Goal: Task Accomplishment & Management: Manage account settings

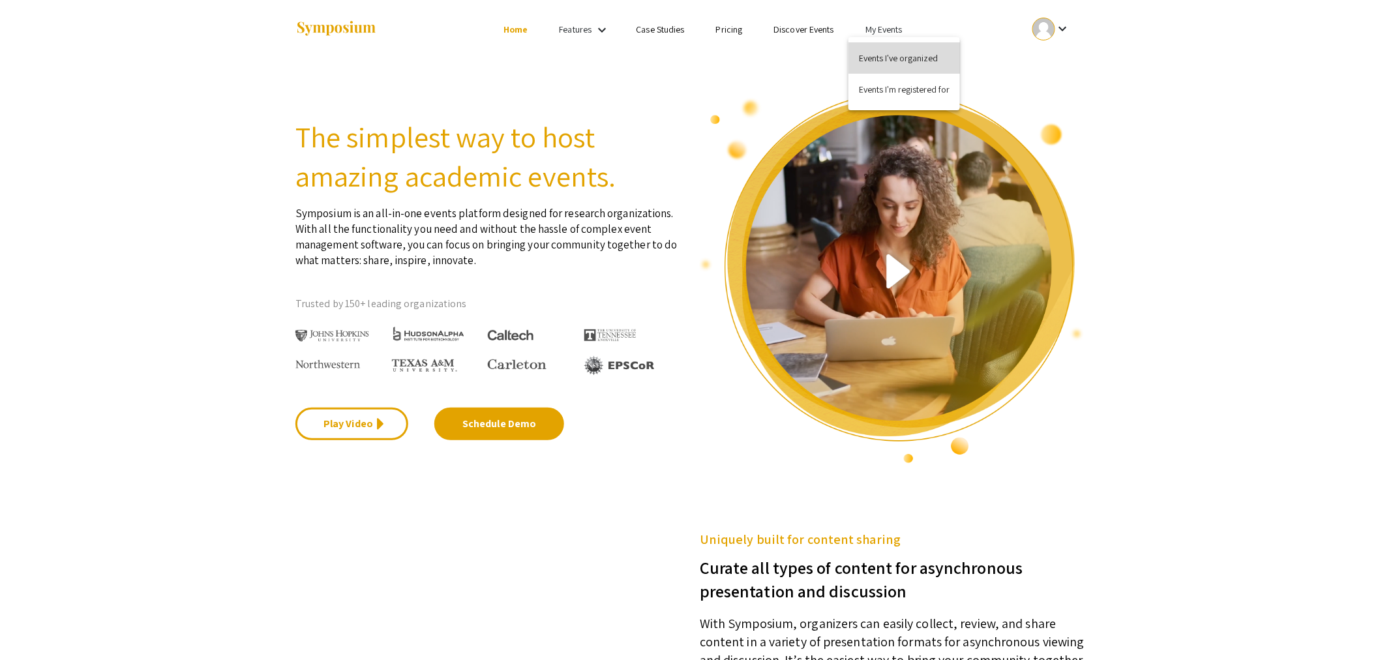
click at [880, 57] on button "Events I've organized" at bounding box center [903, 57] width 111 height 31
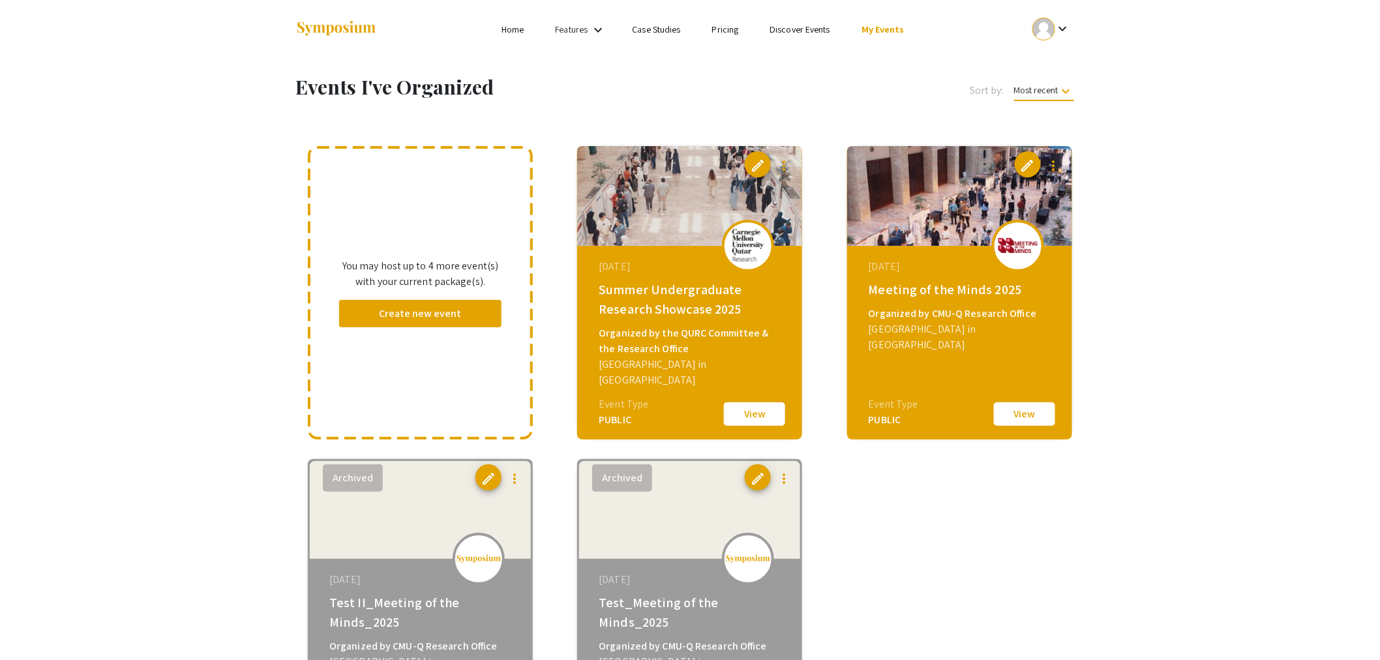
click at [1030, 415] on button "View" at bounding box center [1024, 413] width 65 height 27
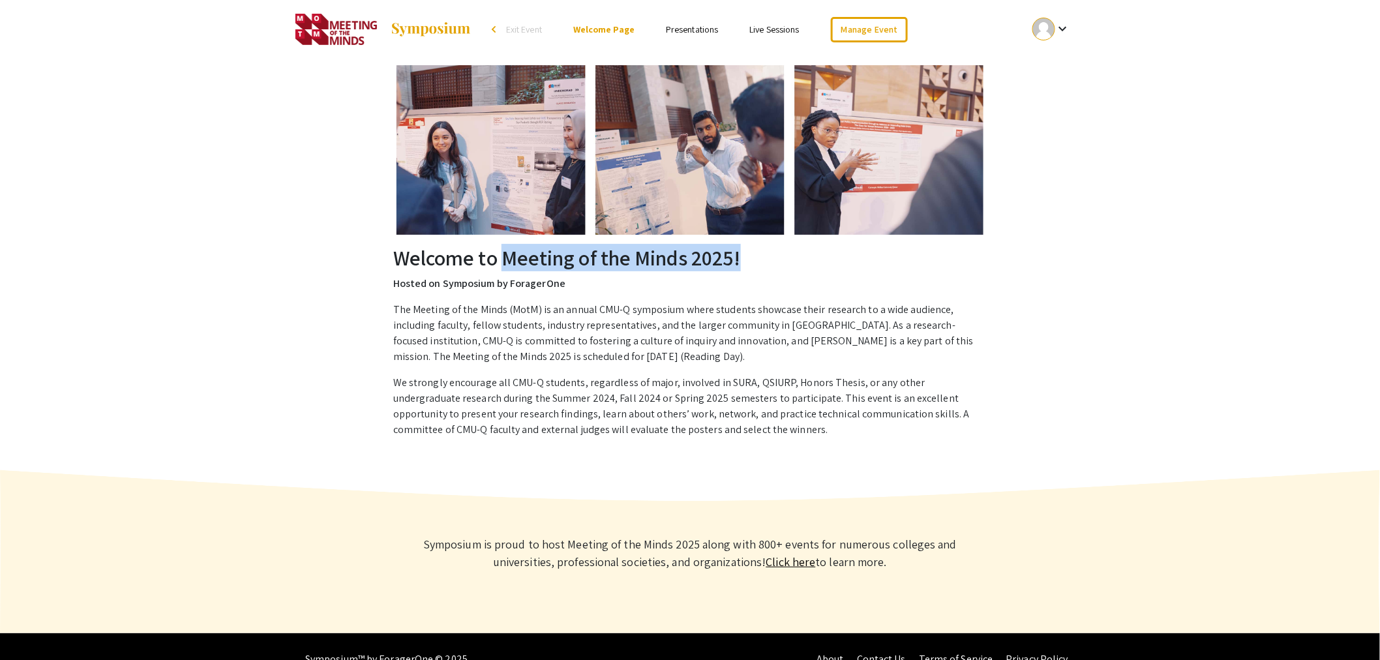
drag, startPoint x: 503, startPoint y: 259, endPoint x: 751, endPoint y: 255, distance: 248.5
click at [751, 255] on h2 "Welcome to Meeting of the Minds 2025!" at bounding box center [689, 257] width 593 height 25
drag, startPoint x: 726, startPoint y: 333, endPoint x: 726, endPoint y: 325, distance: 8.5
click at [726, 333] on p "The Meeting of the Minds (MotM) is an annual CMU-Q symposium where students sho…" at bounding box center [689, 333] width 593 height 63
click at [494, 29] on div "arrow_back_ios" at bounding box center [496, 29] width 8 height 8
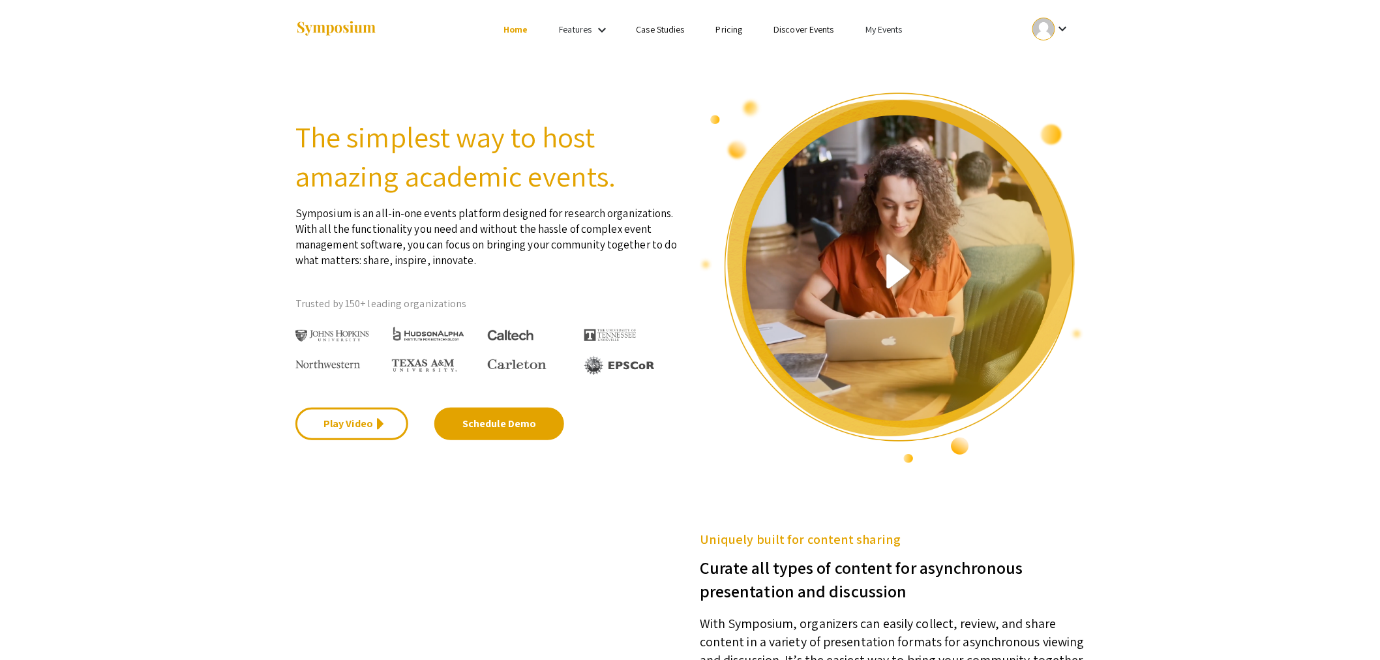
click at [895, 31] on link "My Events" at bounding box center [883, 29] width 37 height 12
click at [893, 55] on button "Events I've organized" at bounding box center [903, 57] width 111 height 31
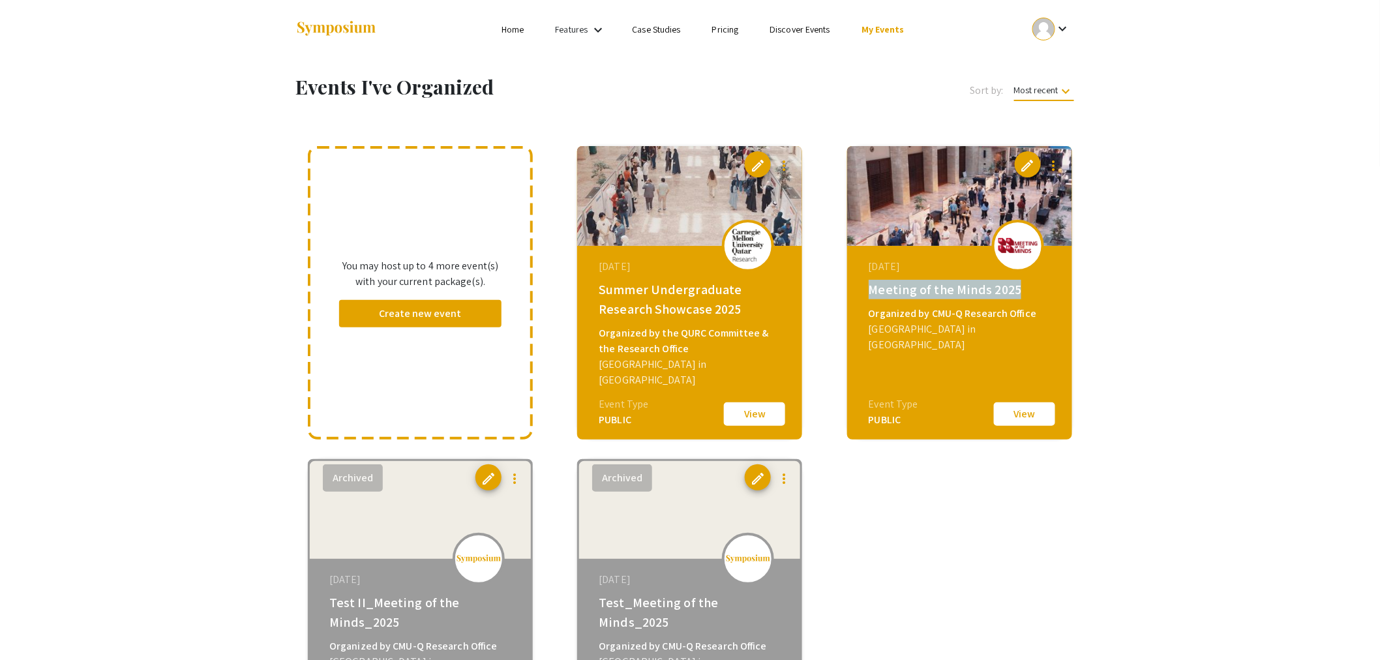
drag, startPoint x: 867, startPoint y: 290, endPoint x: 1033, endPoint y: 291, distance: 165.6
click at [1033, 291] on div "[DATE] Meeting of the Minds 2025 Organized by CMU-Q Research Office [GEOGRAPHIC…" at bounding box center [961, 327] width 224 height 163
copy div "Meeting of the Minds 2025"
click at [1024, 421] on button "View" at bounding box center [1024, 413] width 65 height 27
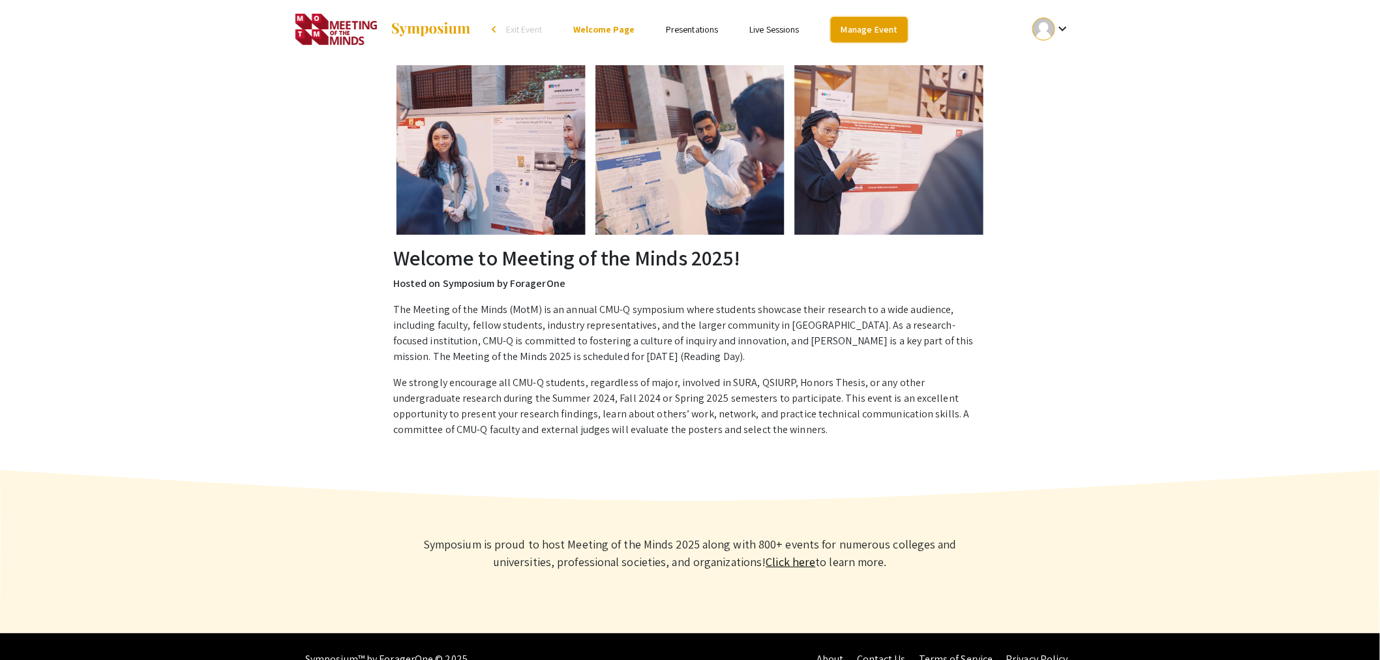
click at [870, 31] on link "Manage Event" at bounding box center [869, 29] width 77 height 25
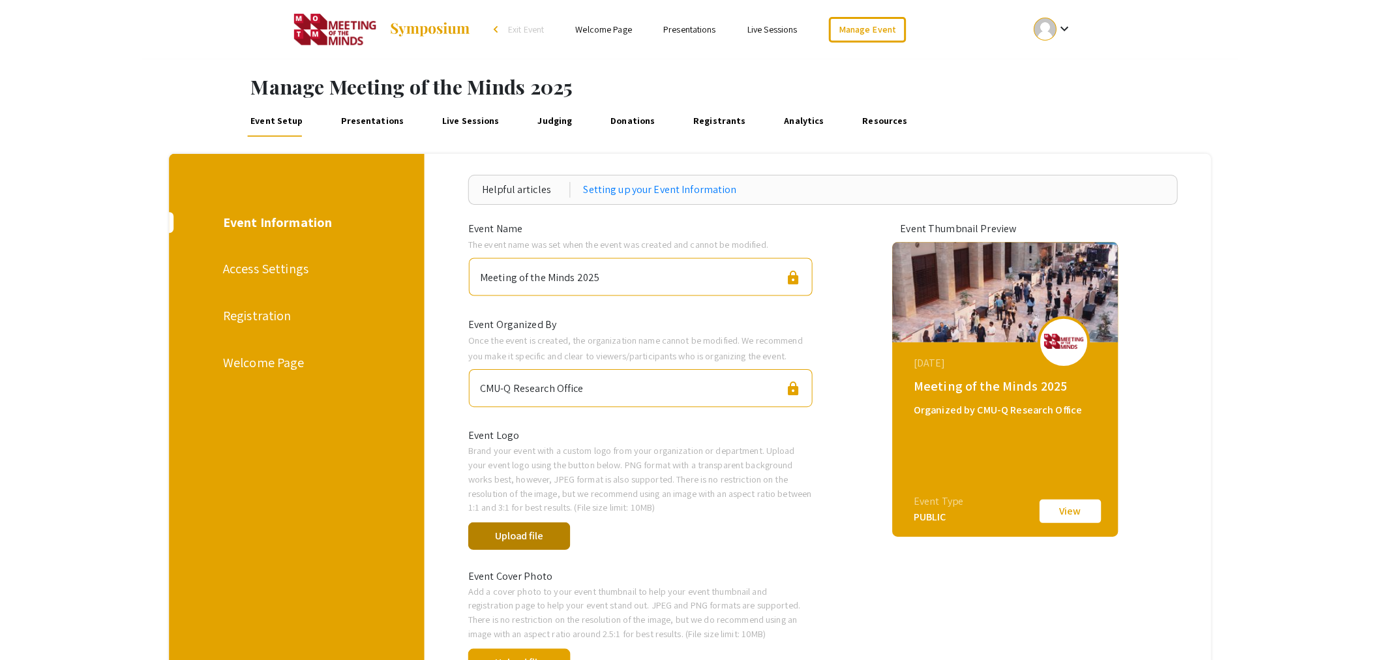
scroll to position [145, 0]
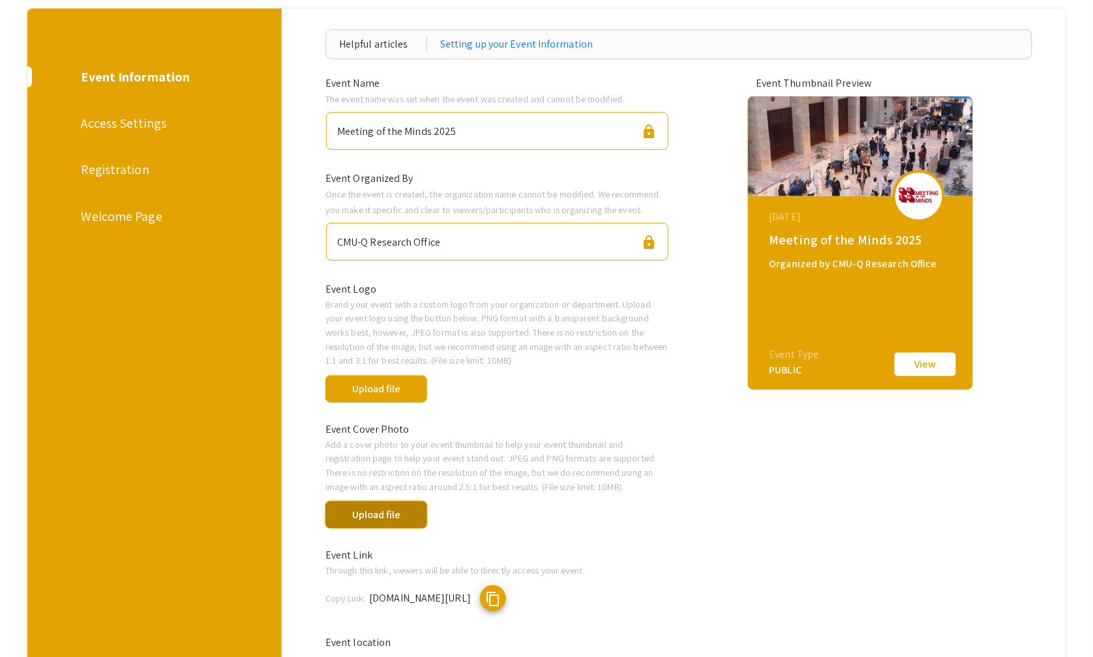
click at [389, 509] on button "Upload file" at bounding box center [376, 514] width 102 height 27
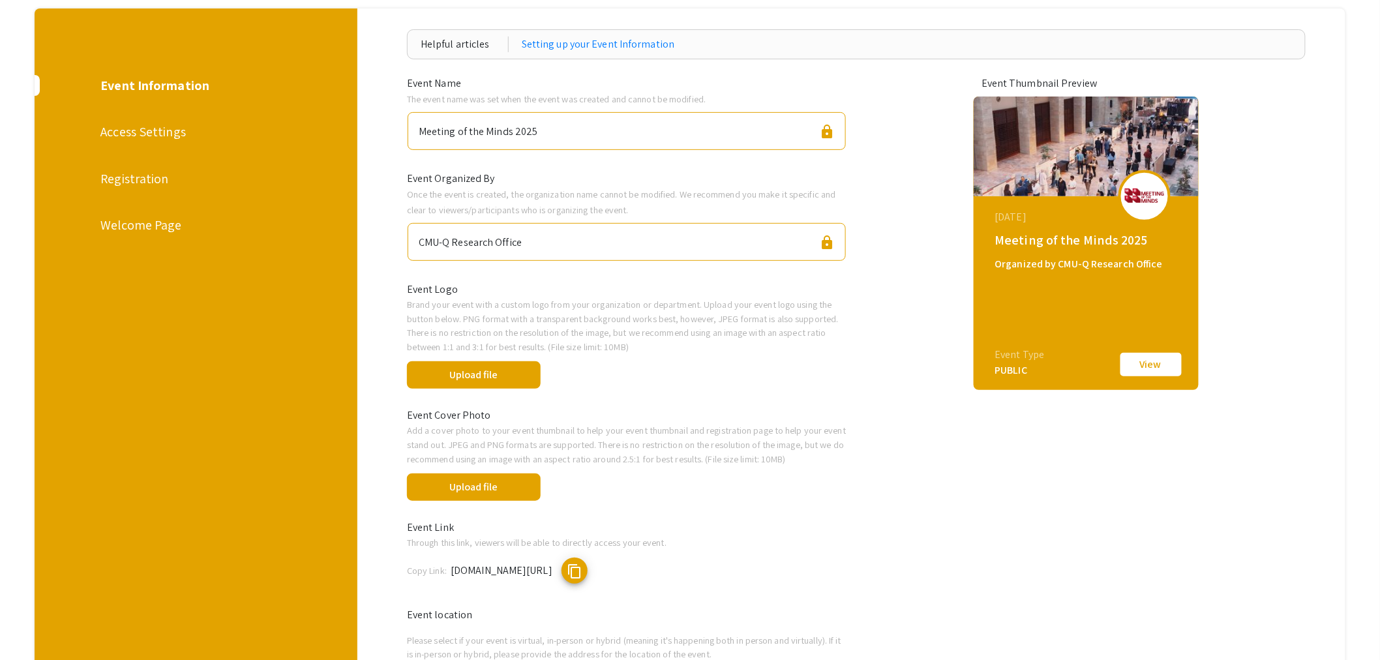
scroll to position [362, 0]
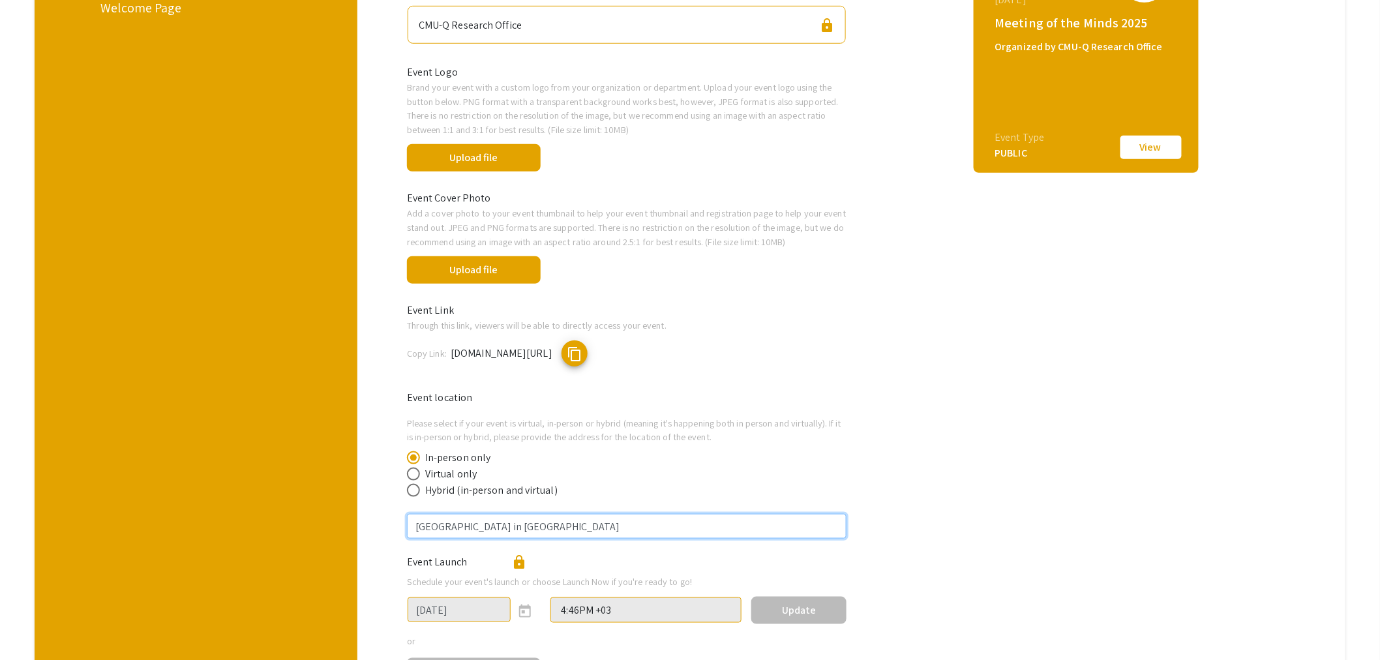
drag, startPoint x: 611, startPoint y: 522, endPoint x: 305, endPoint y: 506, distance: 306.2
click at [305, 506] on div "Event Information Access Settings Registration Welcome Page Helpful articles Se…" at bounding box center [690, 267] width 1330 height 953
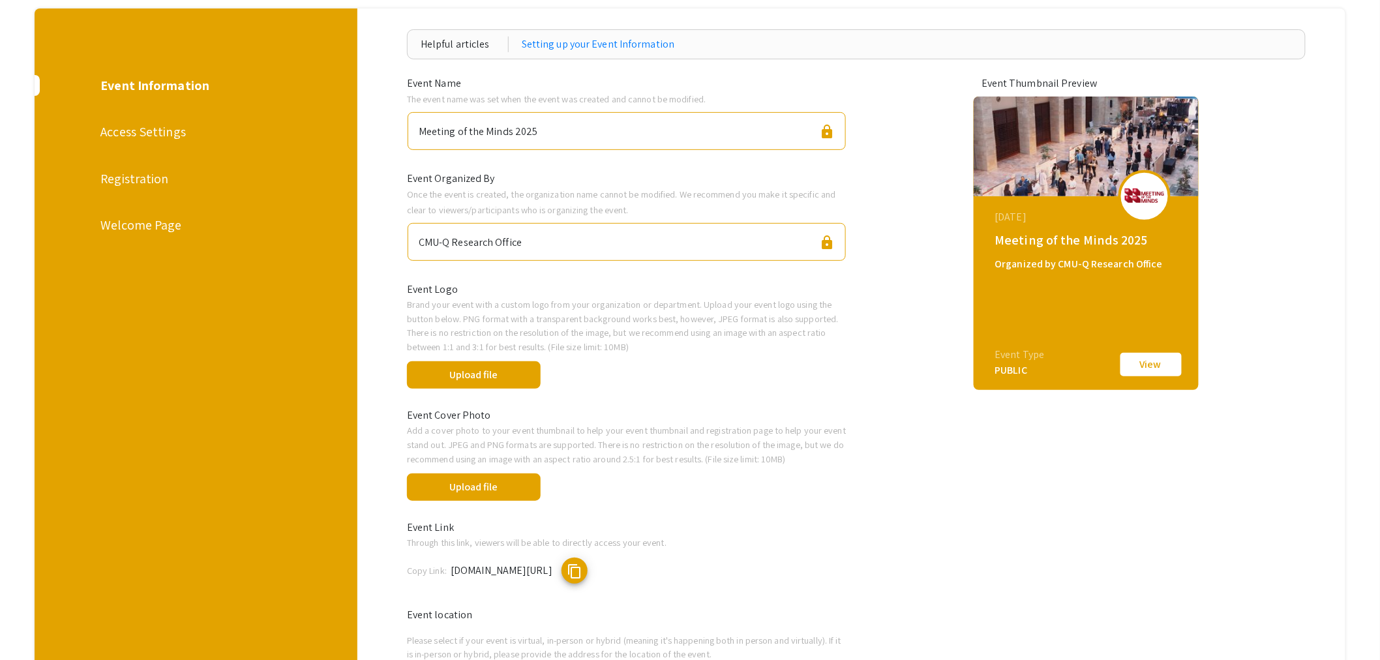
click at [153, 130] on div "Access Settings" at bounding box center [194, 132] width 189 height 20
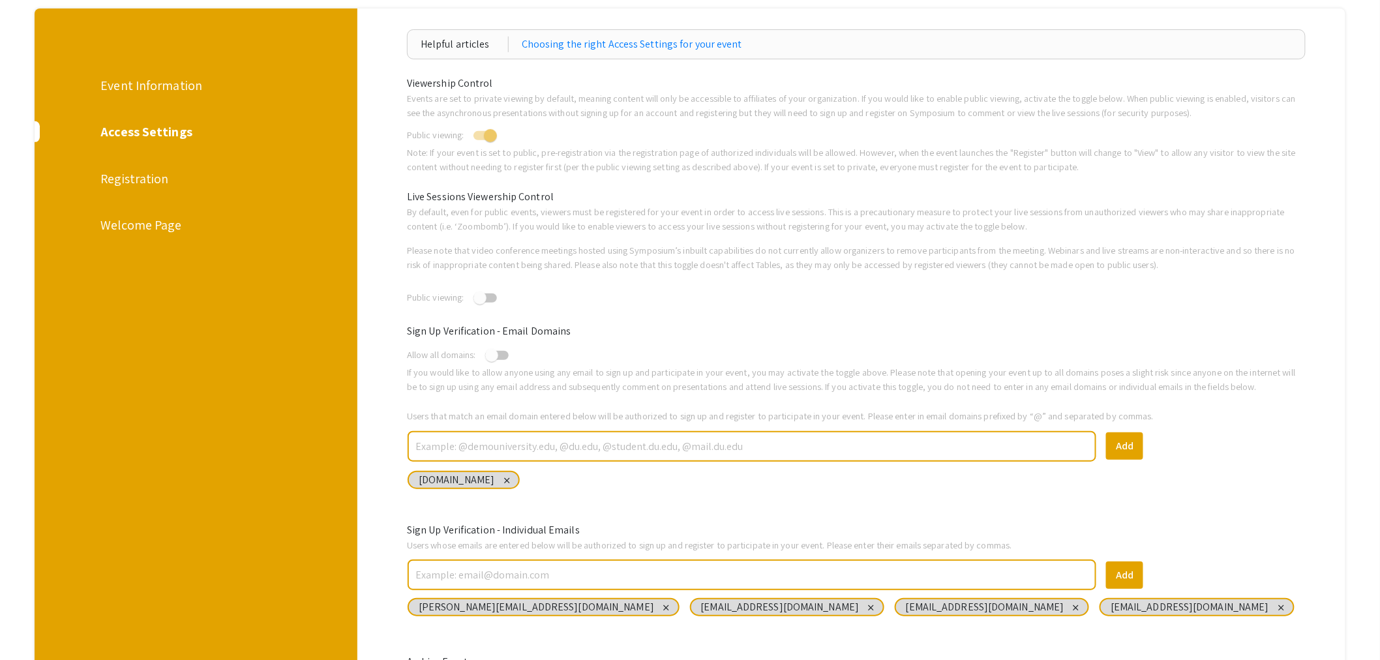
scroll to position [217, 0]
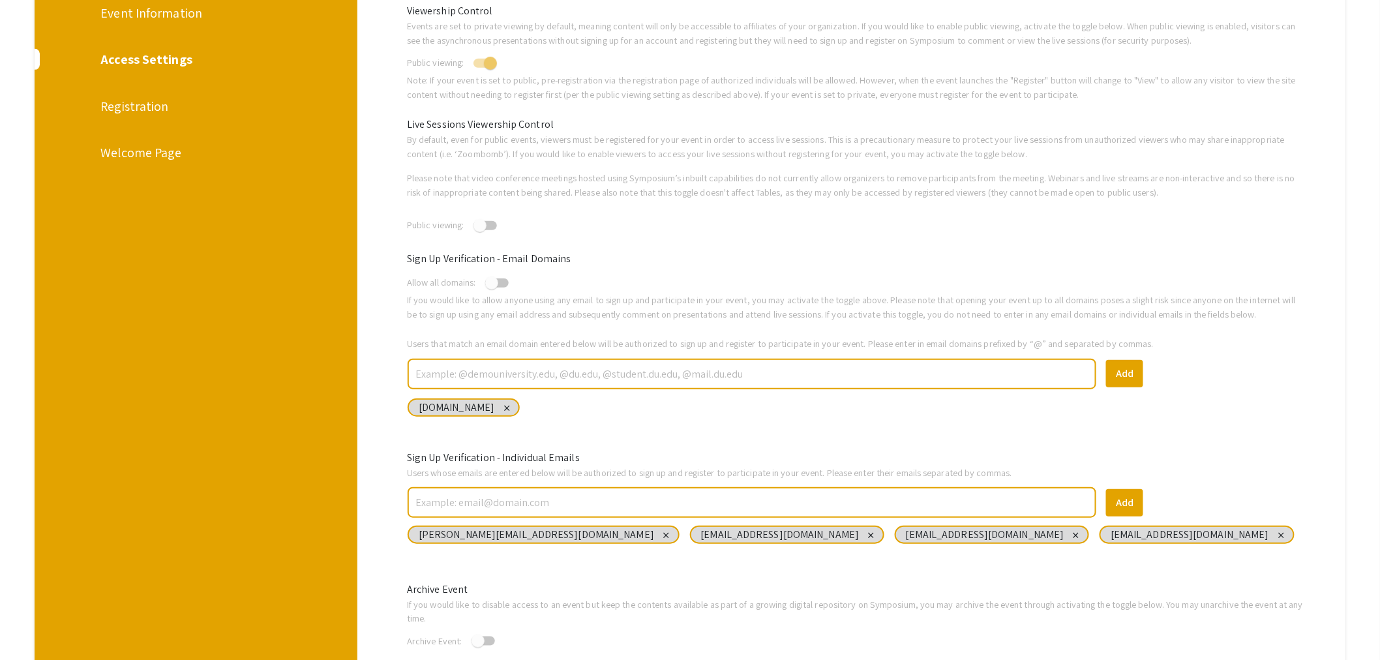
click at [466, 406] on span "qatar.cmu.edu" at bounding box center [457, 407] width 76 height 14
drag, startPoint x: 486, startPoint y: 404, endPoint x: 414, endPoint y: 407, distance: 72.4
click at [414, 407] on div "qatar.cmu.edu close close" at bounding box center [464, 407] width 112 height 18
copy span "qatar.cmu.edu"
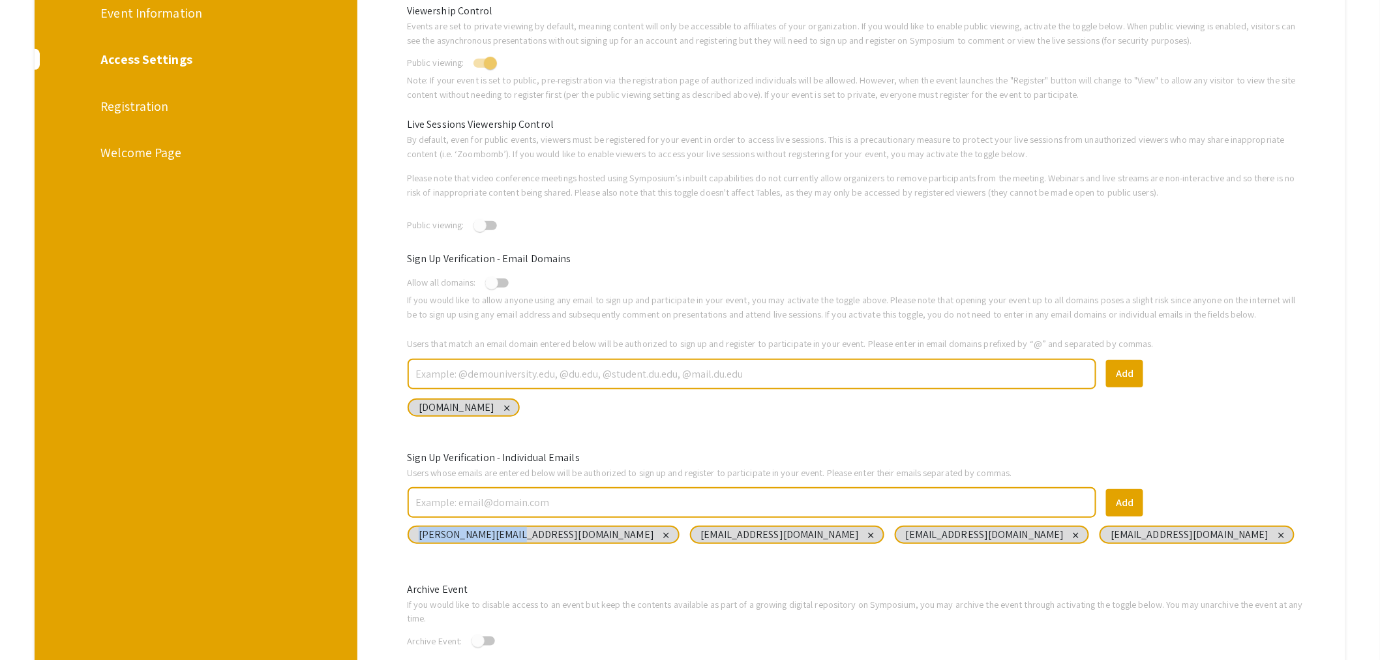
drag, startPoint x: 523, startPoint y: 532, endPoint x: 408, endPoint y: 533, distance: 114.8
click at [408, 533] on div "mahak@qatar.cmu.edu close close tusova@qatar.cmu.edu close close jbruder@qatar.…" at bounding box center [856, 545] width 918 height 42
copy span "mahak@qatar.cmu.edu"
drag, startPoint x: 826, startPoint y: 534, endPoint x: 694, endPoint y: 534, distance: 131.7
click at [695, 533] on div "mahak@qatar.cmu.edu close close tusova@qatar.cmu.edu close close jbruder@qatar.…" at bounding box center [856, 545] width 918 height 42
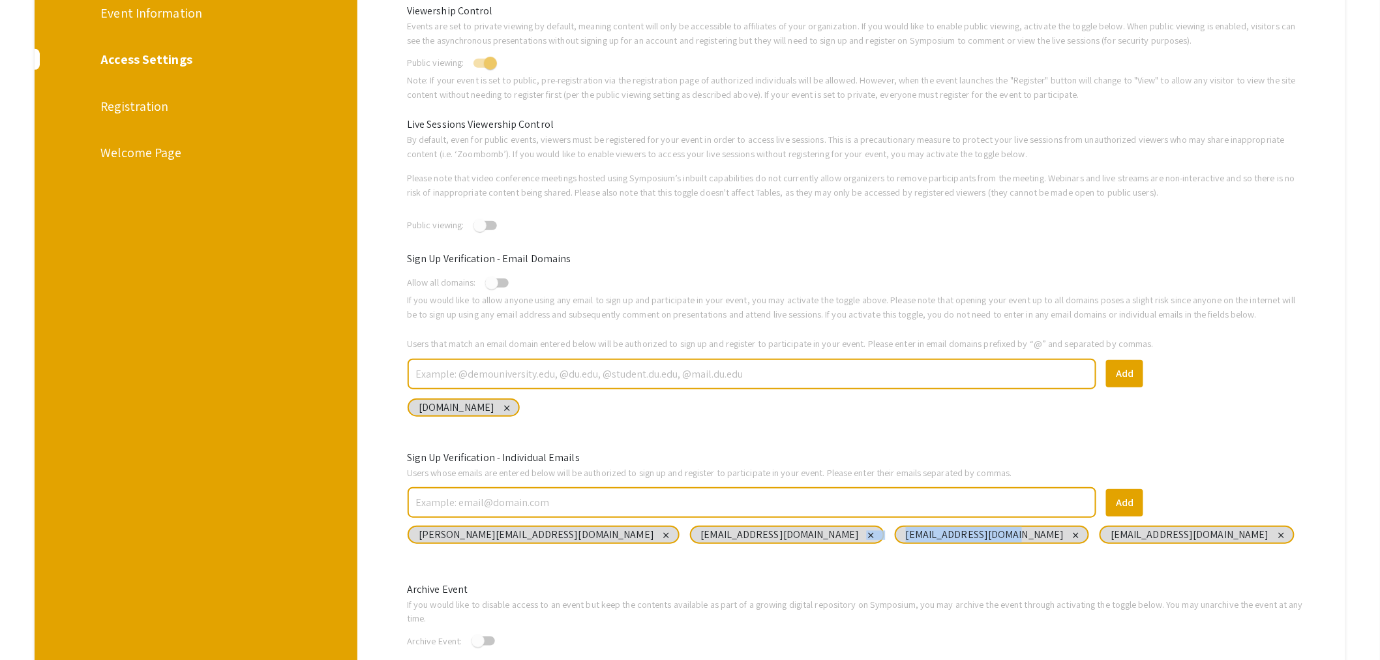
copy div "close jbruder@qatar.cmu.edu"
drag, startPoint x: 988, startPoint y: 534, endPoint x: 874, endPoint y: 535, distance: 114.8
click at [1099, 535] on div "mgeorges@qatar.cmu.edu close close" at bounding box center [1196, 535] width 194 height 18
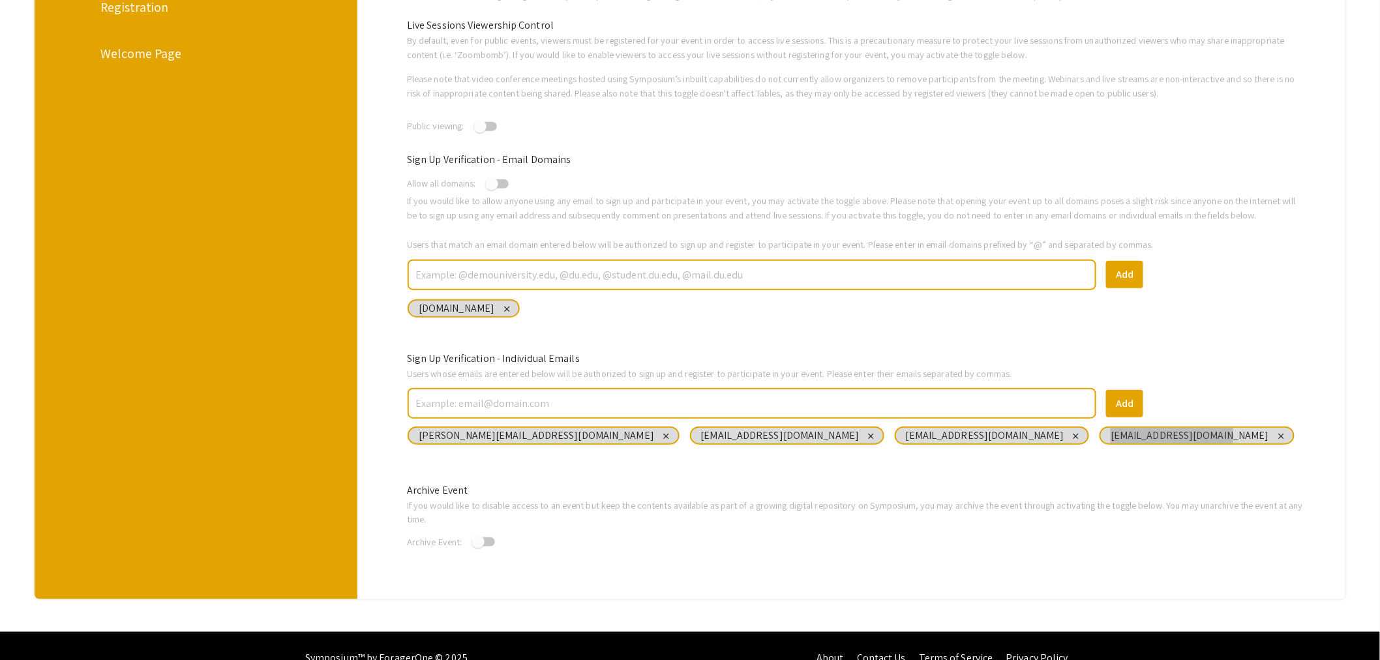
scroll to position [171, 0]
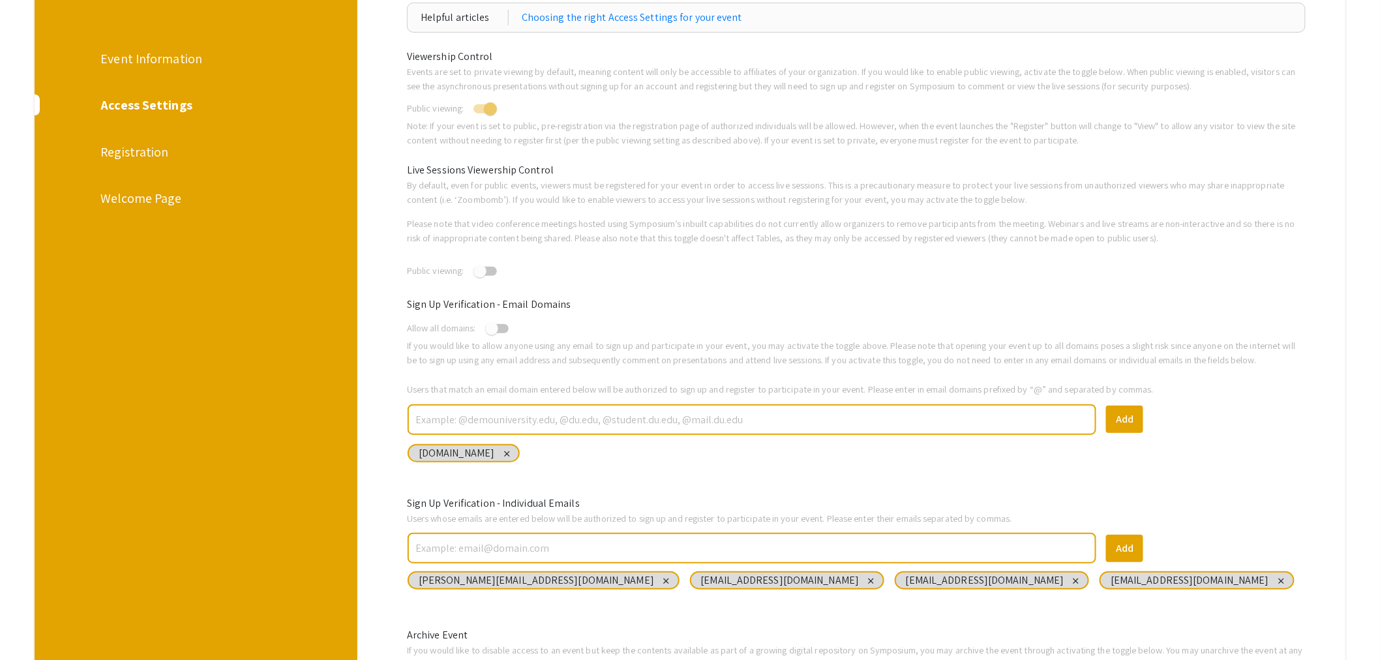
click at [154, 151] on div "Registration" at bounding box center [194, 152] width 189 height 20
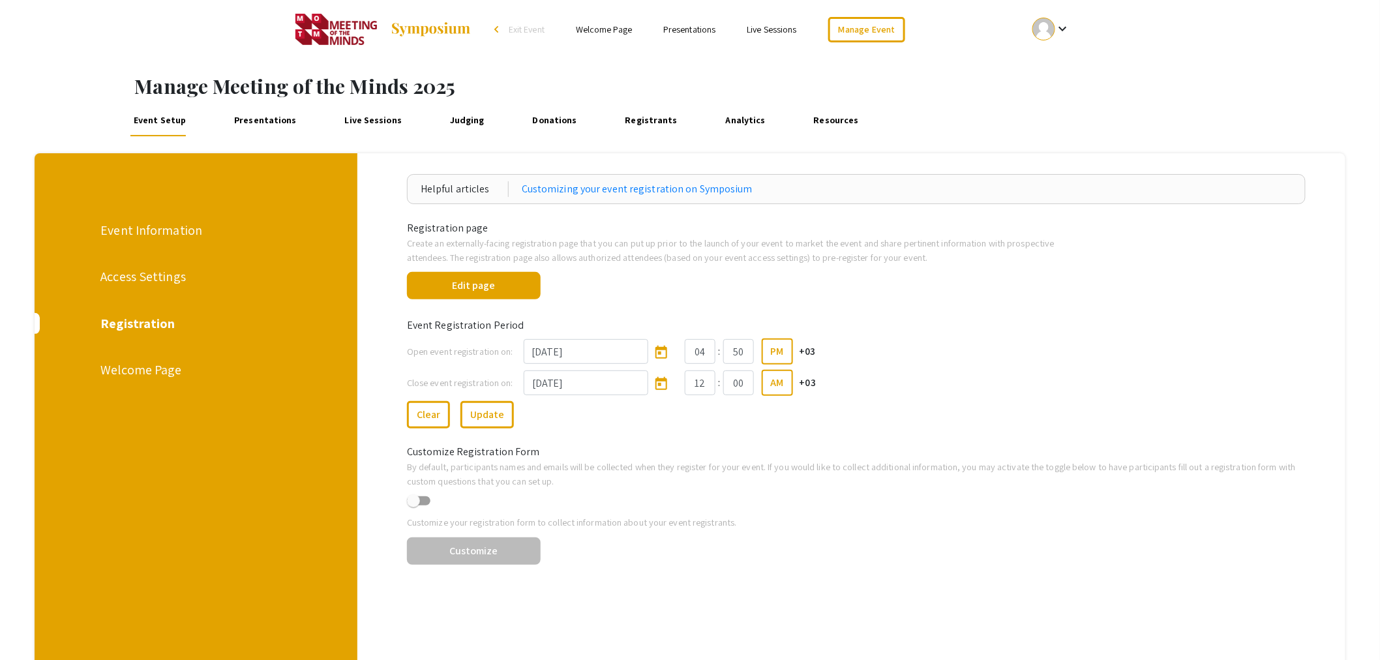
click at [151, 366] on div "Welcome Page" at bounding box center [194, 370] width 189 height 20
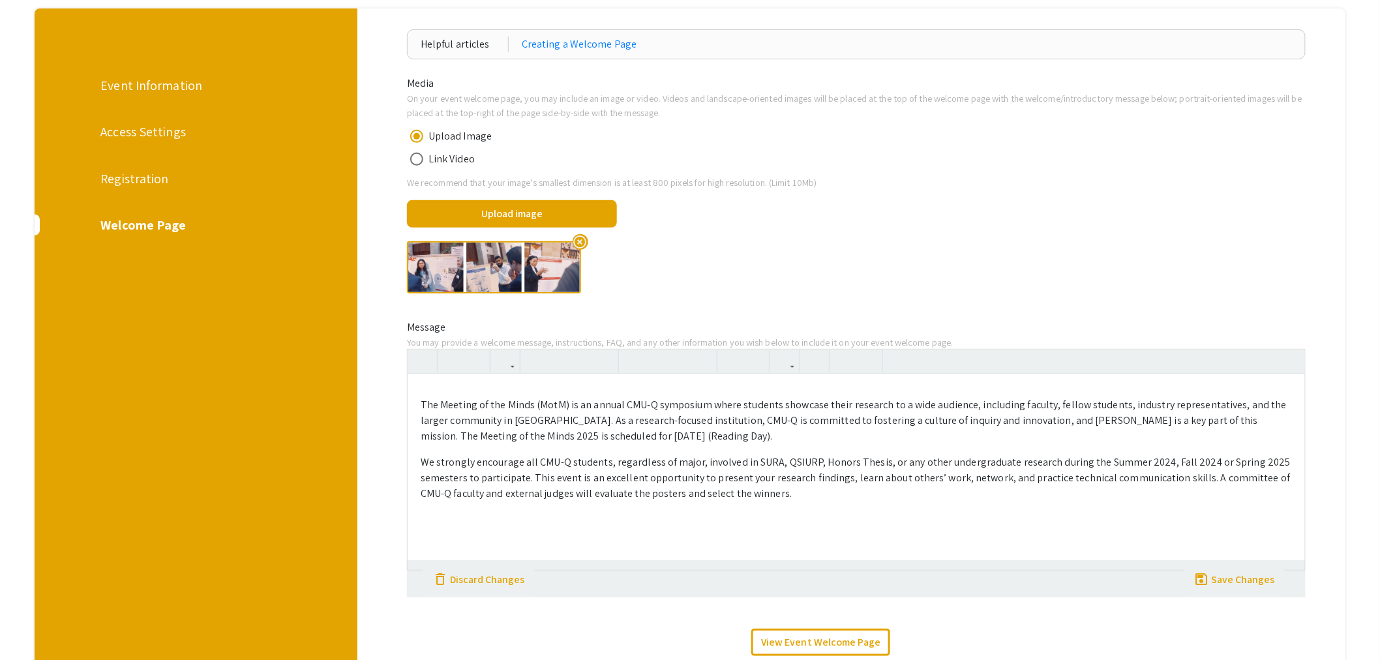
scroll to position [217, 0]
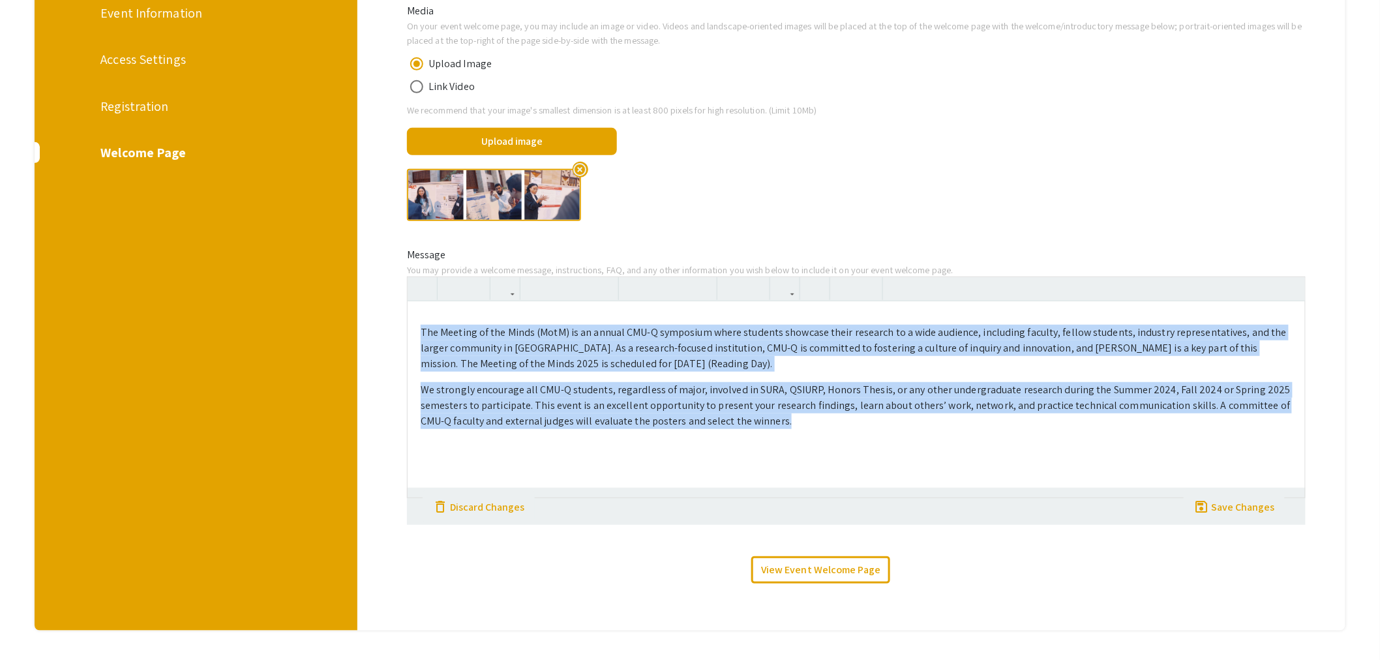
drag, startPoint x: 424, startPoint y: 331, endPoint x: 840, endPoint y: 444, distance: 430.4
click at [839, 444] on div "The Meeting of the Minds (MotM) is an annual CMU-Q symposium where students sho…" at bounding box center [856, 399] width 897 height 196
copy div "The Meeting of the Minds (MotM) is an annual CMU-Q symposium where students sho…"
click at [786, 398] on p "We strongly encourage all CMU-Q students, regardless of major, involved in SURA…" at bounding box center [856, 405] width 871 height 47
drag, startPoint x: 424, startPoint y: 331, endPoint x: 807, endPoint y: 438, distance: 398.0
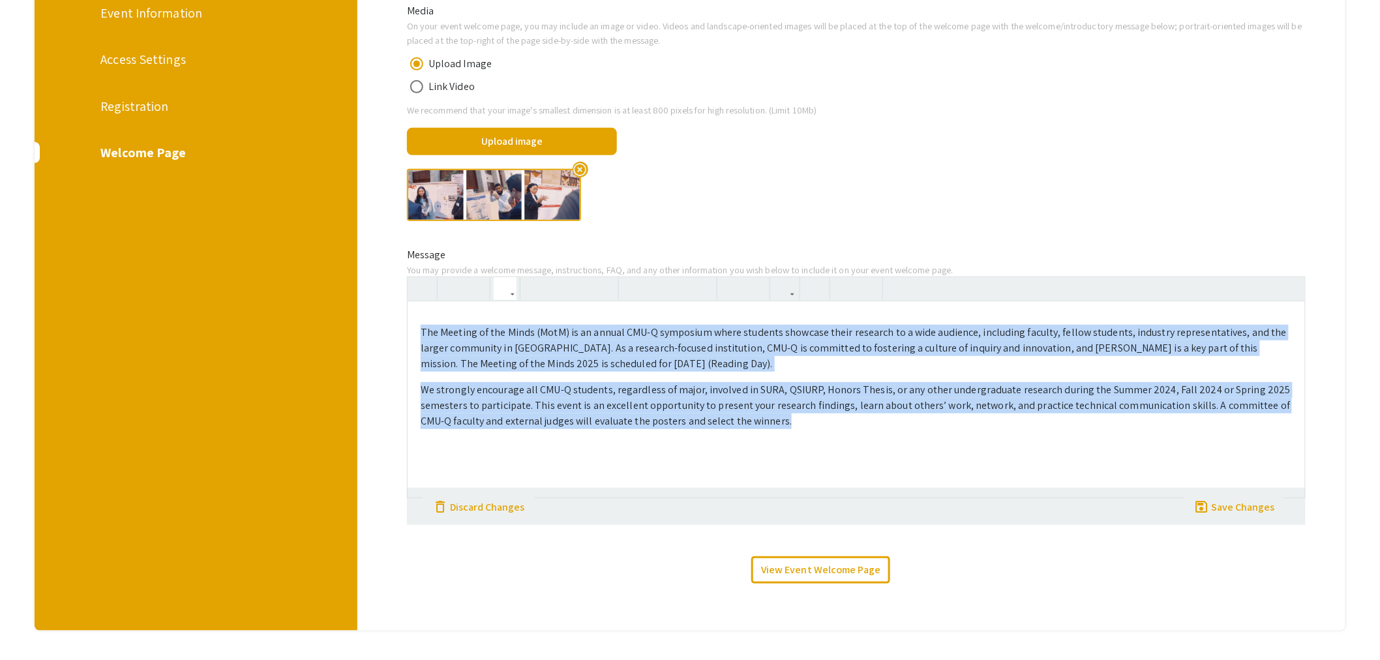
click at [807, 438] on div "The Meeting of the Minds (MotM) is an annual CMU-Q symposium where students sho…" at bounding box center [856, 399] width 897 height 196
copy div "The Meeting of the Minds (MotM) is an annual CMU-Q symposium where students sho…"
click at [483, 197] on img at bounding box center [494, 195] width 174 height 52
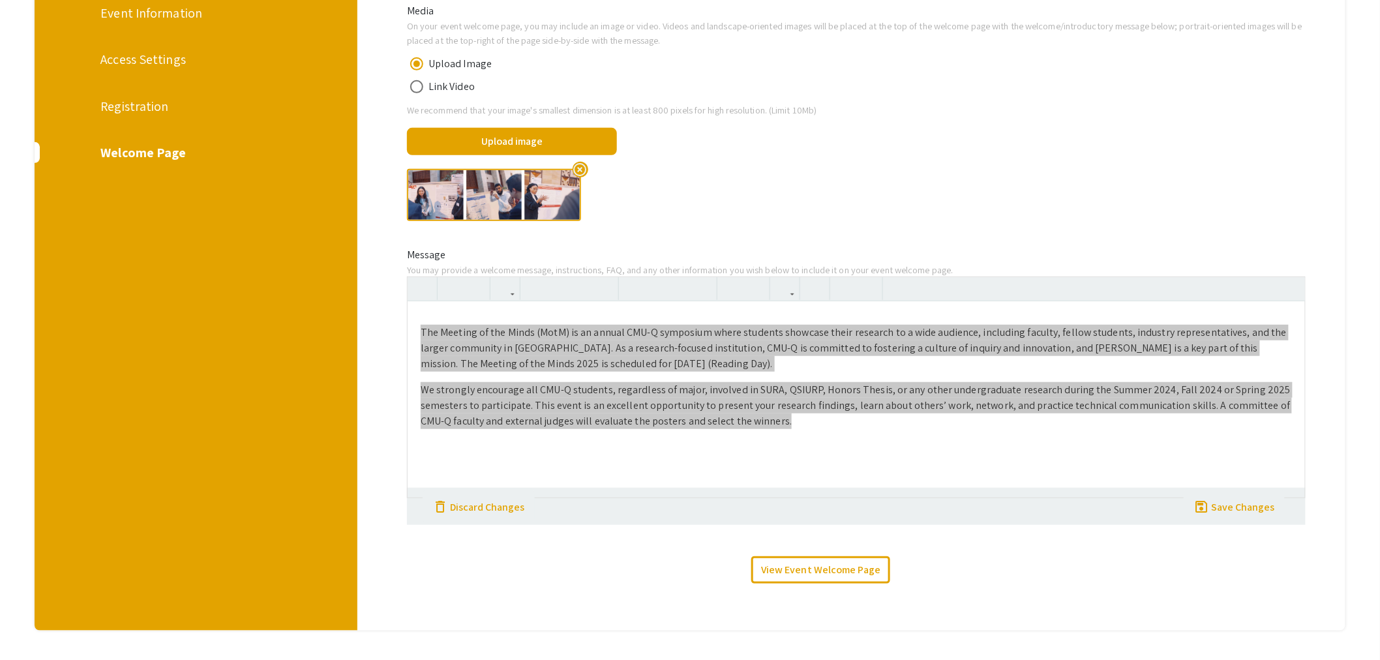
scroll to position [0, 0]
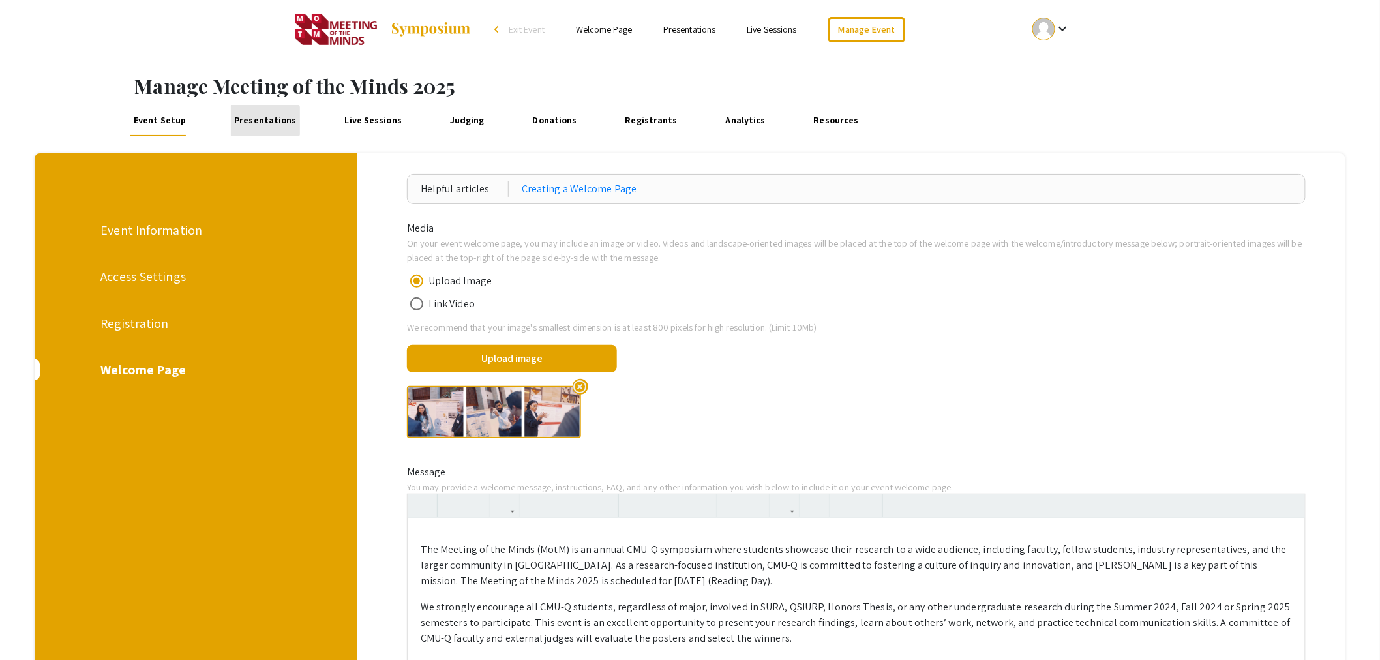
click at [263, 121] on link "Presentations" at bounding box center [265, 120] width 69 height 31
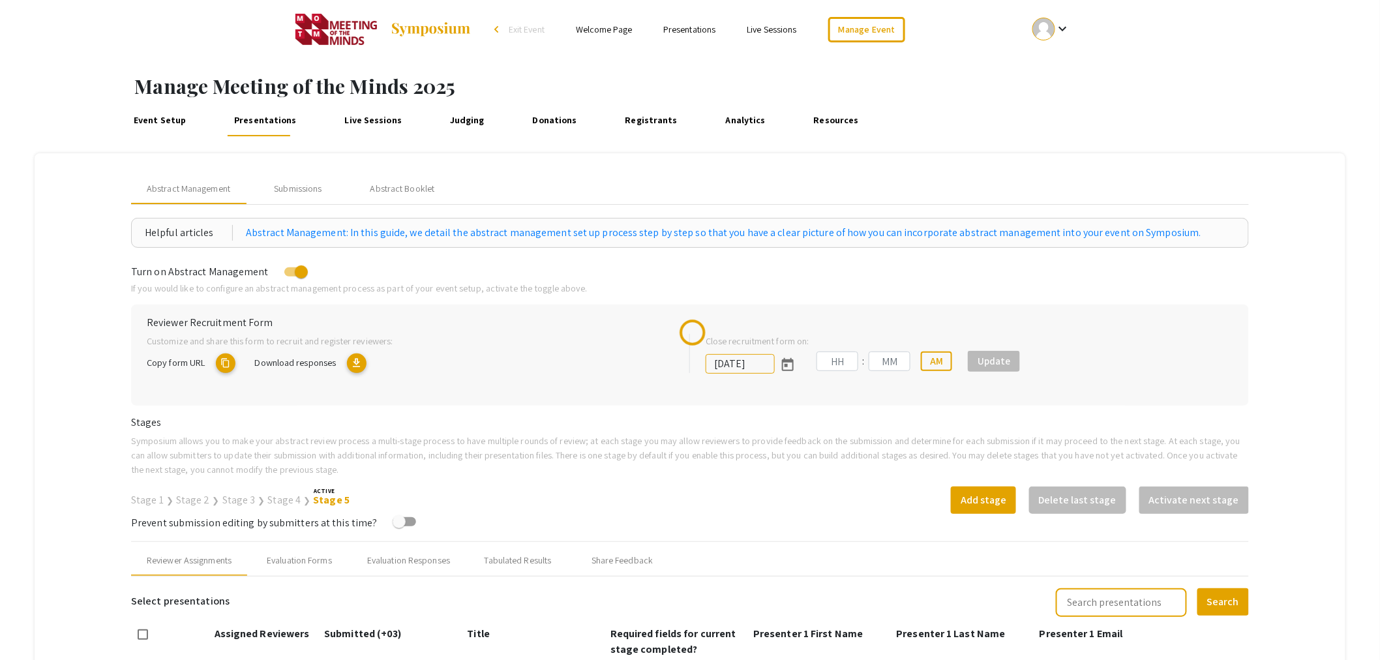
type input "4/13/2025"
type input "12"
type input "00"
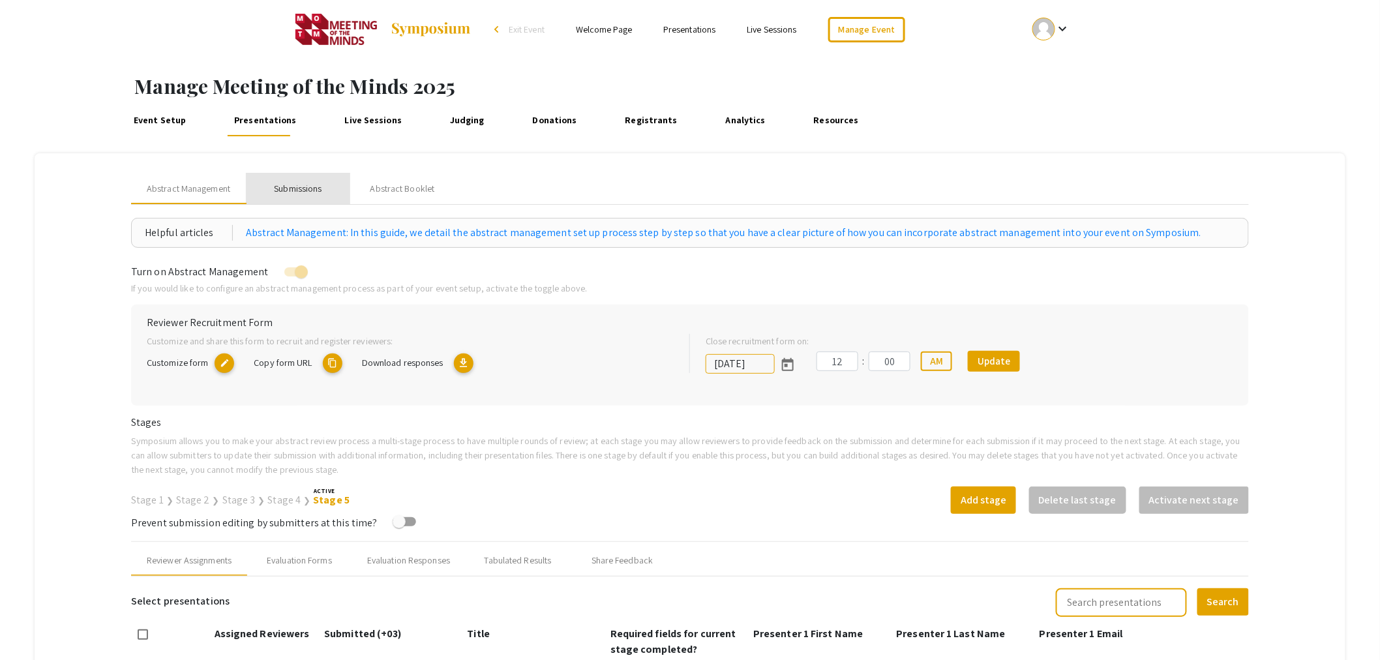
click at [301, 191] on div "Submissions" at bounding box center [298, 189] width 48 height 14
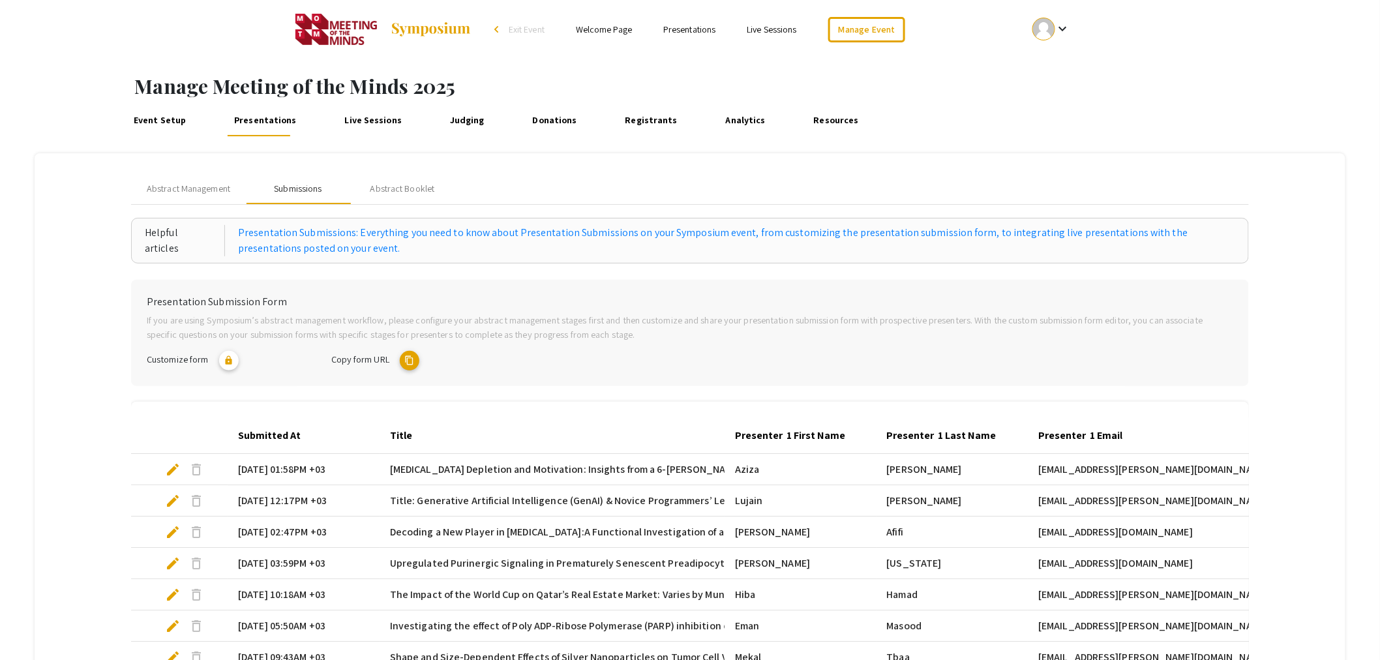
scroll to position [72, 0]
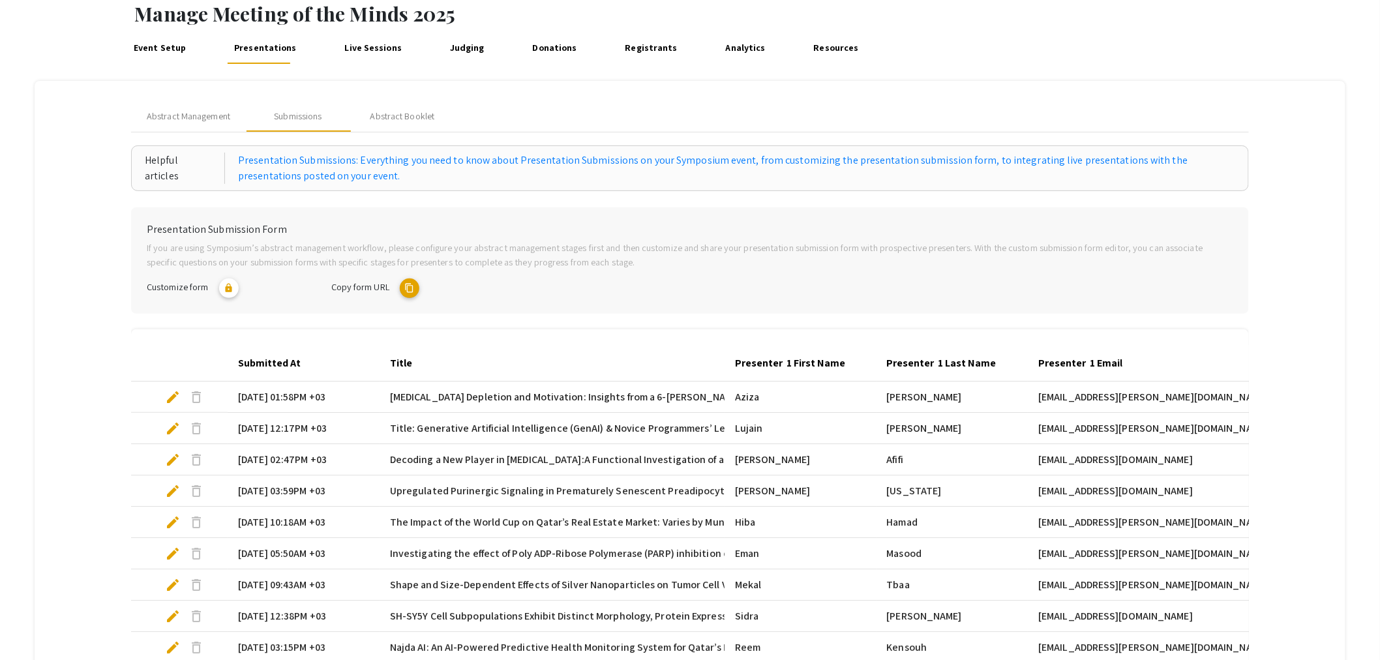
click at [169, 50] on link "Event Setup" at bounding box center [159, 48] width 59 height 31
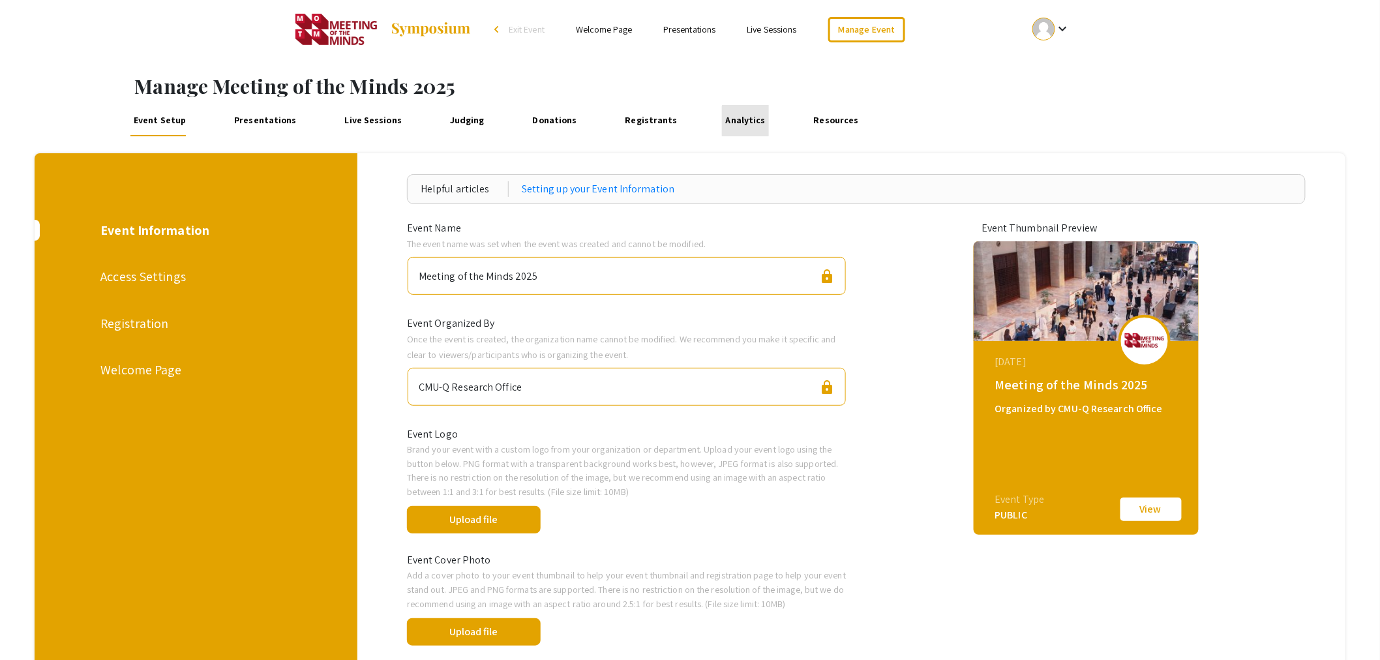
click at [730, 121] on link "Analytics" at bounding box center [745, 120] width 46 height 31
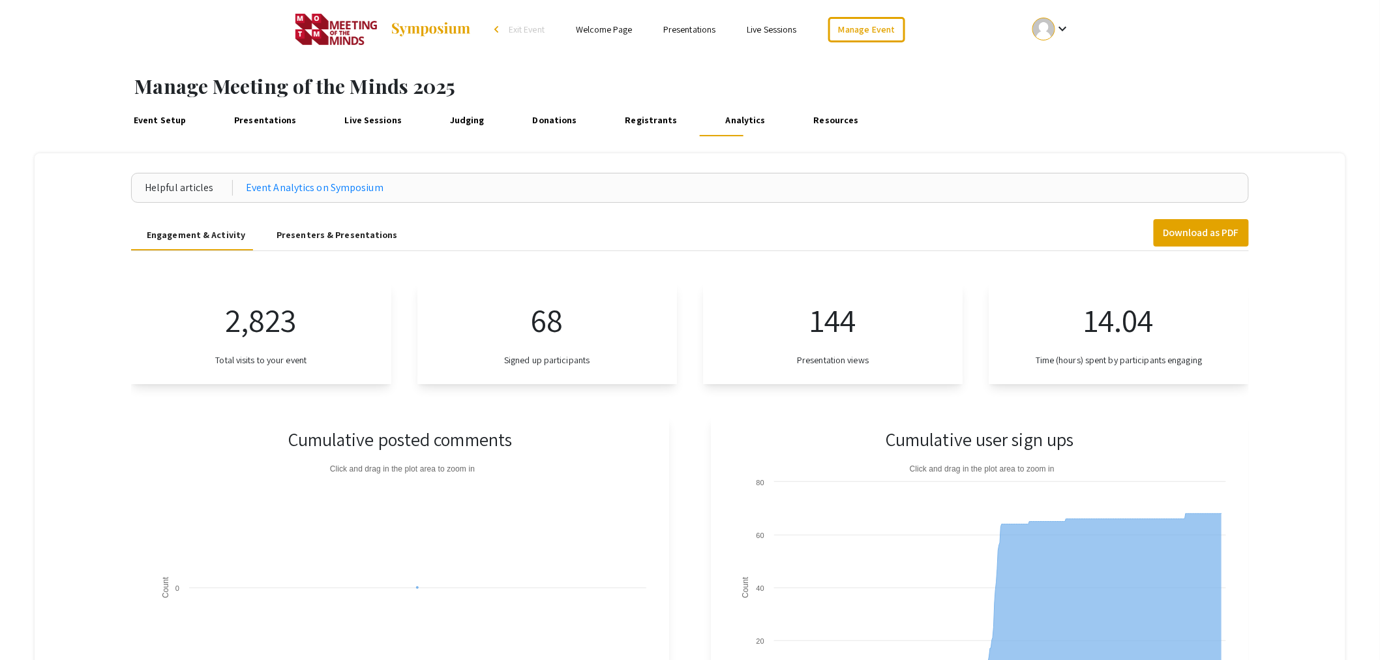
click at [836, 312] on p "144" at bounding box center [833, 319] width 46 height 49
click at [575, 320] on div "68 Signed up participants" at bounding box center [547, 333] width 260 height 102
click at [1207, 230] on button "Download as PDF" at bounding box center [1200, 232] width 95 height 27
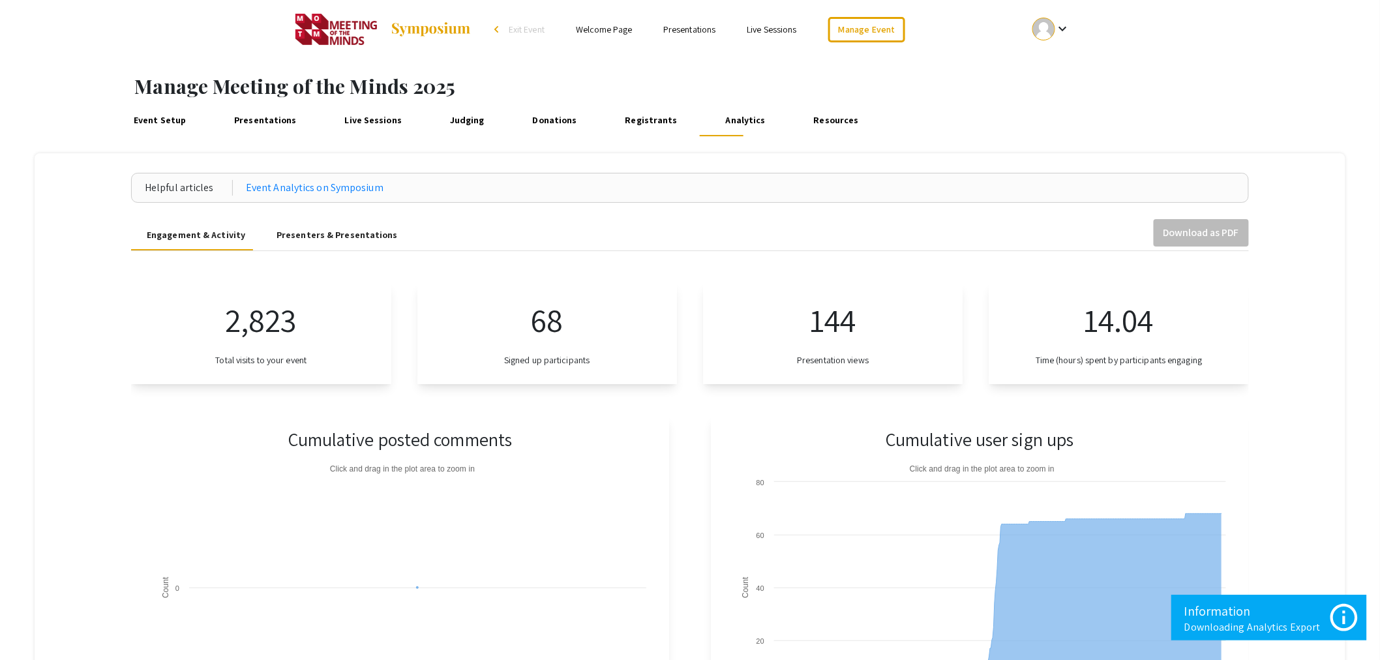
click at [318, 239] on div "Presenters & Presentations" at bounding box center [336, 235] width 121 height 14
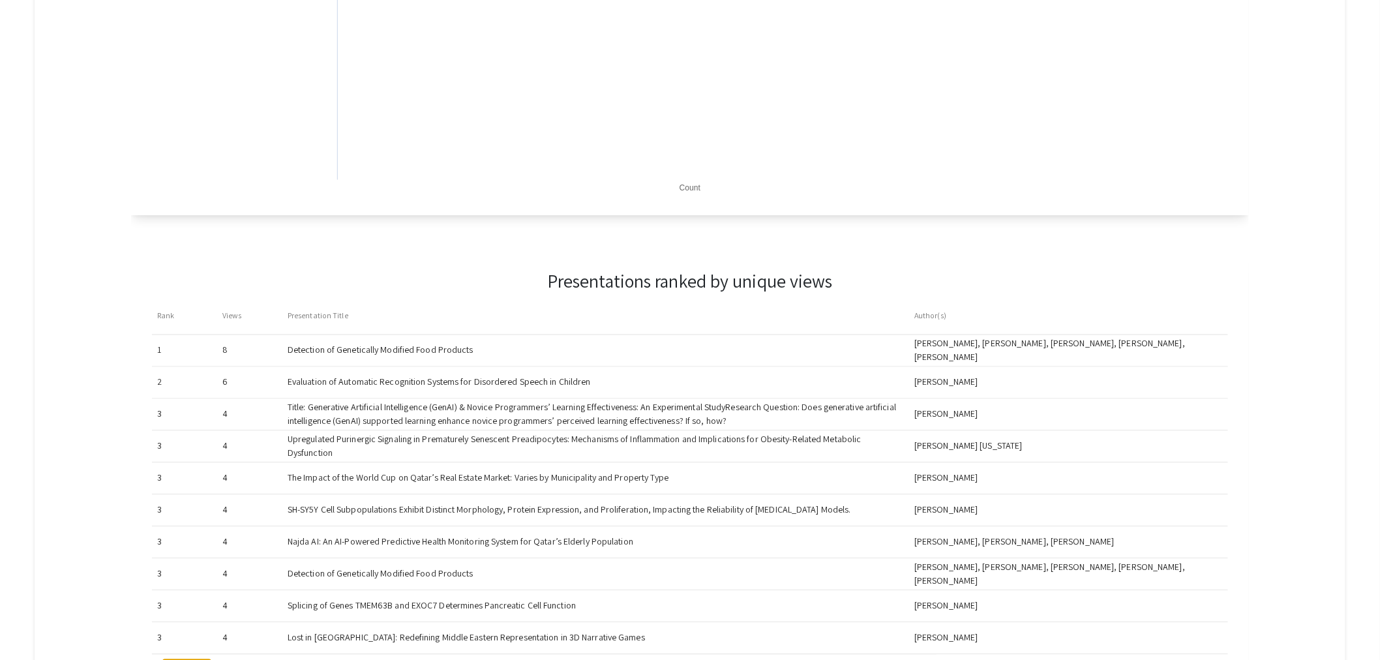
scroll to position [942, 0]
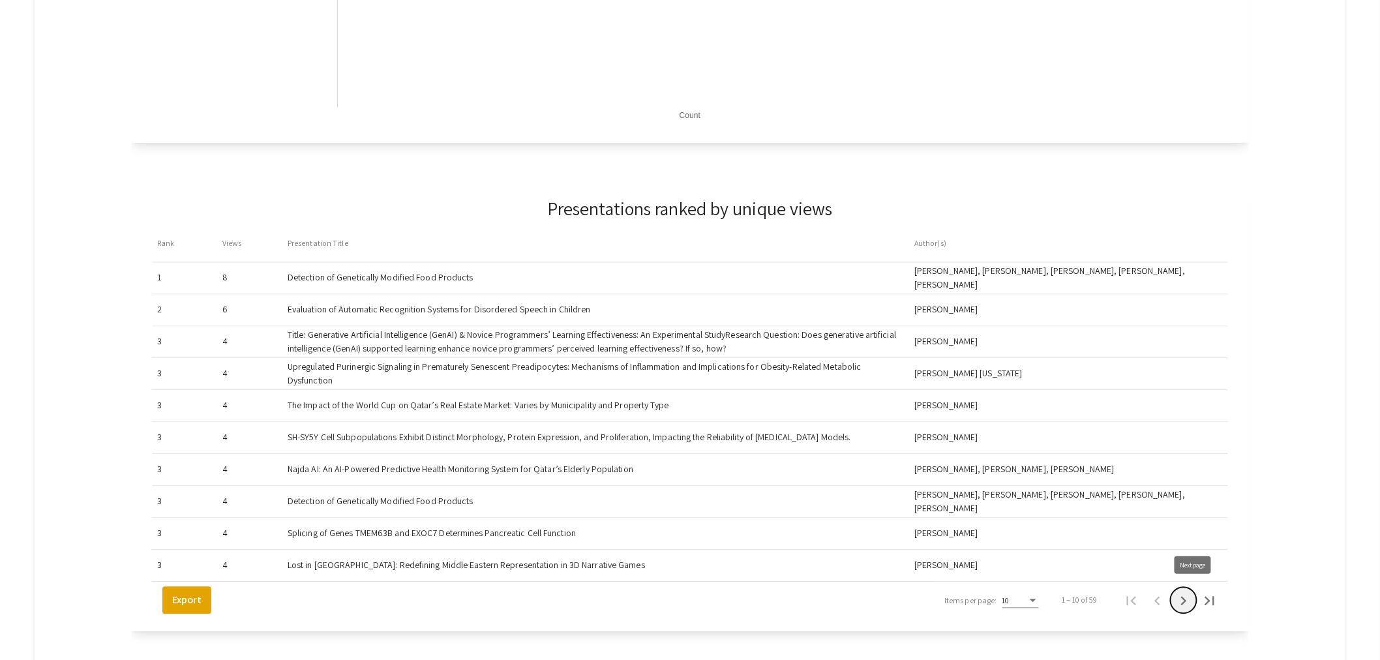
click at [1196, 597] on button "Next page" at bounding box center [1183, 600] width 26 height 26
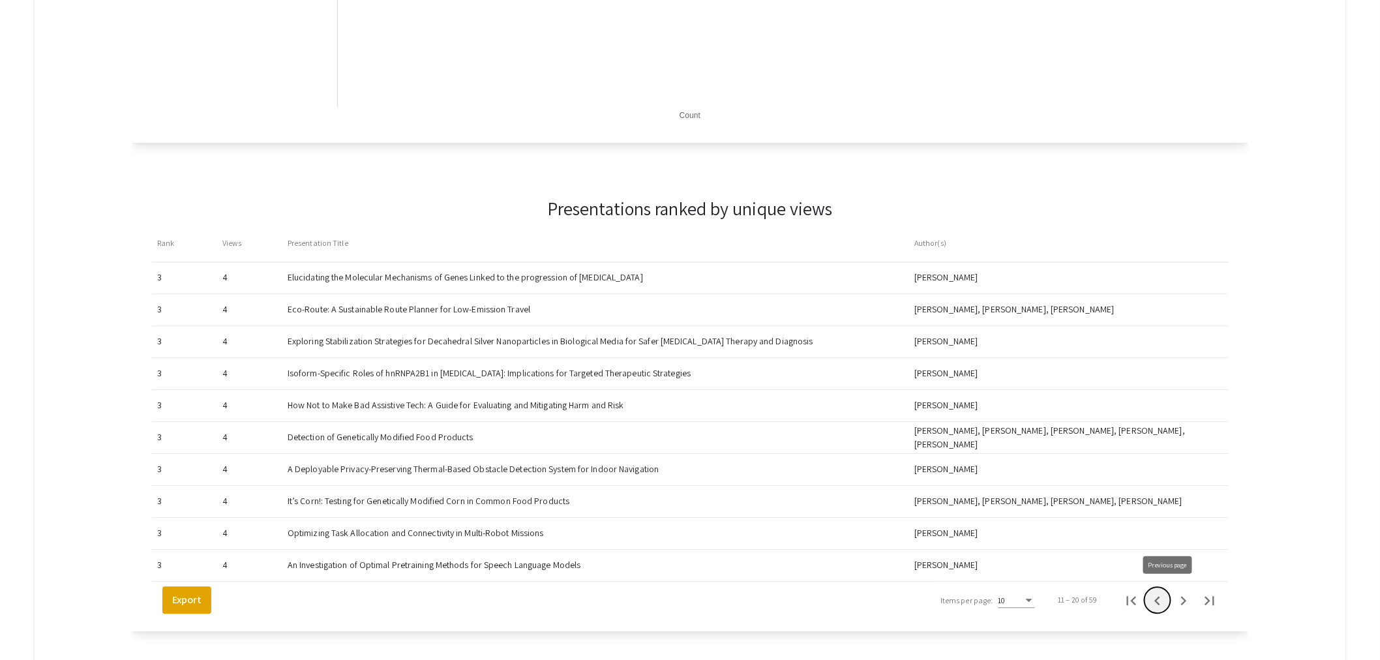
click at [1162, 596] on icon "Previous page" at bounding box center [1157, 601] width 18 height 18
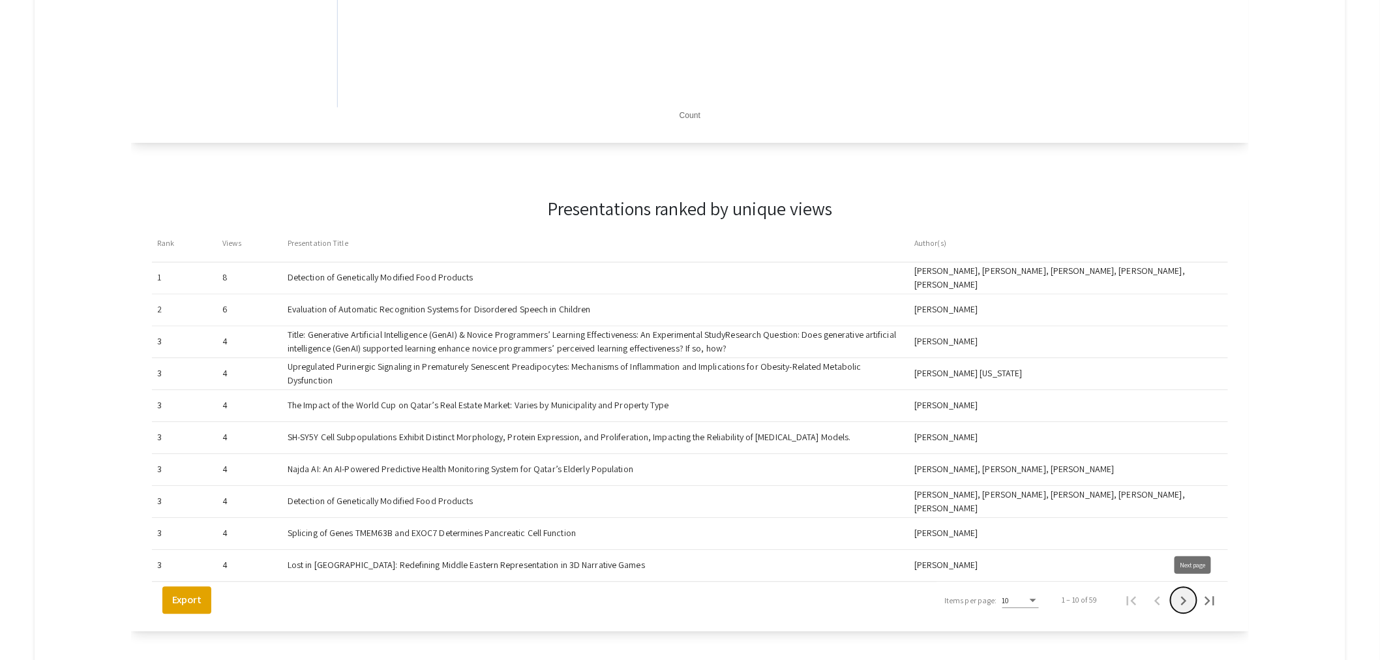
click at [1192, 599] on icon "Next page" at bounding box center [1183, 601] width 18 height 18
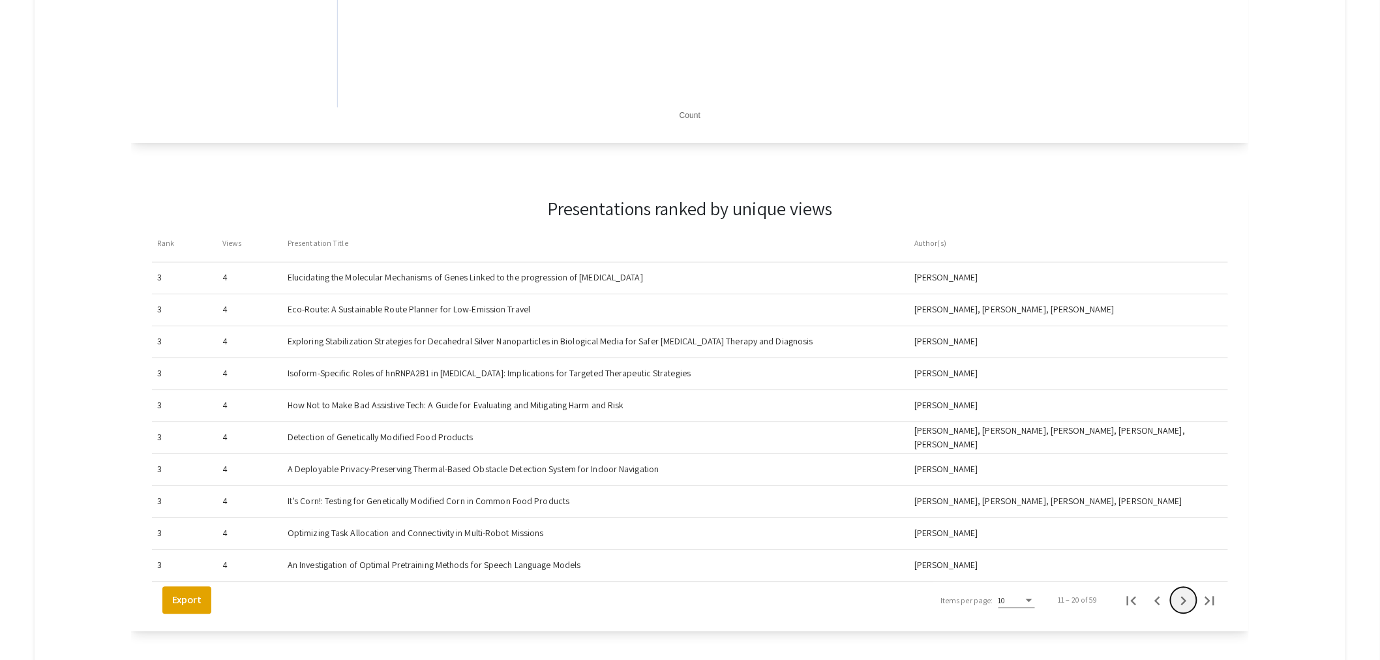
click at [1192, 599] on icon "Next page" at bounding box center [1183, 601] width 18 height 18
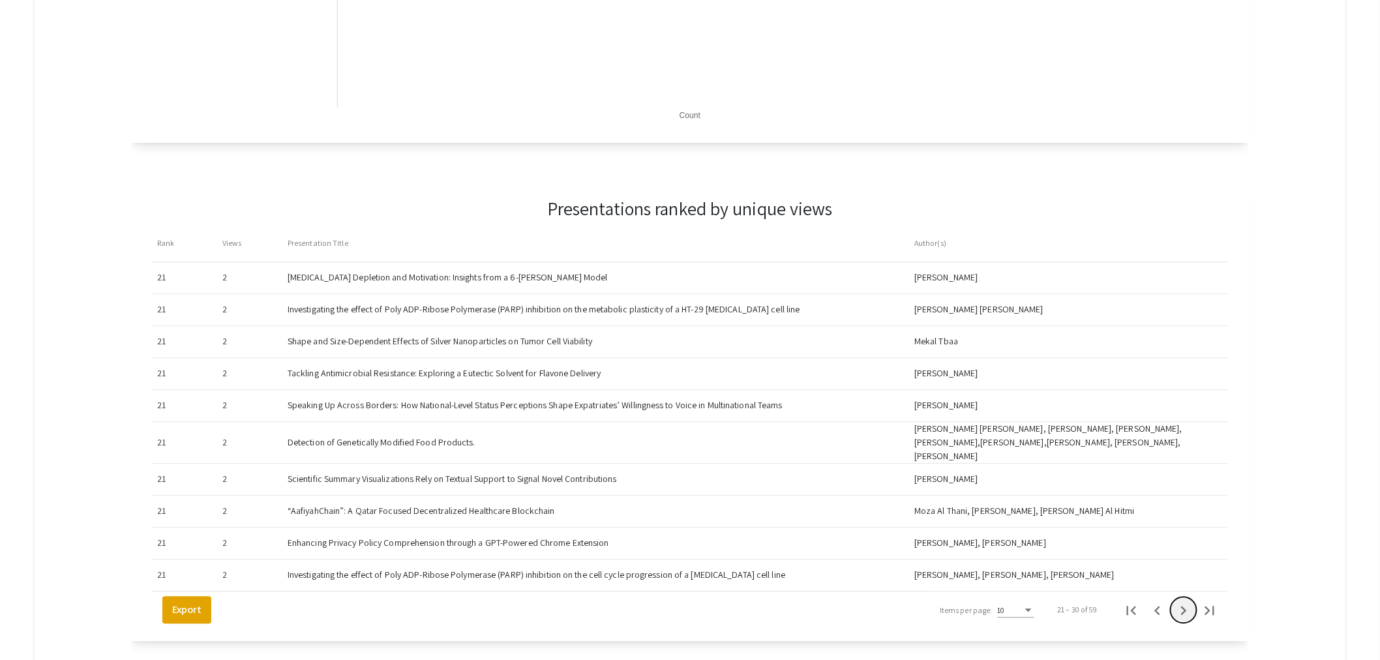
click at [1192, 602] on icon "Next page" at bounding box center [1183, 611] width 18 height 18
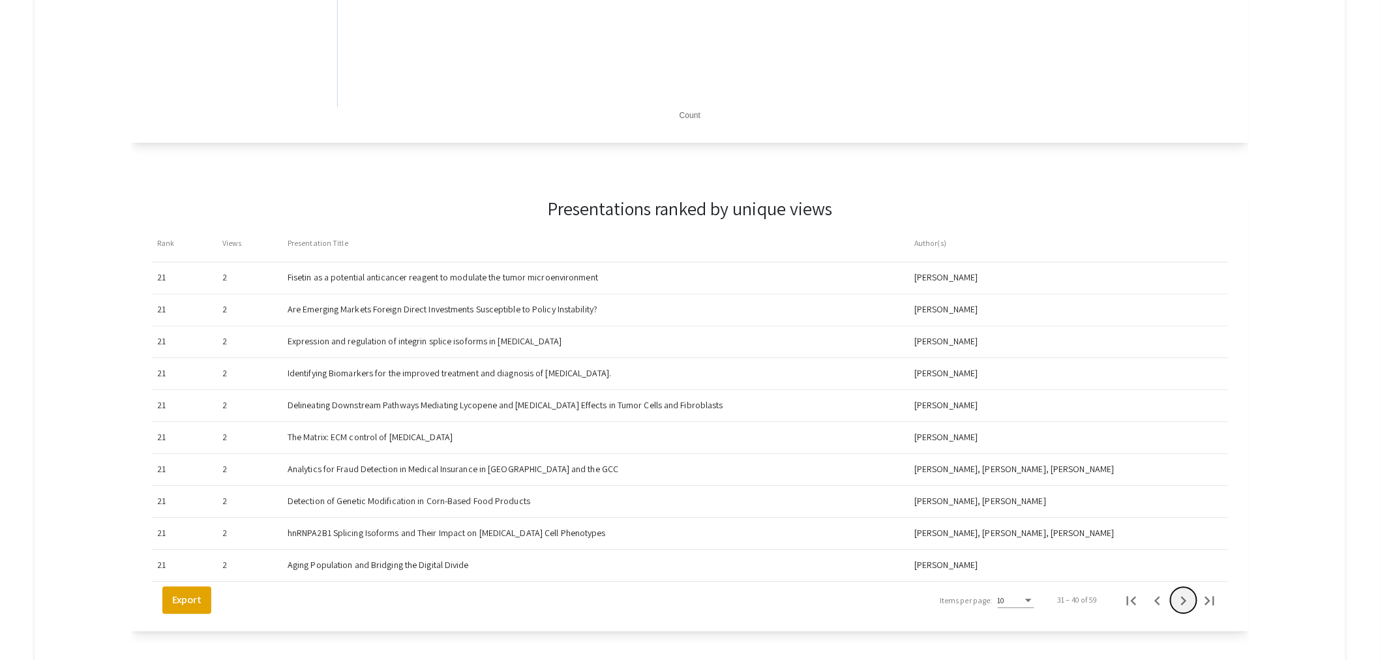
click at [1192, 599] on icon "Next page" at bounding box center [1183, 601] width 18 height 18
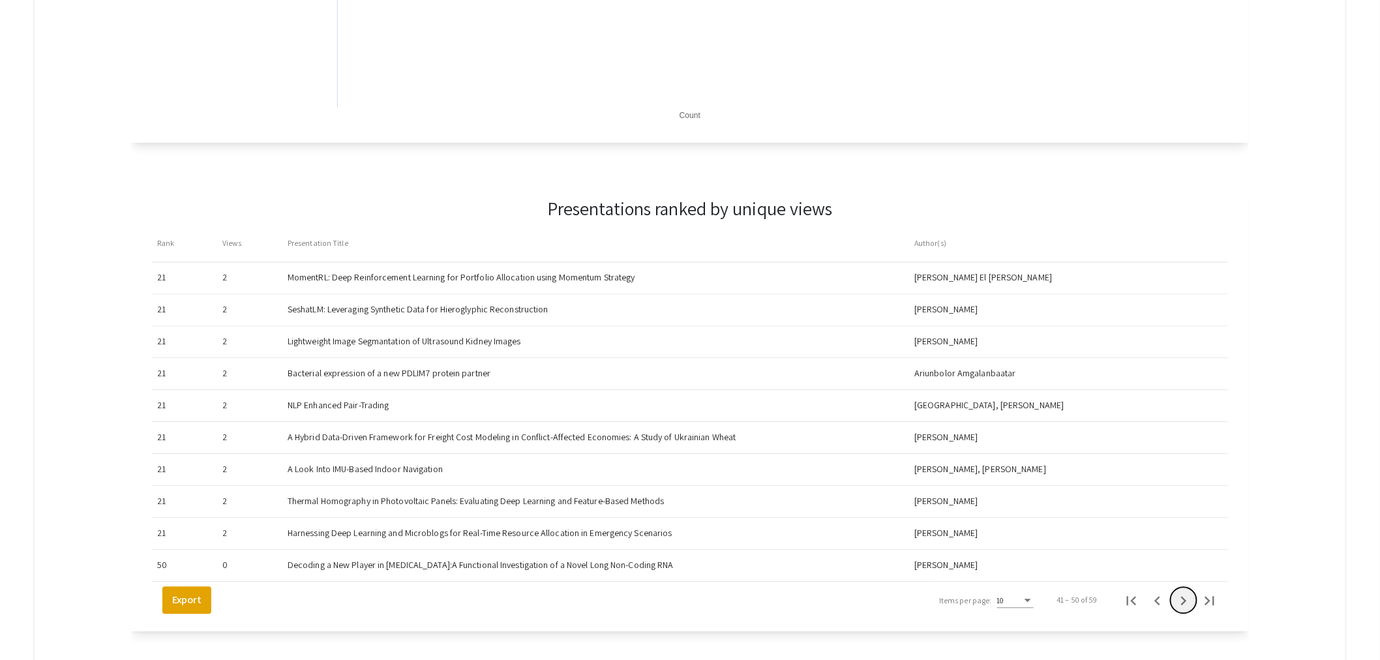
click at [1192, 599] on icon "Next page" at bounding box center [1183, 601] width 18 height 18
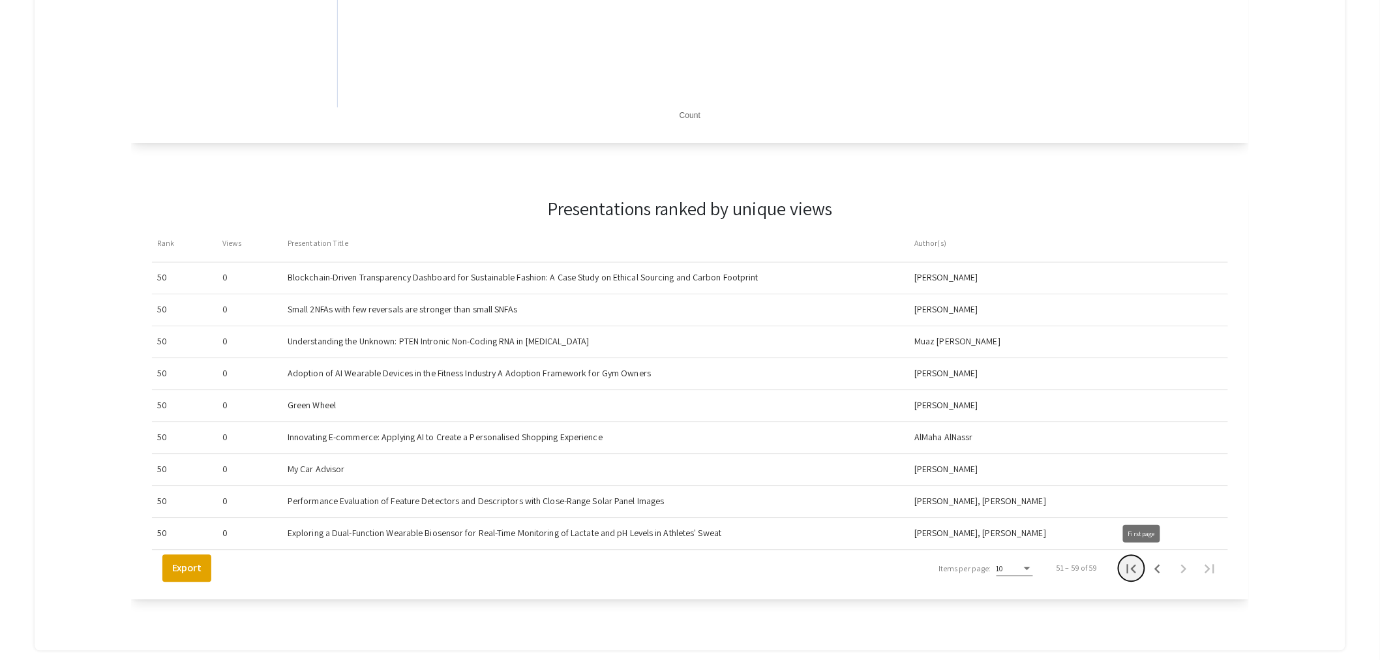
click at [1136, 565] on icon "First page" at bounding box center [1131, 569] width 9 height 9
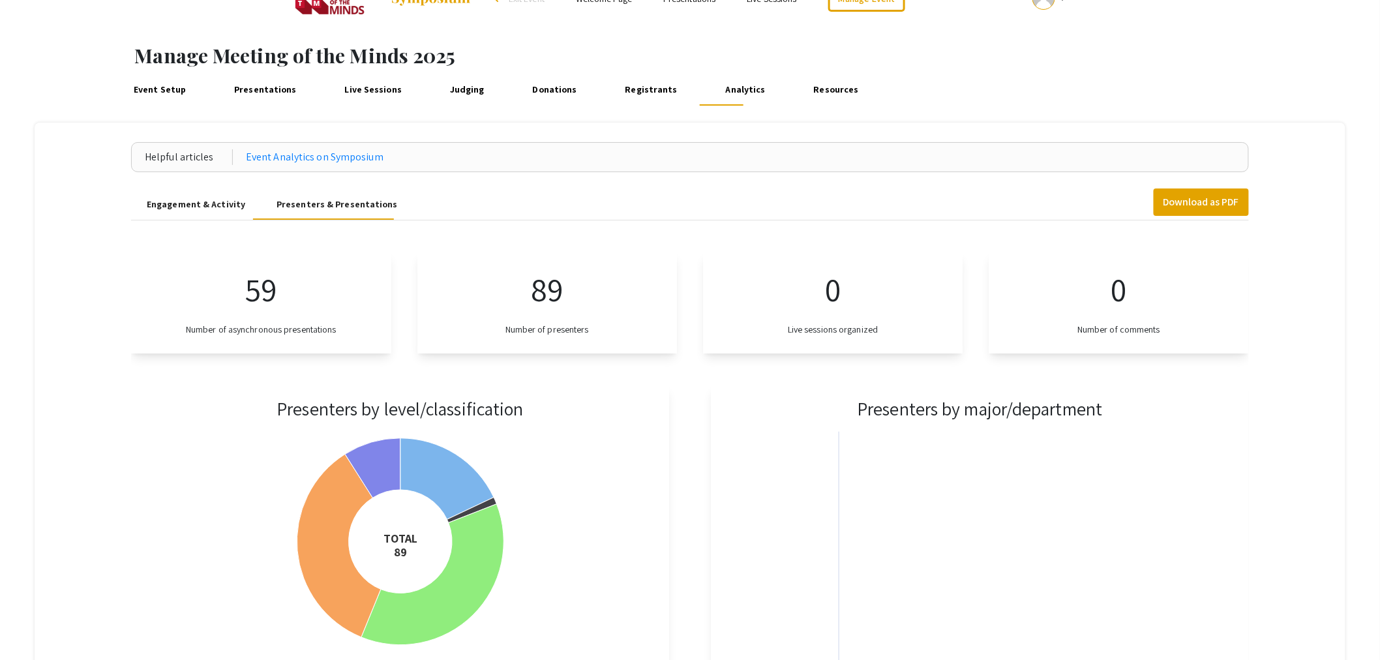
scroll to position [0, 0]
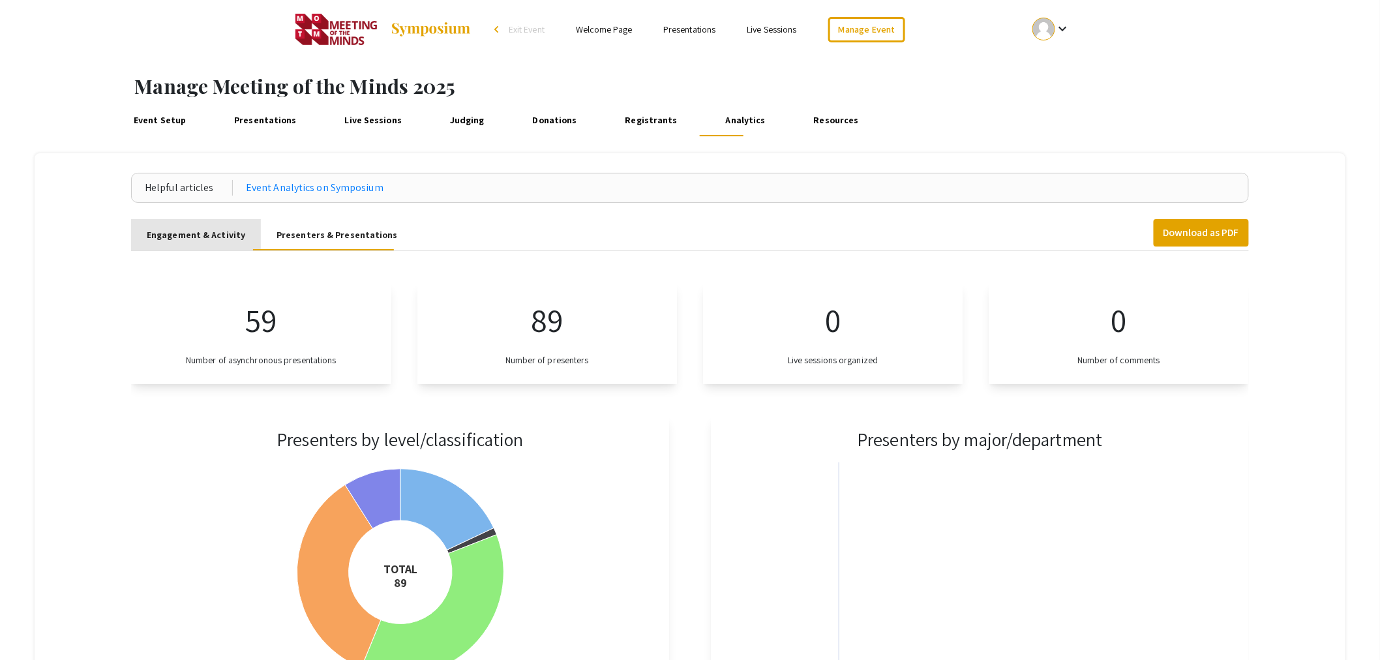
click at [205, 233] on div "Engagement & Activity" at bounding box center [196, 235] width 98 height 14
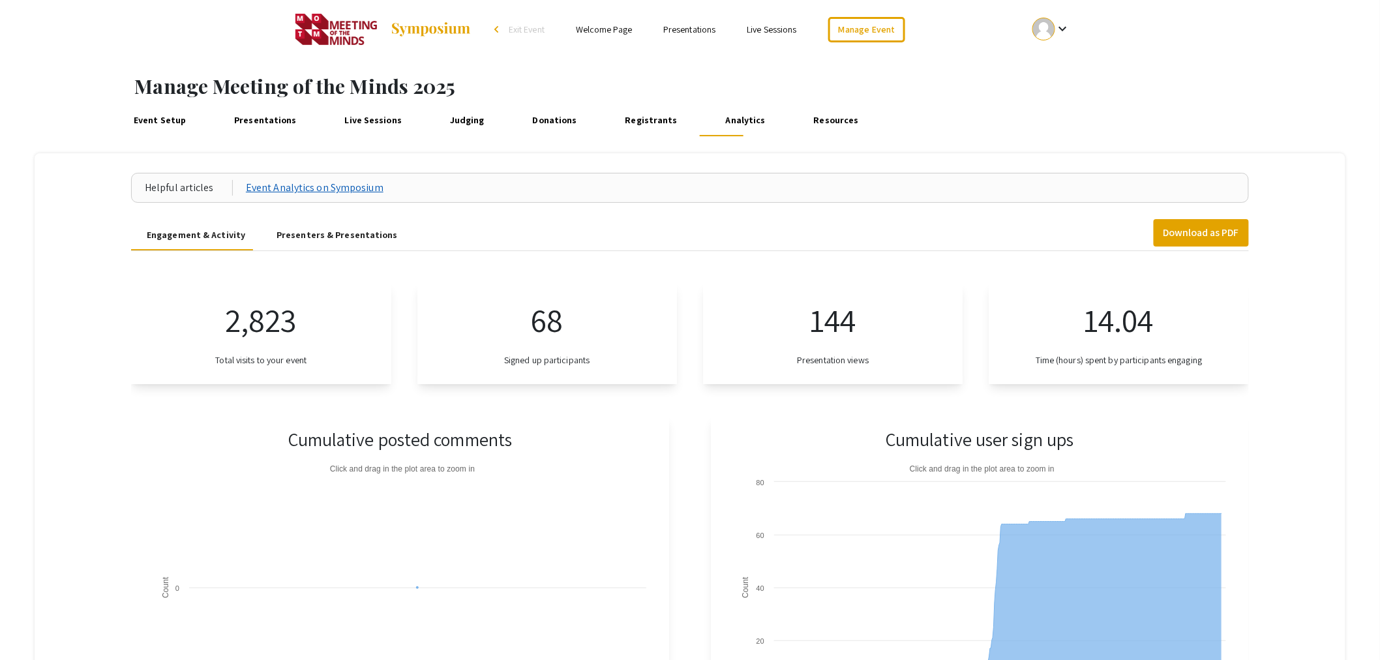
click at [275, 190] on link "Event Analytics on Symposium" at bounding box center [315, 188] width 138 height 16
click at [637, 125] on link "Registrants" at bounding box center [650, 120] width 59 height 31
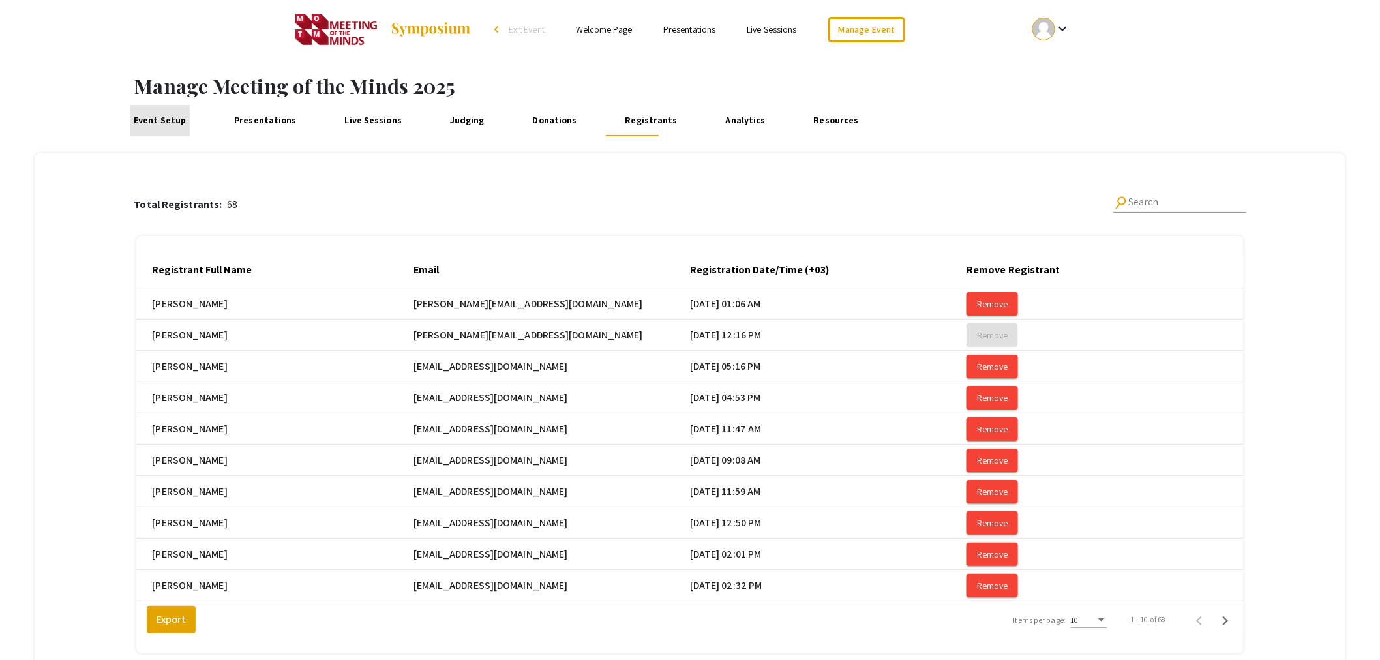
click at [168, 122] on link "Event Setup" at bounding box center [159, 120] width 59 height 31
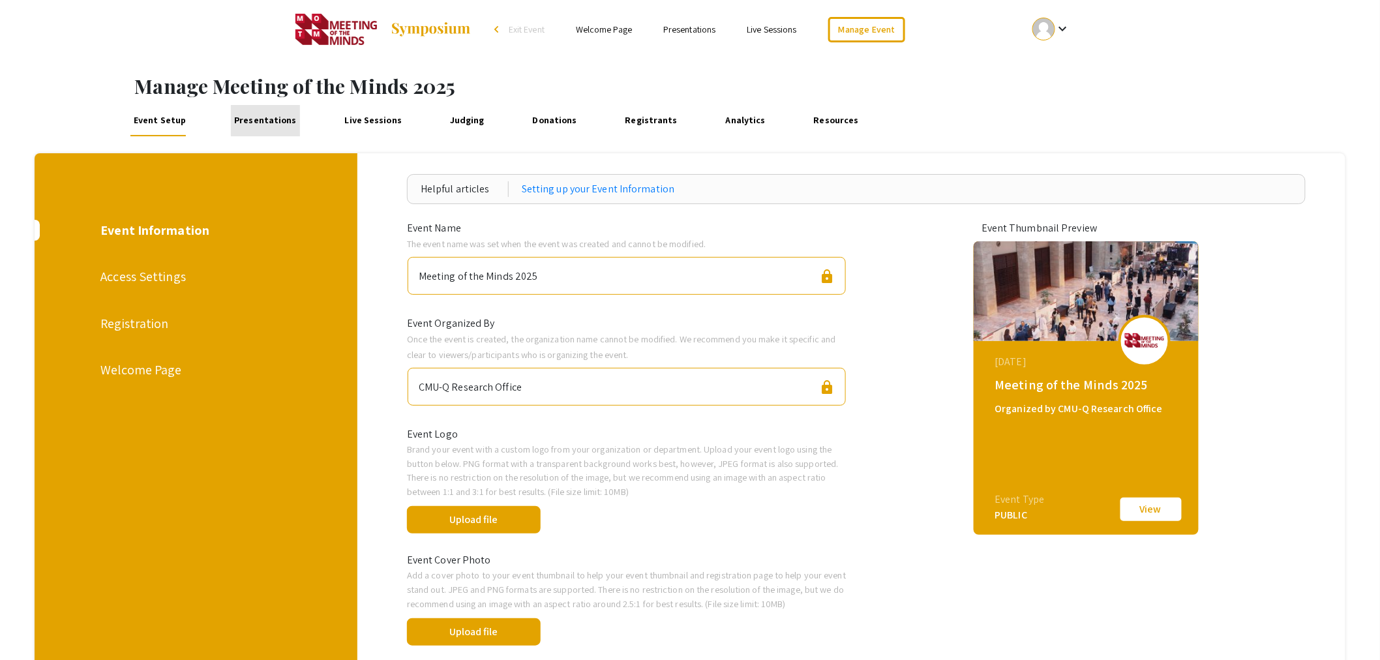
click at [268, 119] on link "Presentations" at bounding box center [265, 120] width 69 height 31
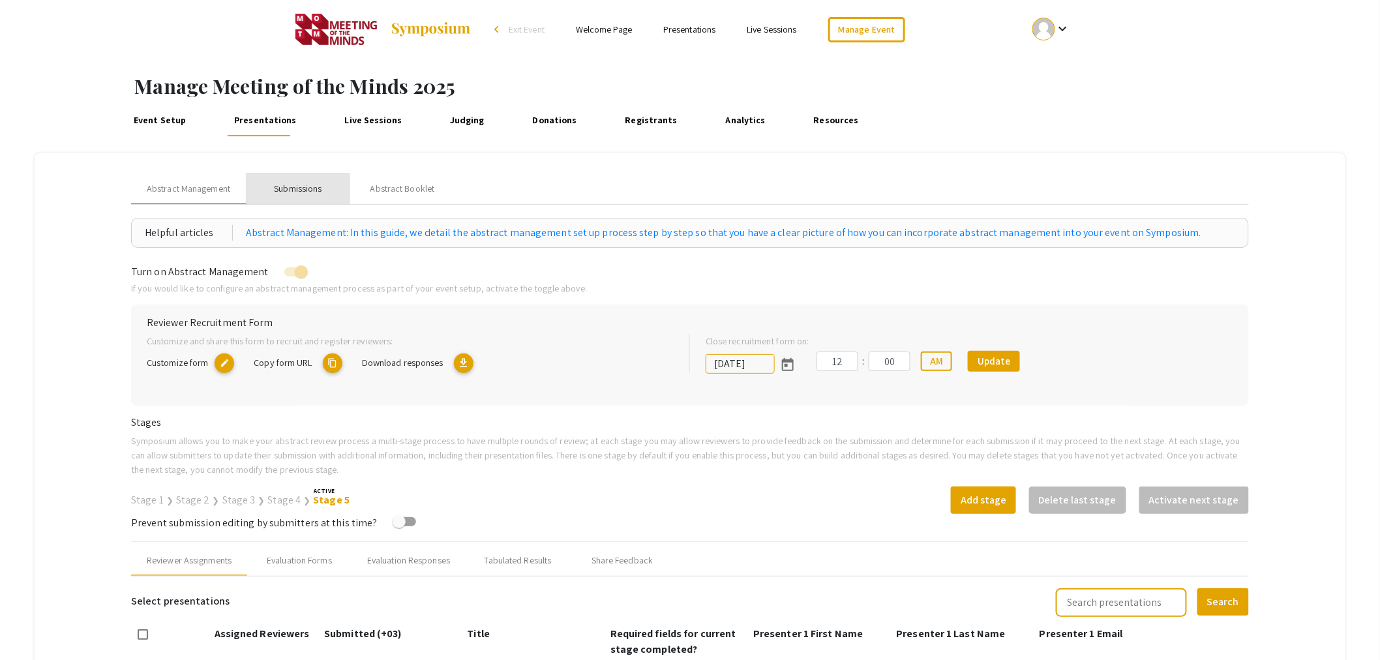
click at [300, 190] on div "Submissions" at bounding box center [298, 189] width 48 height 14
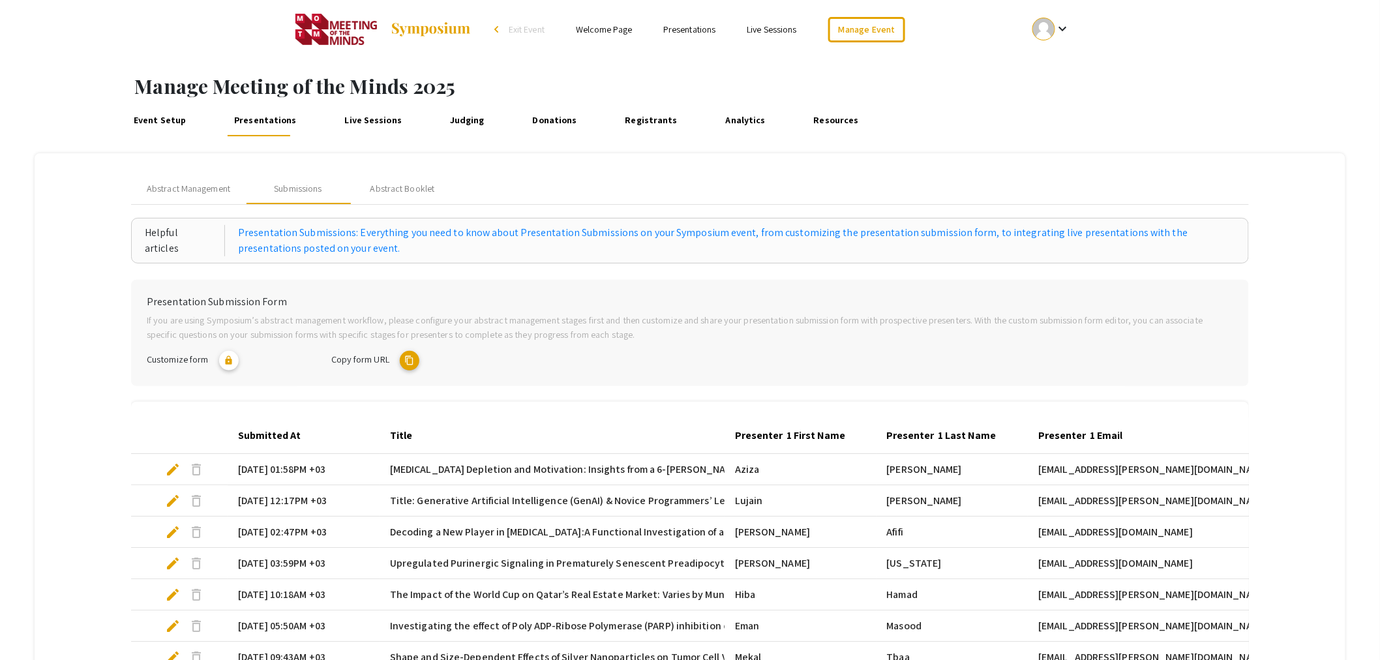
click at [414, 357] on mat-icon "content_copy" at bounding box center [410, 361] width 20 height 20
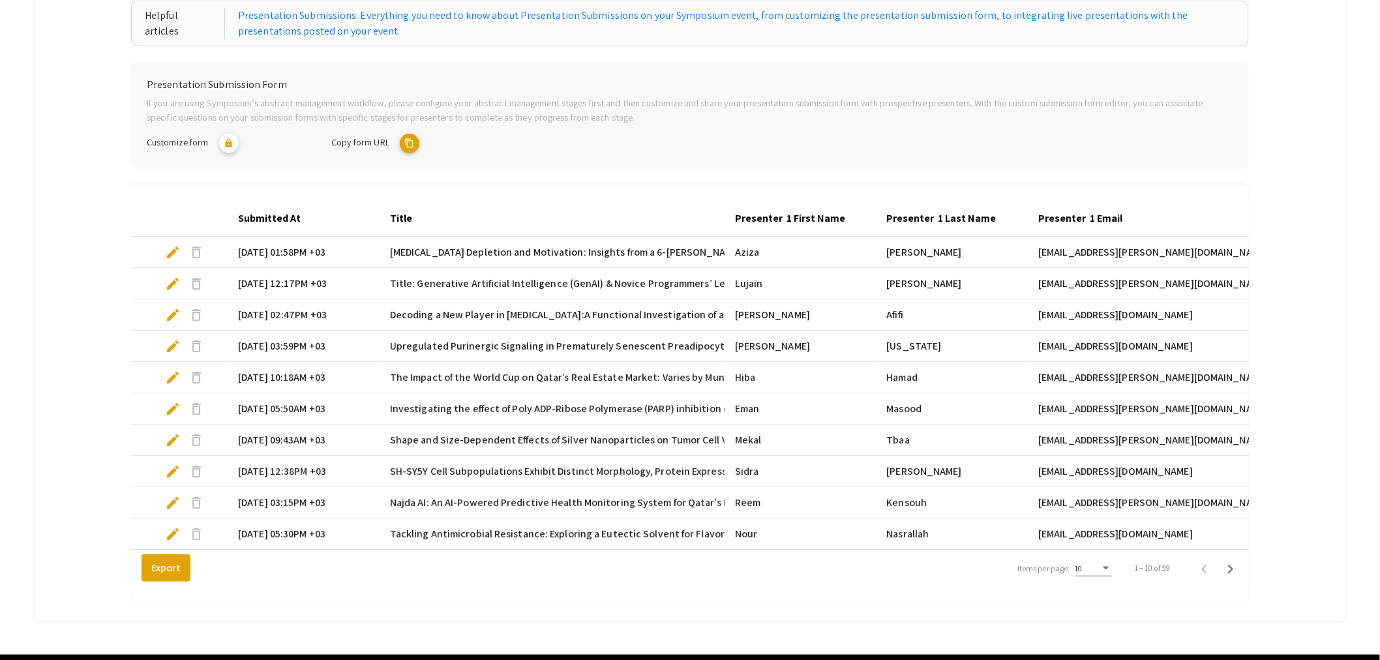
click at [168, 251] on span "edit" at bounding box center [173, 253] width 16 height 16
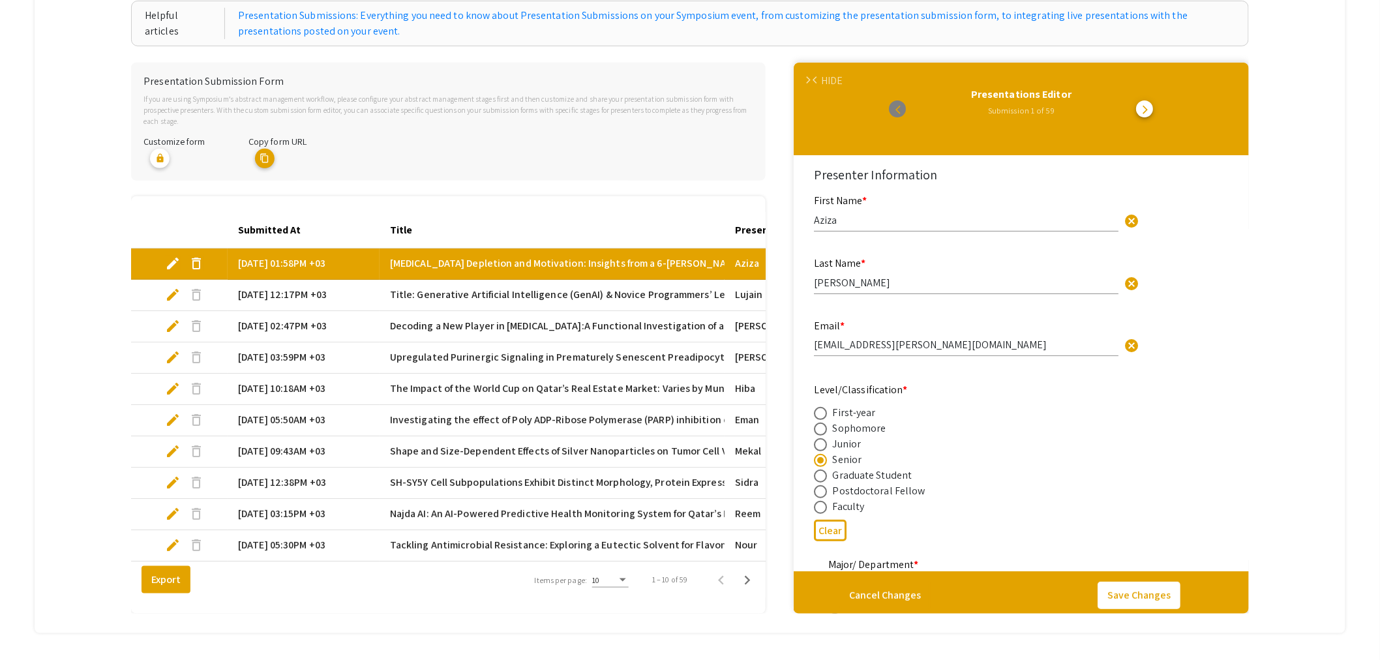
select select "custom"
type input "0"
select select "custom"
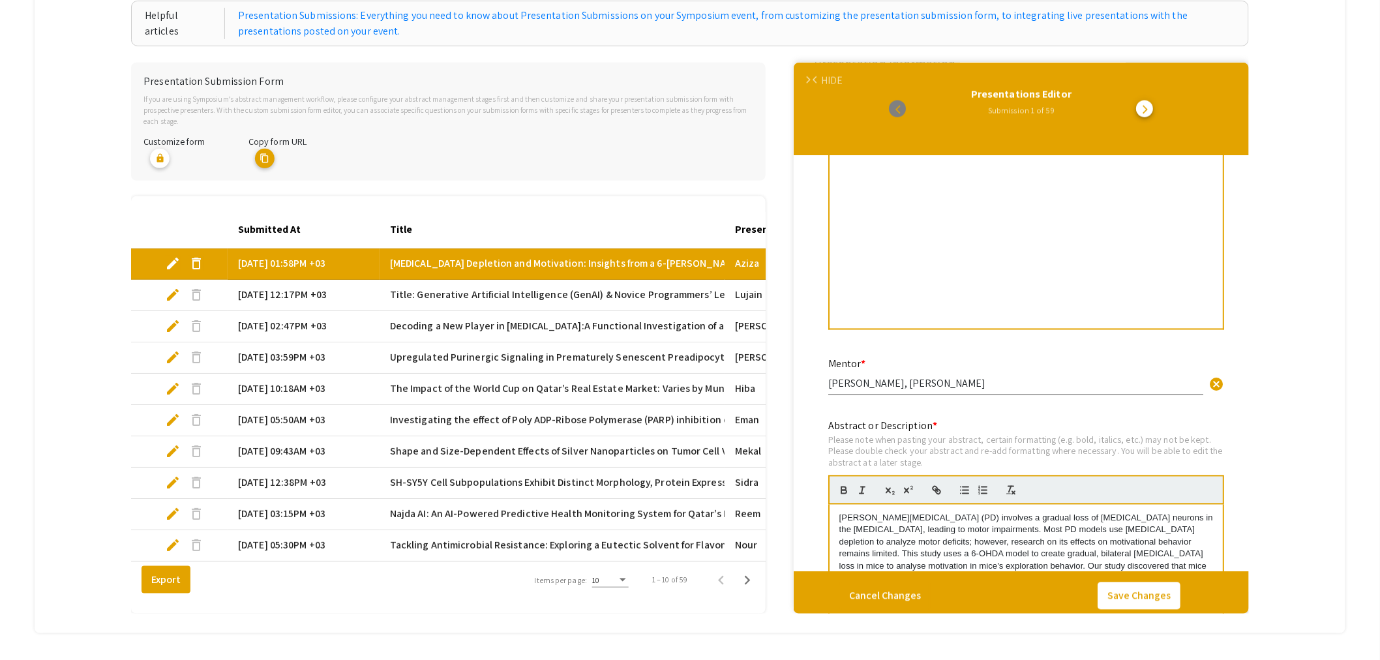
scroll to position [942, 0]
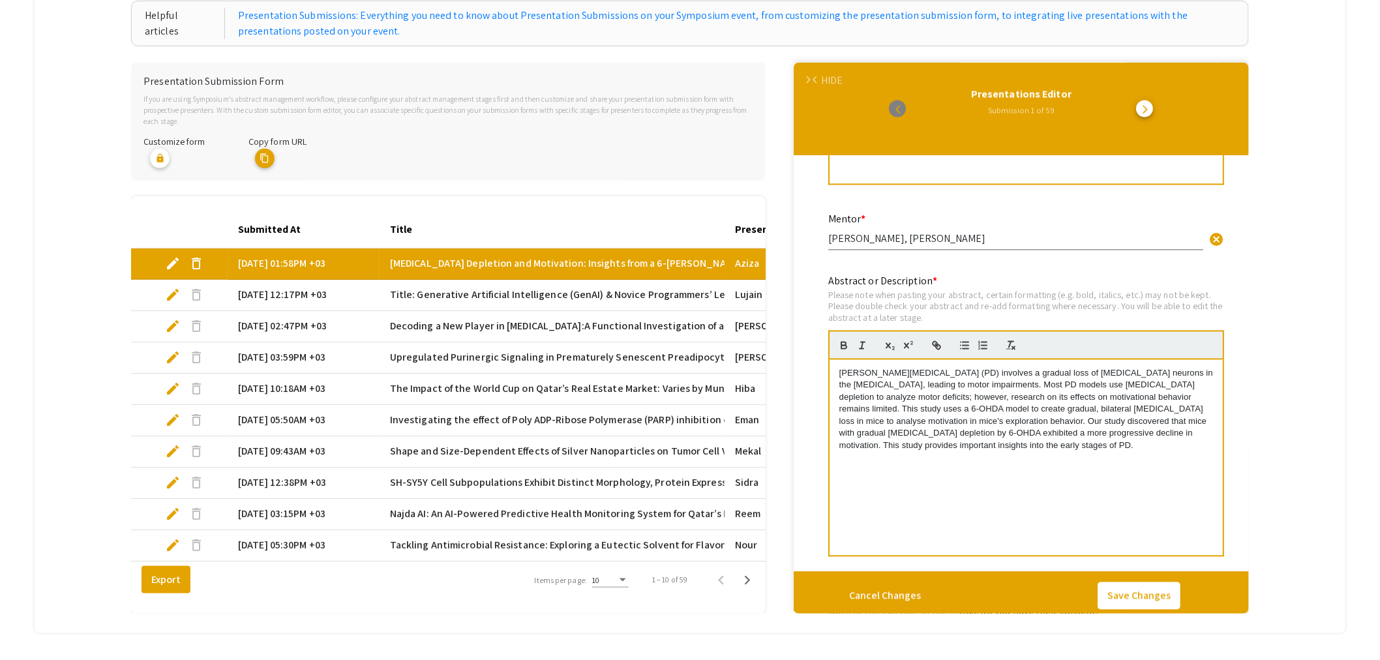
click at [894, 295] on div "Please note when pasting your abstract, certain formatting (e.g. bold, italics,…" at bounding box center [1026, 307] width 396 height 35
drag, startPoint x: 944, startPoint y: 314, endPoint x: 816, endPoint y: 295, distance: 129.1
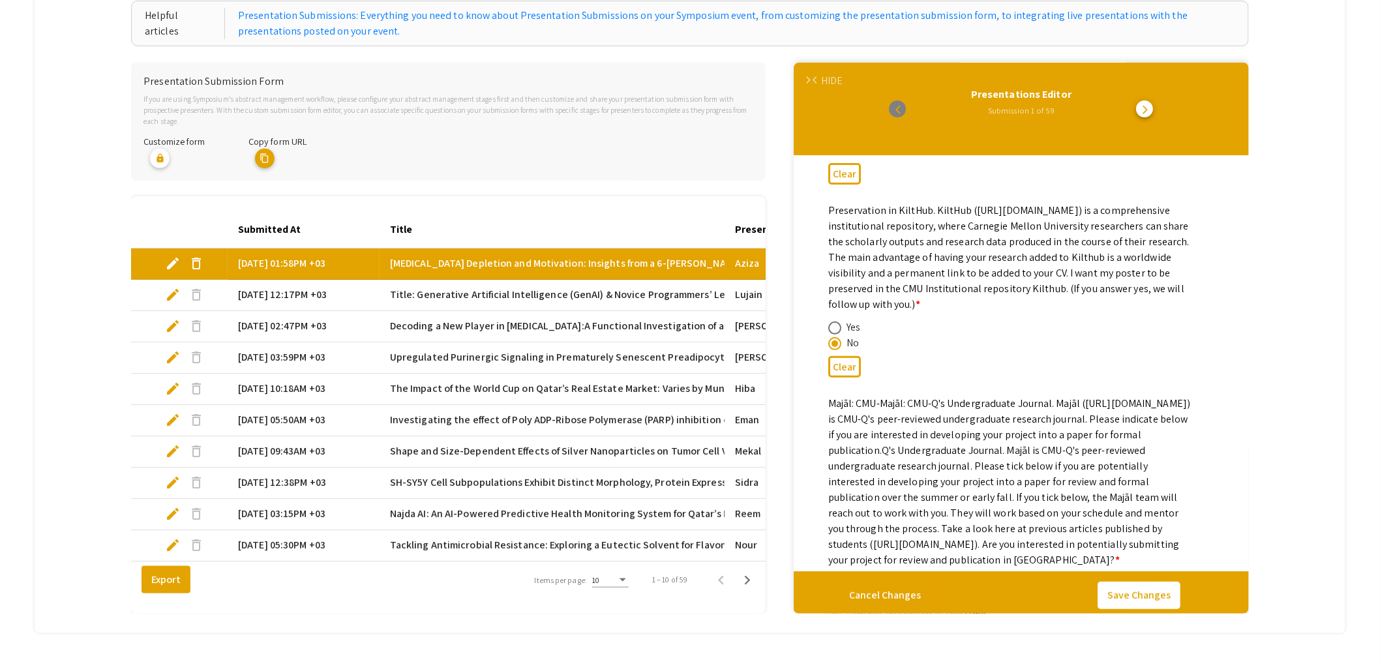
scroll to position [2029, 0]
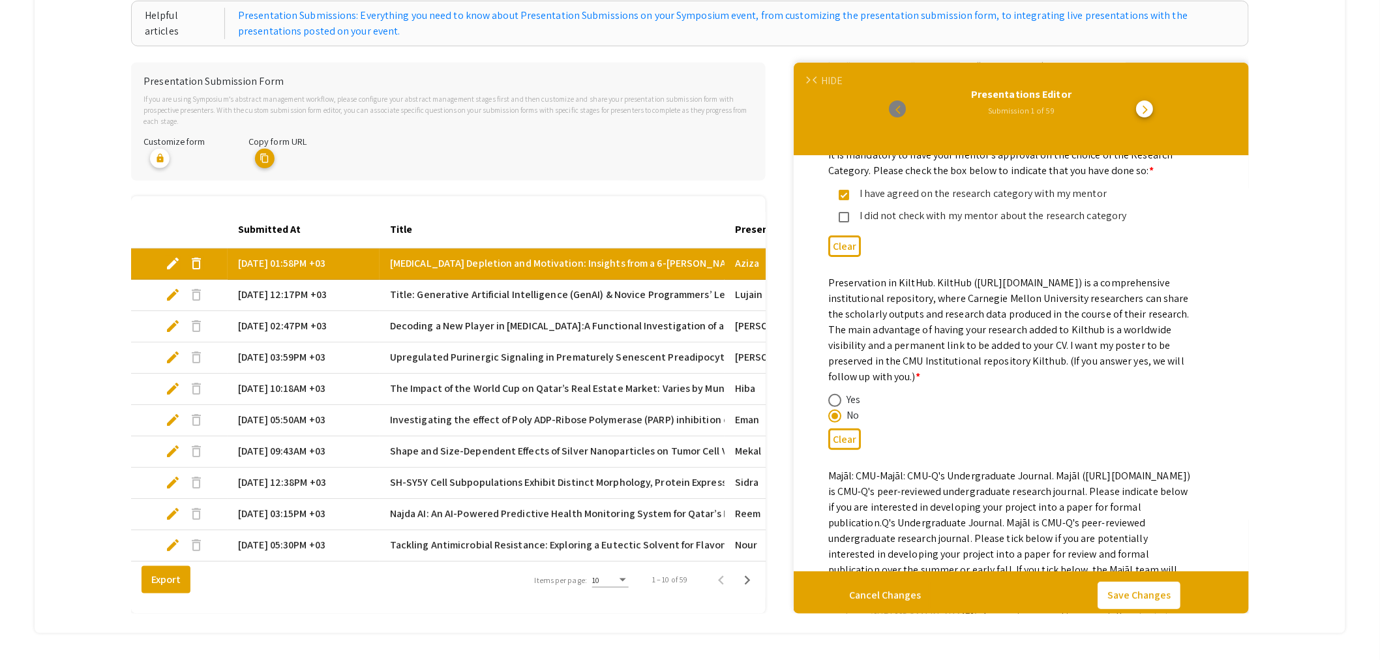
drag, startPoint x: 832, startPoint y: 274, endPoint x: 1018, endPoint y: 381, distance: 214.7
click at [1018, 381] on div "Preservation in KiltHub. KiltHub (https://kilthub.cmu.edu/groups) is a comprehe…" at bounding box center [1010, 349] width 365 height 148
copy div "Preservation in KiltHub. KiltHub (https://kilthub.cmu.edu/groups) is a comprehe…"
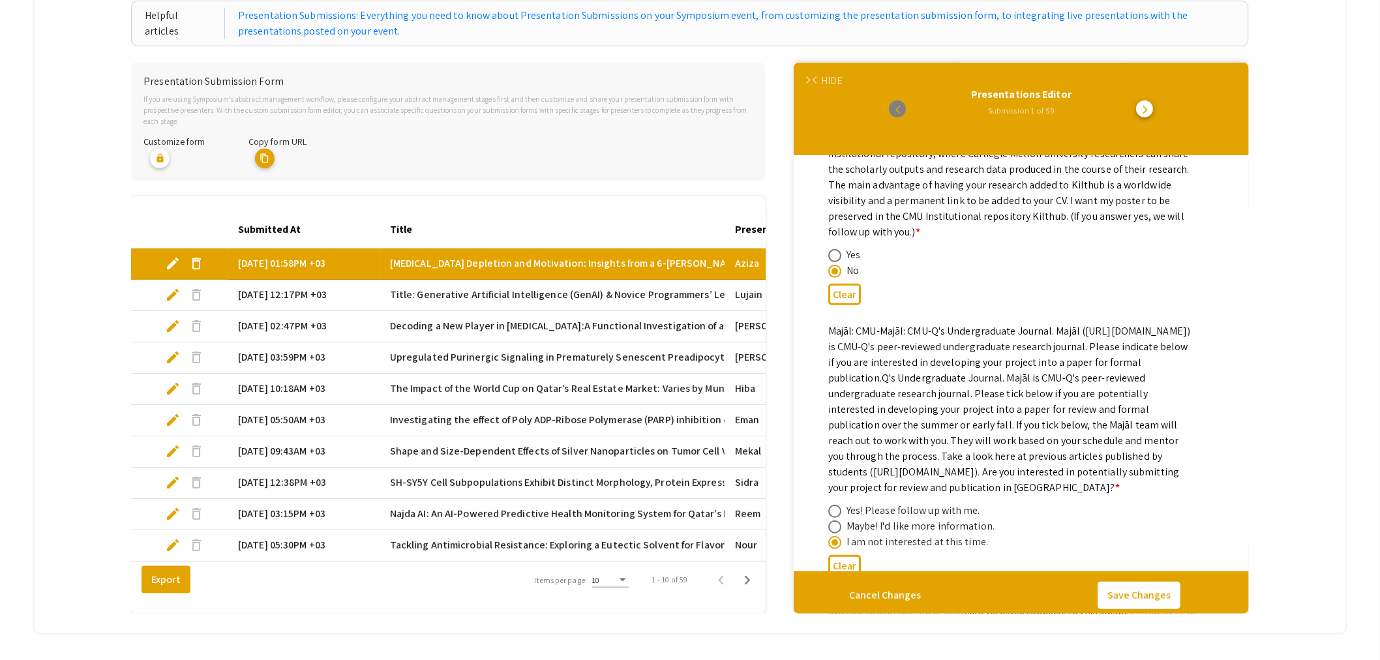
drag, startPoint x: 832, startPoint y: 322, endPoint x: 1043, endPoint y: 529, distance: 296.0
click at [1043, 529] on div "Majāl: CMU-Majāl: CMU-Q's Undergraduate Journal. Majāl (https://majal.lps.libra…" at bounding box center [1010, 436] width 365 height 226
copy div "Majāl: CMU-Majāl: CMU-Q's Undergraduate Journal. Majāl (https://majal.lps.libra…"
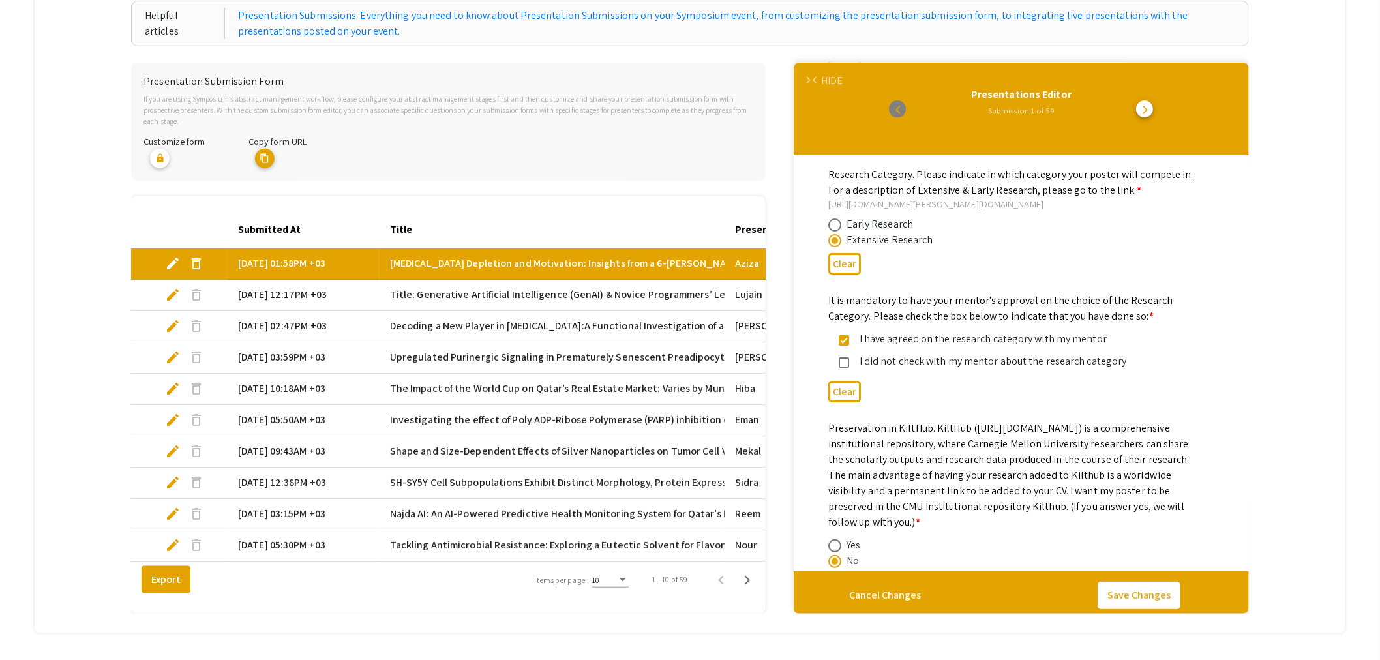
scroll to position [2029, 0]
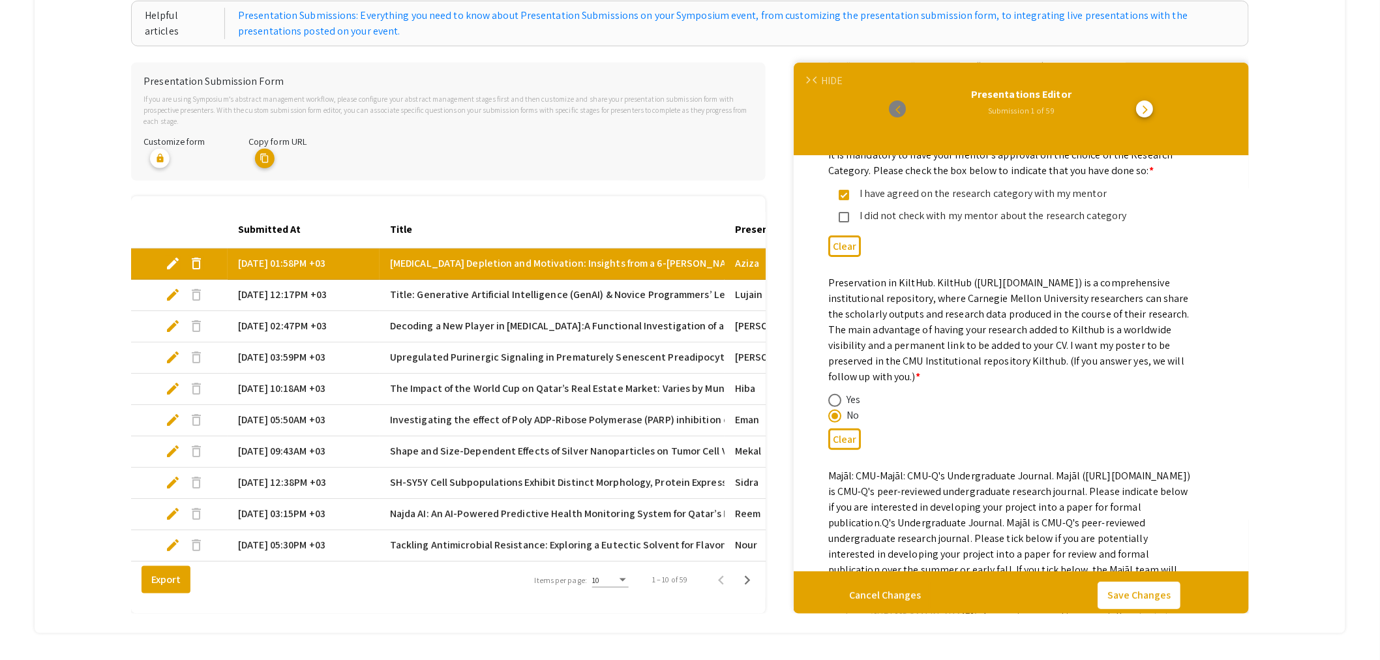
drag, startPoint x: 977, startPoint y: 276, endPoint x: 1118, endPoint y: 278, distance: 141.5
click at [1118, 278] on mat-label "Preservation in KiltHub. KiltHub (https://kilthub.cmu.edu/groups) is a comprehe…" at bounding box center [1008, 330] width 361 height 108
copy mat-label "https://kilthub.cmu.edu/groups"
drag, startPoint x: 830, startPoint y: 279, endPoint x: 1058, endPoint y: 376, distance: 248.0
click at [1058, 376] on div "Preservation in KiltHub. KiltHub (https://kilthub.cmu.edu/groups) is a comprehe…" at bounding box center [1010, 349] width 365 height 148
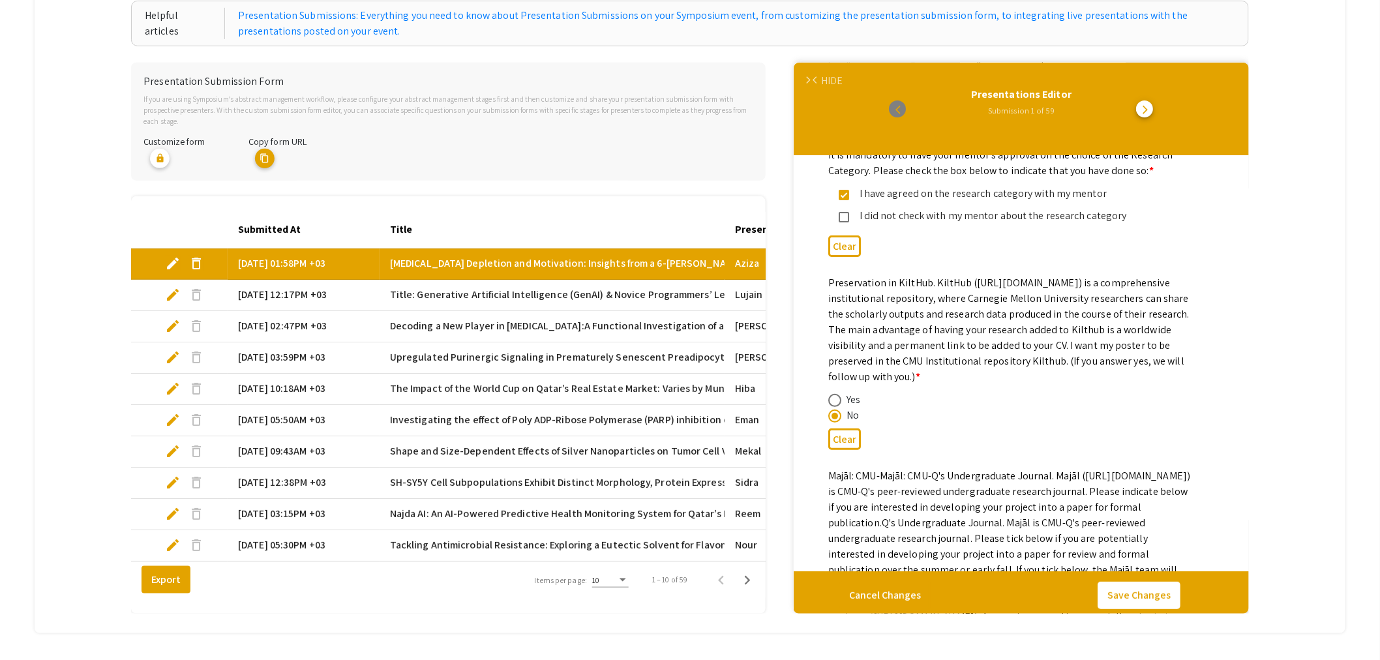
copy mat-label "Preservation in KiltHub. KiltHub (https://kilthub.cmu.edu/groups) is a comprehe…"
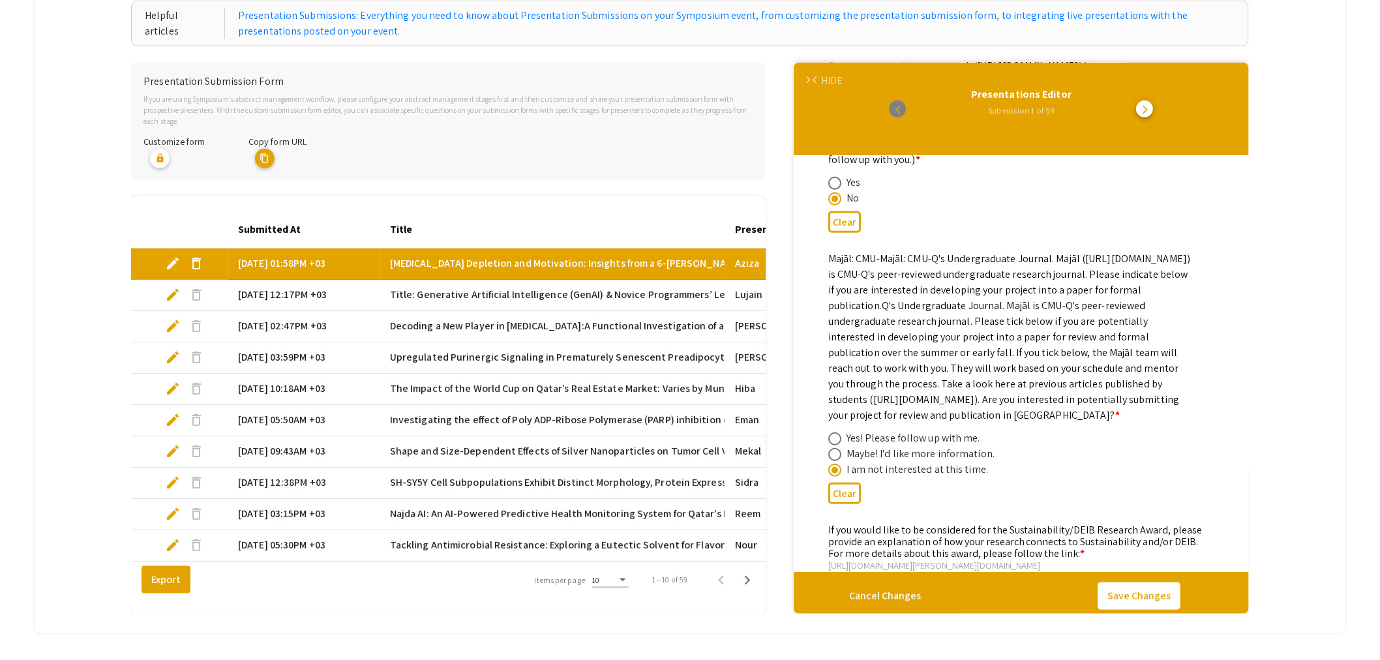
scroll to position [2318, 0]
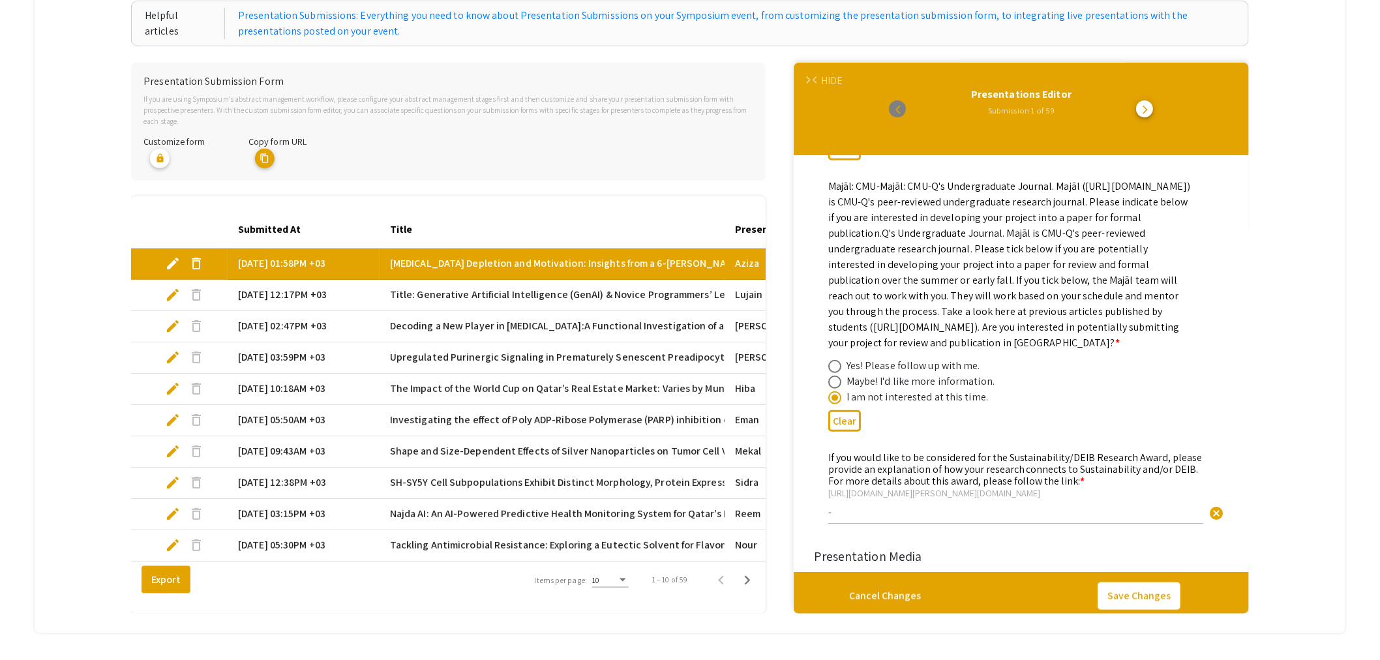
drag, startPoint x: 1004, startPoint y: 462, endPoint x: 937, endPoint y: 462, distance: 67.2
click at [1004, 462] on mat-label "If you would like to be considered for the Sustainability/DEIB Research Award, …" at bounding box center [1015, 469] width 374 height 37
drag, startPoint x: 830, startPoint y: 451, endPoint x: 1078, endPoint y: 473, distance: 248.8
click at [1078, 473] on mat-label "If you would like to be considered for the Sustainability/DEIB Research Award, …" at bounding box center [1015, 469] width 374 height 37
click at [872, 454] on mat-label "If you would like to be considered for the Sustainability/DEIB Research Award, …" at bounding box center [1015, 469] width 374 height 37
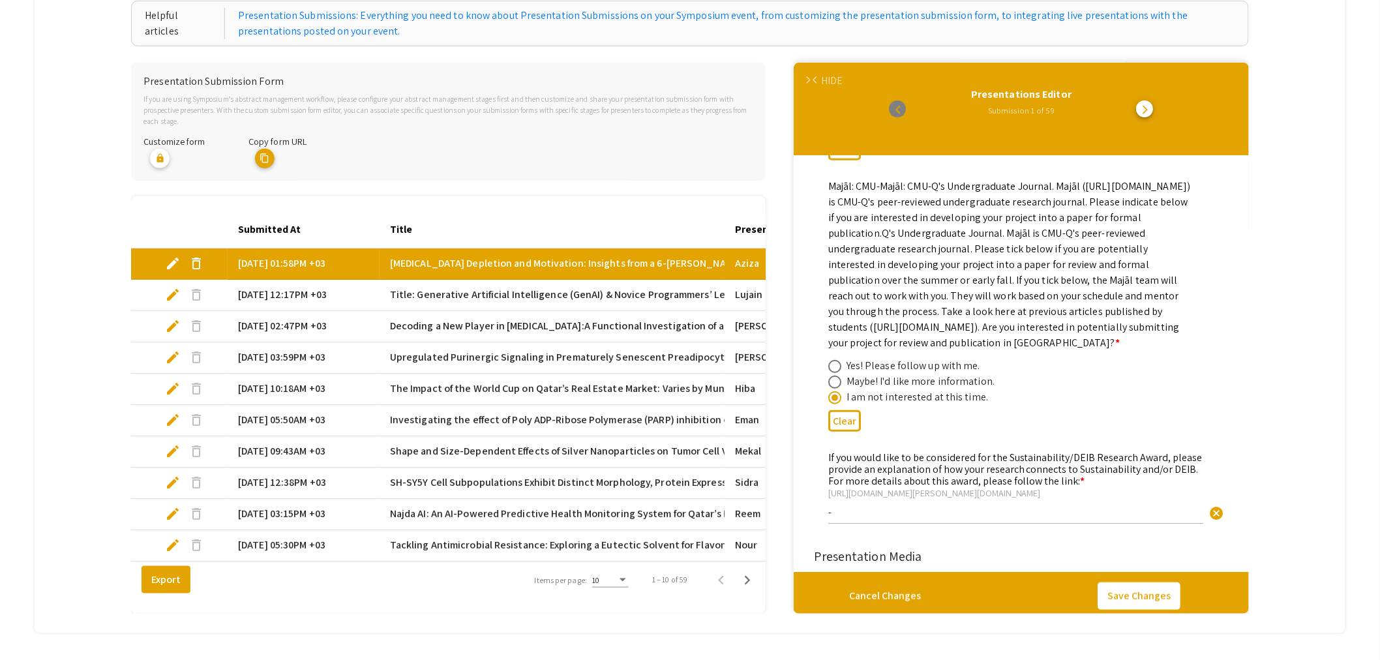
drag, startPoint x: 1077, startPoint y: 473, endPoint x: 825, endPoint y: 450, distance: 253.4
click at [825, 450] on div "If you would like to be considered for the Sustainability/DEIB Research Award, …" at bounding box center [1021, 493] width 406 height 93
click at [992, 489] on div "https://sites.google.com/andrew.cmu.edu/motm-award" at bounding box center [1015, 493] width 375 height 12
drag, startPoint x: 1044, startPoint y: 487, endPoint x: 831, endPoint y: 488, distance: 212.6
click at [831, 488] on div "https://sites.google.com/andrew.cmu.edu/motm-award" at bounding box center [1015, 493] width 375 height 12
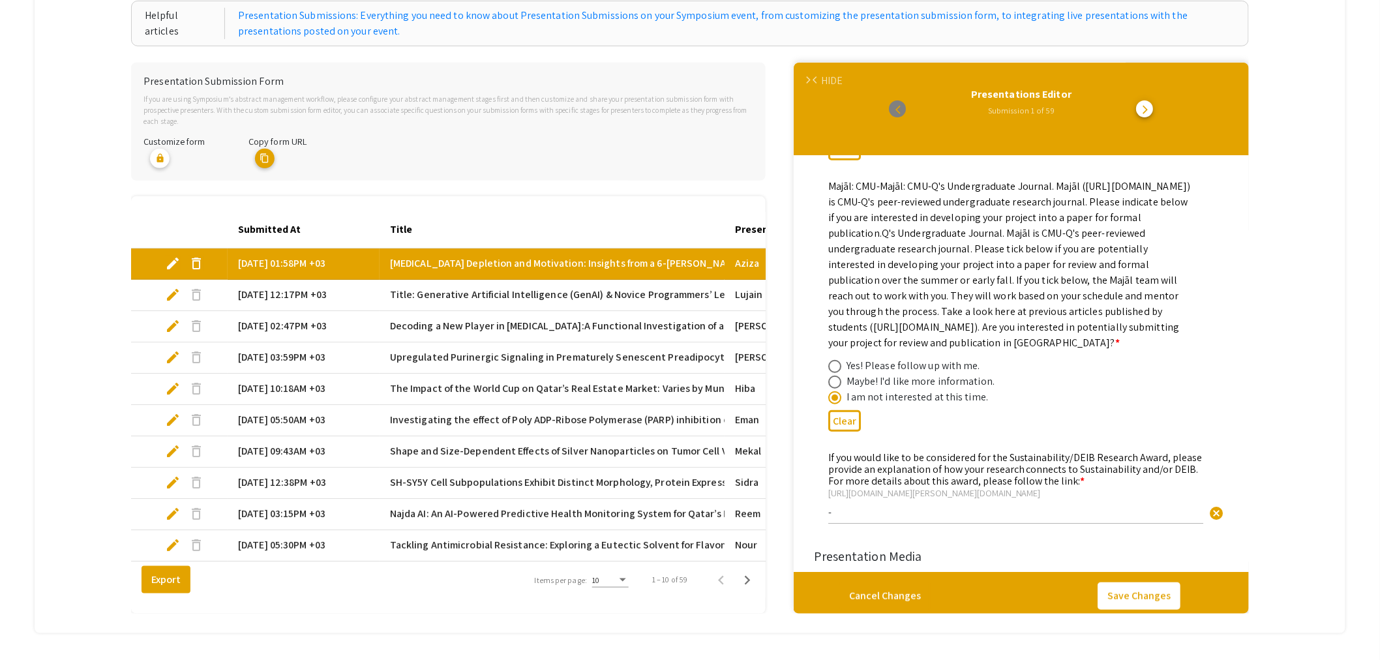
drag, startPoint x: 1044, startPoint y: 483, endPoint x: 829, endPoint y: 486, distance: 214.5
click at [829, 487] on div "https://sites.google.com/andrew.cmu.edu/motm-award" at bounding box center [1015, 493] width 375 height 12
drag, startPoint x: 829, startPoint y: 486, endPoint x: 1040, endPoint y: 483, distance: 211.3
click at [1040, 483] on div "If you would like to be considered for the Sustainability/DEIB Research Award, …" at bounding box center [1021, 493] width 406 height 93
click at [1048, 487] on div "https://sites.google.com/andrew.cmu.edu/motm-award" at bounding box center [1015, 493] width 375 height 12
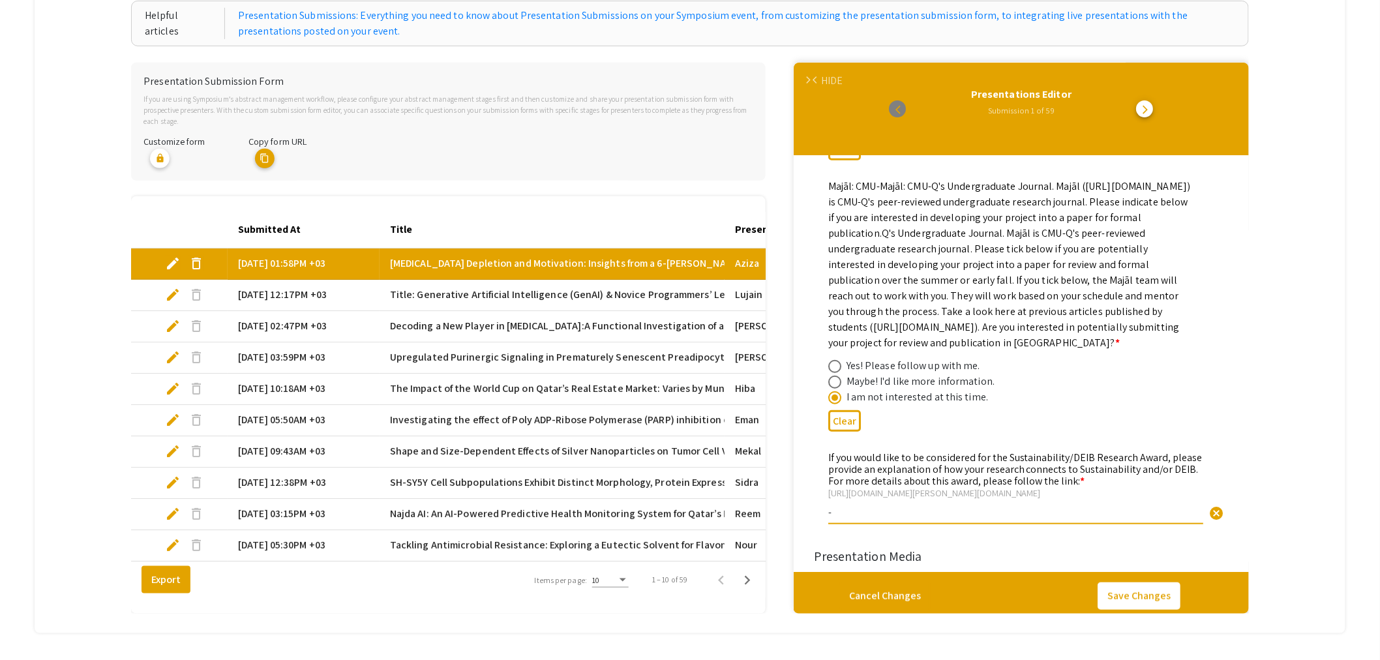
click at [1040, 487] on div "https://sites.google.com/andrew.cmu.edu/motm-award" at bounding box center [1015, 493] width 375 height 12
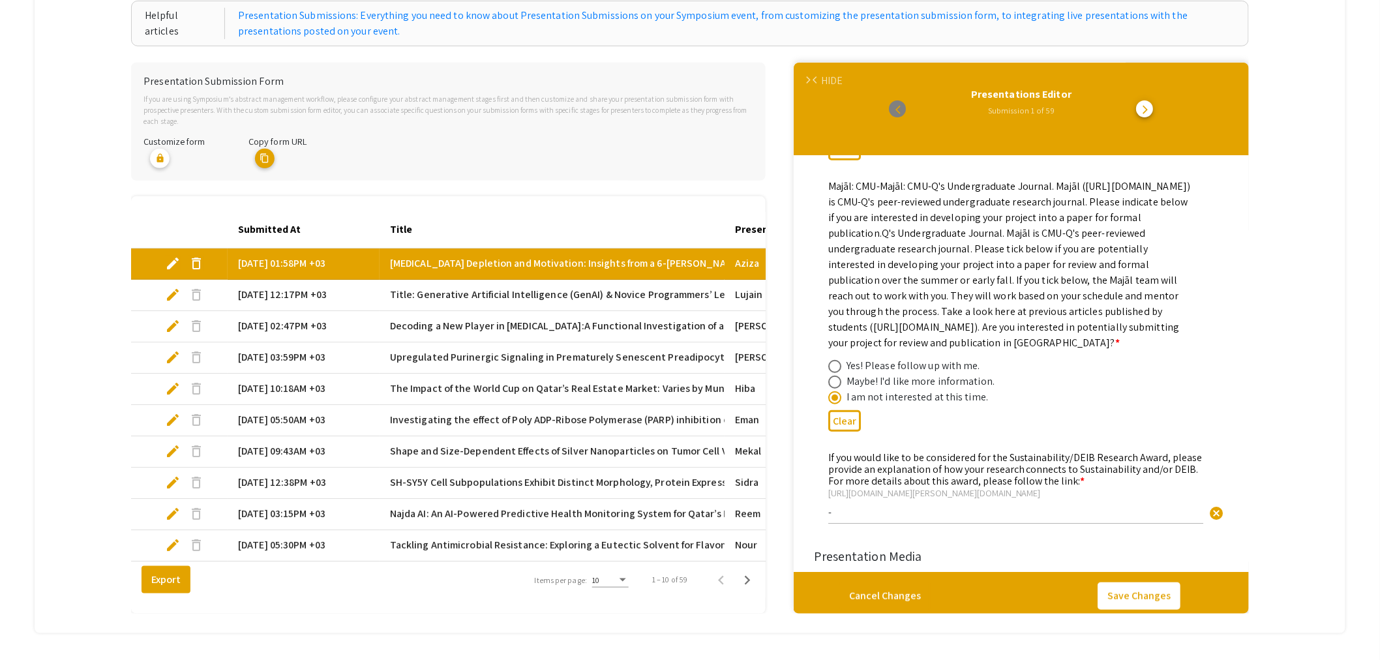
click at [1040, 487] on div "https://sites.google.com/andrew.cmu.edu/motm-award" at bounding box center [1015, 493] width 375 height 12
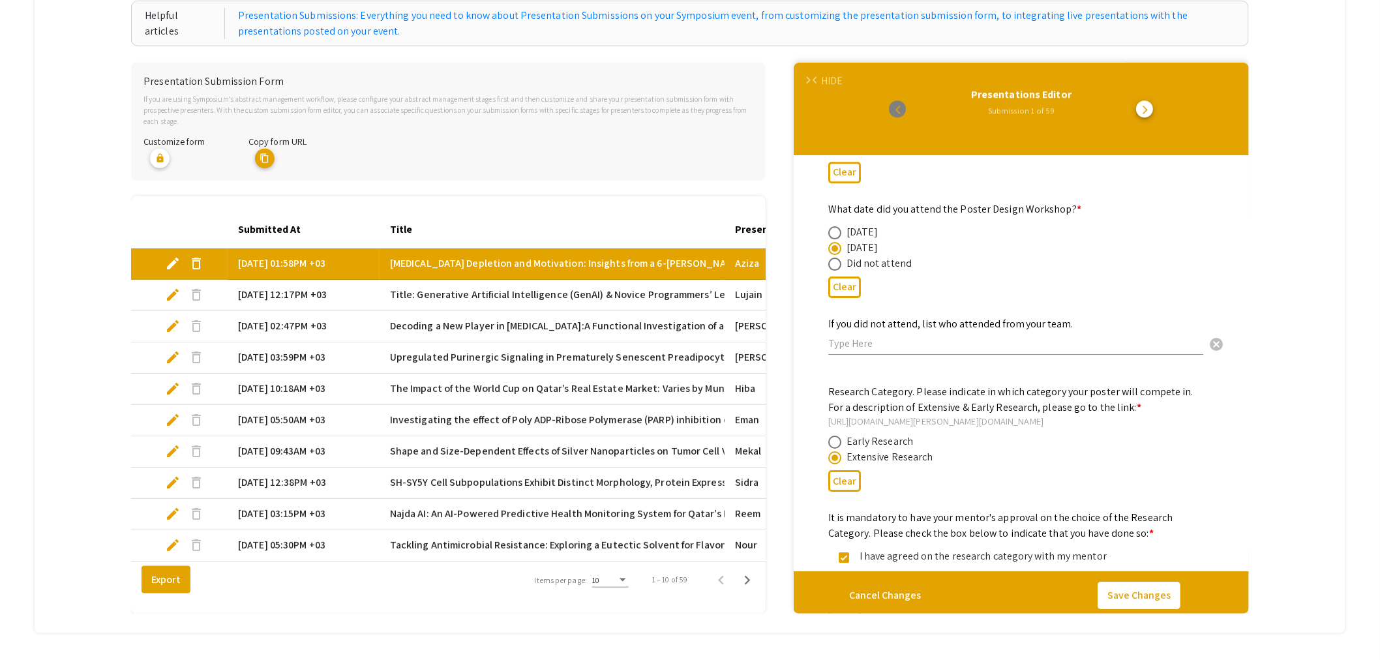
scroll to position [1738, 0]
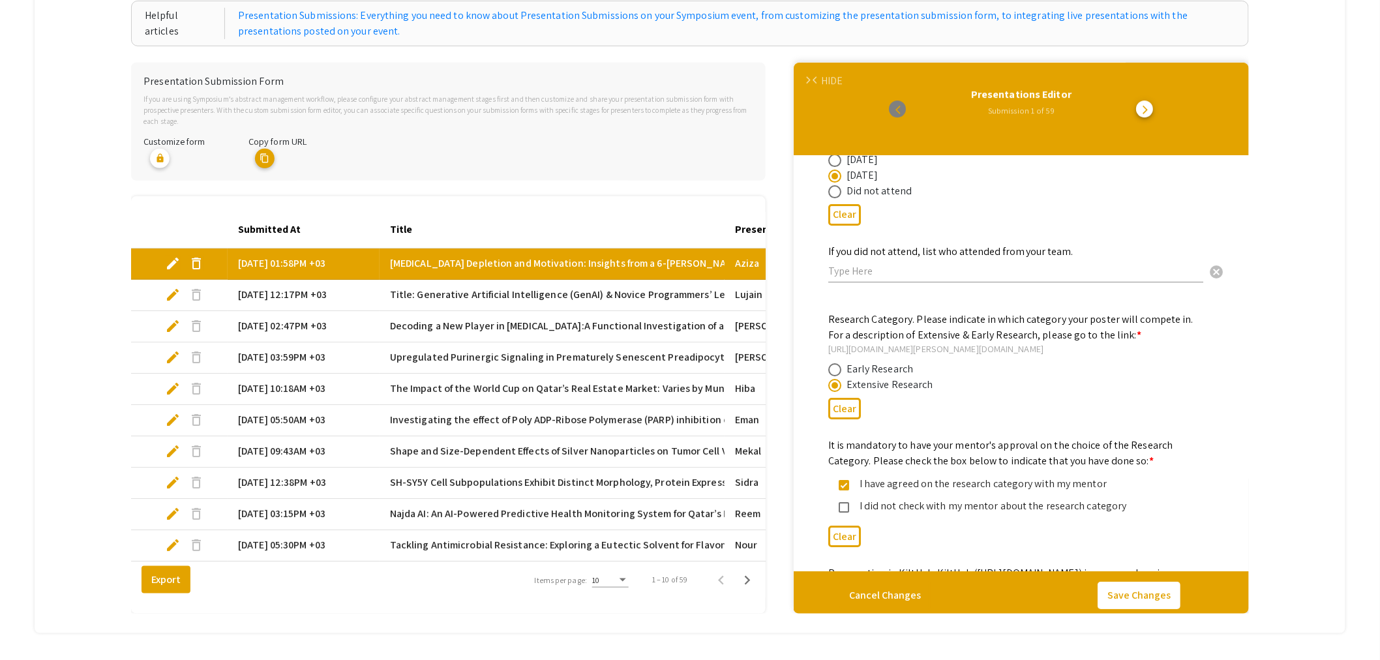
drag, startPoint x: 1133, startPoint y: 330, endPoint x: 811, endPoint y: 312, distance: 321.9
click at [811, 312] on div "Presenter Information First Name * Aziza cancel This field is required. Last Na…" at bounding box center [1021, 61] width 449 height 3268
click at [931, 379] on div "Extensive Research" at bounding box center [1010, 385] width 365 height 16
drag, startPoint x: 934, startPoint y: 376, endPoint x: 820, endPoint y: 307, distance: 132.9
click at [820, 312] on div "Research Category. Please indicate in which category your poster will compete i…" at bounding box center [1021, 368] width 414 height 113
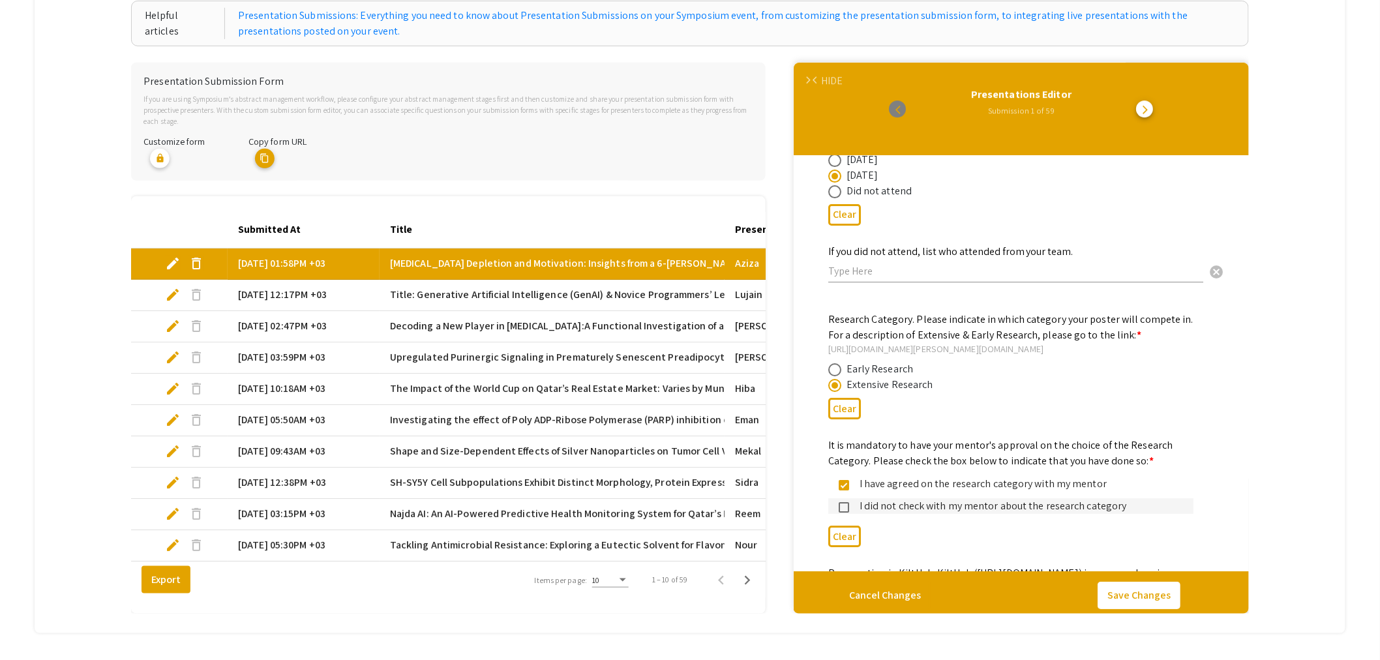
drag, startPoint x: 1133, startPoint y: 499, endPoint x: 890, endPoint y: 410, distance: 258.5
click at [890, 410] on div "Presenter Information First Name * Aziza cancel This field is required. Last Na…" at bounding box center [1021, 61] width 414 height 3268
click at [992, 405] on div "Clear" at bounding box center [1021, 409] width 386 height 32
drag, startPoint x: 832, startPoint y: 314, endPoint x: 1165, endPoint y: 529, distance: 396.1
click at [1165, 529] on div "Presenter Information First Name * Aziza cancel This field is required. Last Na…" at bounding box center [1021, 61] width 414 height 3268
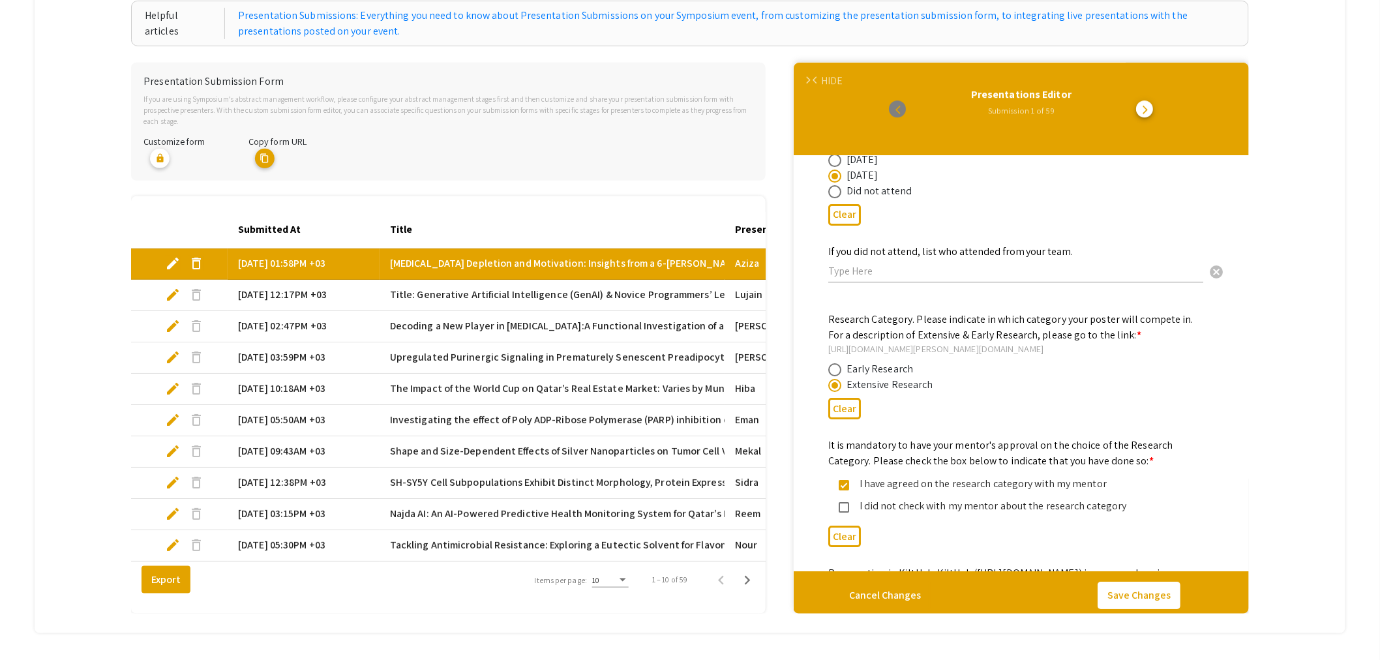
click at [874, 317] on mat-label "Research Category. Please indicate in which category your poster will compete i…" at bounding box center [1010, 326] width 365 height 29
drag, startPoint x: 1028, startPoint y: 342, endPoint x: 812, endPoint y: 313, distance: 217.8
click at [812, 313] on div "Presenter Information First Name * Aziza cancel This field is required. Last Na…" at bounding box center [1021, 61] width 449 height 3268
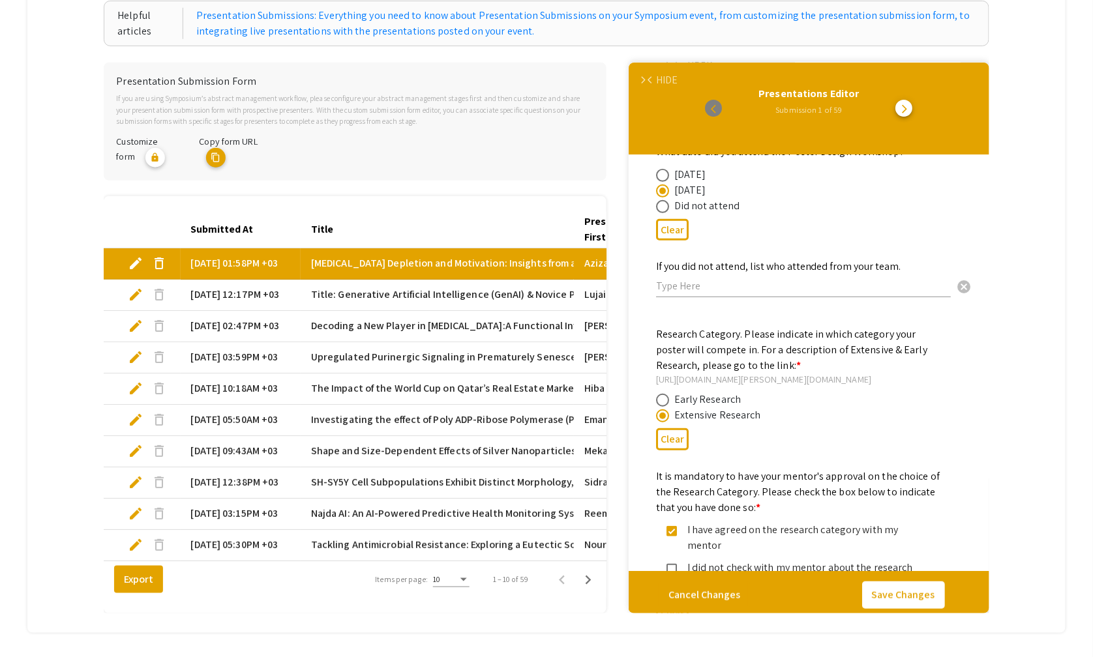
drag, startPoint x: 764, startPoint y: 411, endPoint x: 677, endPoint y: 398, distance: 87.8
click at [677, 398] on mat-radio-group "Early Research Extensive Research" at bounding box center [798, 407] width 285 height 31
click at [657, 475] on mat-label "It is mandatory to have your mentor's approval on the choice of the Research Ca…" at bounding box center [798, 491] width 284 height 45
drag, startPoint x: 659, startPoint y: 470, endPoint x: 757, endPoint y: 505, distance: 104.6
click at [757, 505] on mat-label "It is mandatory to have your mentor's approval on the choice of the Research Ca…" at bounding box center [798, 491] width 284 height 45
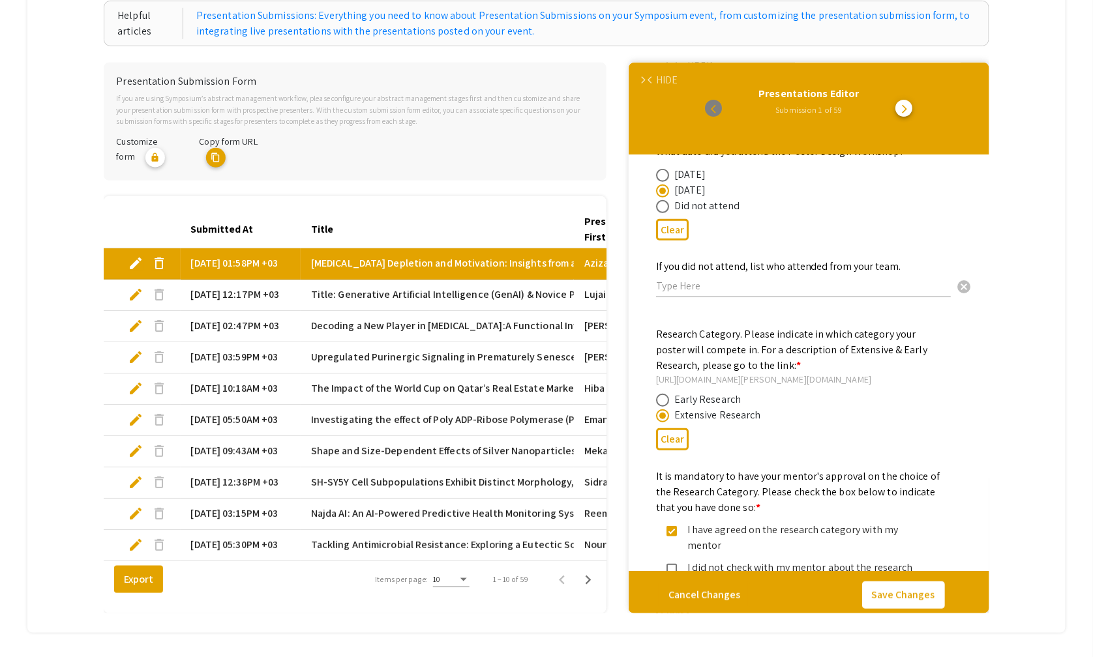
click at [757, 499] on mat-label "It is mandatory to have your mentor's approval on the choice of the Research Ca…" at bounding box center [798, 491] width 284 height 45
drag, startPoint x: 757, startPoint y: 498, endPoint x: 656, endPoint y: 475, distance: 103.6
click at [656, 475] on div "It is mandatory to have your mentor's approval on the choice of the Research Ca…" at bounding box center [809, 550] width 328 height 162
drag, startPoint x: 933, startPoint y: 524, endPoint x: 671, endPoint y: 527, distance: 262.1
click at [671, 526] on div "I have agreed on the research category with my mentor" at bounding box center [798, 537] width 285 height 31
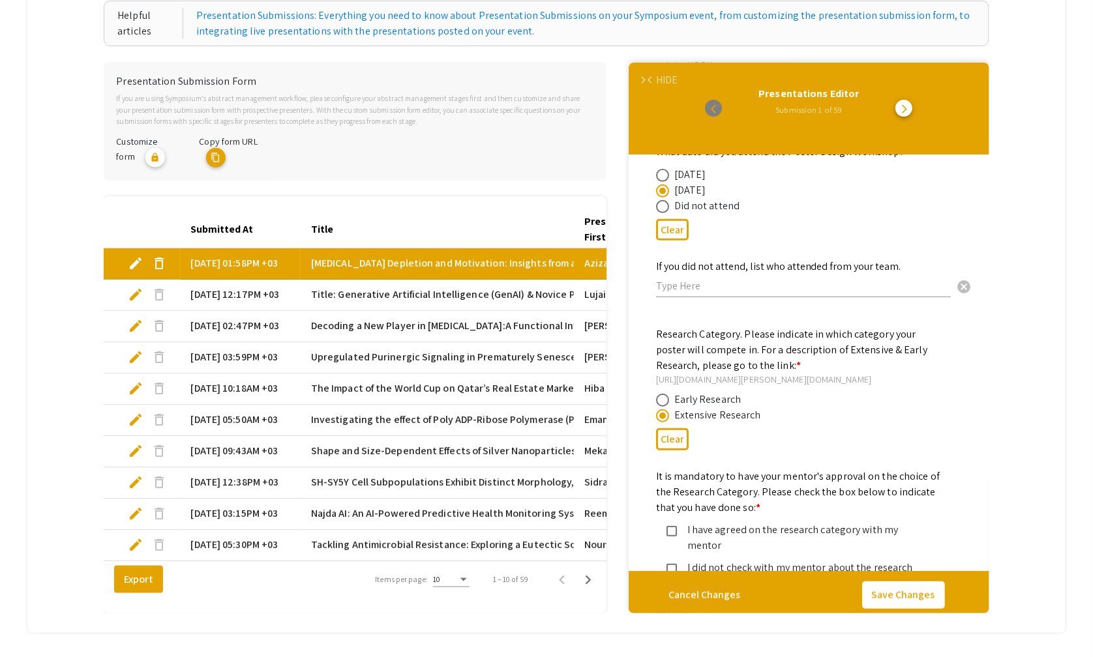
drag, startPoint x: 740, startPoint y: 558, endPoint x: 688, endPoint y: 548, distance: 53.2
click at [688, 560] on div "I did not check with my mentor about the research category" at bounding box center [804, 575] width 254 height 31
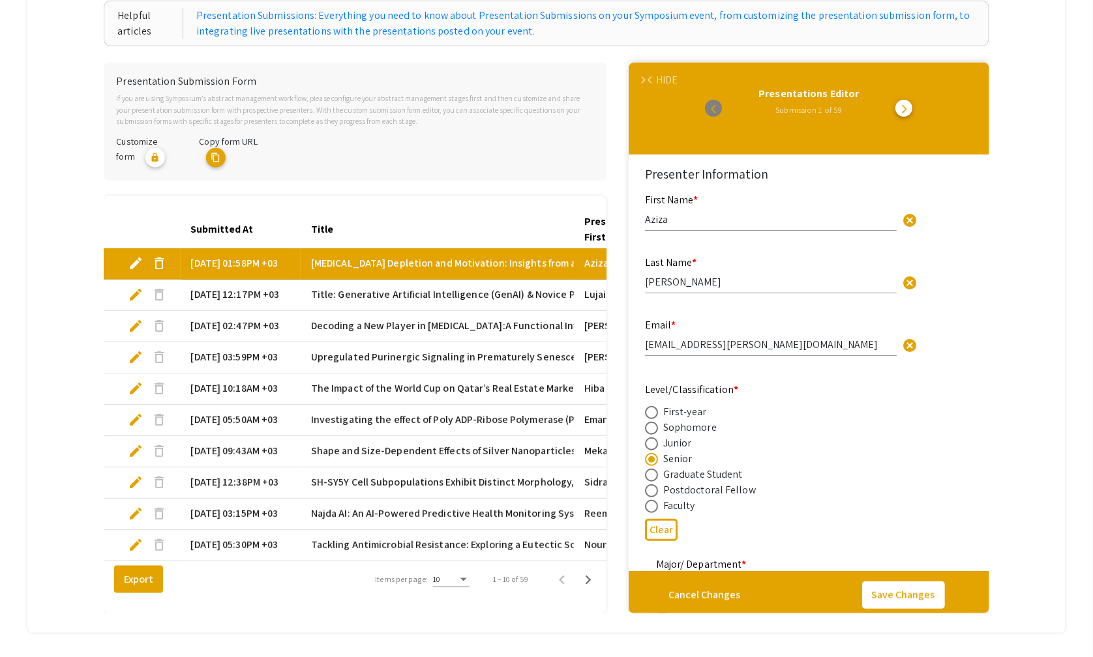
scroll to position [145, 0]
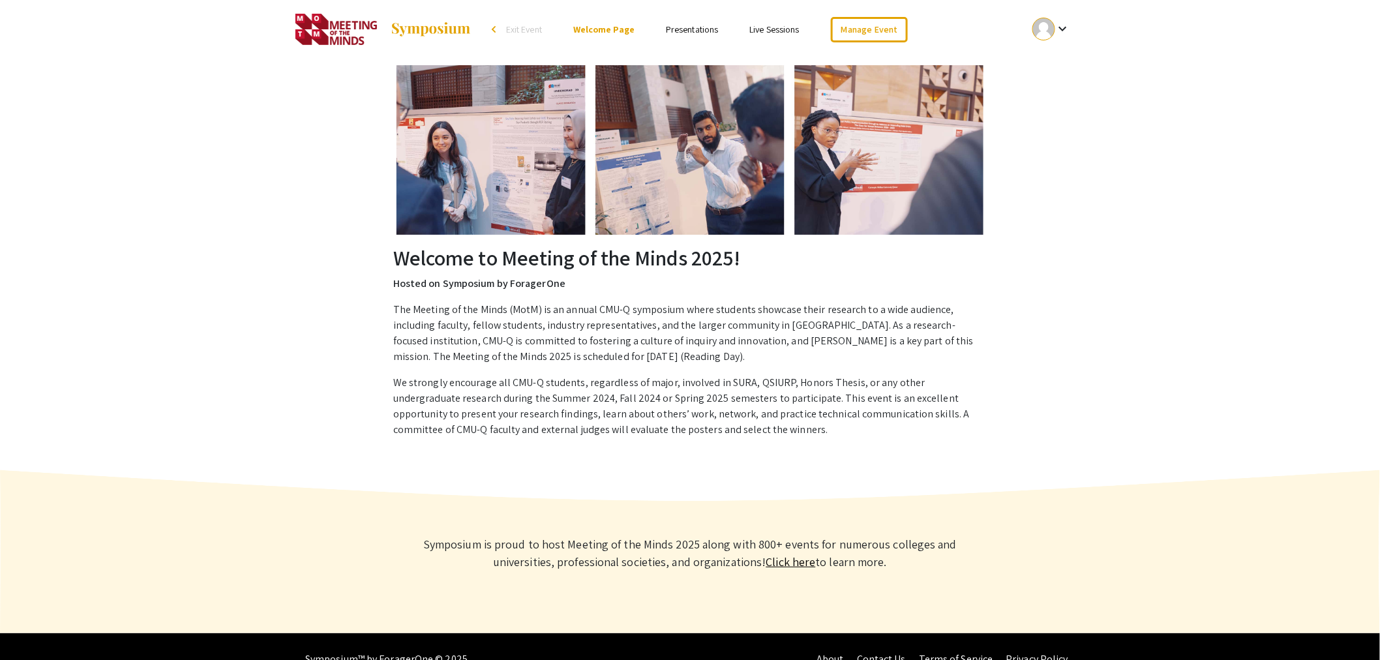
click at [493, 27] on li "arrow_back_ios Exit Event" at bounding box center [520, 30] width 75 height 16
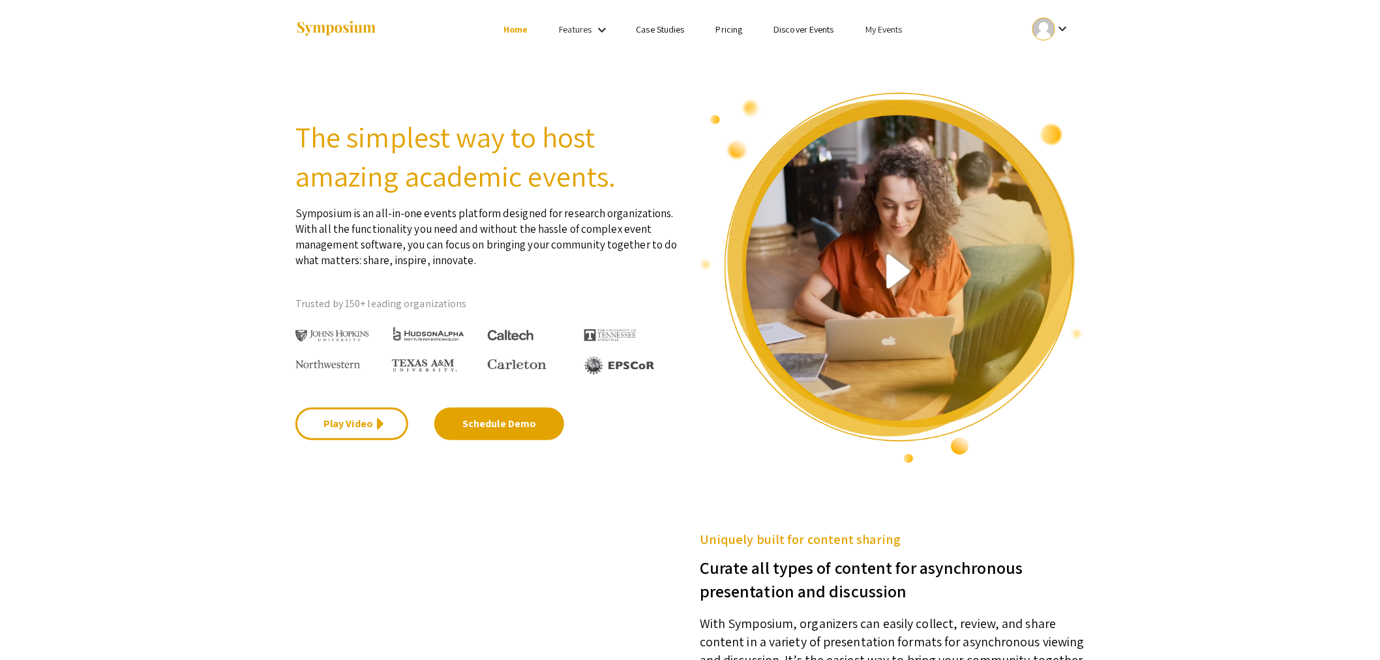
click at [899, 25] on link "My Events" at bounding box center [883, 29] width 37 height 12
click at [898, 58] on button "Events I've organized" at bounding box center [903, 57] width 111 height 31
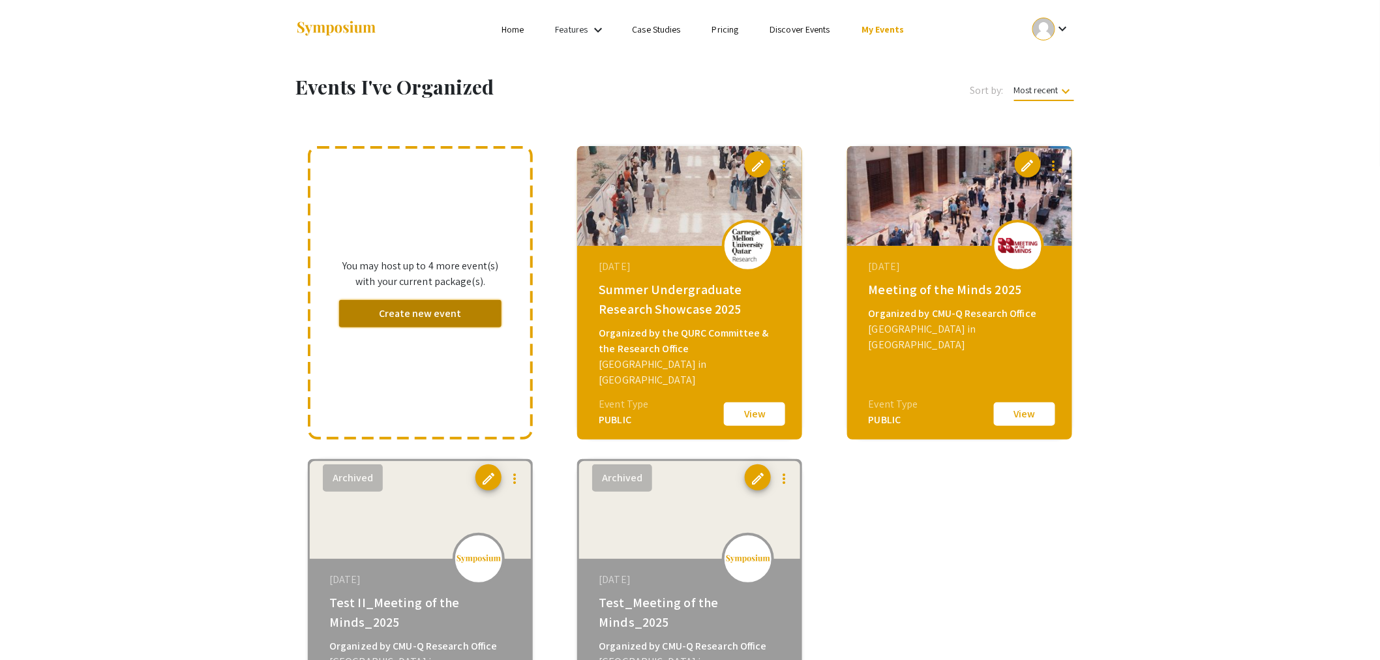
click at [406, 308] on button "Create new event" at bounding box center [420, 313] width 162 height 27
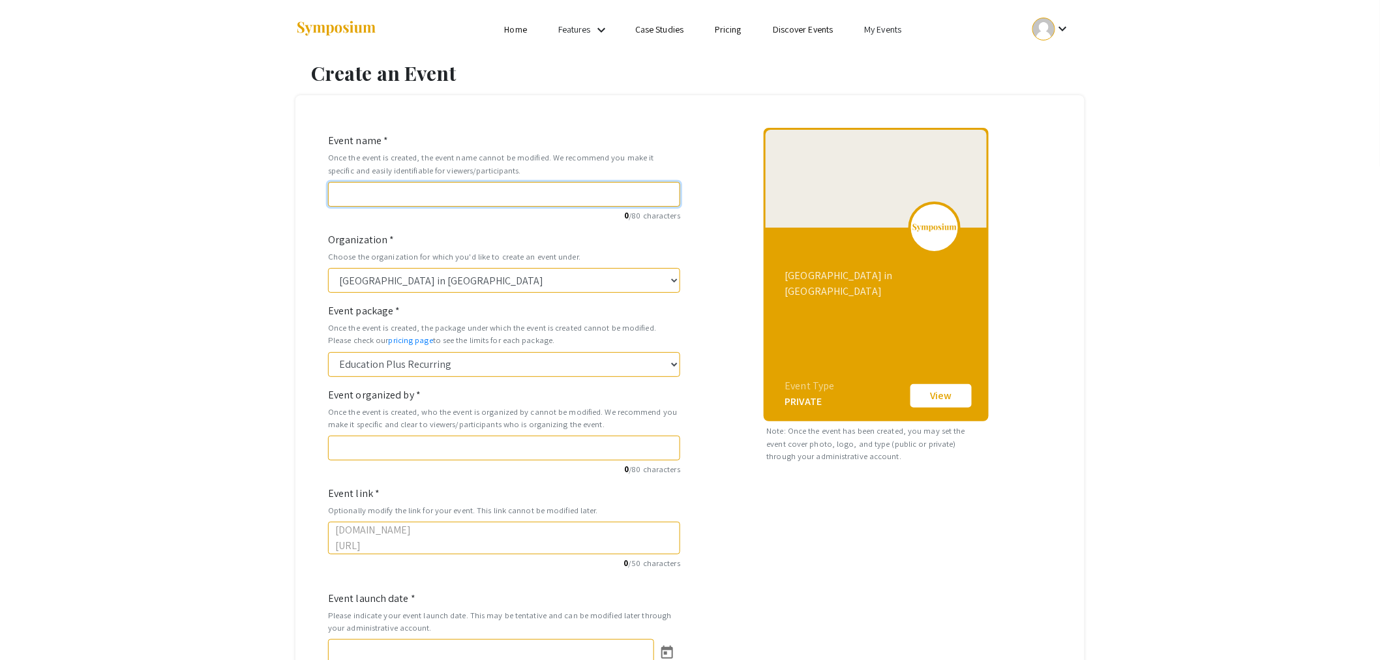
click at [396, 194] on input "Event name *" at bounding box center [504, 194] width 352 height 25
paste input "Meeting of the Minds 2025"
type input "Meeting of the Minds 2025"
type input "meeting-of-the-minds-2025"
type input "Meeting of the Minds 202"
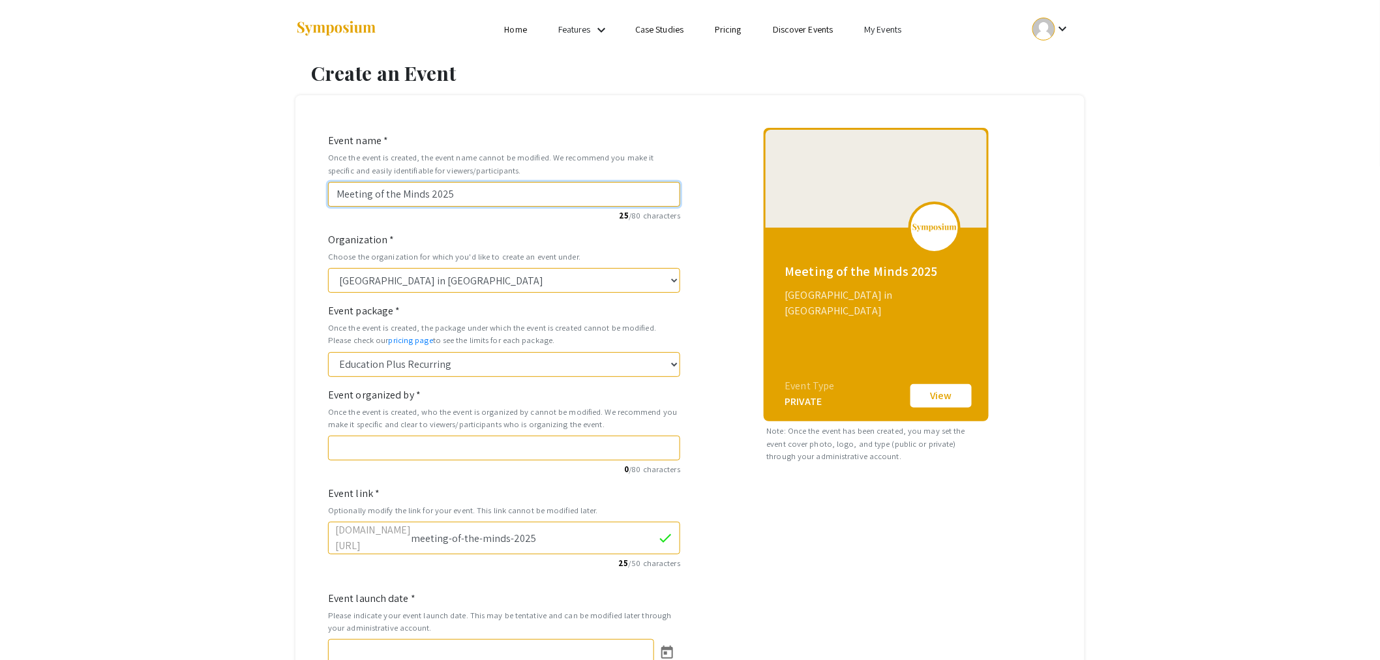
type input "meeting-of-the-minds-202"
type input "Meeting of the Minds 2026"
type input "meeting-of-the-minds-2026"
type input "Meeting of the Minds 2026"
click at [448, 365] on select "Education Plus Recurring" at bounding box center [504, 364] width 352 height 25
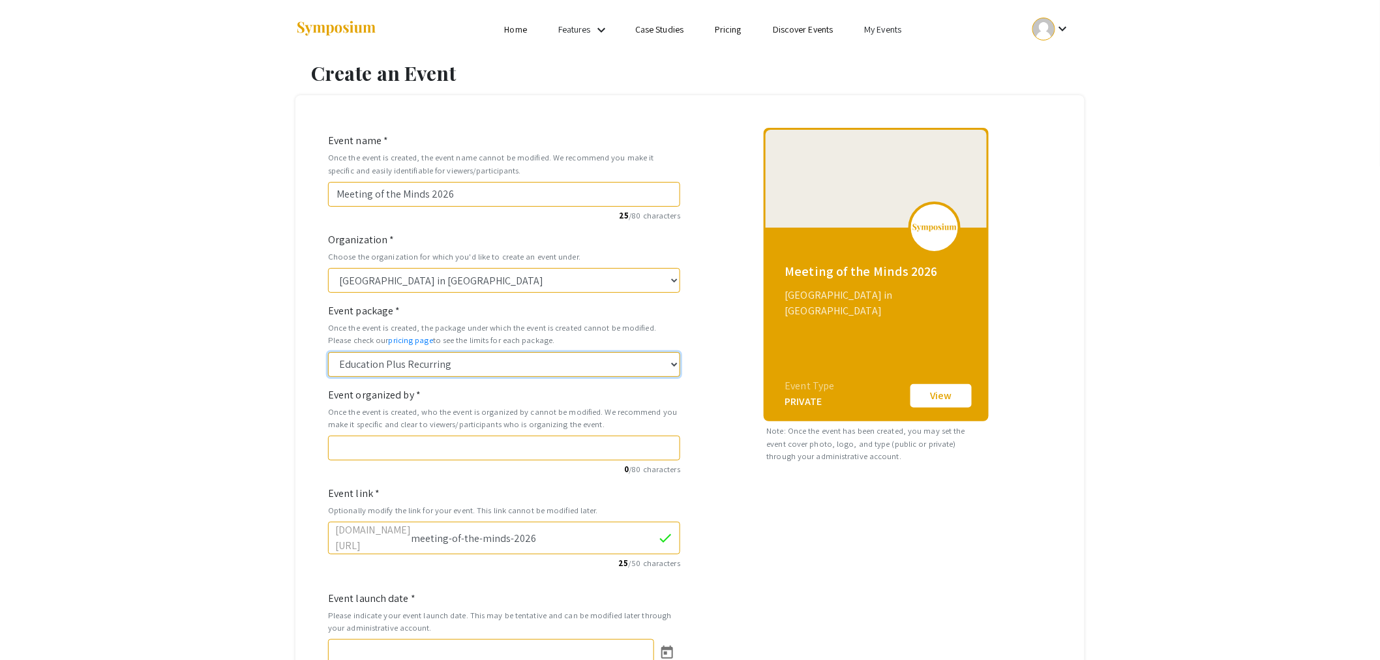
click at [448, 365] on select "Education Plus Recurring" at bounding box center [504, 364] width 352 height 25
click at [395, 450] on input "Event organized by *" at bounding box center [504, 448] width 352 height 25
type input "CMU-Q Research Office"
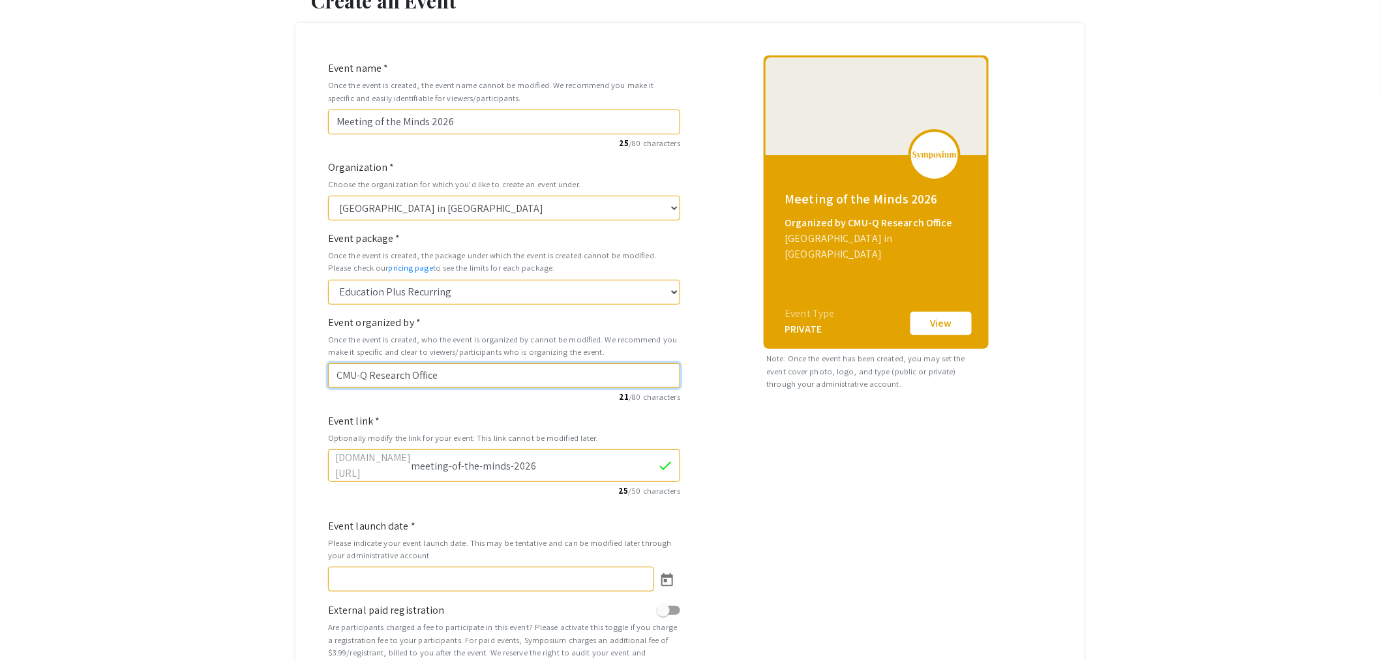
scroll to position [145, 0]
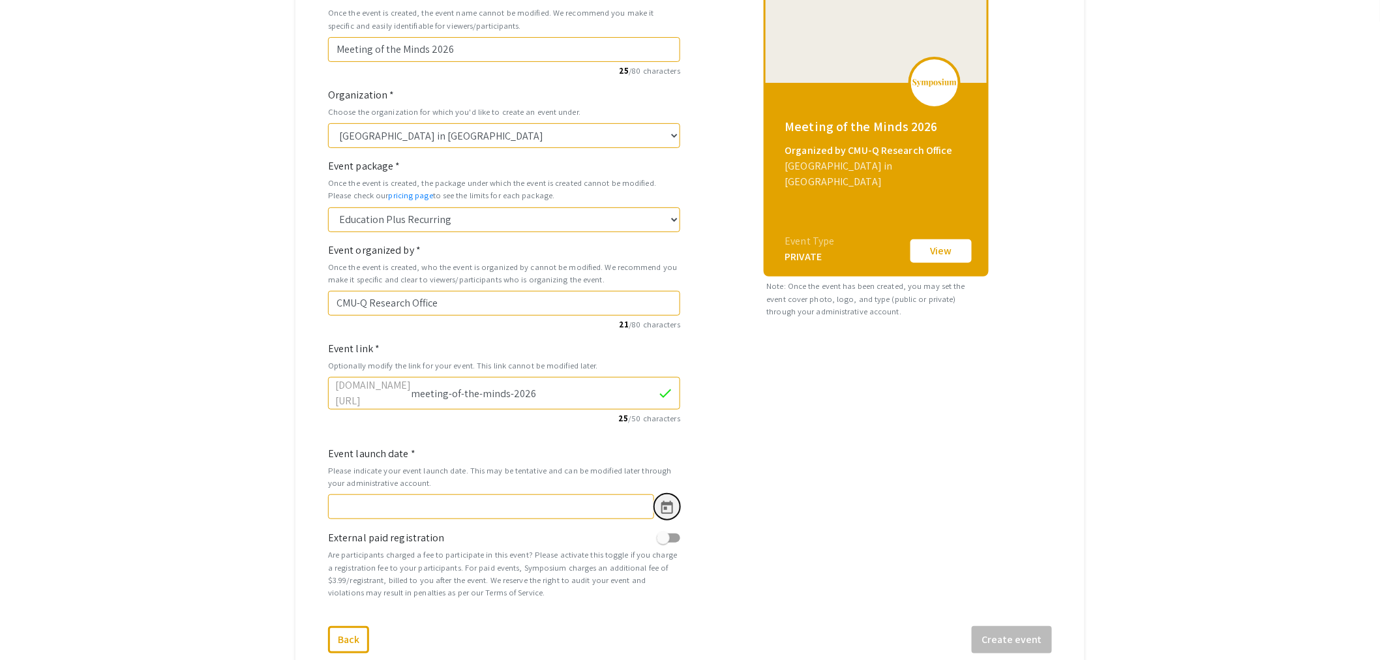
click at [670, 501] on icon "Open calendar" at bounding box center [667, 507] width 12 height 13
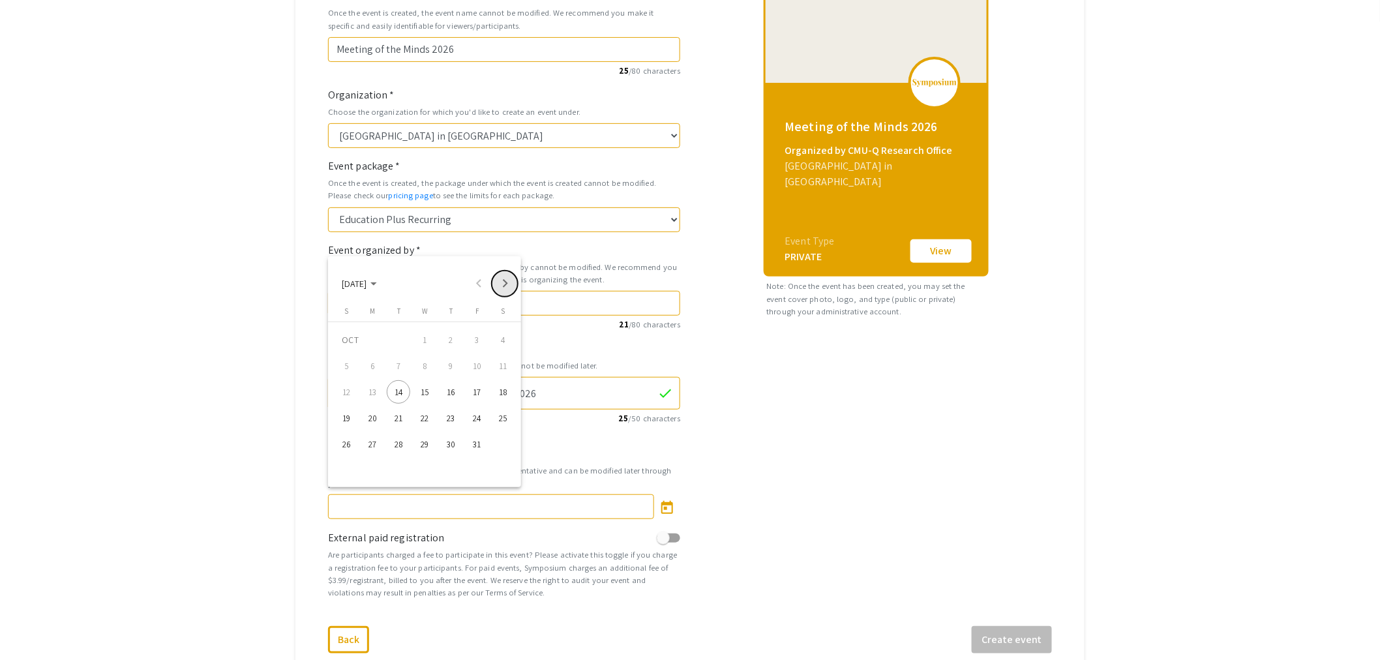
click at [507, 280] on button "Next month" at bounding box center [505, 284] width 26 height 26
click at [447, 421] on div "22" at bounding box center [450, 417] width 23 height 23
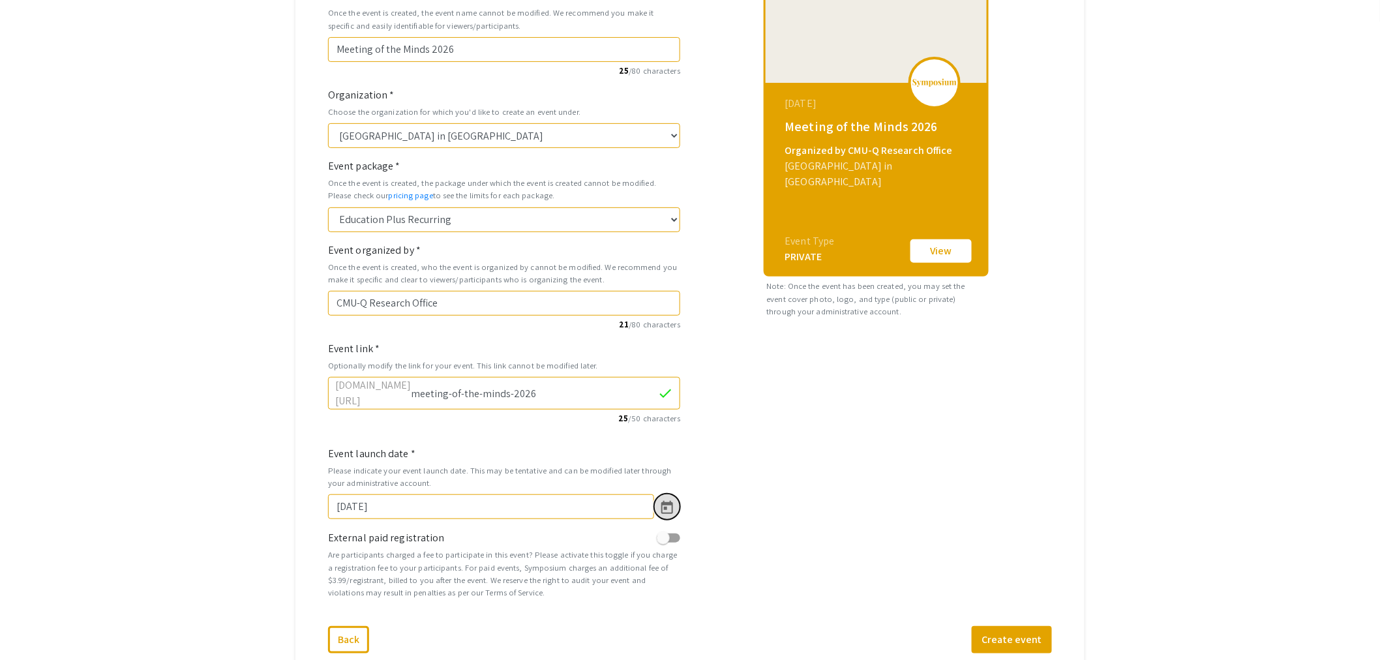
click at [662, 500] on icon "Open calendar" at bounding box center [667, 508] width 16 height 16
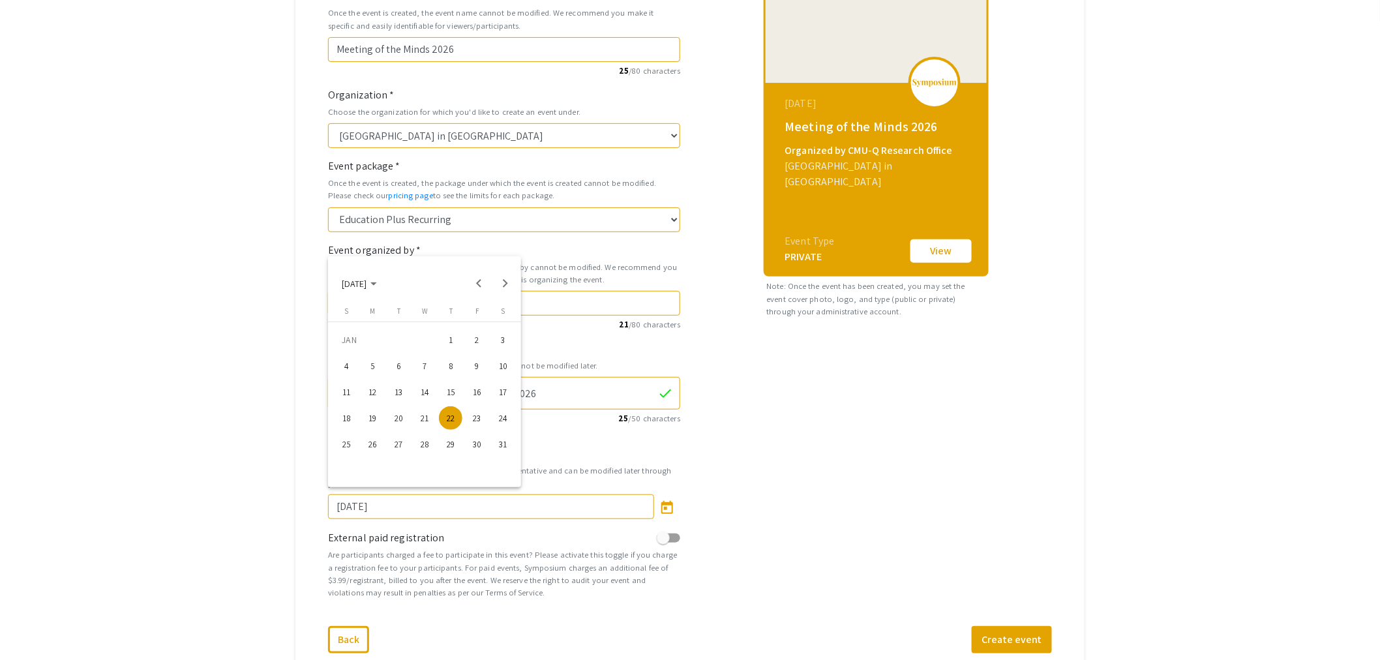
click at [422, 422] on div "21" at bounding box center [424, 417] width 23 height 23
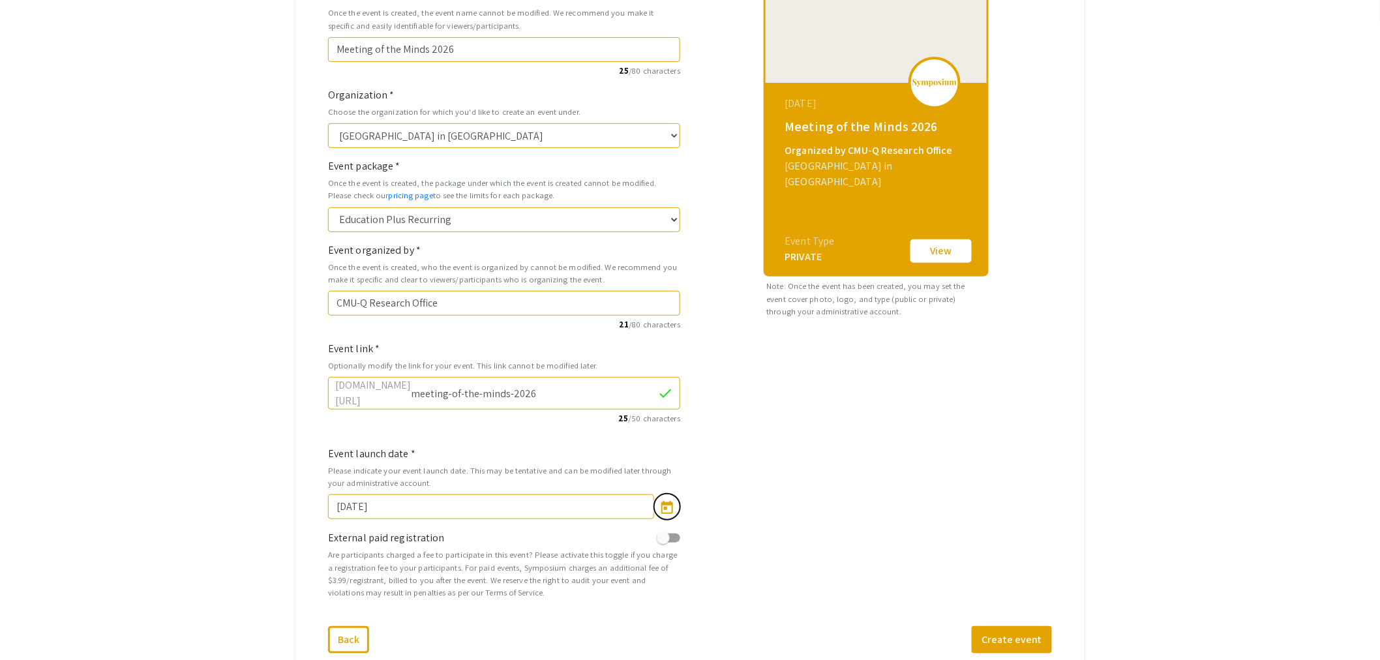
type input "1/21/2026"
click at [852, 475] on div "January 21, 2026 Meeting of the Minds 2026 Organized by CMU-Q Research Office C…" at bounding box center [876, 301] width 372 height 636
click at [1009, 628] on button "Create event" at bounding box center [1012, 639] width 80 height 27
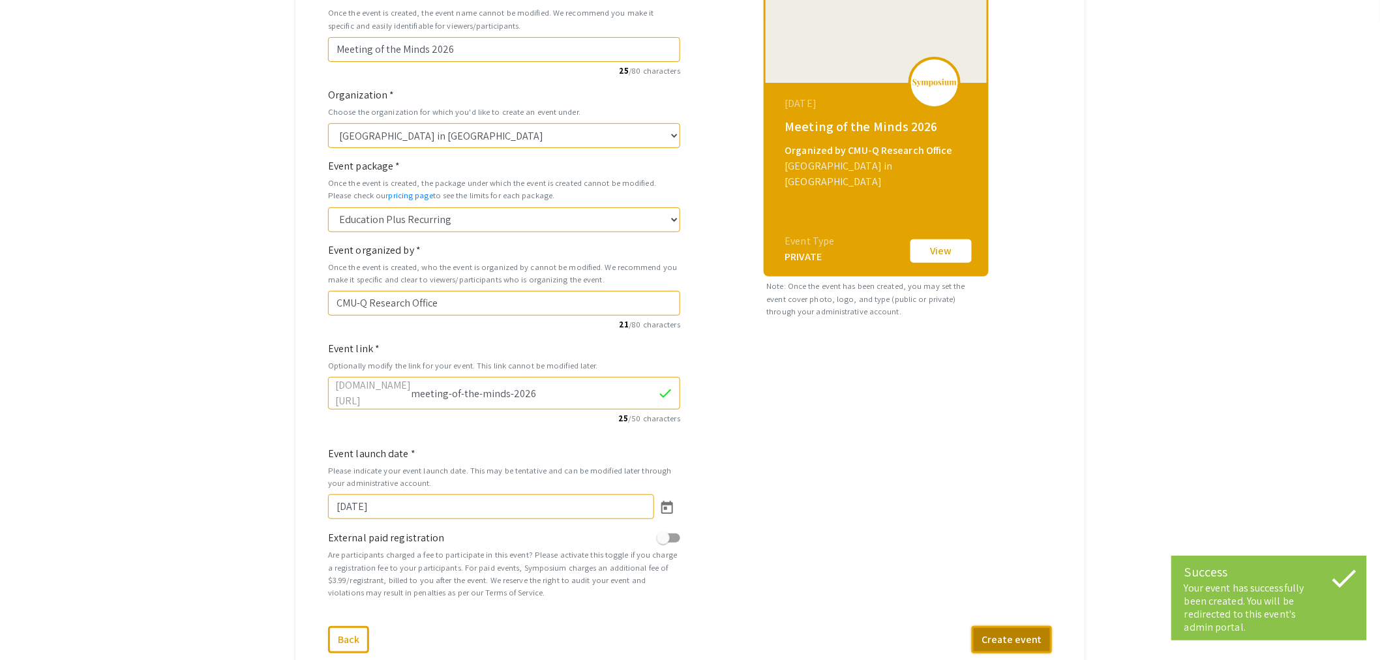
select select "465"
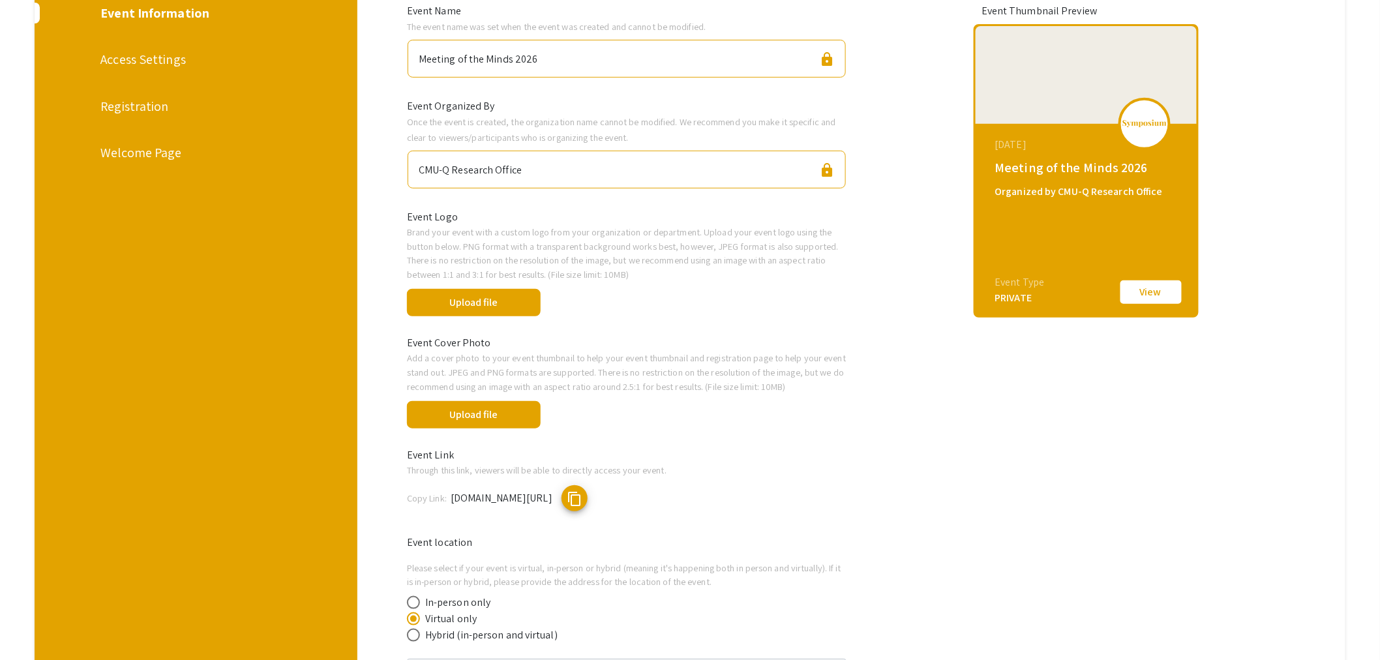
scroll to position [290, 0]
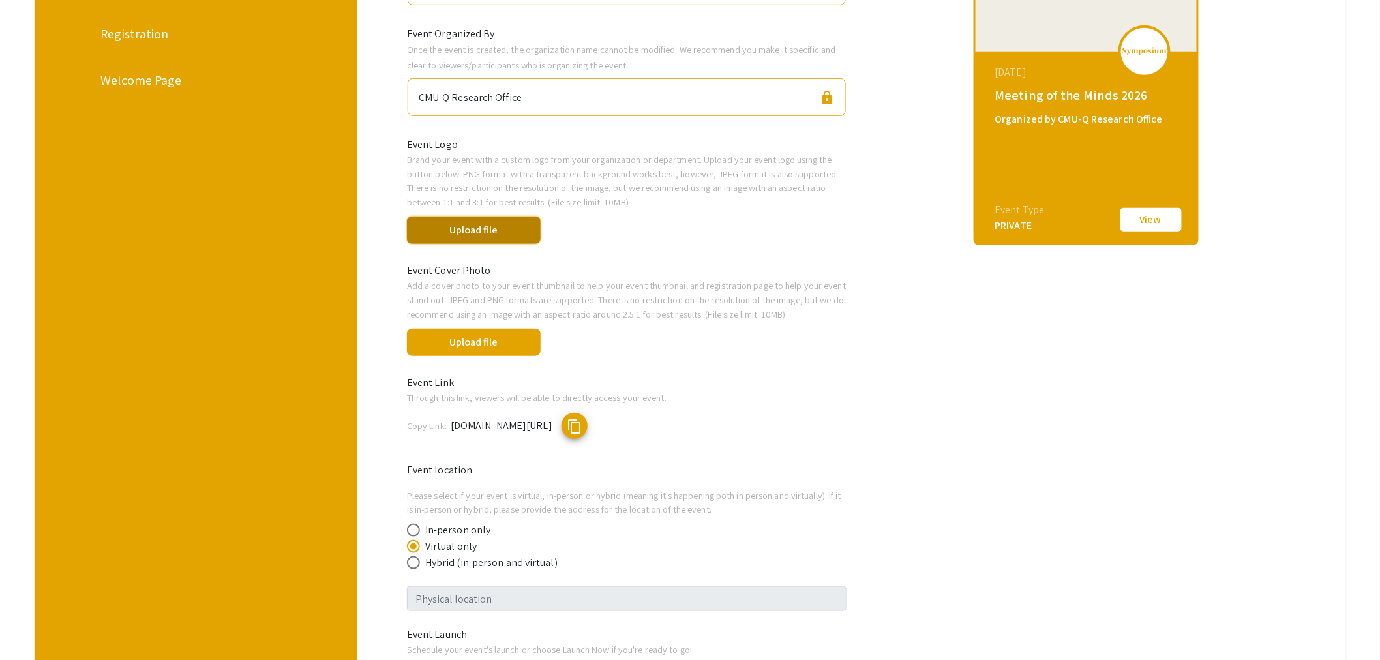
click at [462, 229] on button "Upload file" at bounding box center [474, 229] width 134 height 27
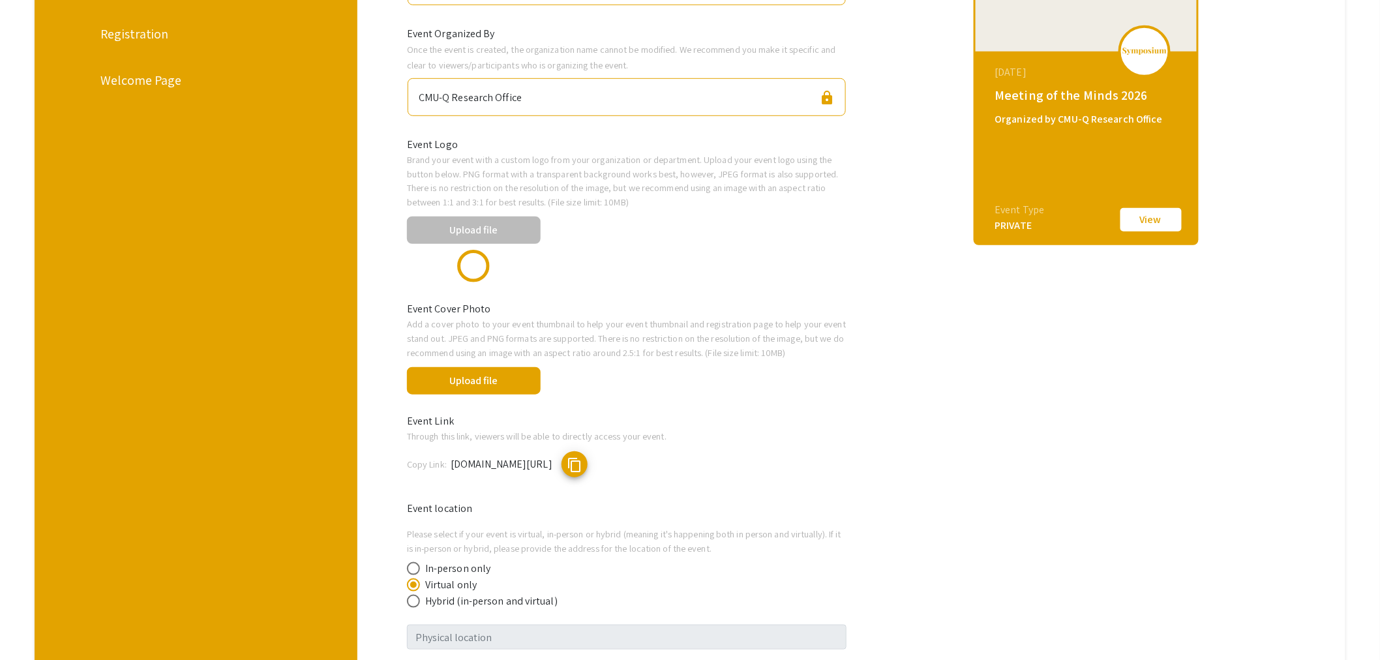
scroll to position [72, 0]
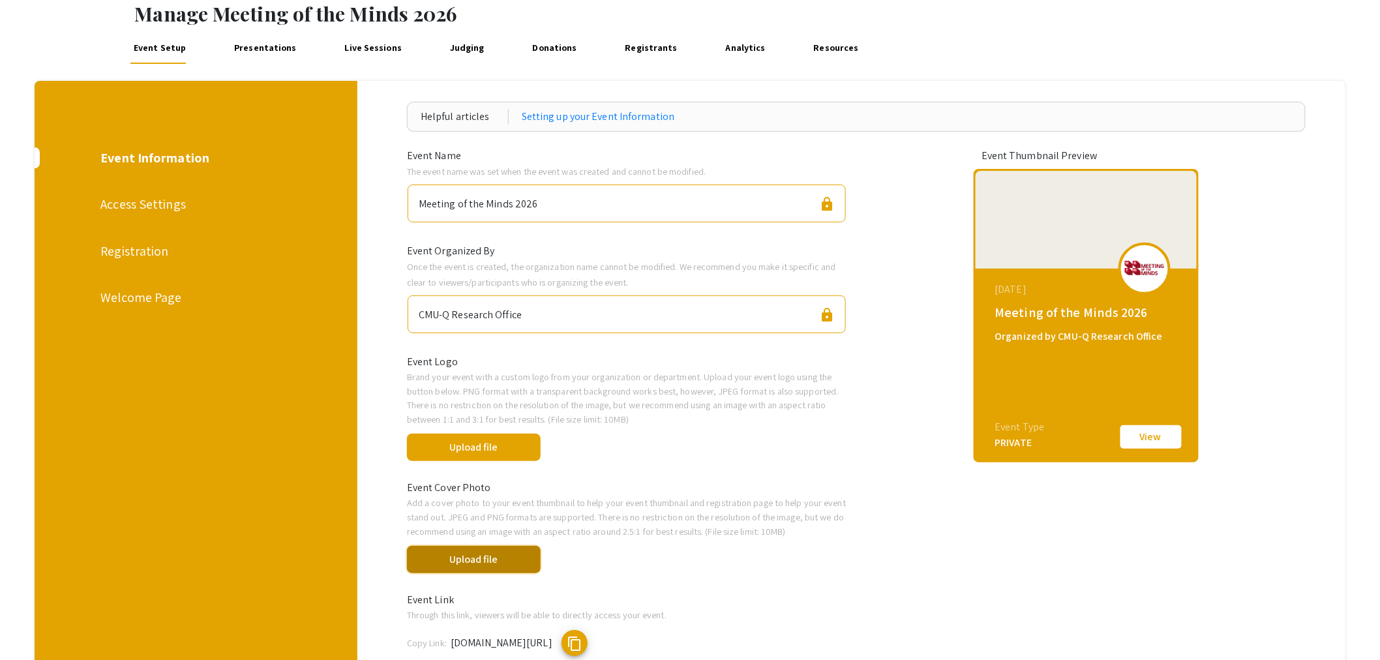
click at [492, 562] on button "Upload file" at bounding box center [474, 559] width 134 height 27
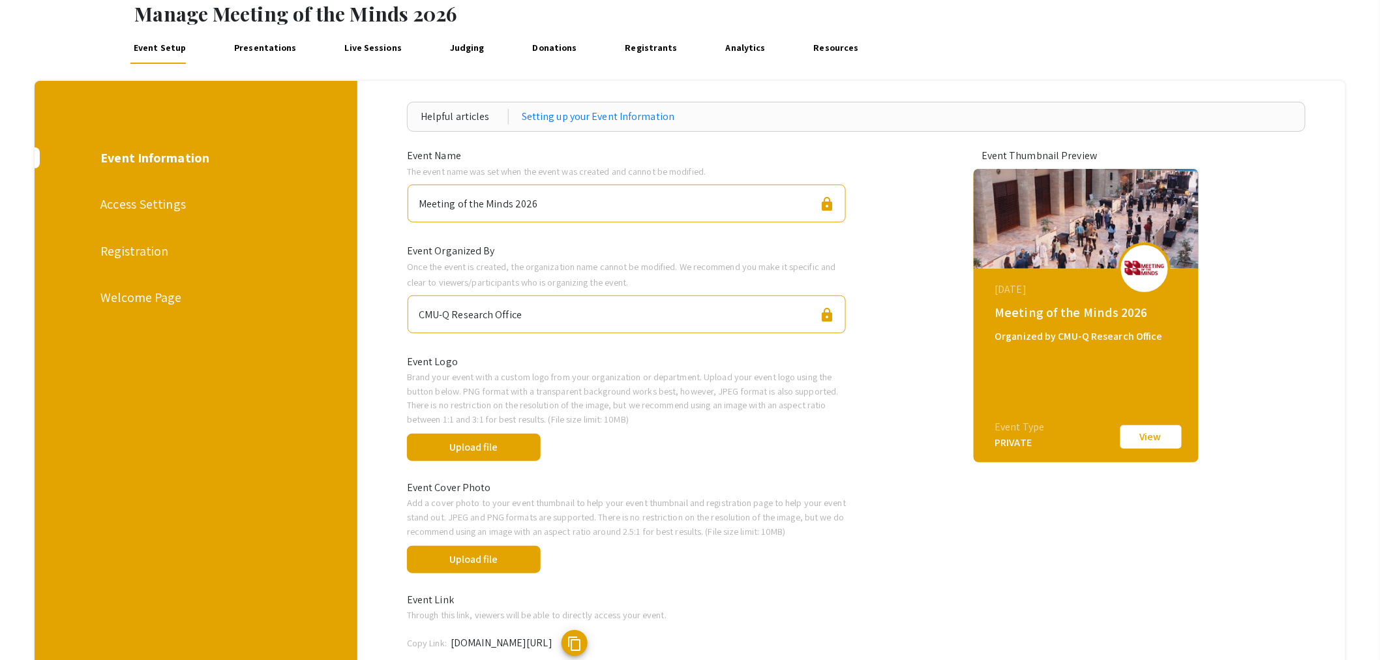
scroll to position [362, 0]
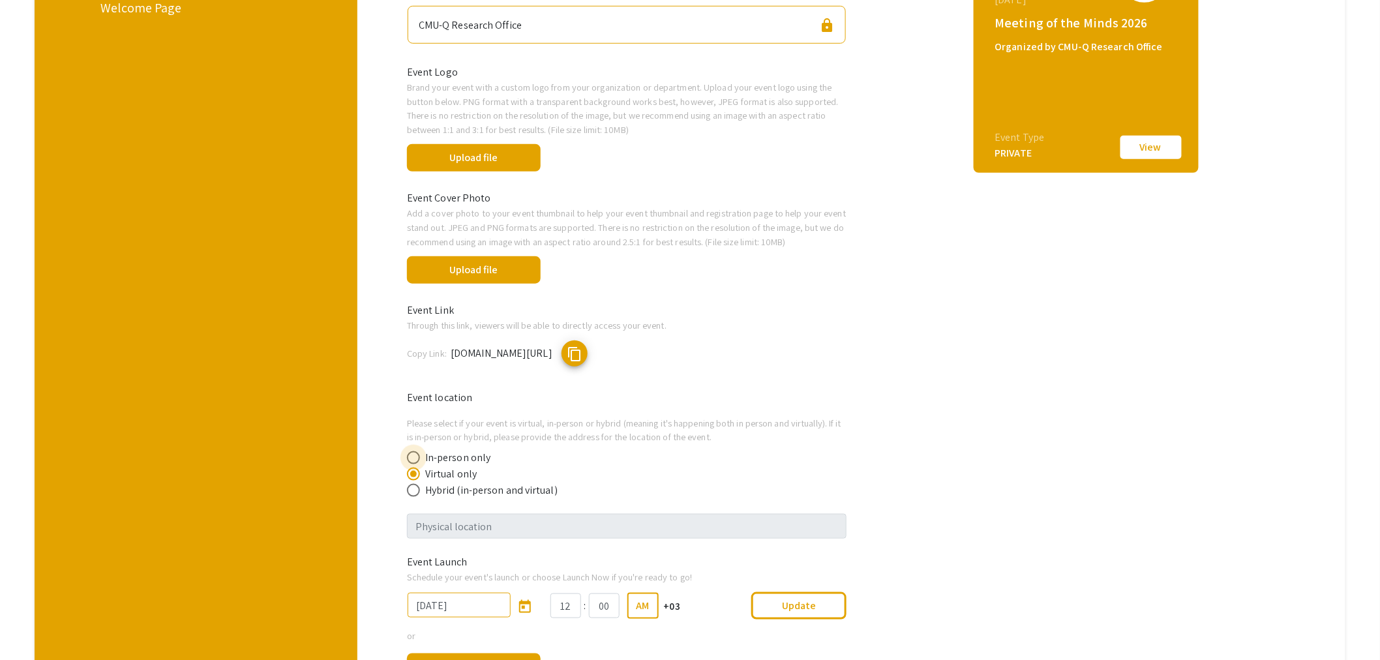
click at [461, 454] on span "In-person only" at bounding box center [455, 458] width 70 height 16
click at [420, 454] on input "In-person only" at bounding box center [413, 457] width 13 height 13
radio input "true"
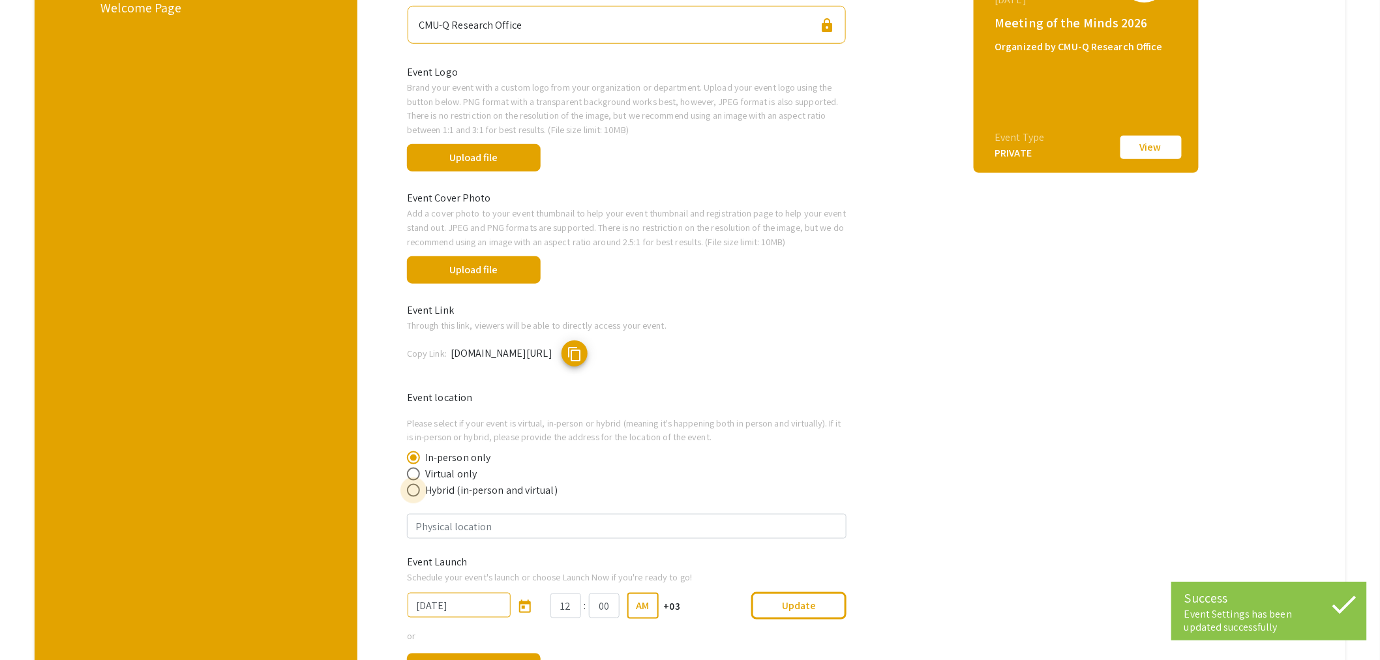
click at [460, 488] on span "Hybrid (in-person and virtual)" at bounding box center [489, 491] width 138 height 16
click at [420, 488] on input "Hybrid (in-person and virtual)" at bounding box center [413, 490] width 13 height 13
radio input "true"
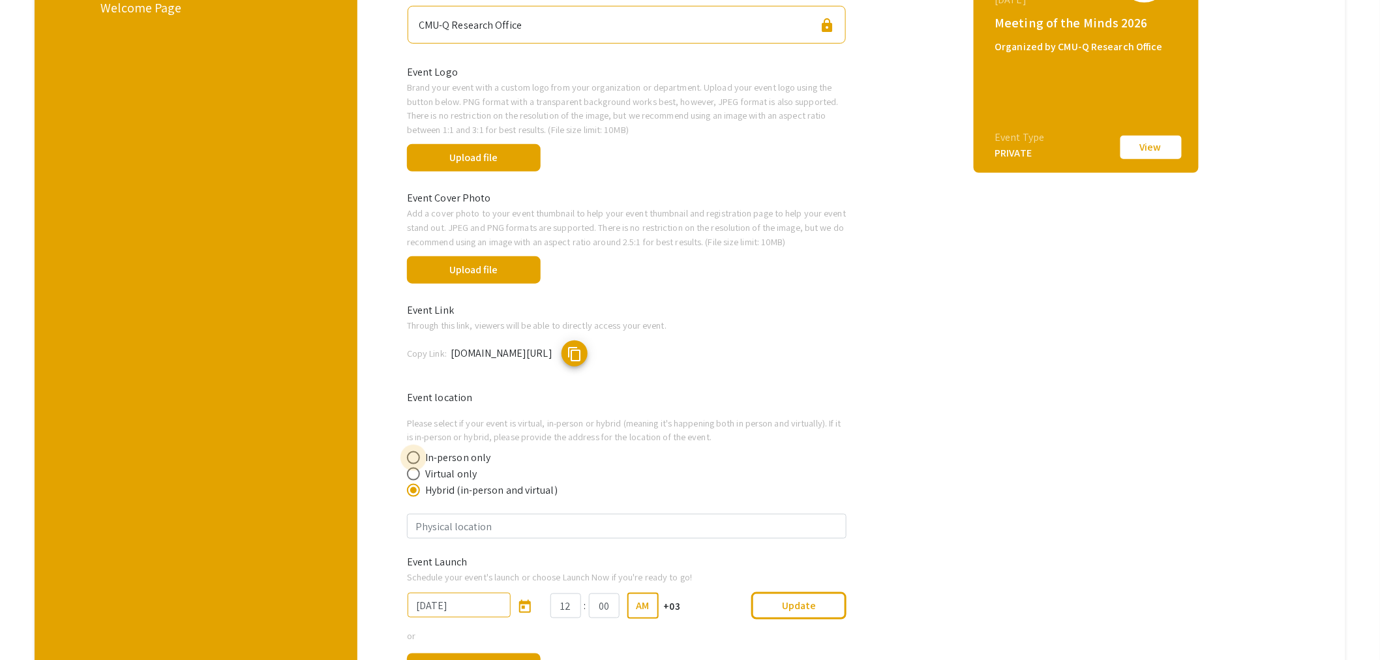
click at [458, 456] on span "In-person only" at bounding box center [455, 458] width 70 height 16
click at [420, 456] on input "In-person only" at bounding box center [413, 457] width 13 height 13
radio input "true"
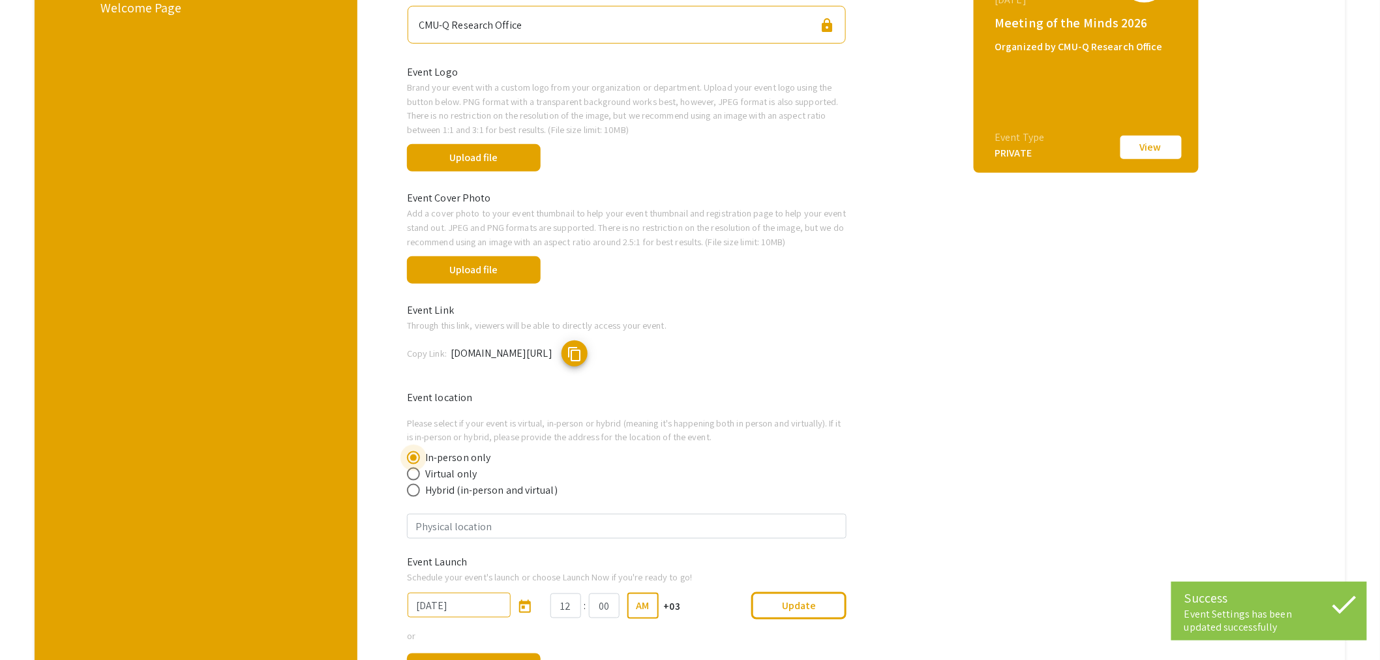
scroll to position [507, 0]
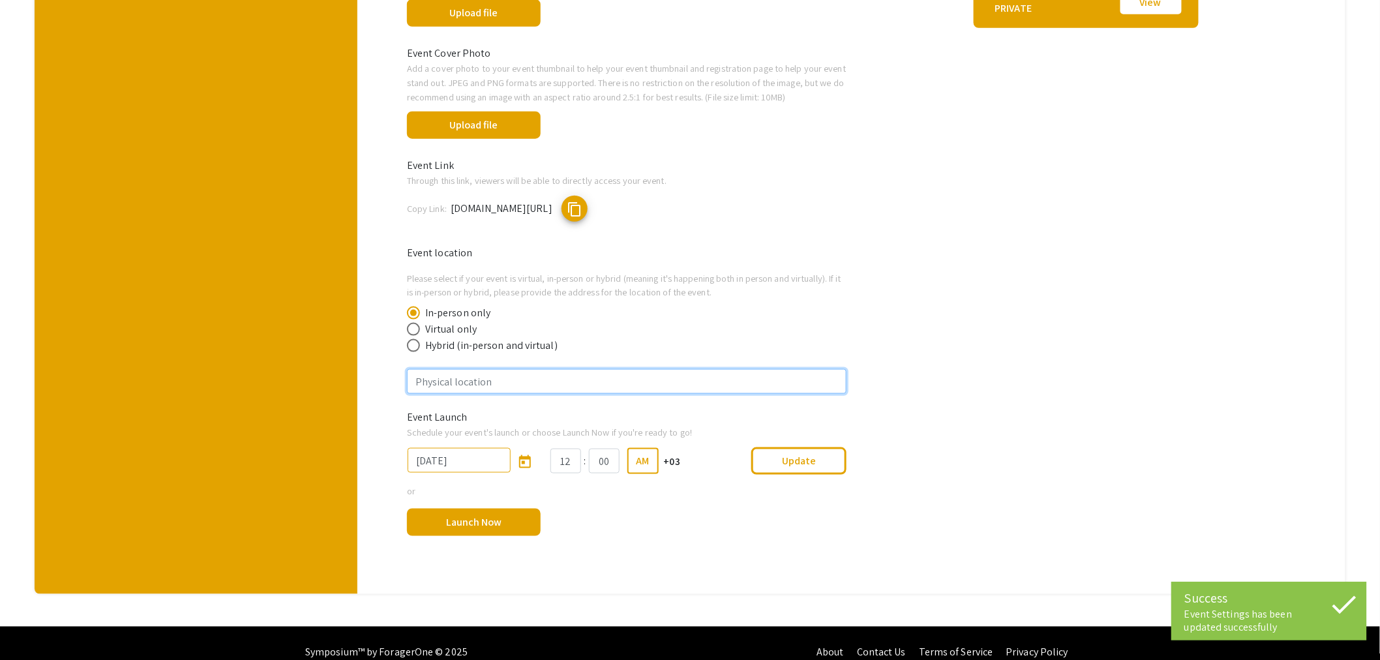
click at [542, 379] on input "text" at bounding box center [626, 381] width 439 height 25
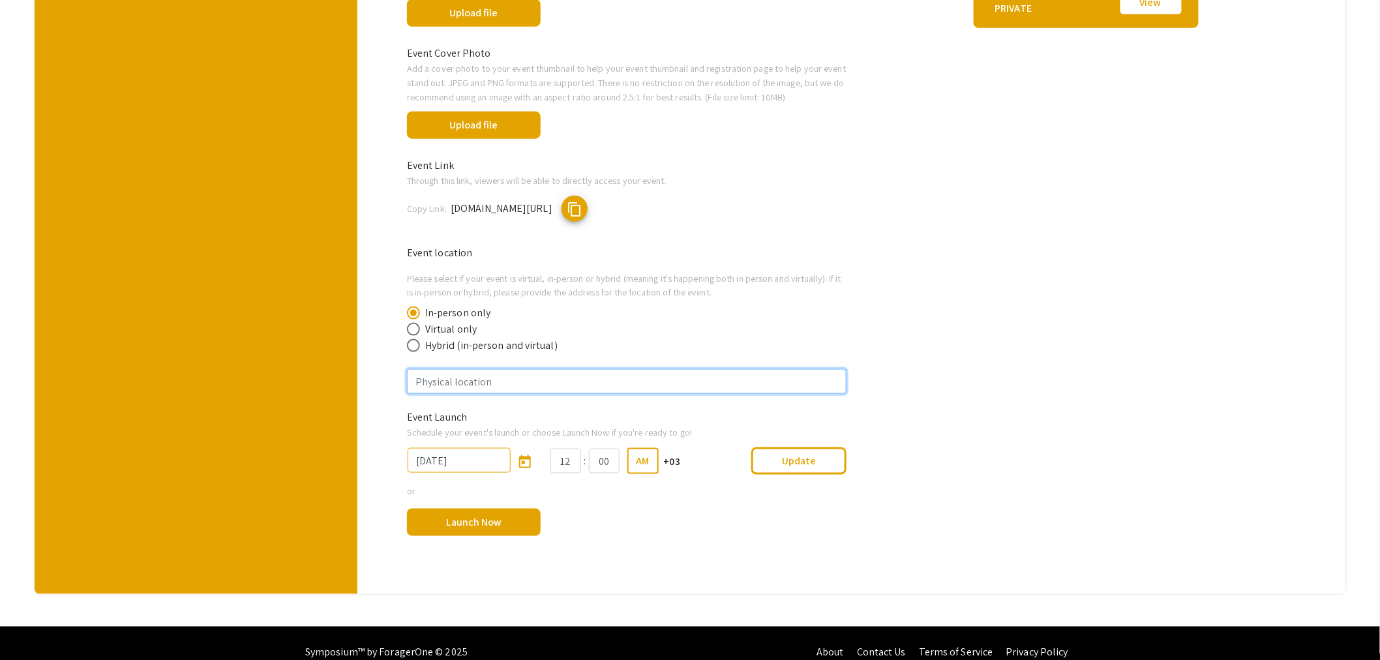
drag, startPoint x: 531, startPoint y: 374, endPoint x: 387, endPoint y: 374, distance: 144.1
click at [387, 374] on div "Helpful articles Setting up your Event Information Event Name The event name wa…" at bounding box center [856, 120] width 957 height 906
paste input "Carnegie Mellon University in Qatar"
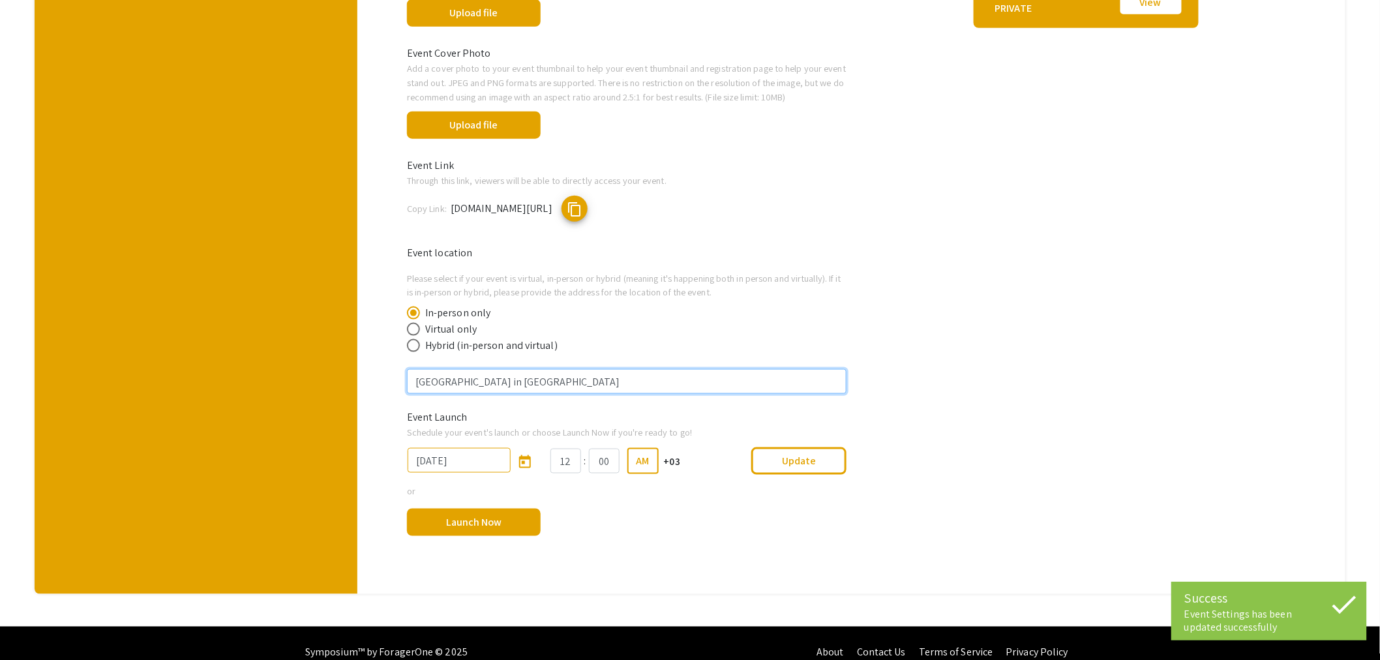
type input "Carnegie Mellon University in Qatar"
click at [1092, 484] on div "Event Thumbnail Preview January 21, 2026 Meeting of the Minds 2026 Organized by…" at bounding box center [1086, 138] width 383 height 849
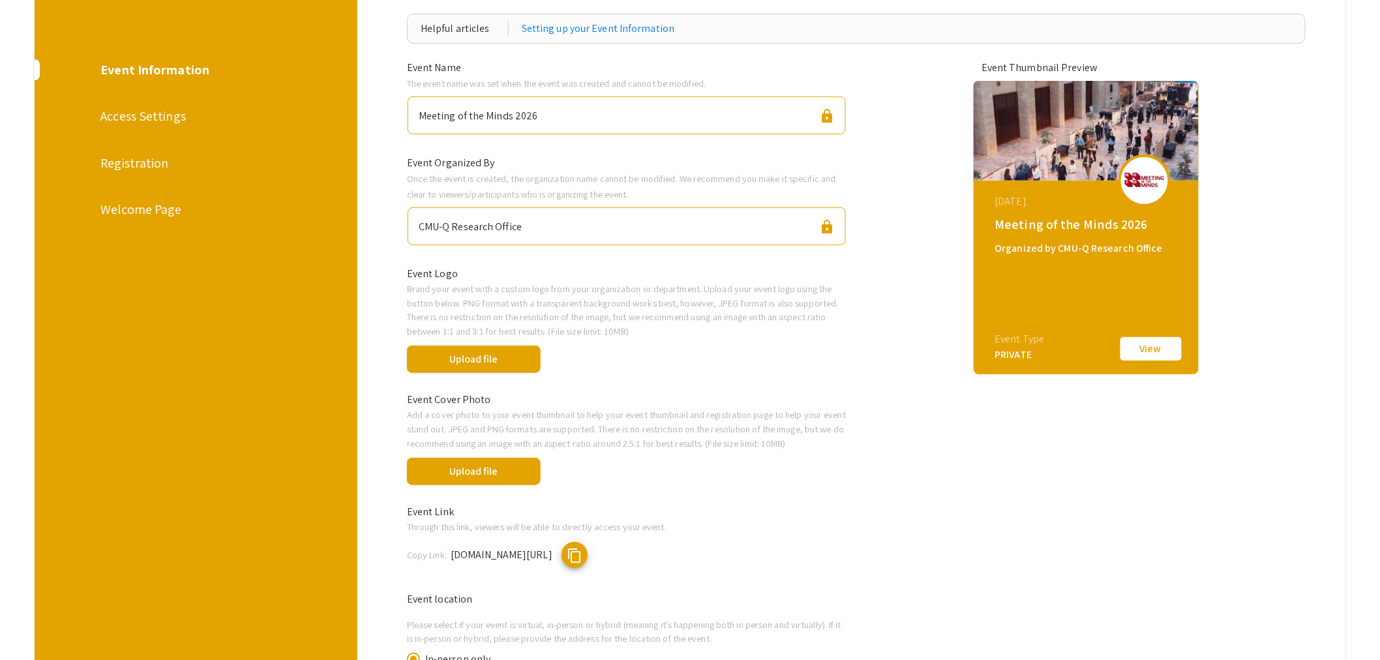
scroll to position [88, 0]
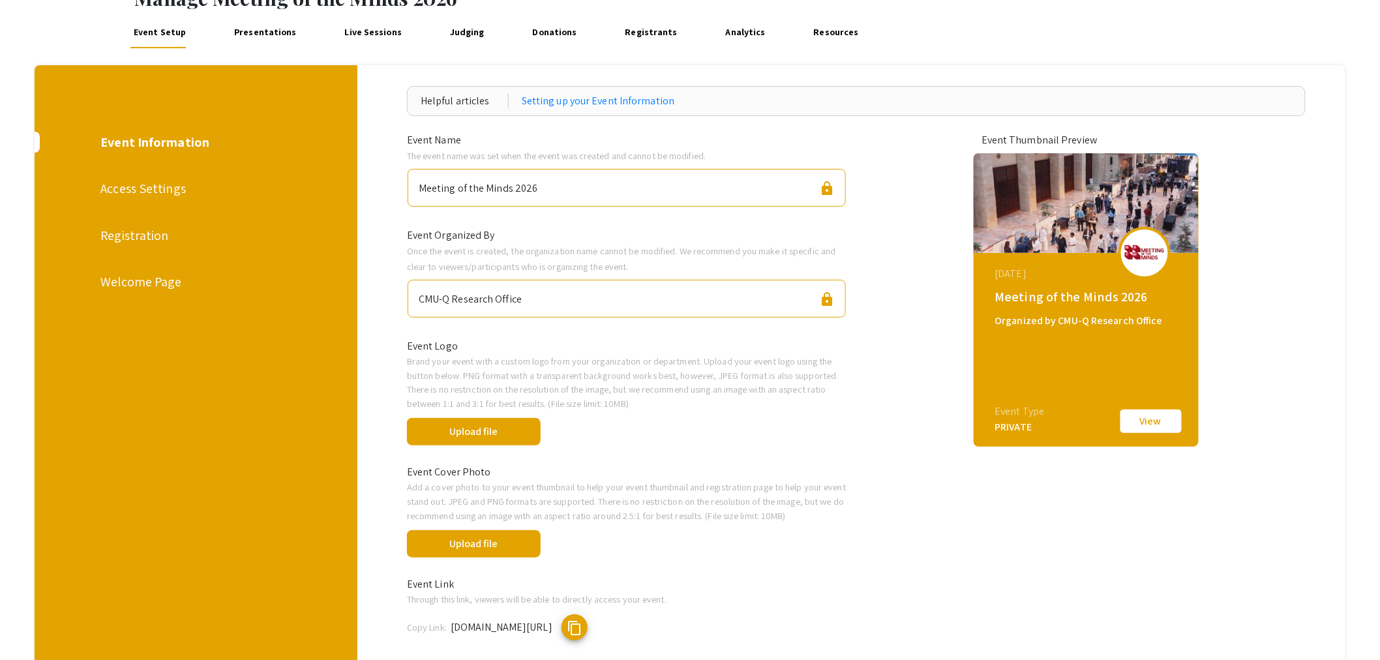
click at [121, 184] on div "Access Settings" at bounding box center [194, 189] width 189 height 20
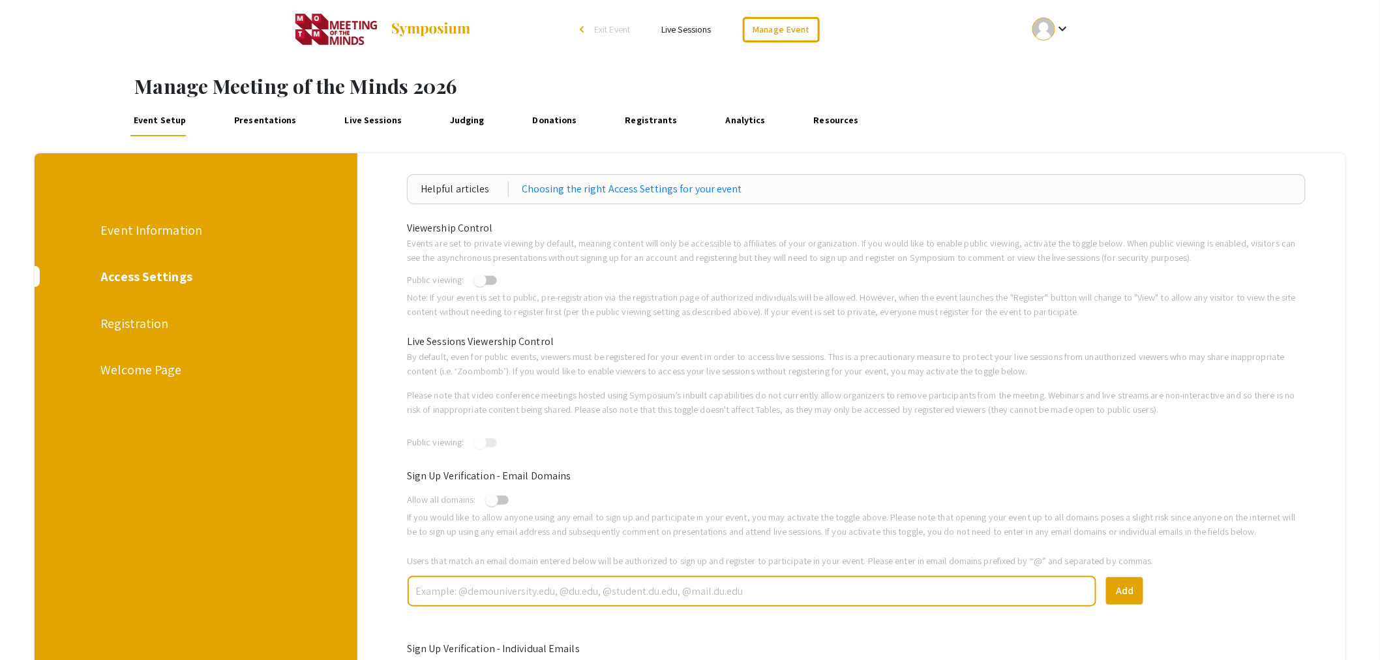
click at [483, 586] on input "text" at bounding box center [752, 591] width 676 height 23
paste input "qatar.cmu.edu"
type input "qatar.cmu.edu"
click at [1092, 582] on button "Add" at bounding box center [1124, 590] width 37 height 27
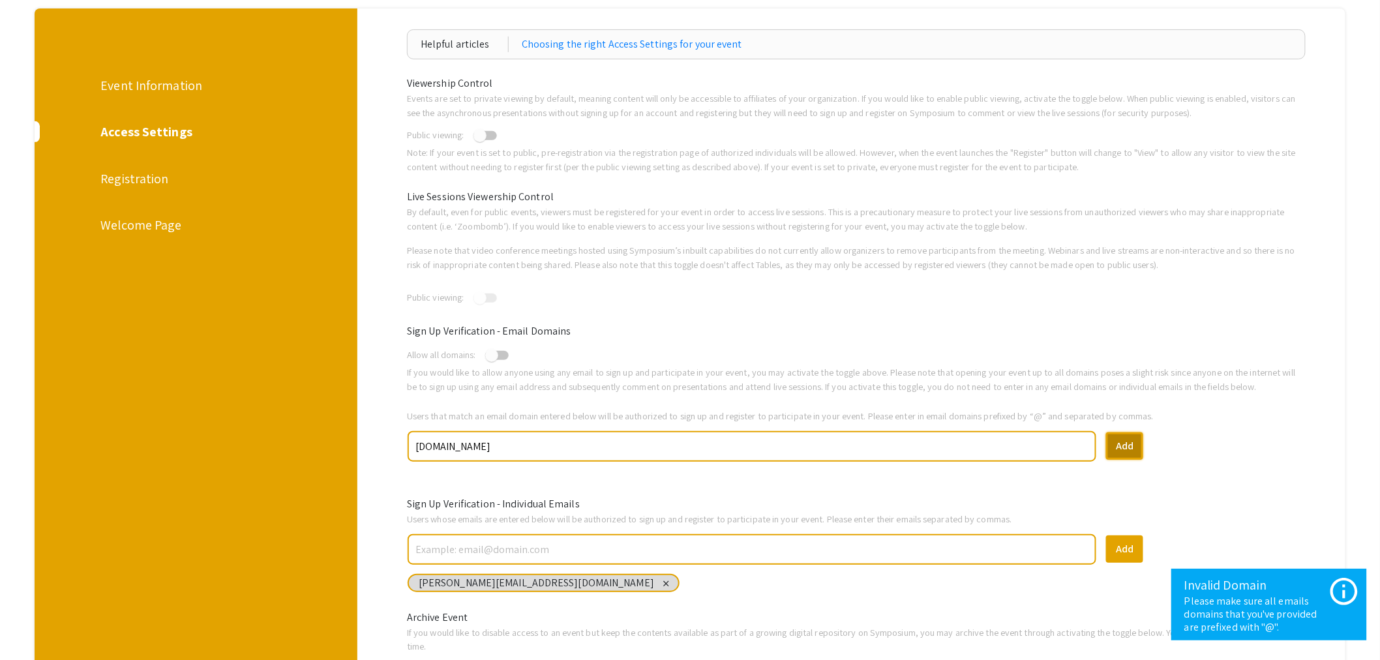
scroll to position [217, 0]
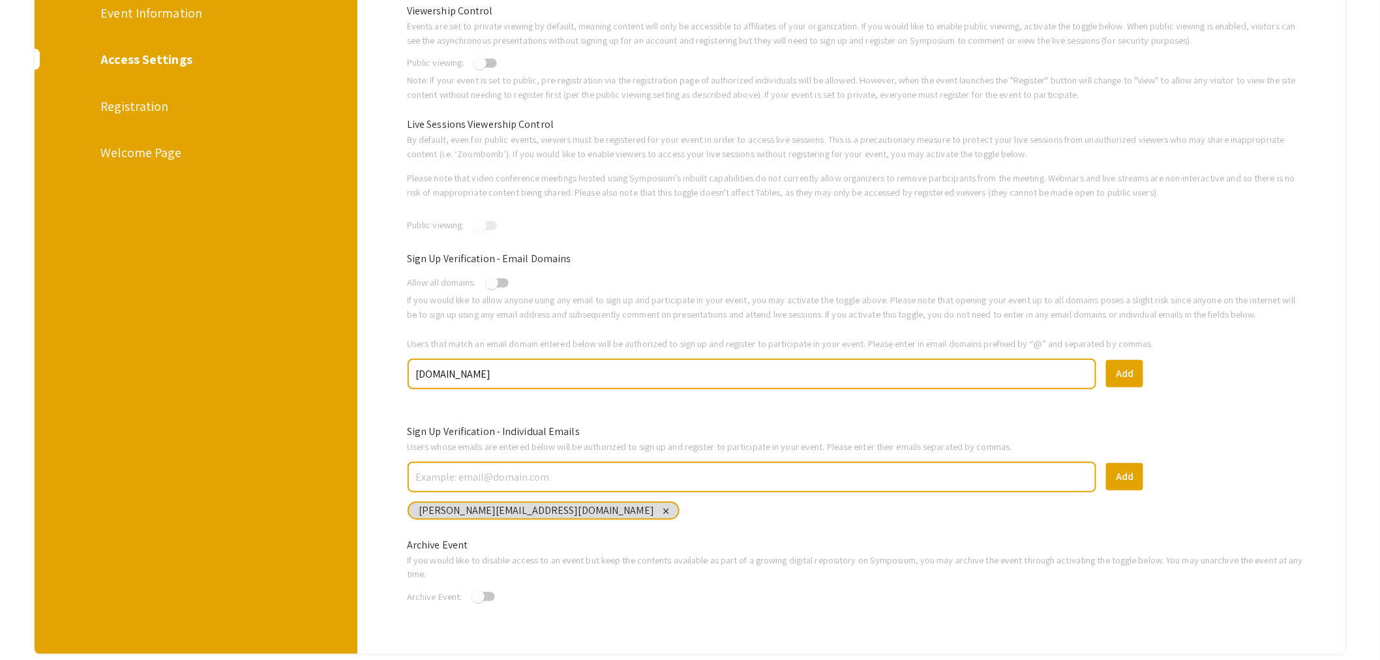
click at [499, 475] on input "text" at bounding box center [752, 477] width 676 height 23
paste input "closejbruder@qatar.cmu.edu"
drag, startPoint x: 441, startPoint y: 474, endPoint x: 384, endPoint y: 473, distance: 56.7
click at [384, 473] on div "Helpful articles Choosing the right Access Settings for your event Viewership C…" at bounding box center [856, 295] width 957 height 676
type input "jbruder@qatar.cmu.edu"
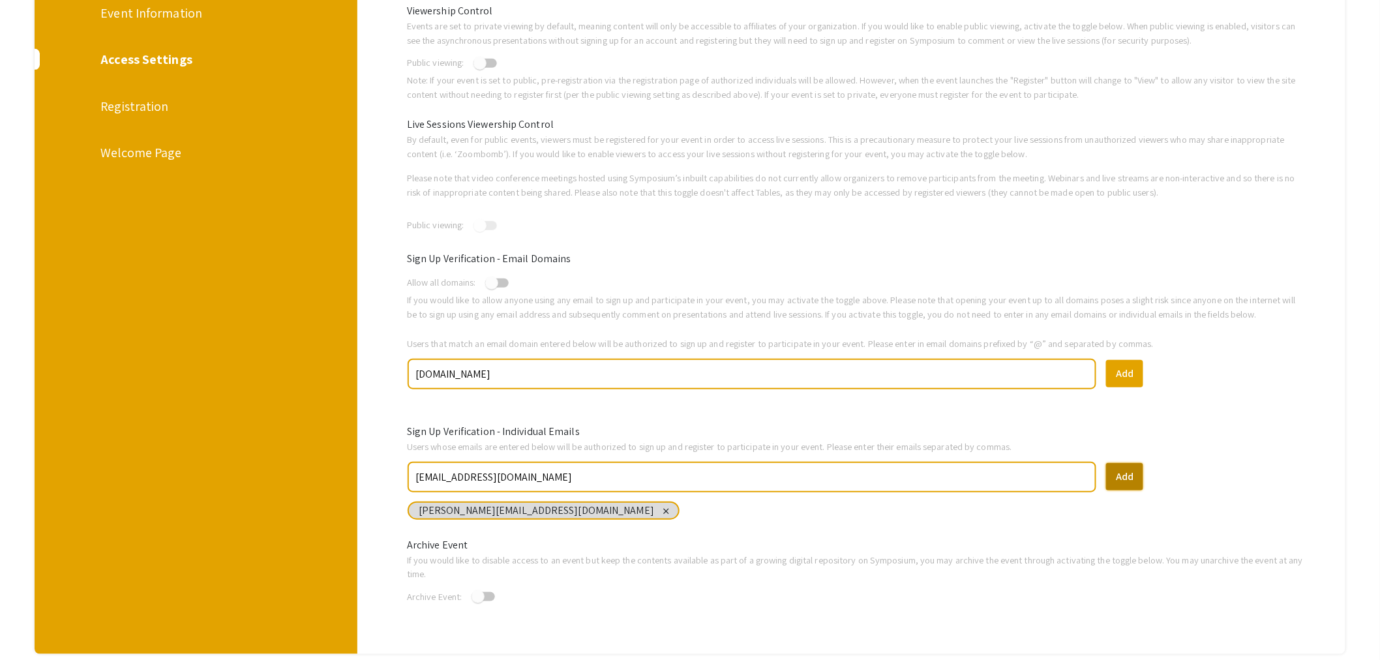
click at [1092, 472] on button "Add" at bounding box center [1124, 476] width 37 height 27
click at [614, 472] on input "text" at bounding box center [752, 477] width 676 height 23
click at [503, 470] on input "text" at bounding box center [752, 477] width 676 height 23
paste input "closejbruder@qatar.cmu.edu"
drag, startPoint x: 473, startPoint y: 473, endPoint x: 366, endPoint y: 473, distance: 106.9
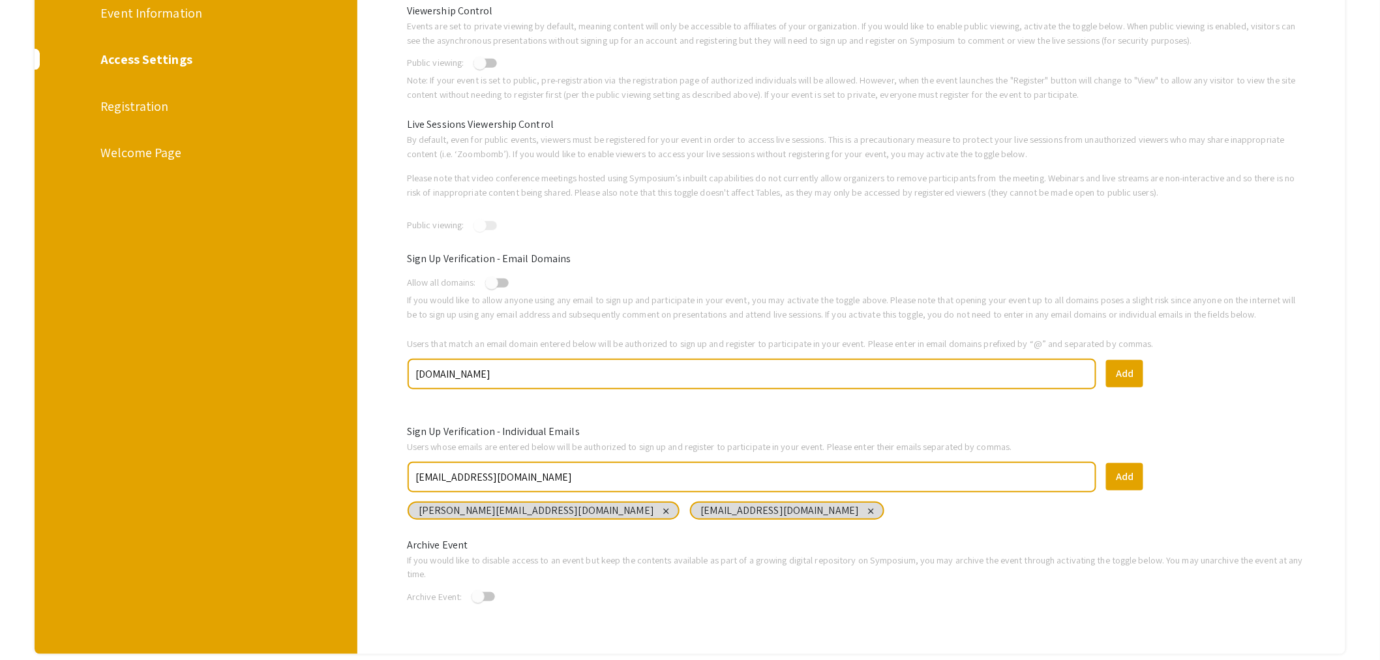
click at [366, 473] on div "Helpful articles Choosing the right Access Settings for your event Viewership C…" at bounding box center [856, 295] width 998 height 718
type input "mzehra@qatar.cmu.edu"
click at [1092, 475] on button "Add" at bounding box center [1124, 476] width 37 height 27
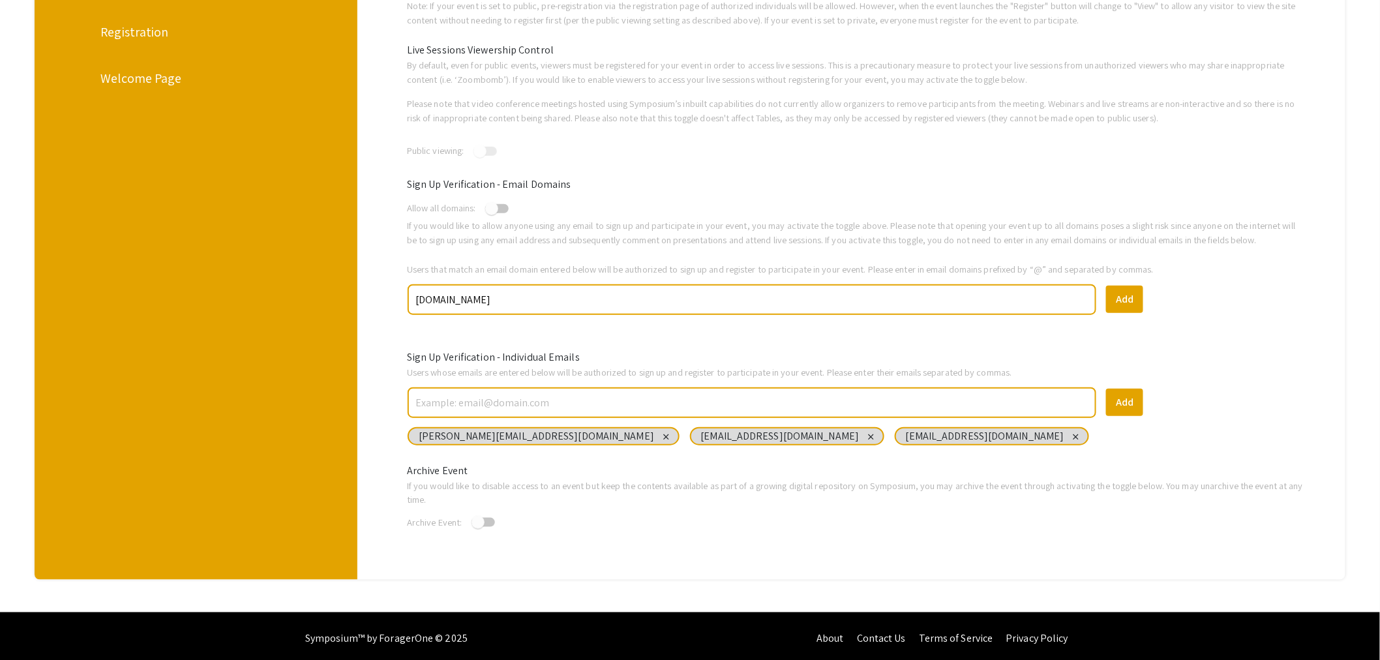
scroll to position [1, 0]
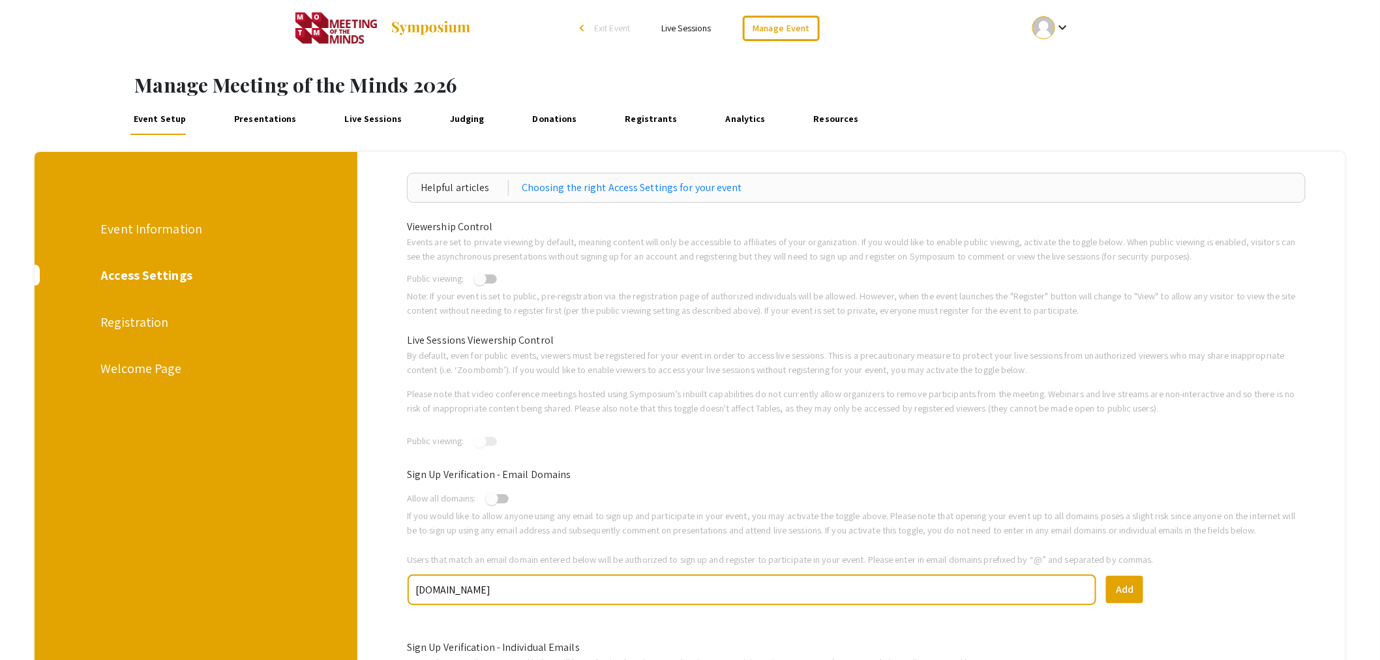
drag, startPoint x: 147, startPoint y: 317, endPoint x: 48, endPoint y: 320, distance: 99.1
click at [147, 317] on div "Registration" at bounding box center [194, 322] width 189 height 20
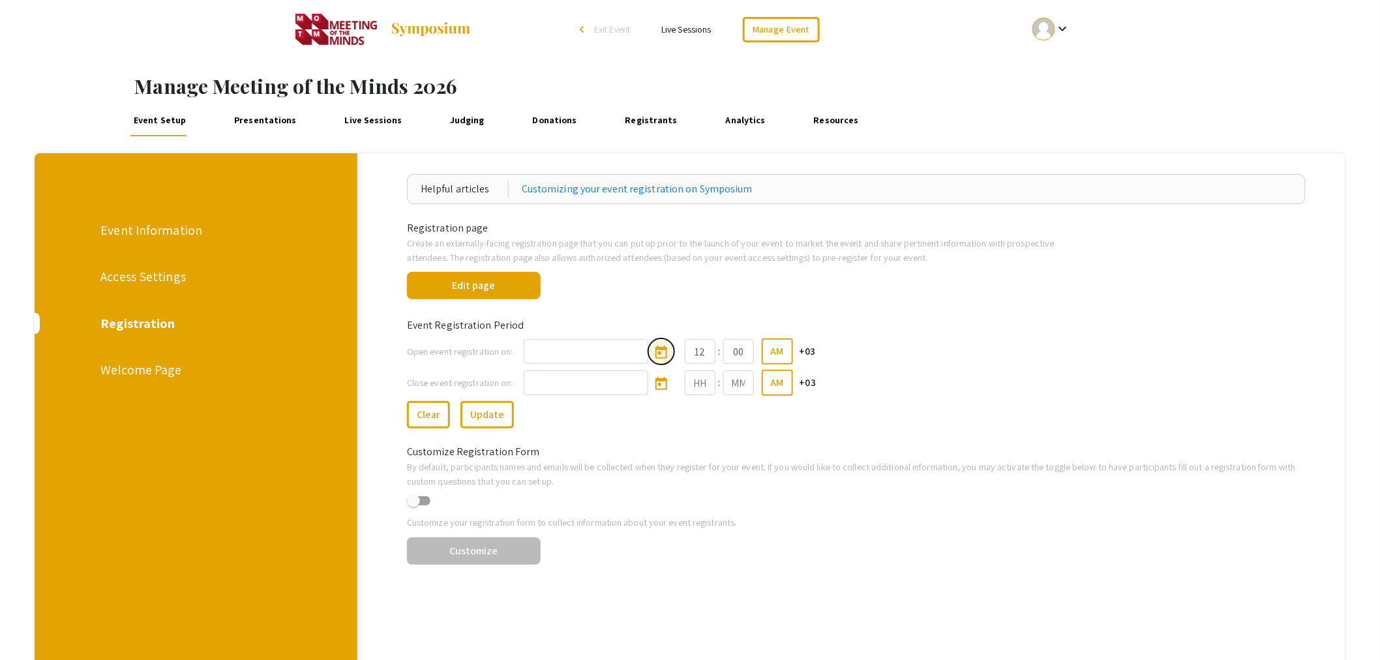
click at [666, 348] on icon "Open calendar" at bounding box center [661, 352] width 12 height 13
click at [704, 393] on button "Next month" at bounding box center [705, 391] width 26 height 26
click at [704, 392] on button "Next month" at bounding box center [705, 391] width 26 height 26
click at [546, 473] on div "4" at bounding box center [546, 472] width 23 height 23
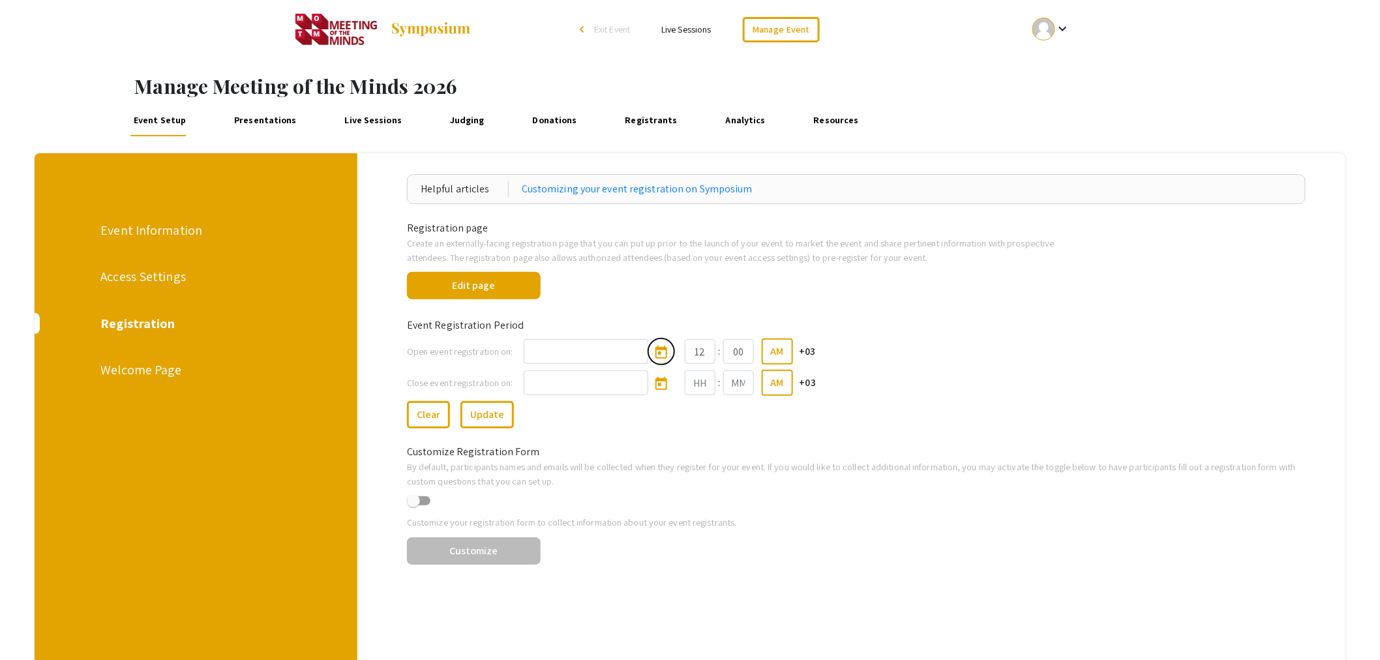
type input "1/4/2026"
click at [551, 382] on input at bounding box center [586, 382] width 125 height 25
click at [666, 384] on icon "Open calendar" at bounding box center [661, 384] width 16 height 16
click at [703, 418] on button "Next month" at bounding box center [705, 422] width 26 height 26
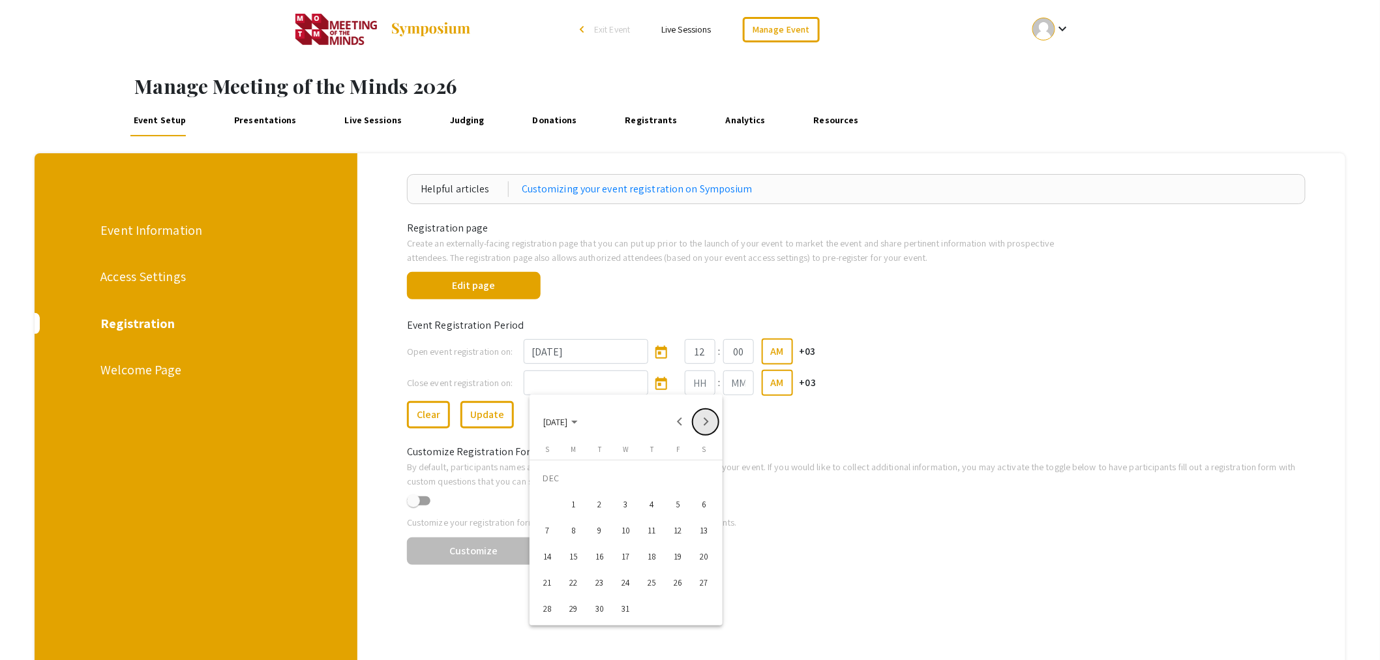
click at [703, 418] on button "Next month" at bounding box center [705, 422] width 26 height 26
click at [653, 582] on div "30" at bounding box center [651, 582] width 23 height 23
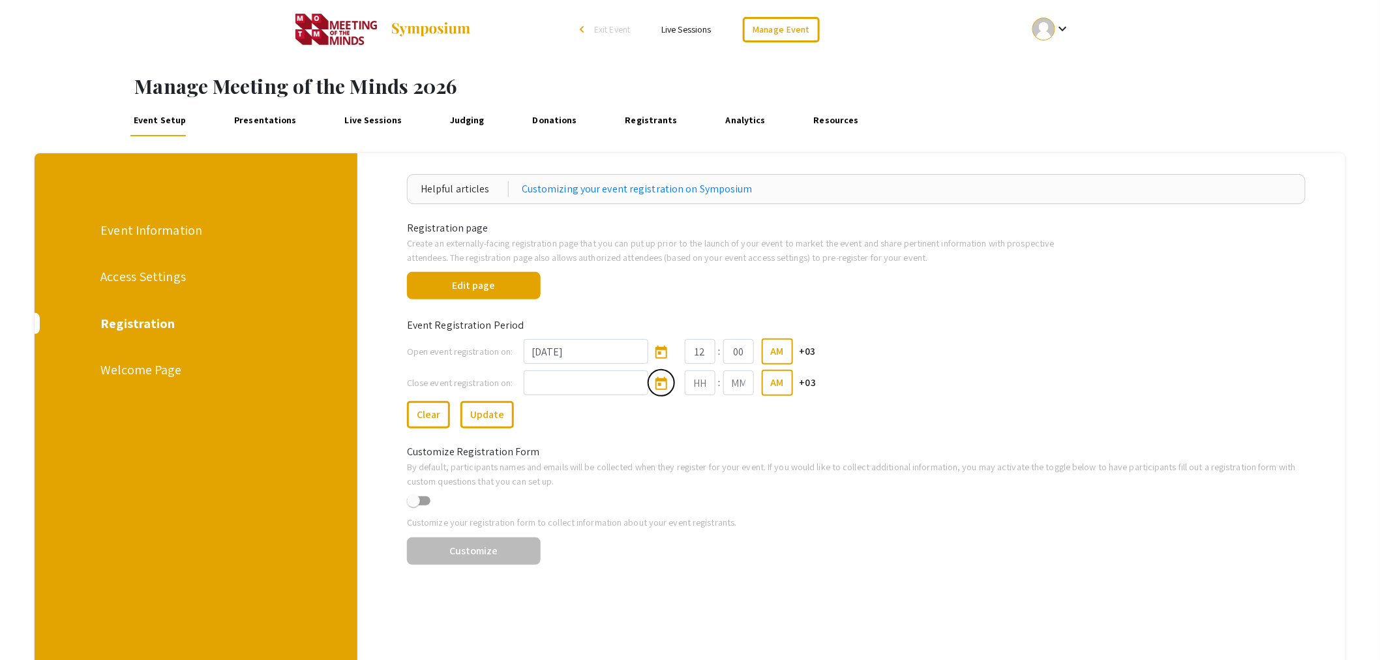
type input "4/30/2026"
click at [625, 432] on div "Customize Registration Form" at bounding box center [856, 443] width 918 height 31
click at [501, 287] on button "Edit page" at bounding box center [474, 285] width 134 height 27
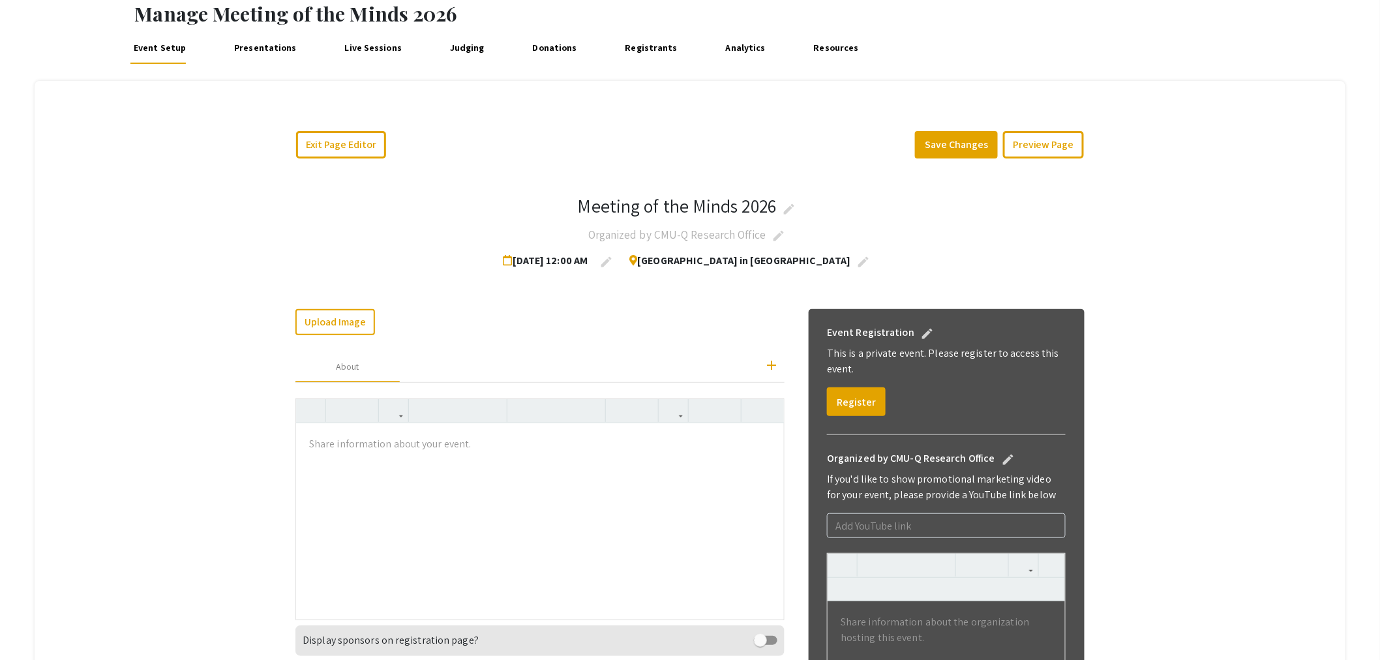
scroll to position [217, 0]
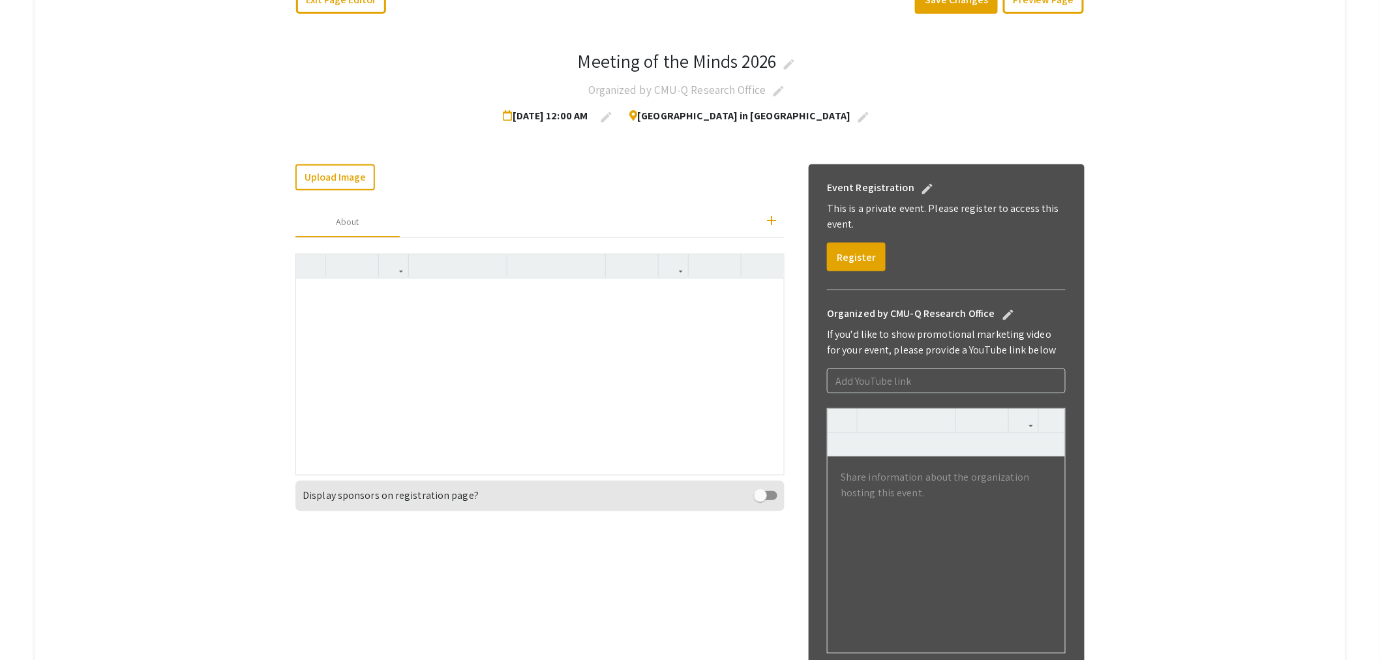
click at [388, 323] on div at bounding box center [540, 376] width 488 height 196
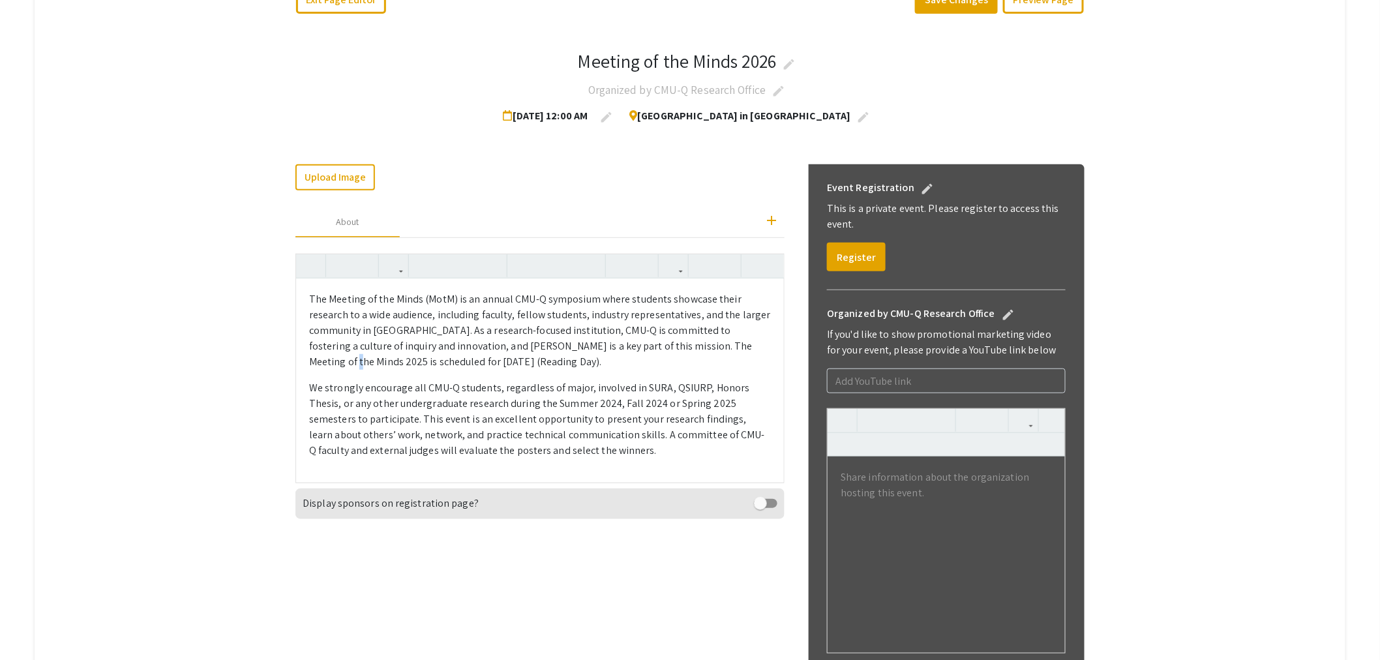
click at [333, 359] on p "The Meeting of the Minds (MotM) is an annual CMU-Q symposium where students sho…" at bounding box center [540, 330] width 462 height 78
click at [725, 341] on p "The Meeting of the Minds (MotM) is an annual CMU-Q symposium where students sho…" at bounding box center [540, 330] width 462 height 78
click at [475, 357] on p "The Meeting of the Minds (MotM) is an annual CMU-Q symposium where students sho…" at bounding box center [540, 330] width 462 height 78
click at [447, 363] on p "The Meeting of the Minds (MotM) is an annual CMU-Q symposium where students sho…" at bounding box center [540, 330] width 462 height 78
click at [618, 403] on p "We strongly encourage all CMU-Q students, regardless of major, involved in SURA…" at bounding box center [540, 419] width 462 height 78
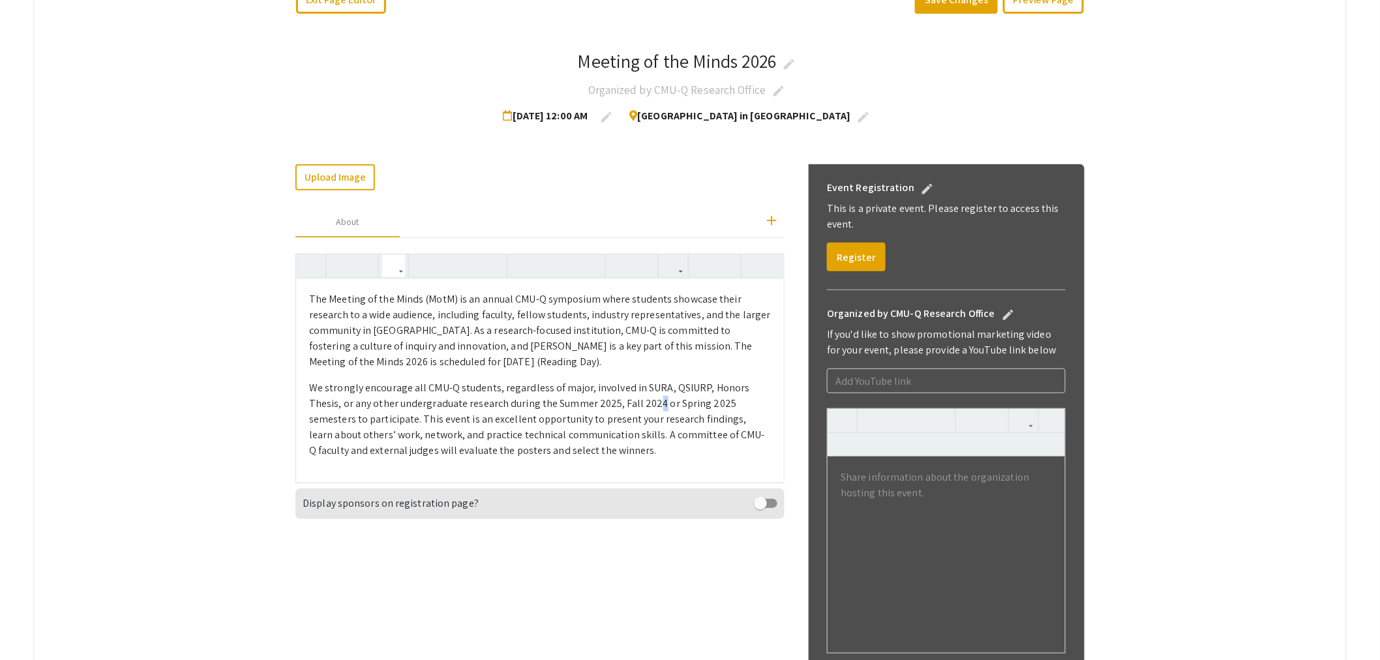
click at [661, 404] on p "We strongly encourage all CMU-Q students, regardless of major, involved in SURA…" at bounding box center [540, 419] width 462 height 78
click at [726, 404] on p "We strongly encourage all CMU-Q students, regardless of major, involved in SURA…" at bounding box center [540, 419] width 462 height 78
type textarea "<p>The Meeting of the Minds (MotM) is an annual CMU-Q symposium where students …"
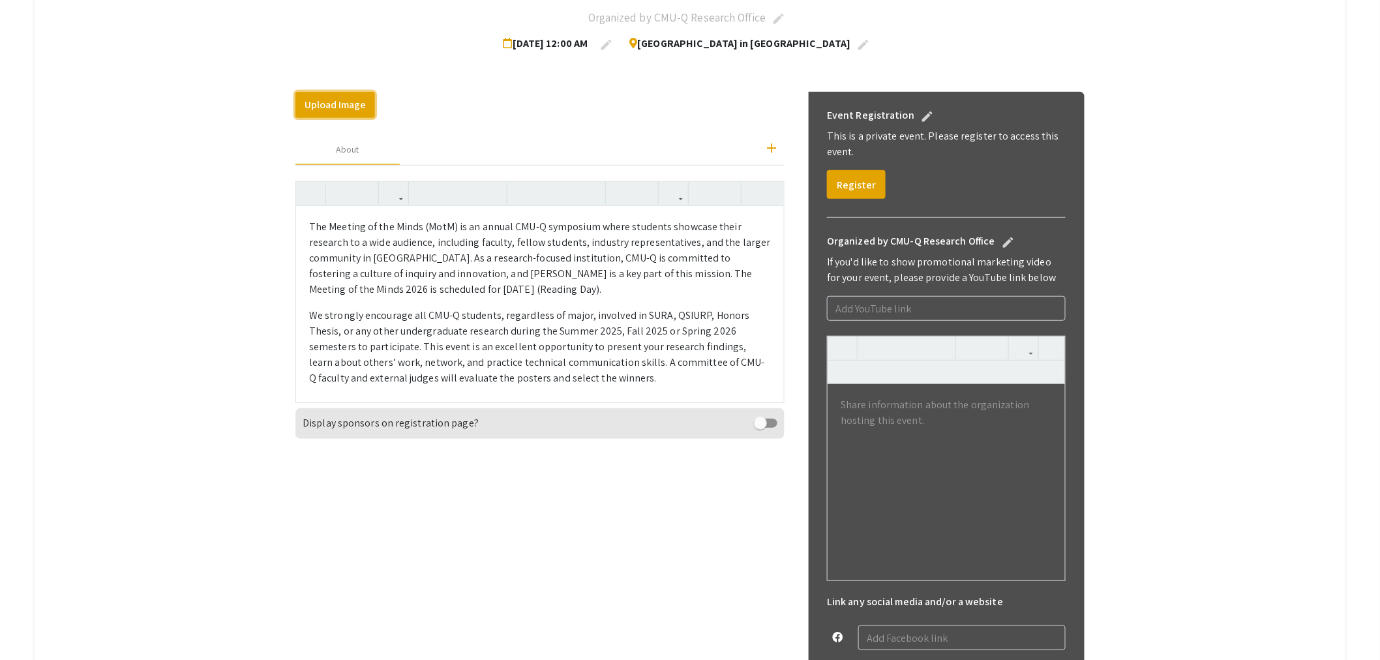
click at [350, 108] on button "Upload Image" at bounding box center [335, 105] width 80 height 26
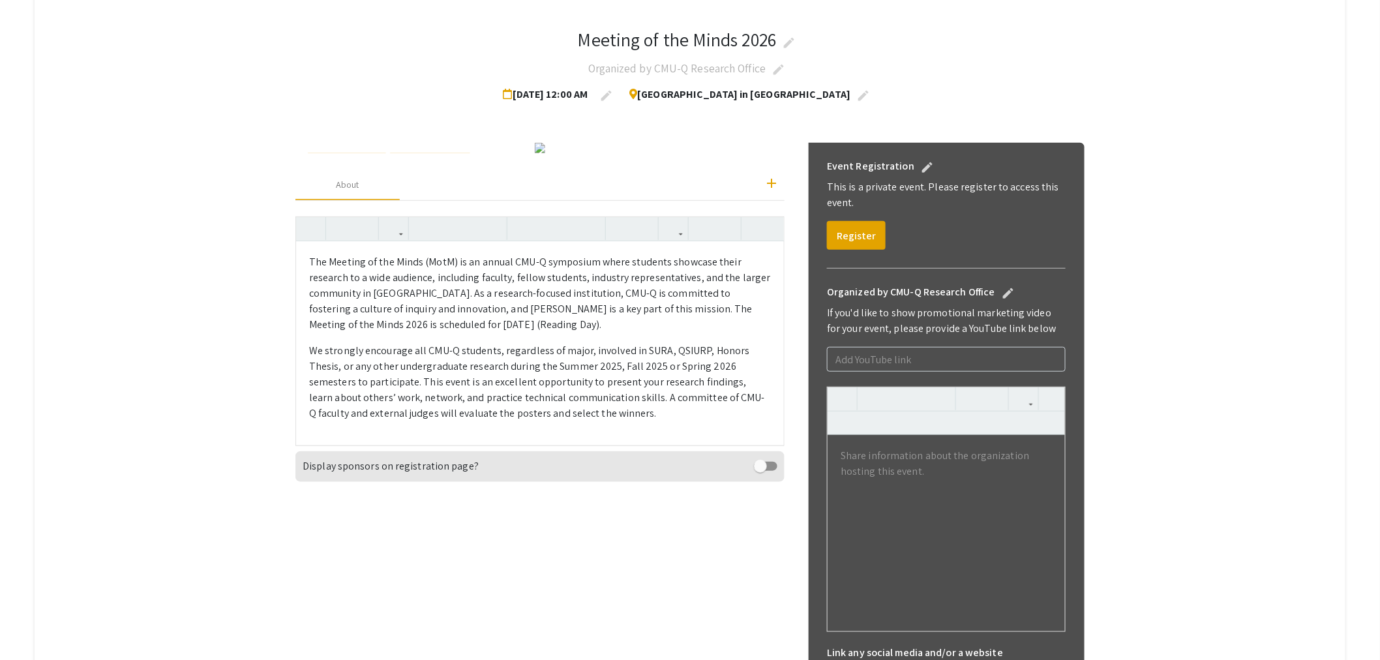
scroll to position [0, 0]
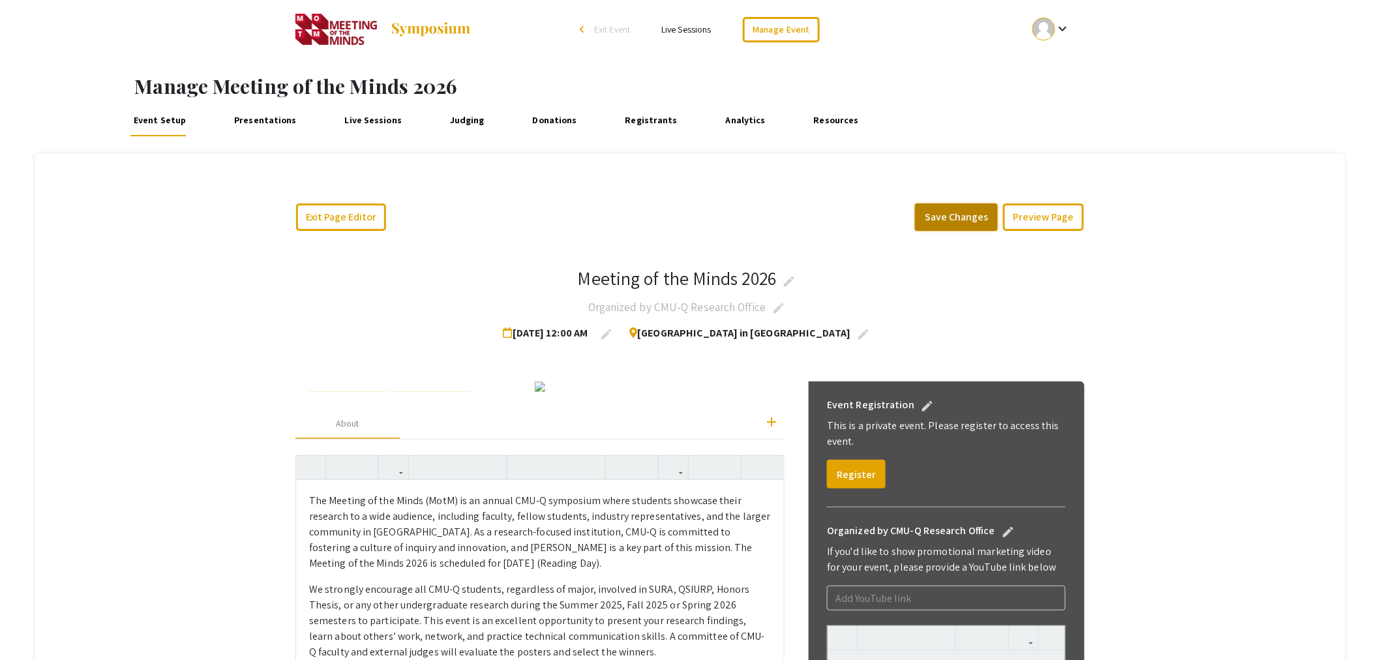
click at [948, 215] on button "Save Changes" at bounding box center [956, 216] width 83 height 27
click at [792, 31] on link "Manage Event" at bounding box center [781, 29] width 77 height 25
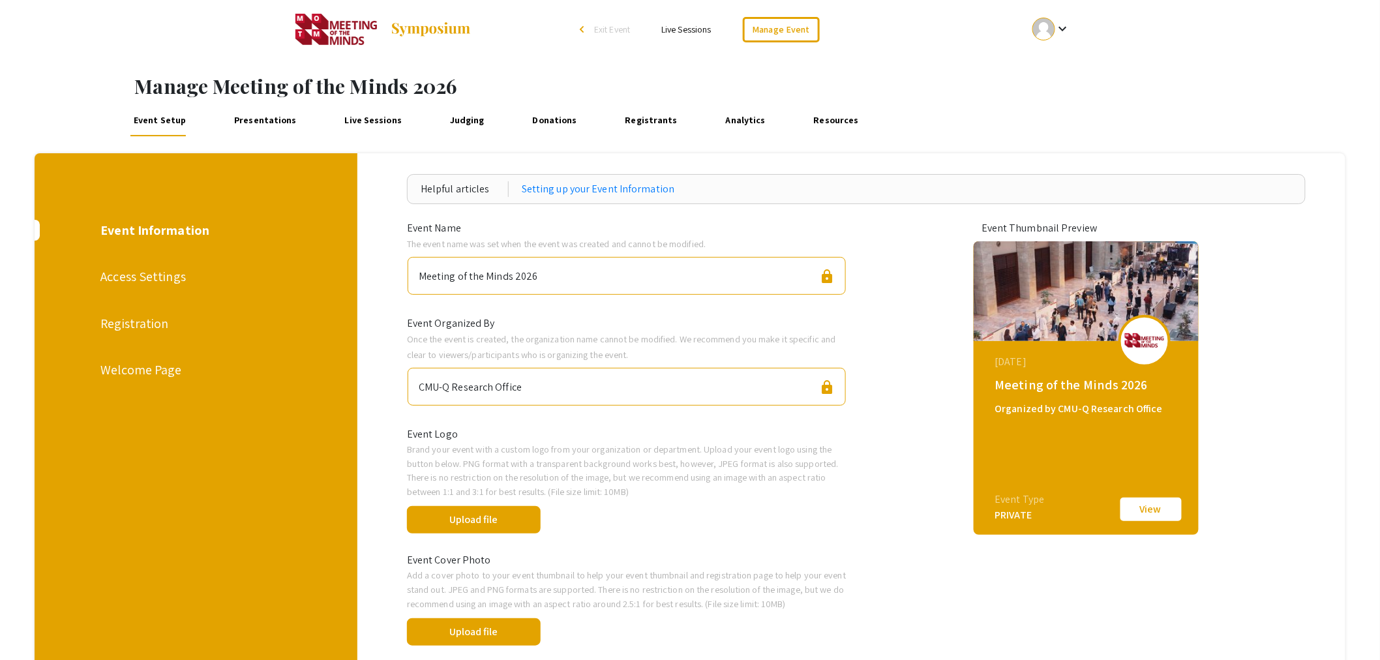
click at [138, 369] on div "Welcome Page" at bounding box center [194, 370] width 189 height 20
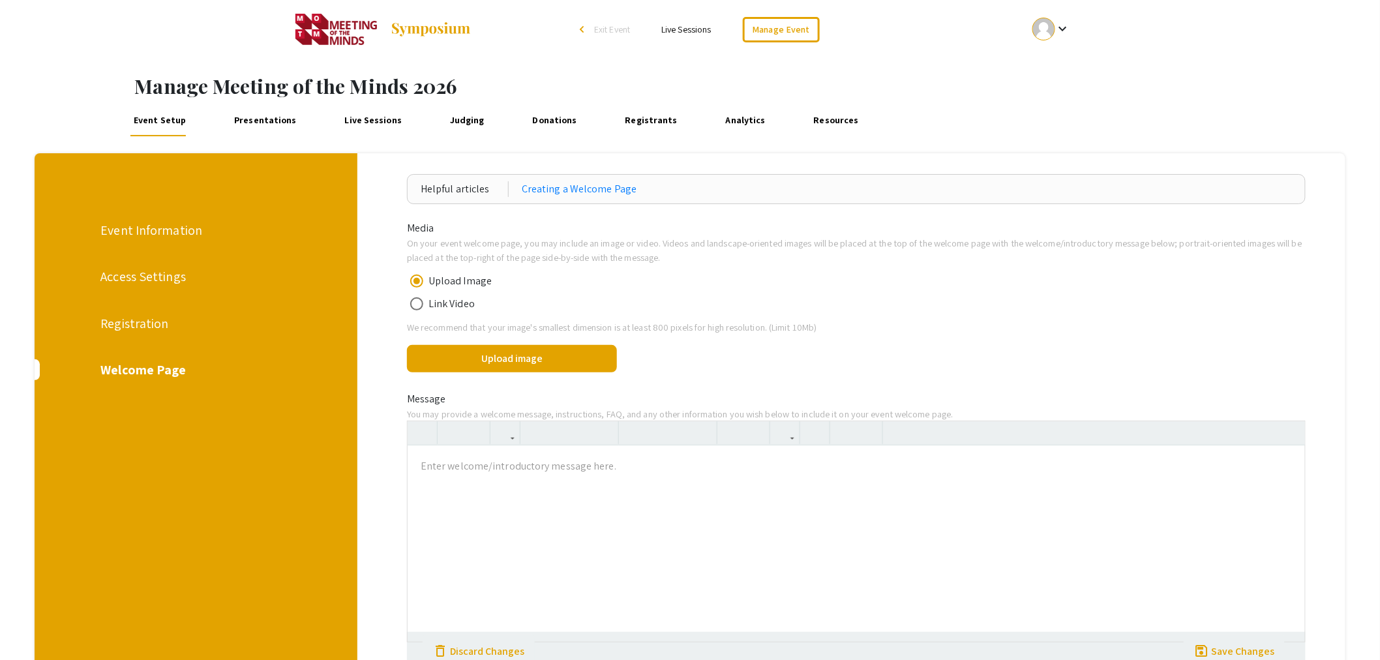
click at [121, 317] on div "Registration" at bounding box center [194, 324] width 189 height 20
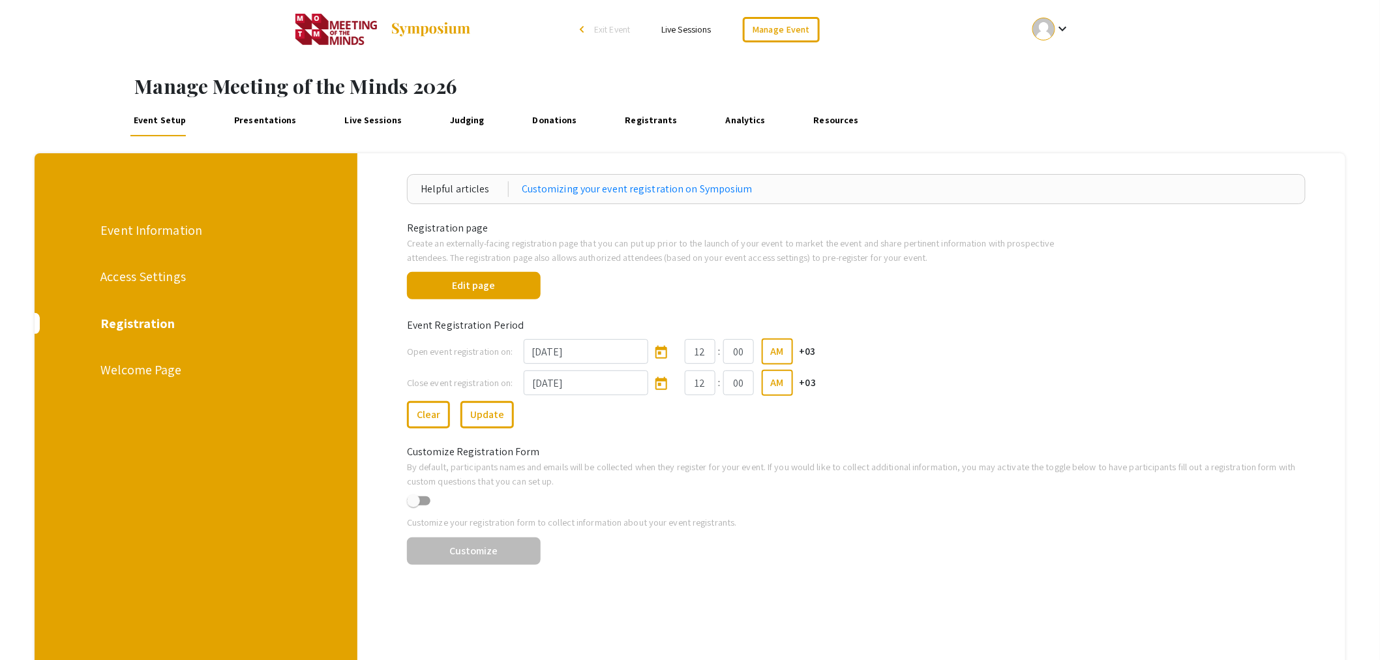
click at [150, 363] on div "Welcome Page" at bounding box center [194, 370] width 189 height 20
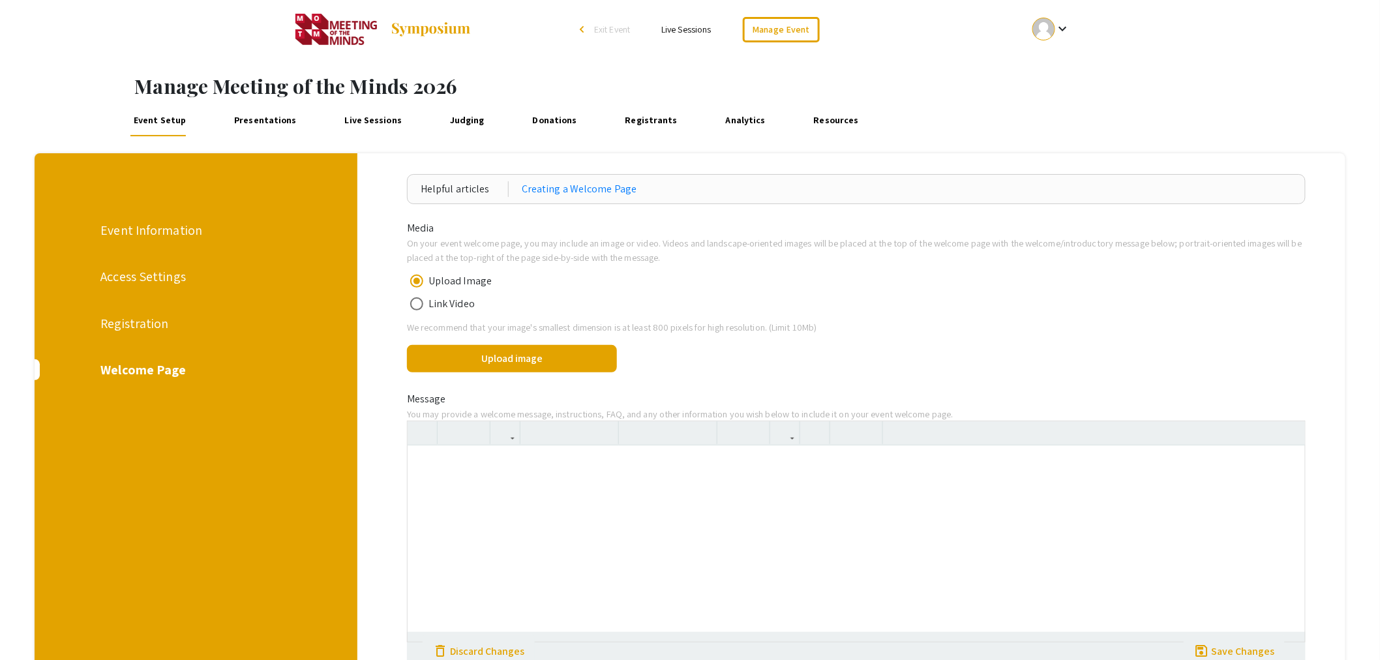
click at [550, 488] on div at bounding box center [856, 543] width 897 height 196
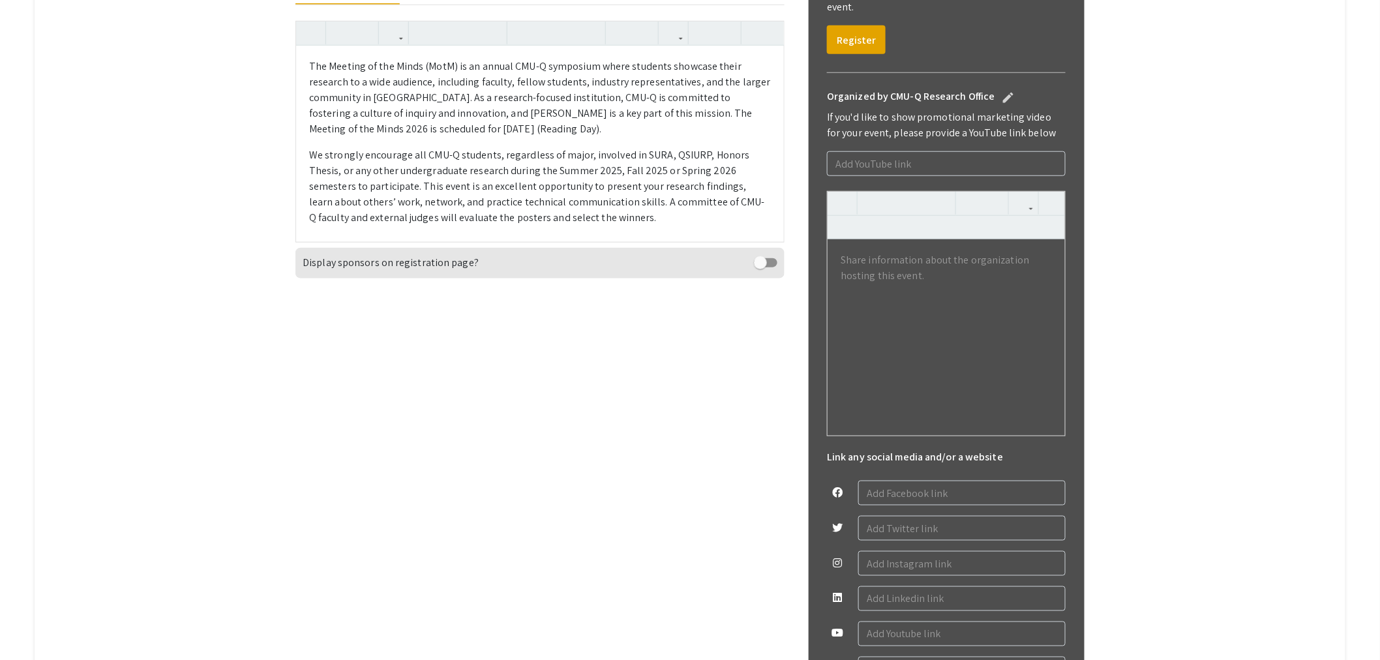
scroll to position [507, 0]
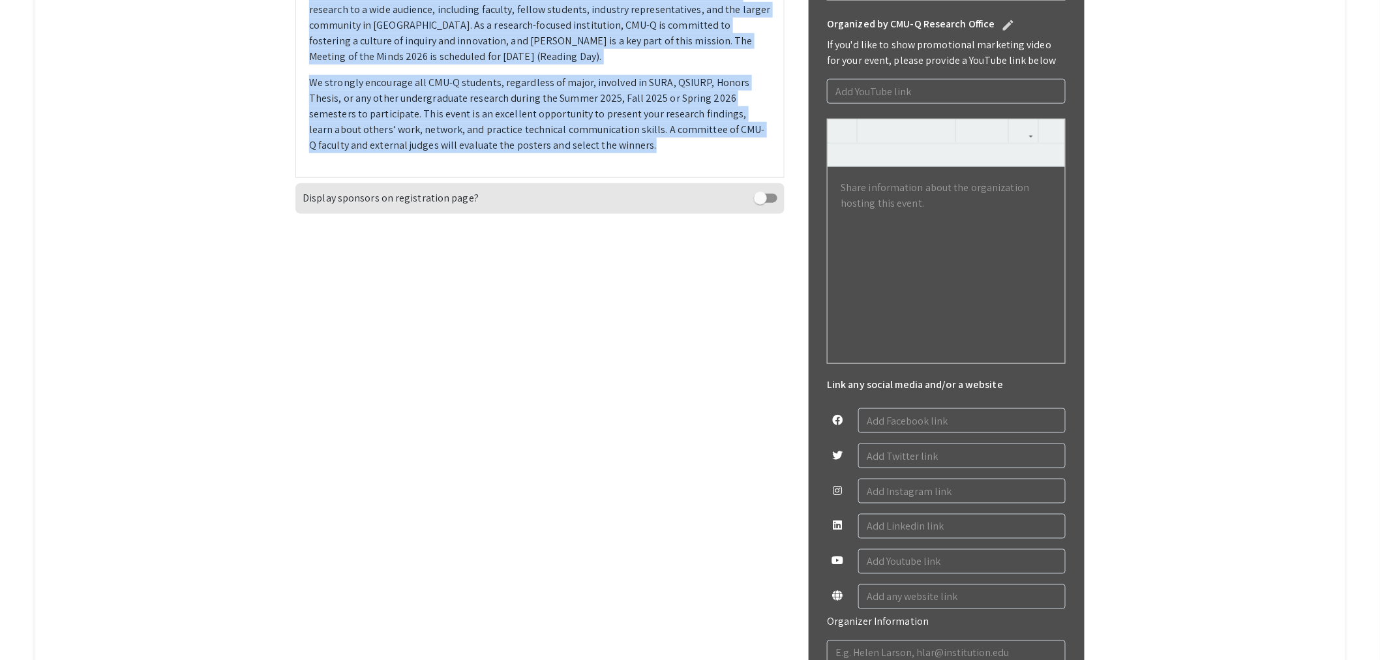
drag, startPoint x: 314, startPoint y: 123, endPoint x: 690, endPoint y: 282, distance: 408.1
click at [690, 177] on div "The Meeting of the Minds (MotM) is an annual CMU-Q symposium where students sho…" at bounding box center [540, 74] width 488 height 203
copy div "The Meeting of the Minds (MotM) is an annual CMU-Q symposium where students sho…"
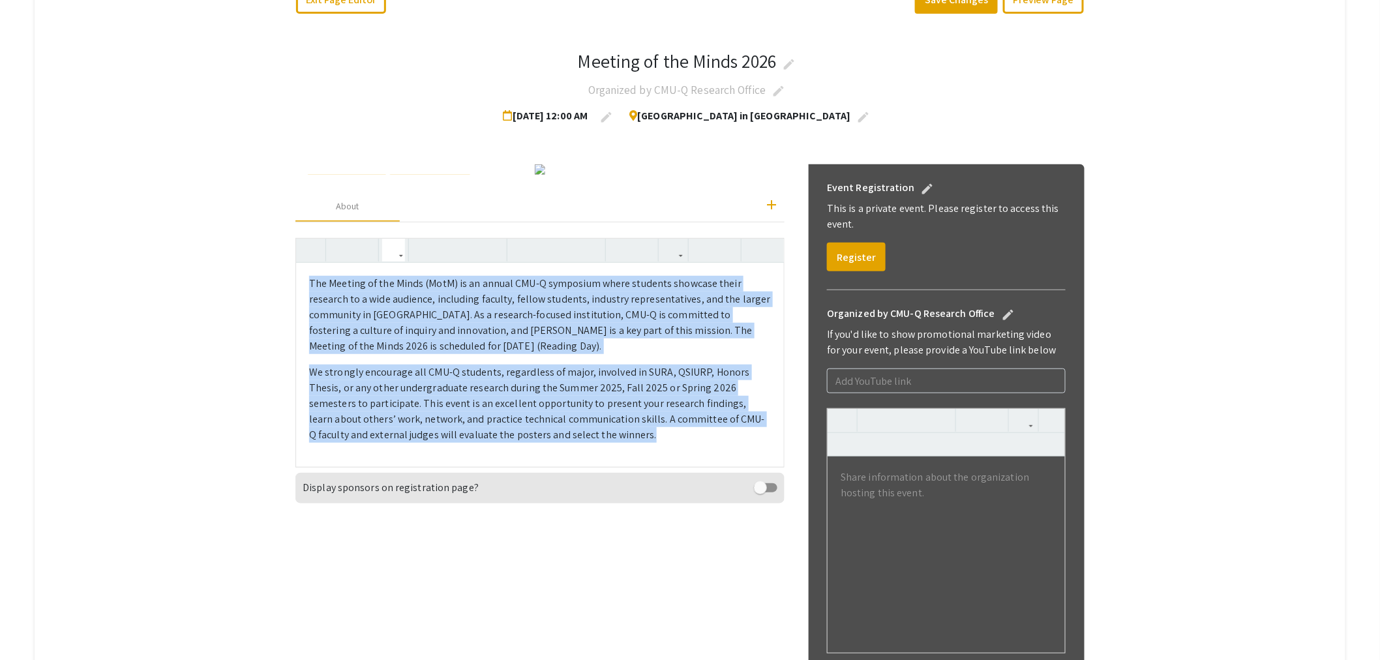
scroll to position [145, 0]
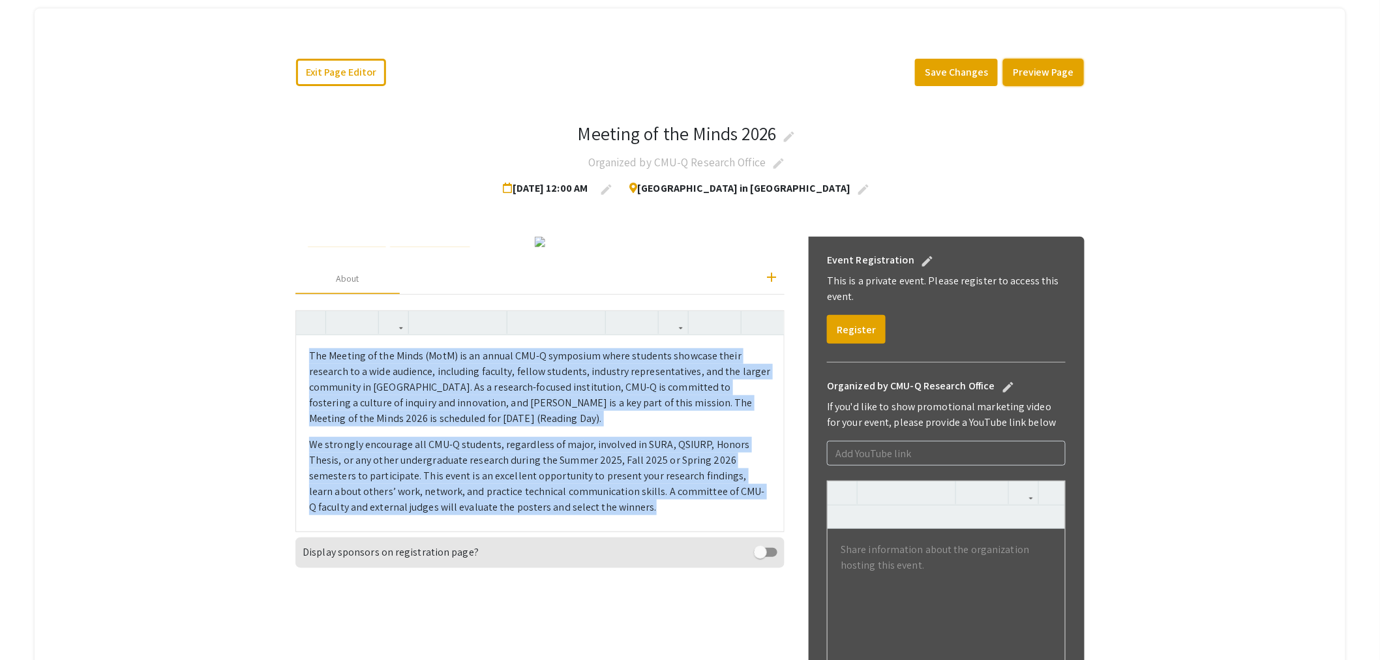
click at [1045, 74] on button "Preview Page" at bounding box center [1043, 72] width 81 height 27
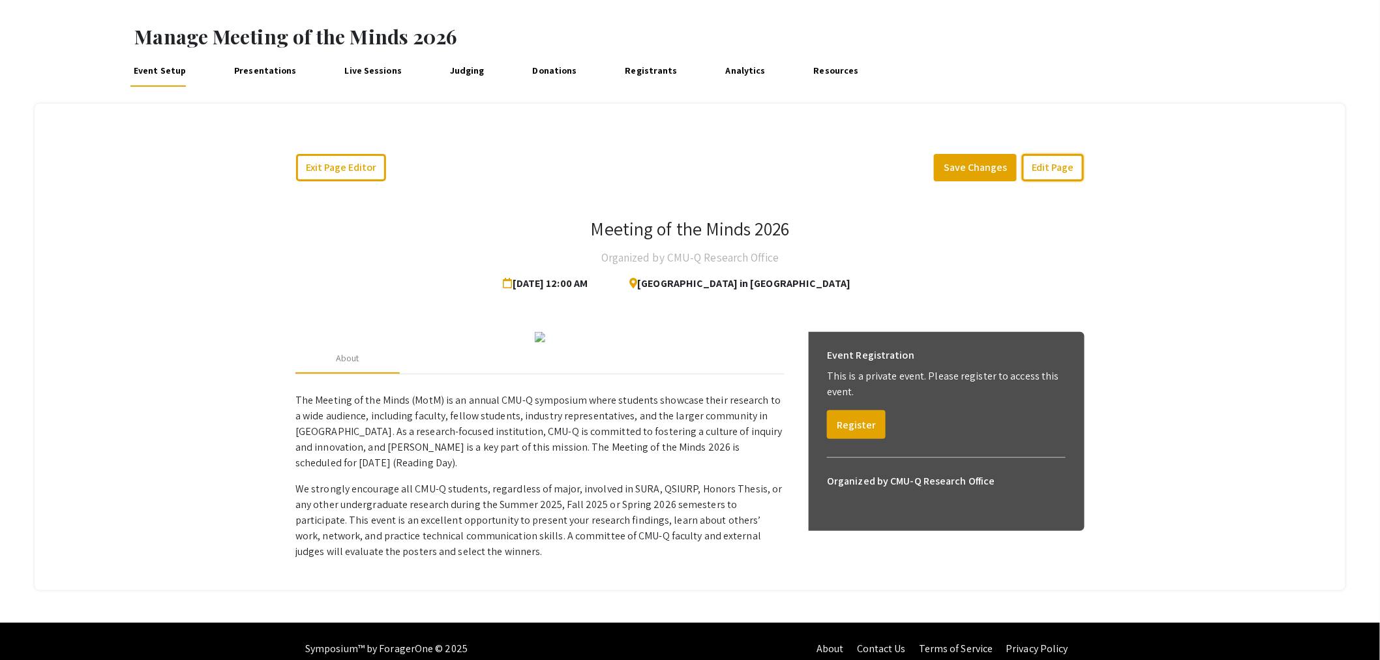
scroll to position [0, 0]
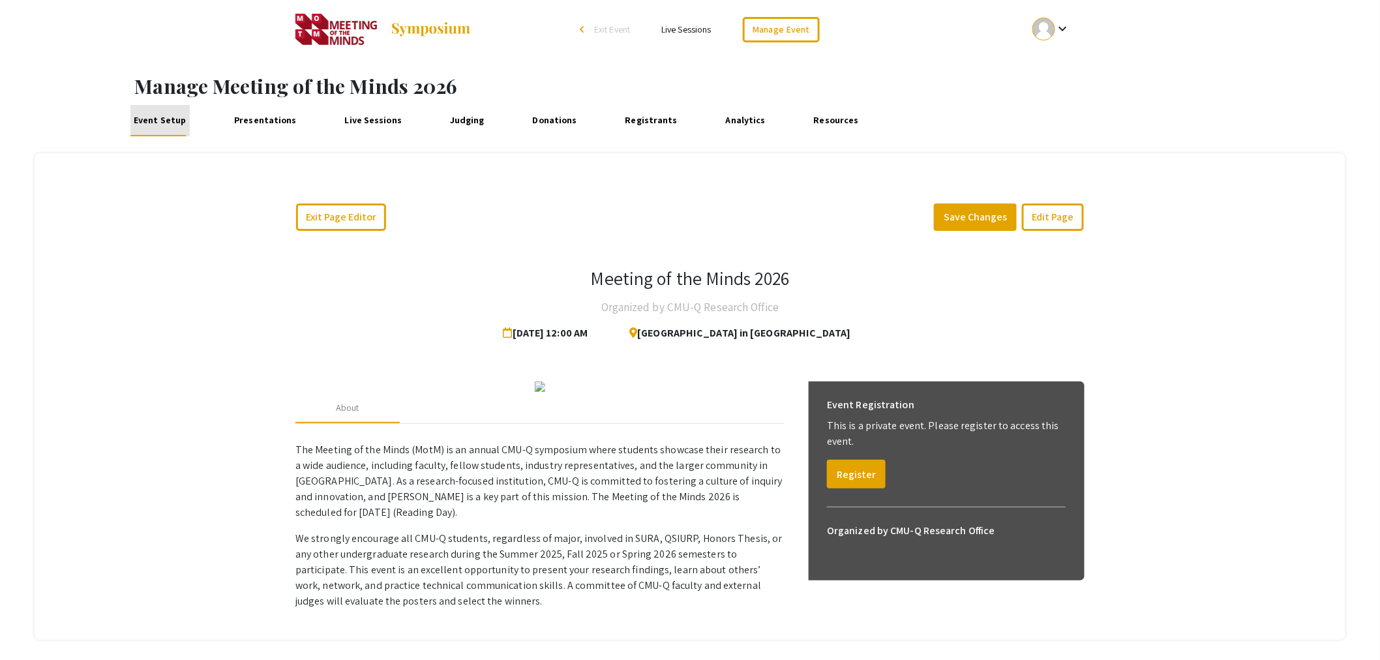
click at [163, 121] on link "Event Setup" at bounding box center [159, 120] width 59 height 31
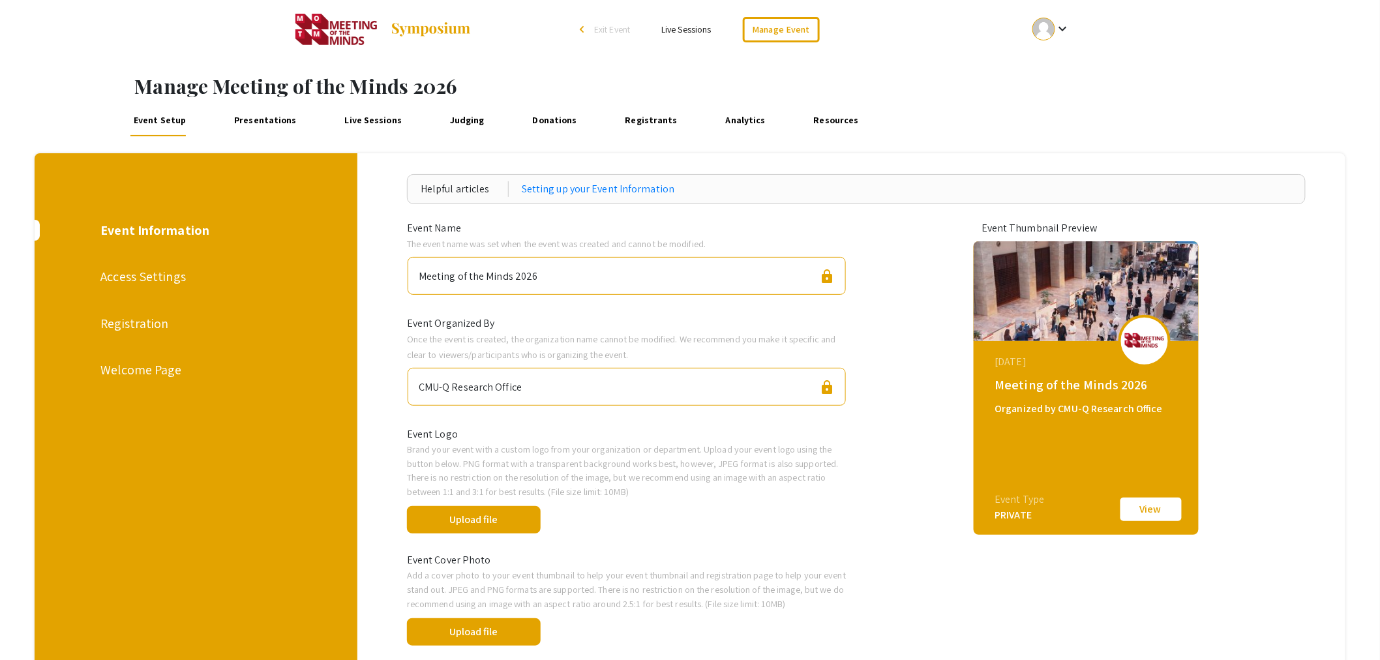
click at [147, 369] on div "Welcome Page" at bounding box center [194, 370] width 189 height 20
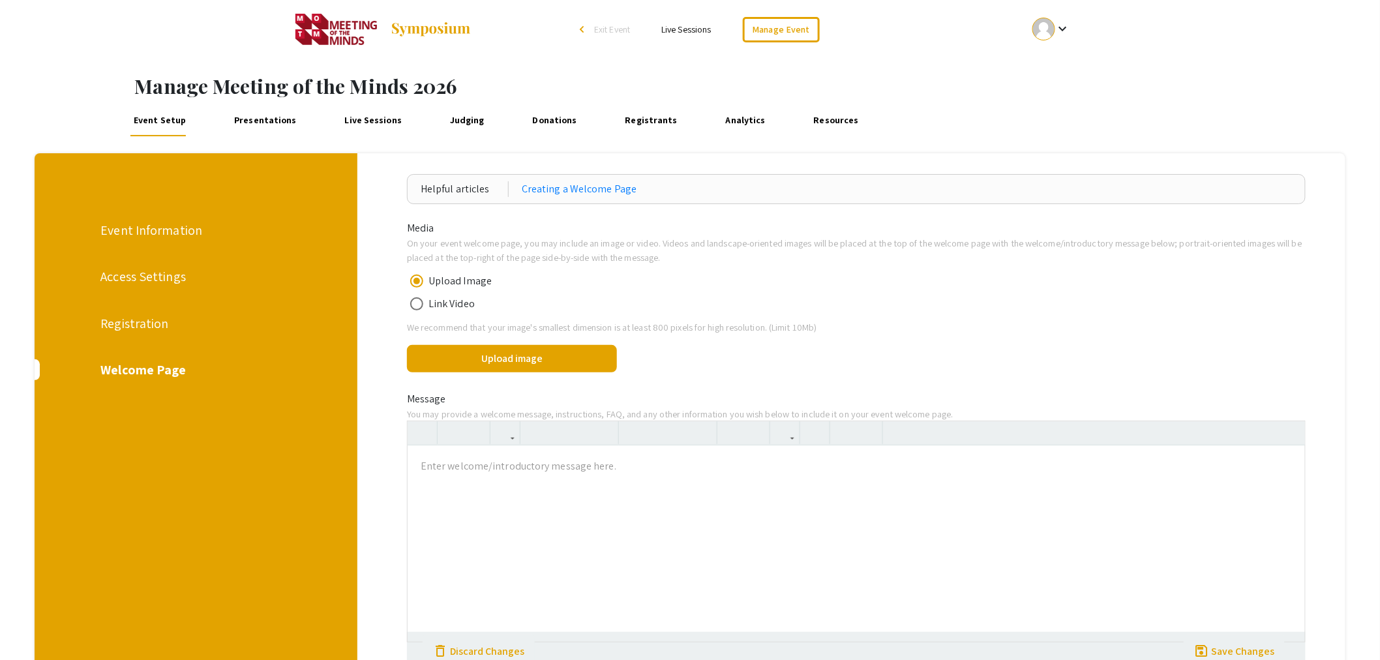
scroll to position [225, 0]
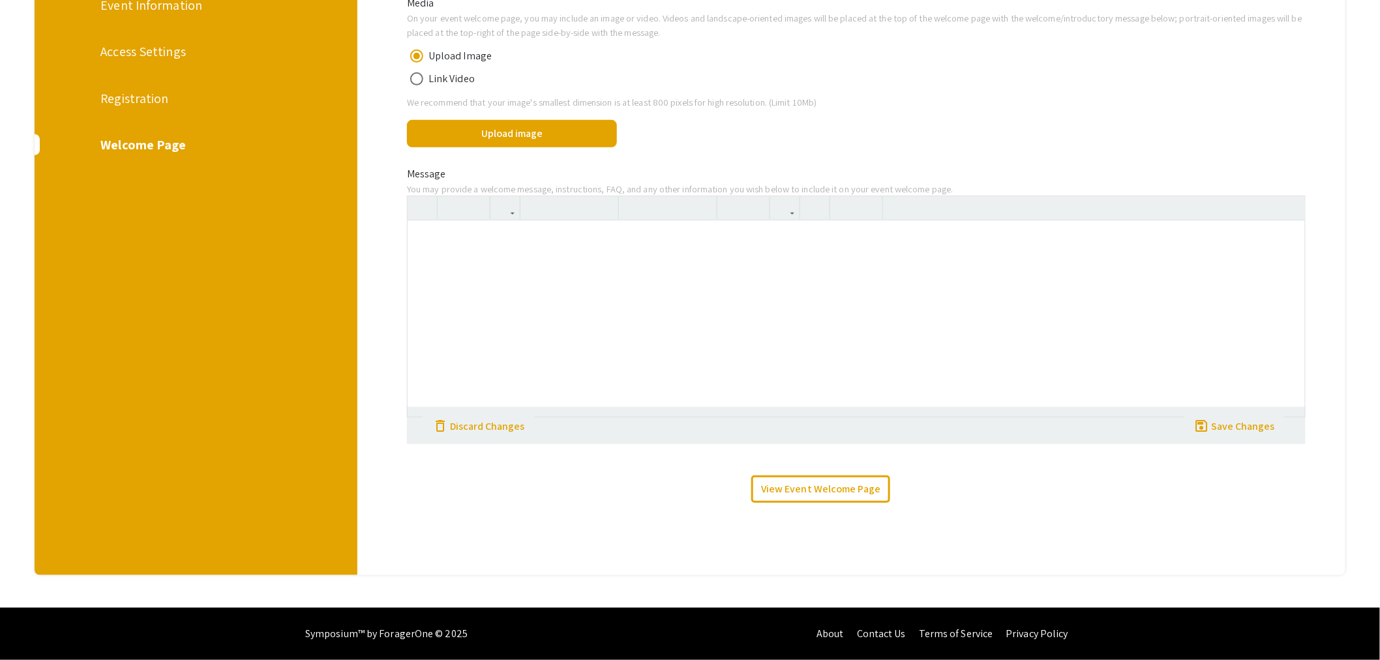
click at [505, 270] on div at bounding box center [856, 318] width 897 height 196
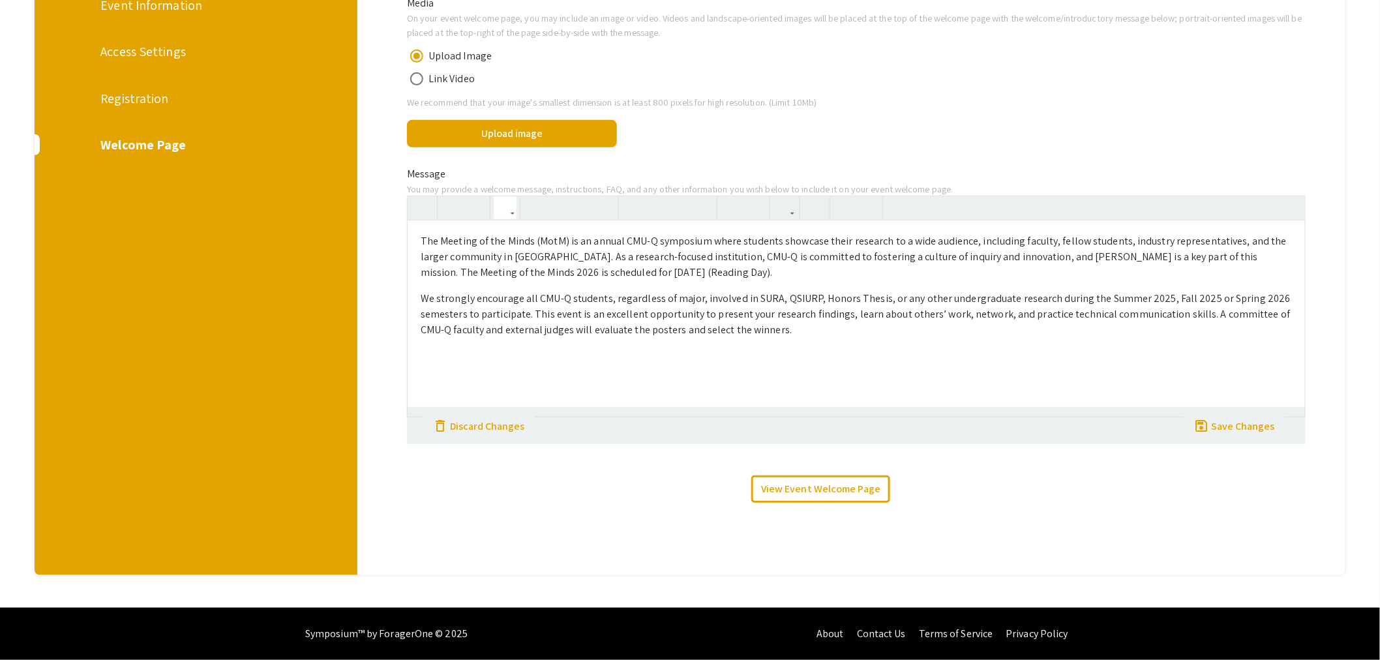
type textarea "<p>The Meeting of the Minds (MotM) is an annual CMU-Q symposium where students …"
click at [527, 134] on button "Upload image" at bounding box center [512, 133] width 210 height 27
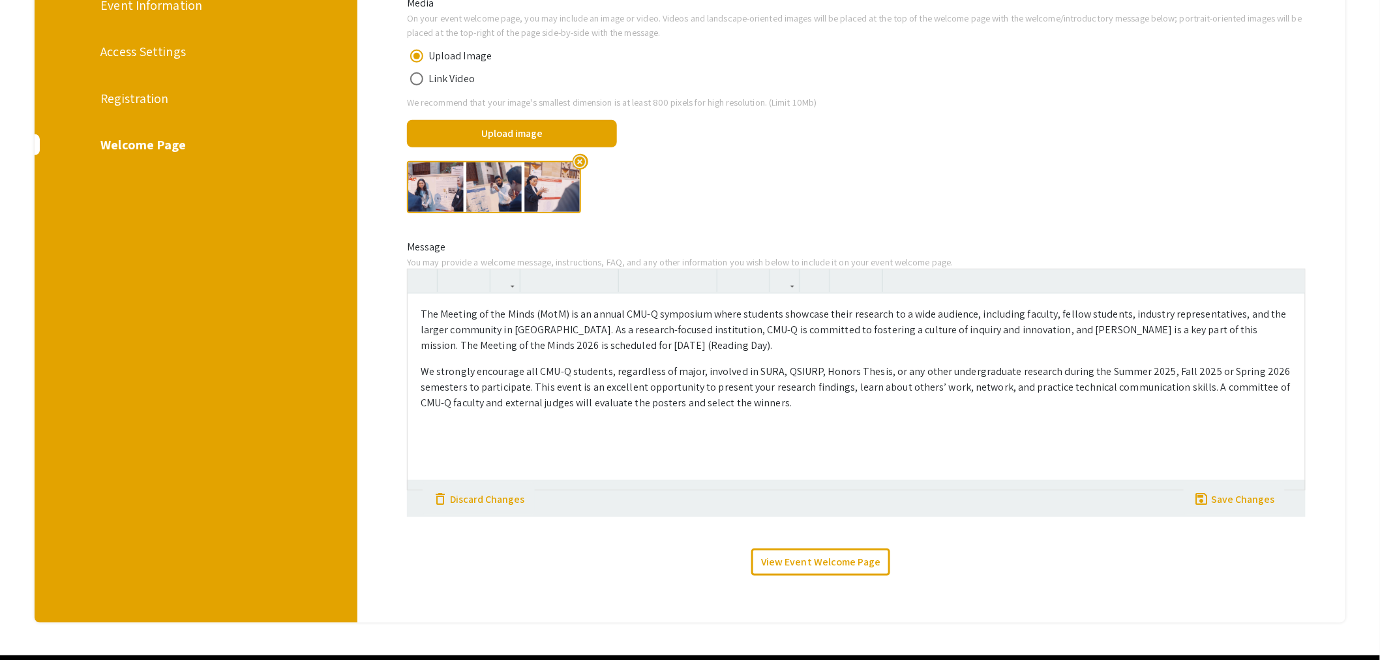
click at [1092, 475] on div "The Meeting of the Minds (MotM) is an annual CMU-Q symposium where students sho…" at bounding box center [856, 391] width 897 height 196
click at [804, 561] on link "View Event Welcome Page" at bounding box center [820, 561] width 139 height 27
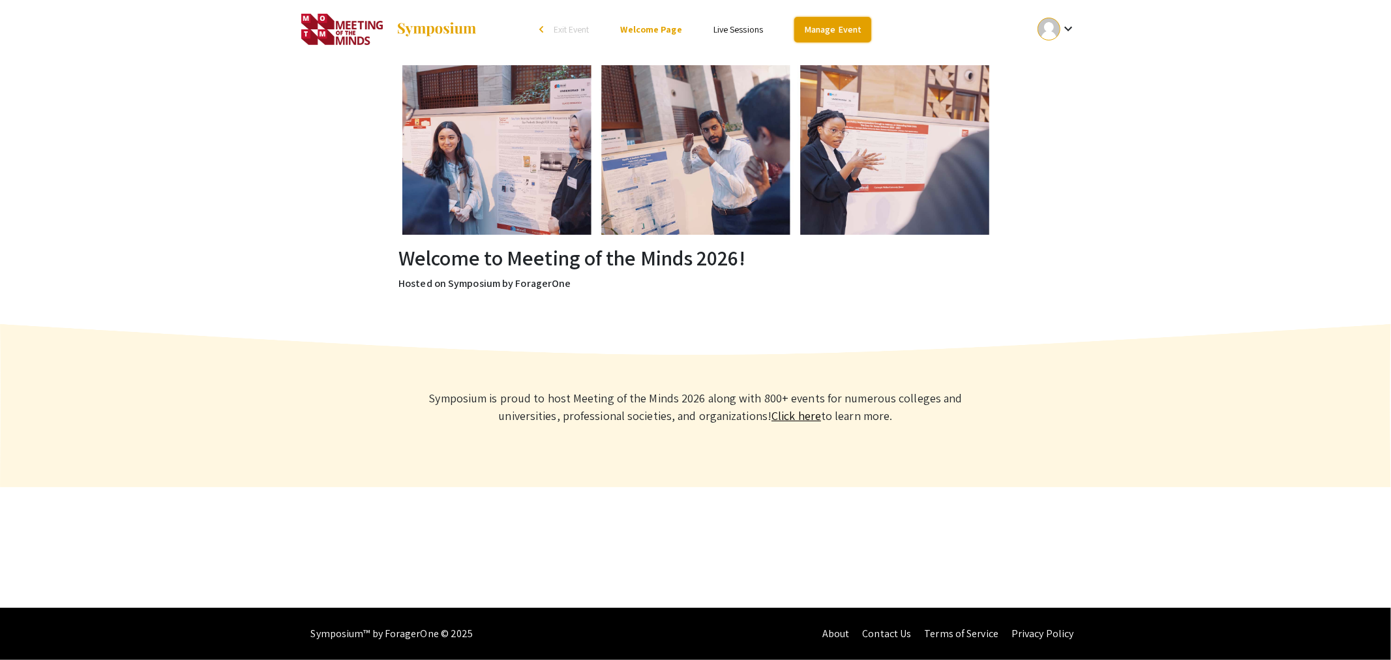
click at [838, 34] on link "Manage Event" at bounding box center [832, 29] width 77 height 25
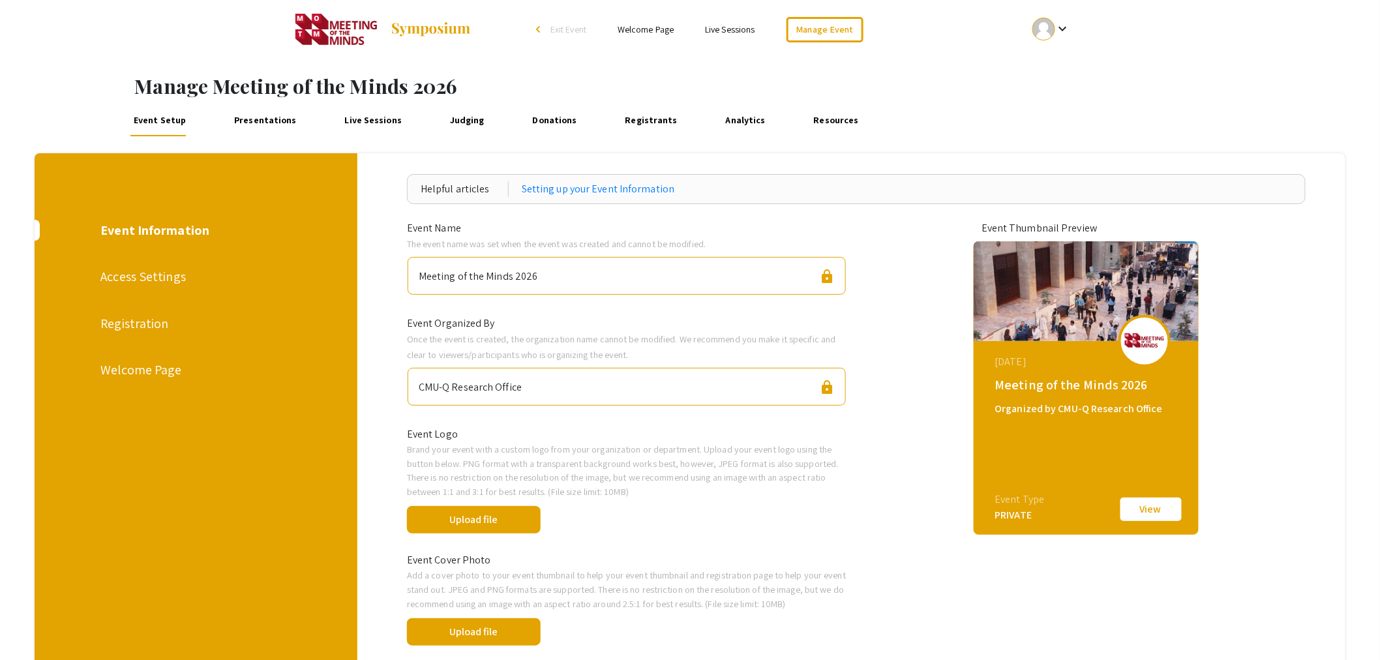
click at [141, 370] on div "Welcome Page" at bounding box center [194, 370] width 189 height 20
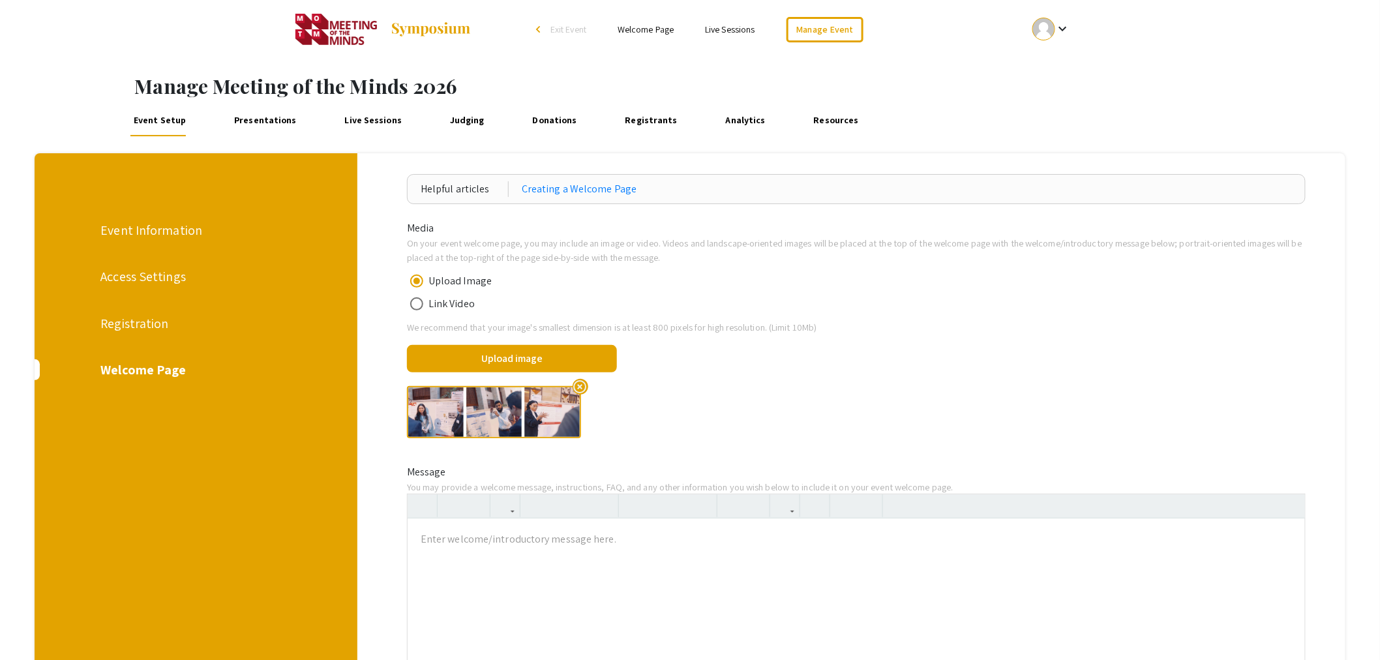
scroll to position [271, 0]
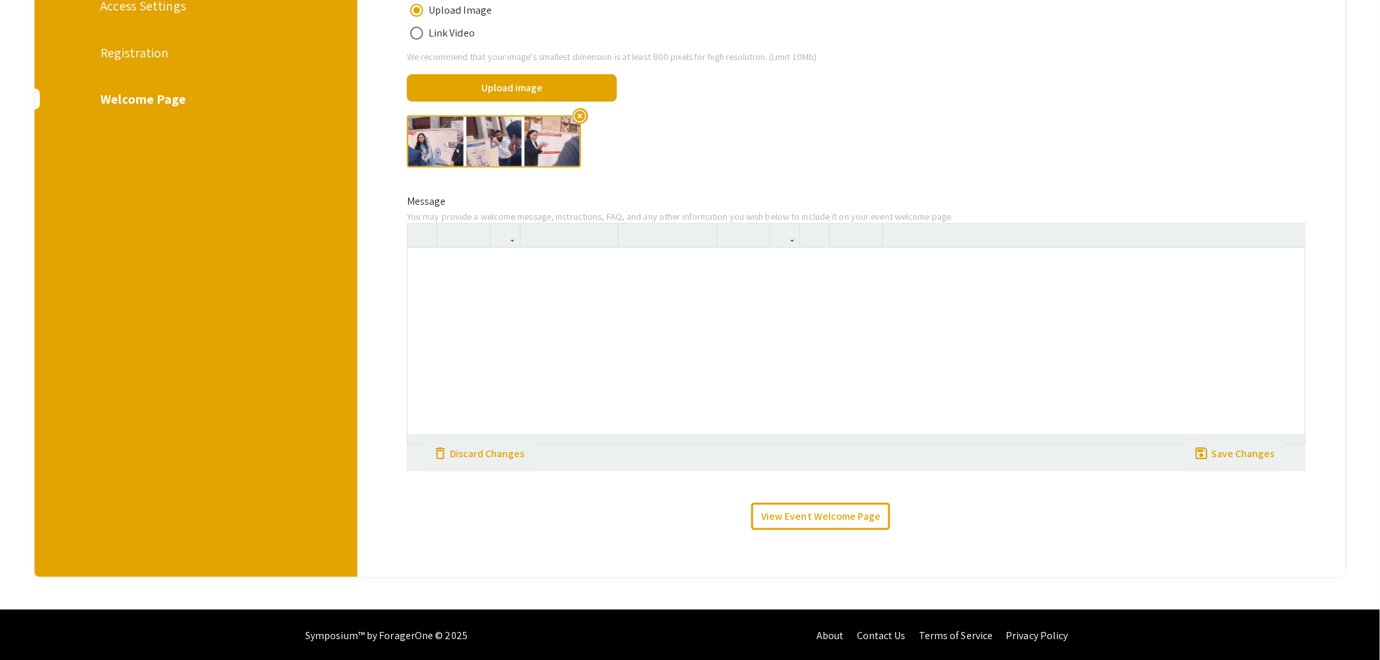
click at [523, 288] on div at bounding box center [856, 346] width 897 height 196
type textarea "<p>The Meeting of the Minds (MotM) is an annual CMU-Q symposium where students …"
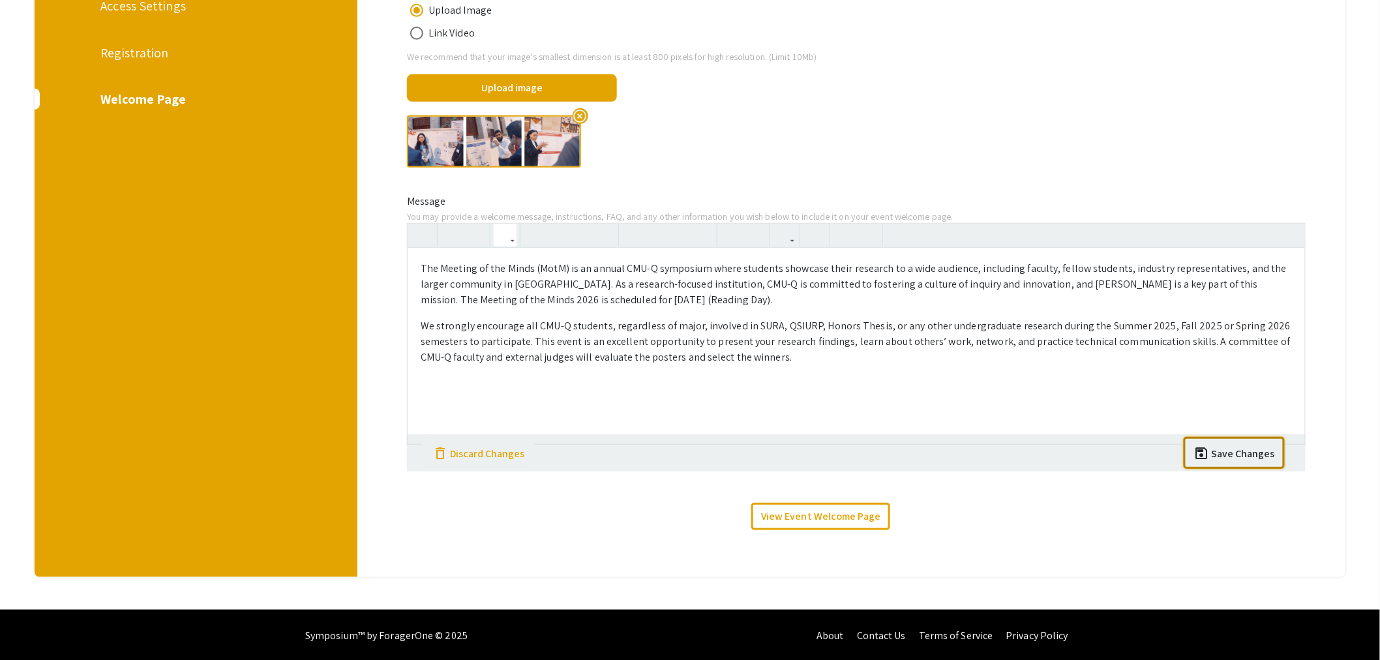
click at [1249, 452] on div "Save Changes" at bounding box center [1242, 454] width 63 height 16
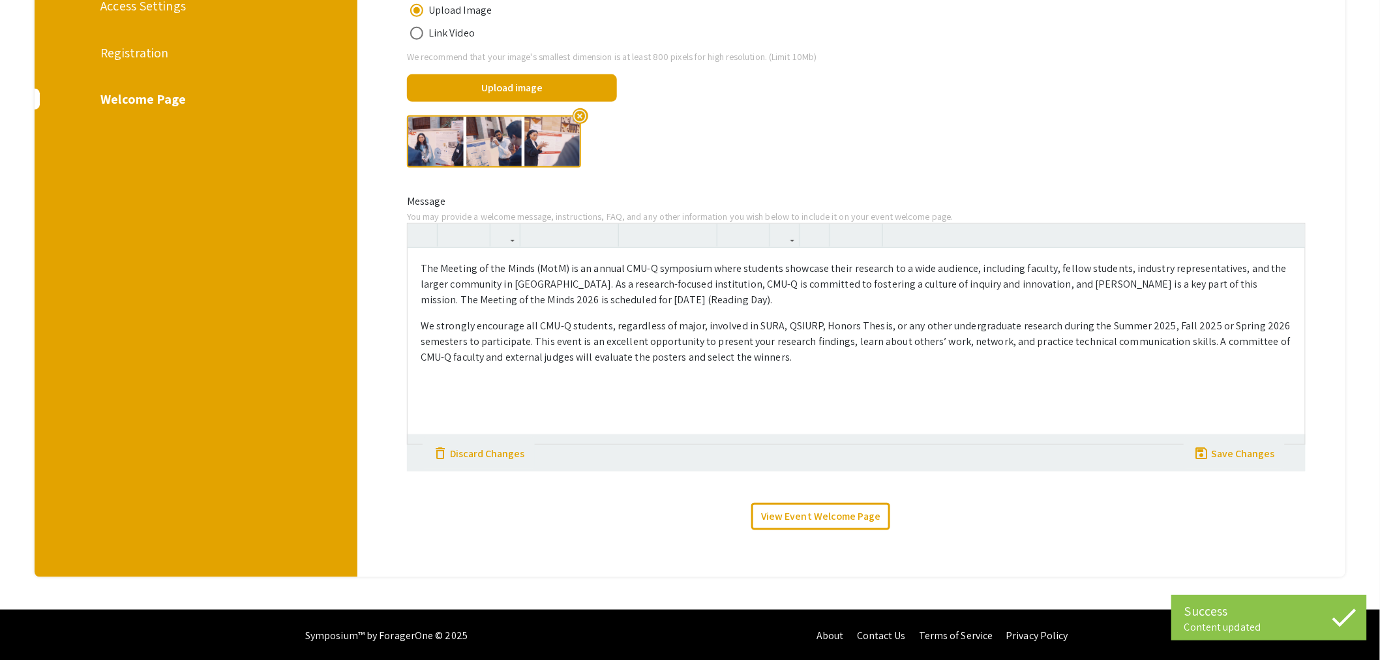
click at [1110, 375] on div "The Meeting of the Minds (MotM) is an annual CMU-Q symposium where students sho…" at bounding box center [856, 346] width 897 height 196
click at [810, 518] on link "View Event Welcome Page" at bounding box center [820, 516] width 139 height 27
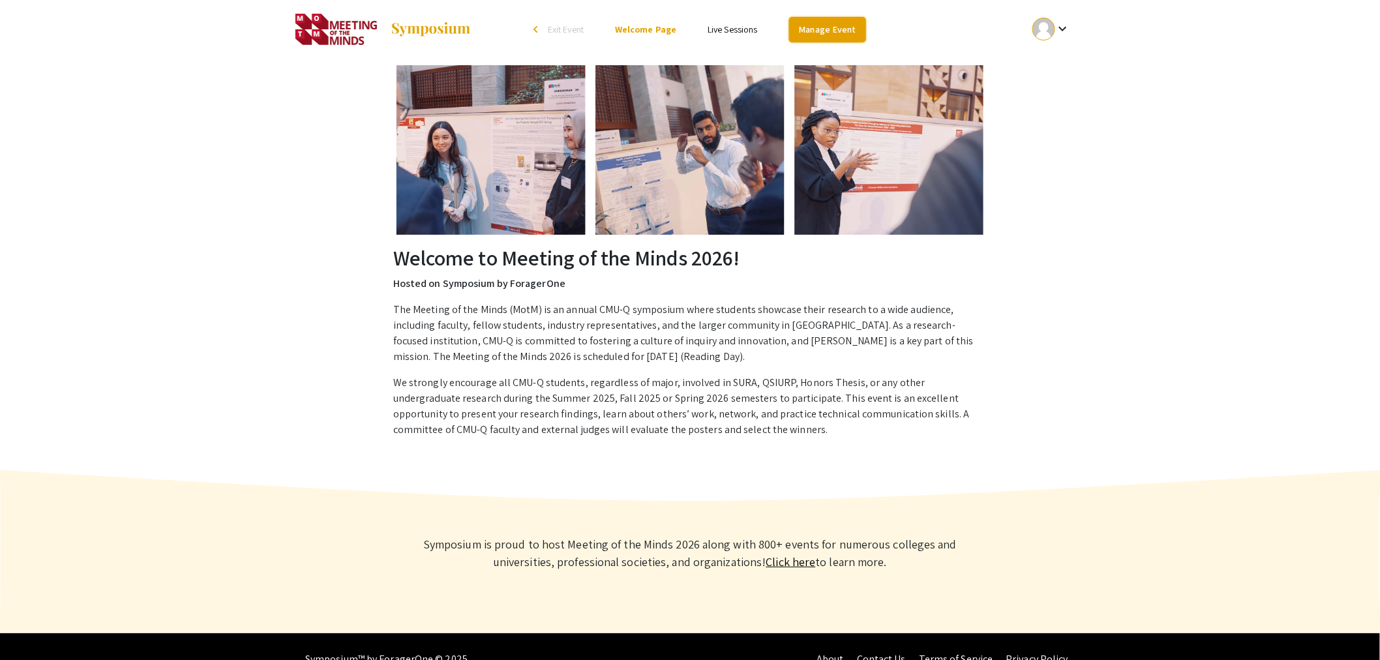
click at [829, 29] on link "Manage Event" at bounding box center [827, 29] width 77 height 25
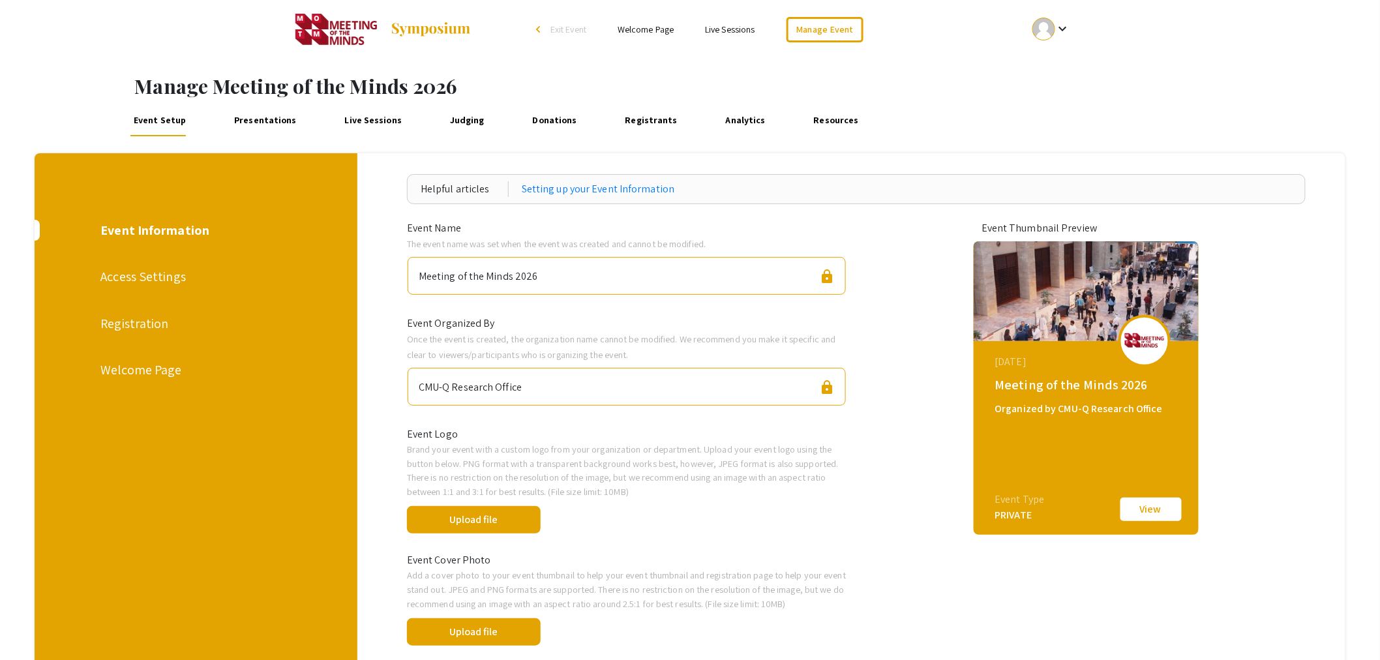
click at [631, 121] on link "Registrants" at bounding box center [650, 120] width 59 height 31
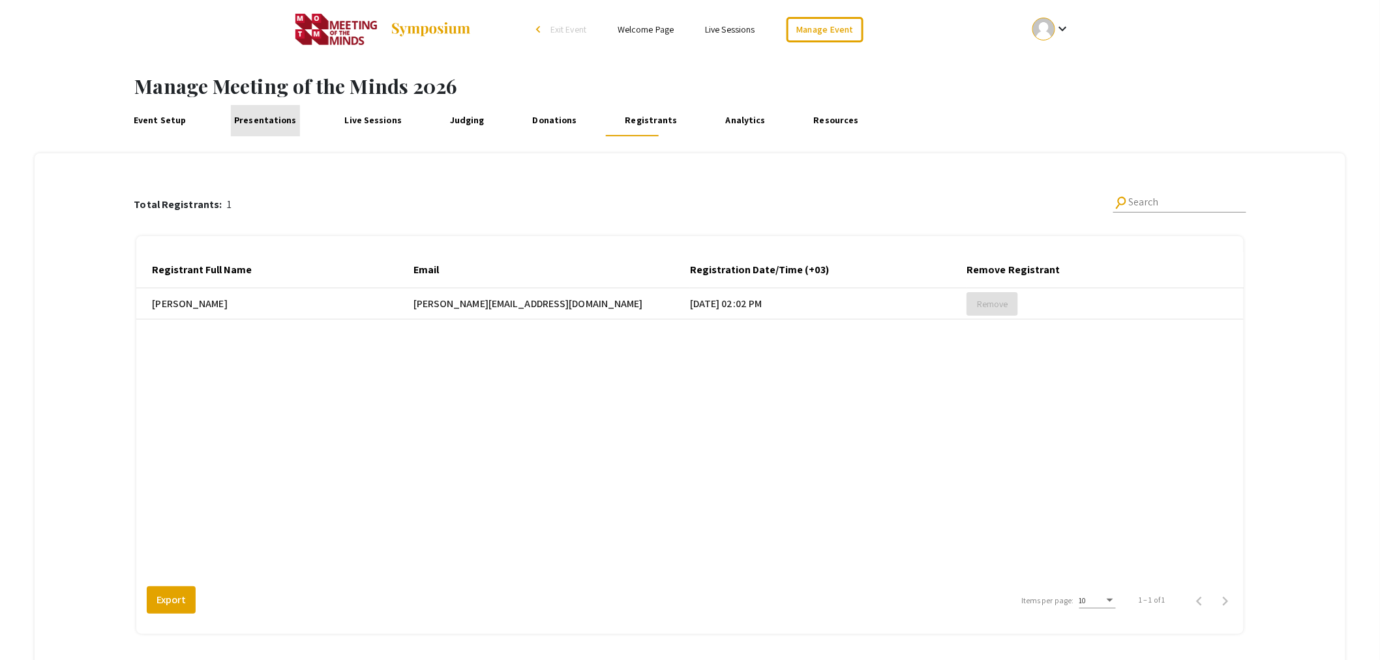
click at [276, 117] on link "Presentations" at bounding box center [265, 120] width 69 height 31
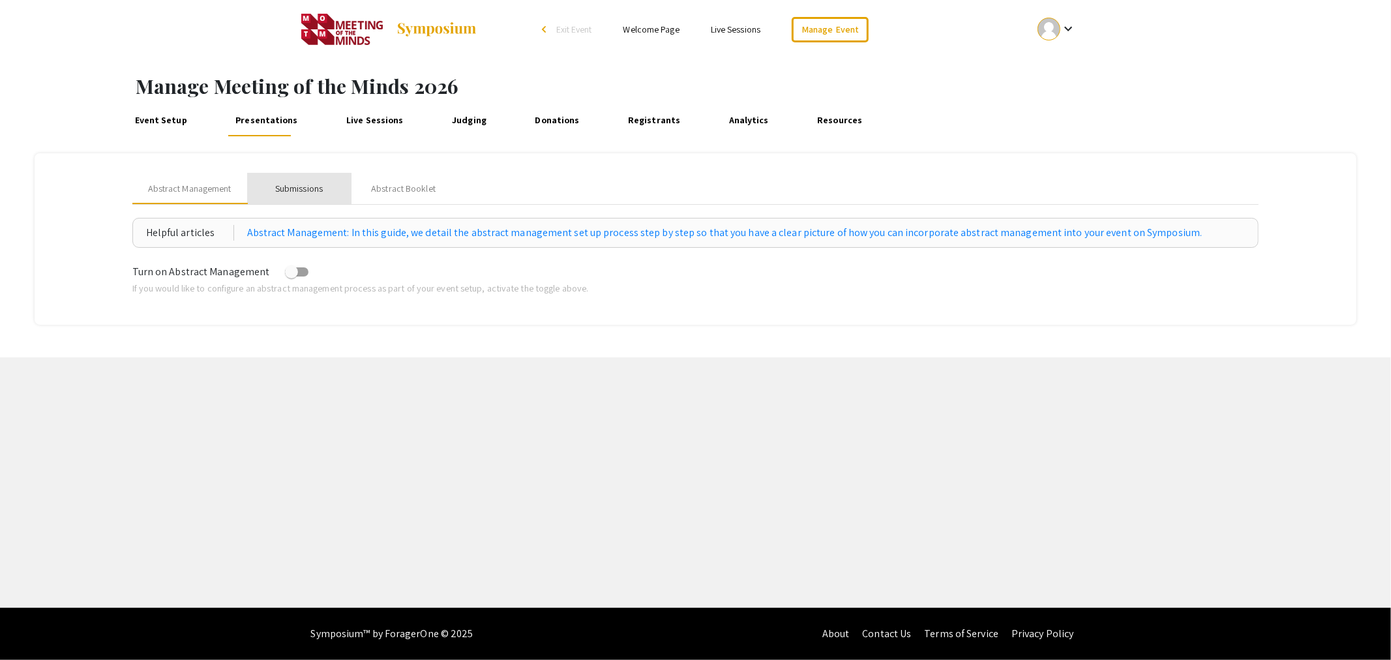
click at [303, 190] on div "Submissions" at bounding box center [299, 189] width 48 height 14
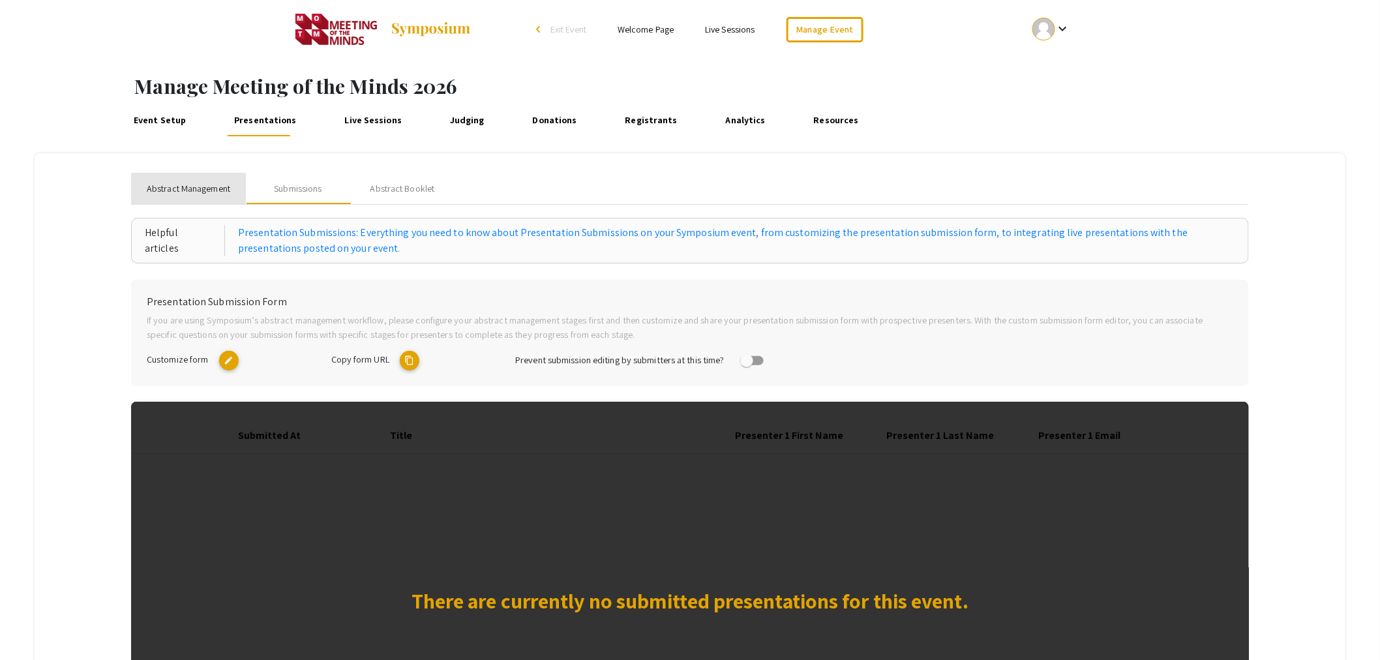
click at [183, 185] on span "Abstract Management" at bounding box center [188, 189] width 83 height 14
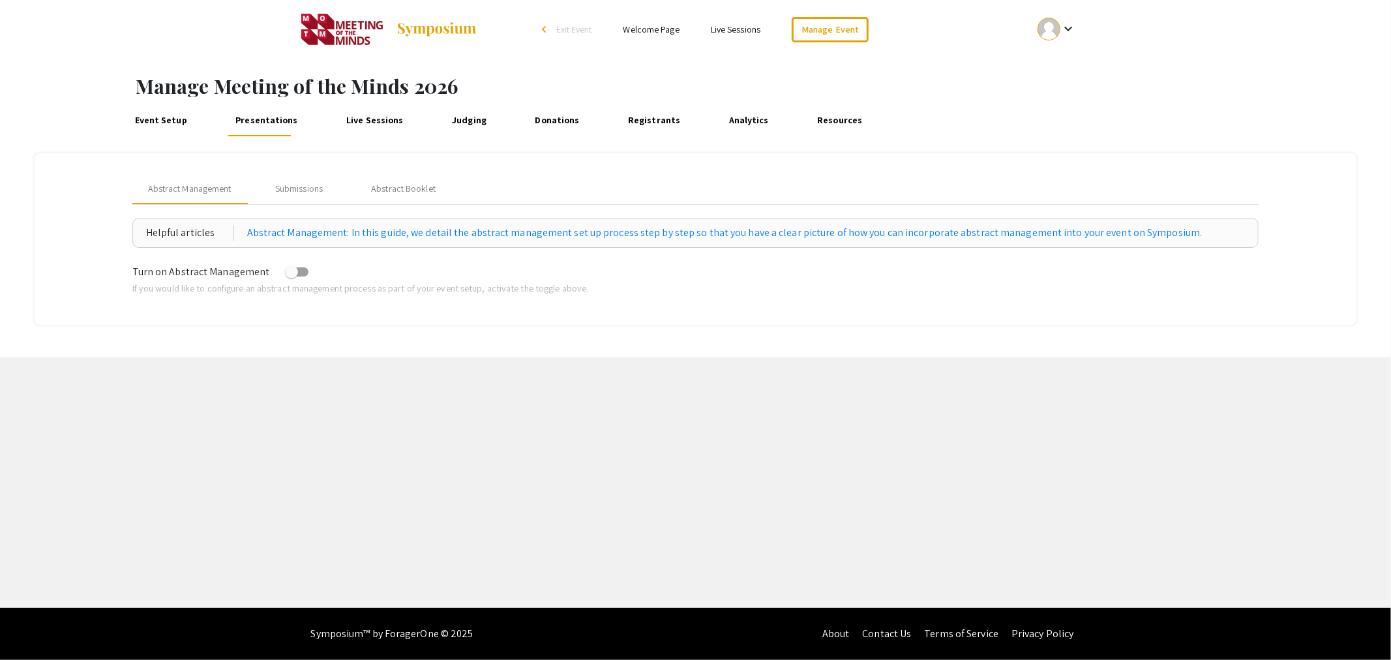
click at [295, 275] on span at bounding box center [291, 271] width 13 height 13
click at [291, 276] on input "checkbox" at bounding box center [291, 276] width 1 height 1
checkbox input "true"
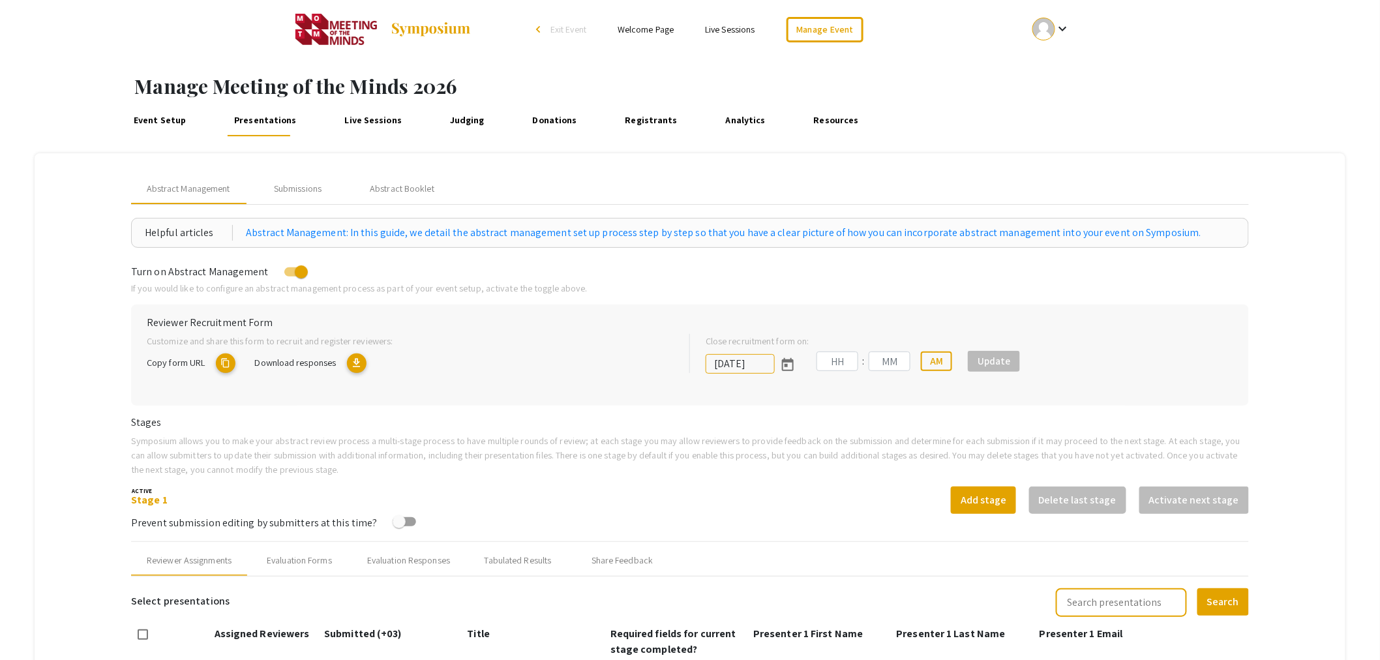
type input "11/14/2025"
type input "02"
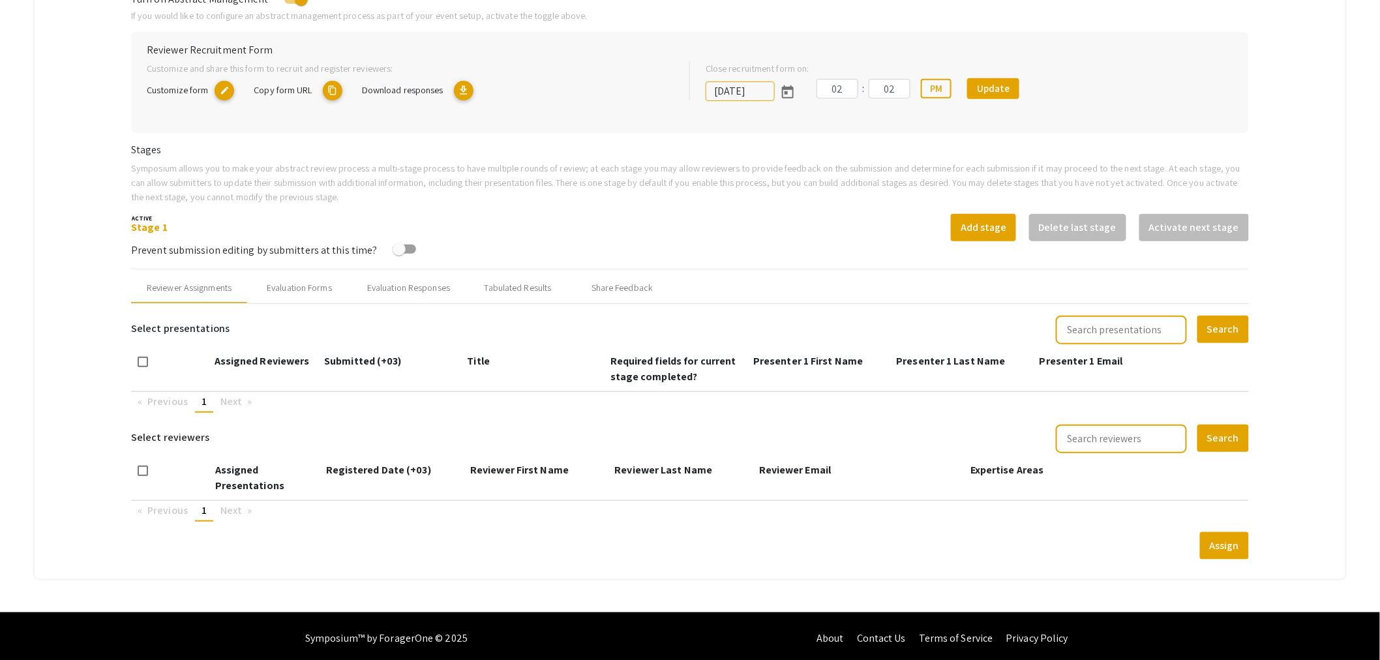
scroll to position [128, 0]
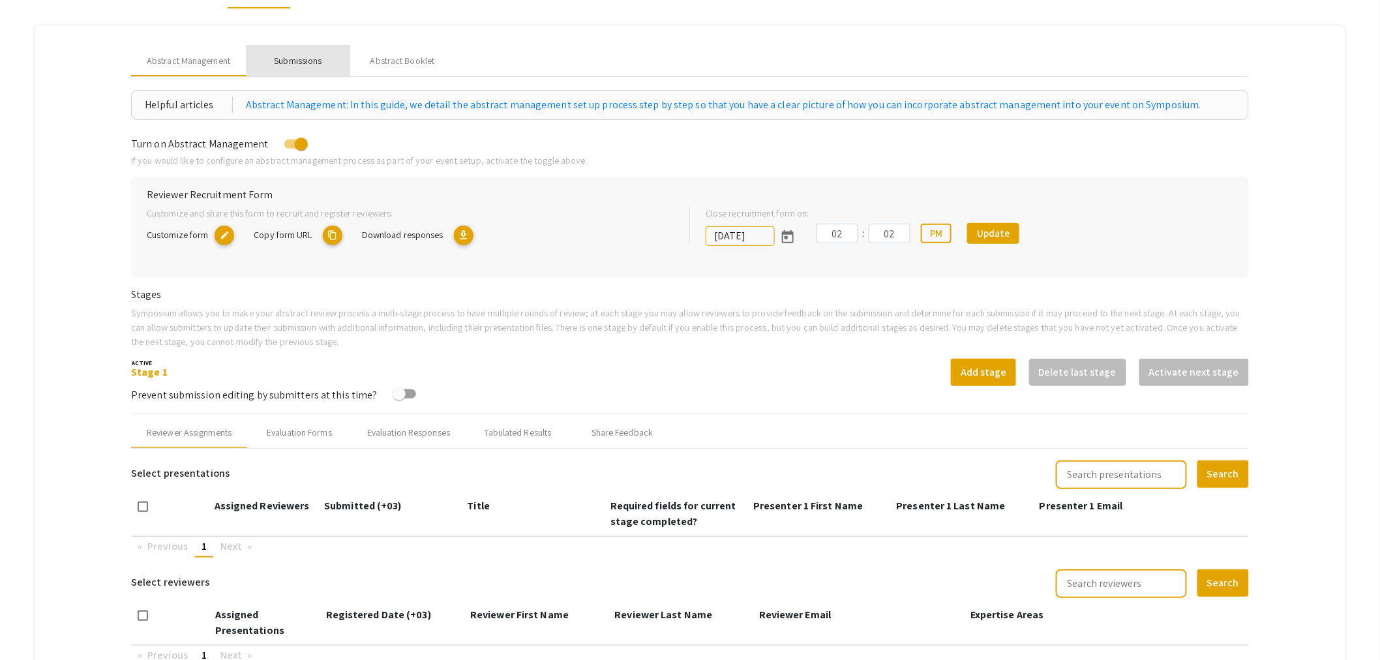
click at [306, 64] on div "Submissions" at bounding box center [298, 61] width 48 height 14
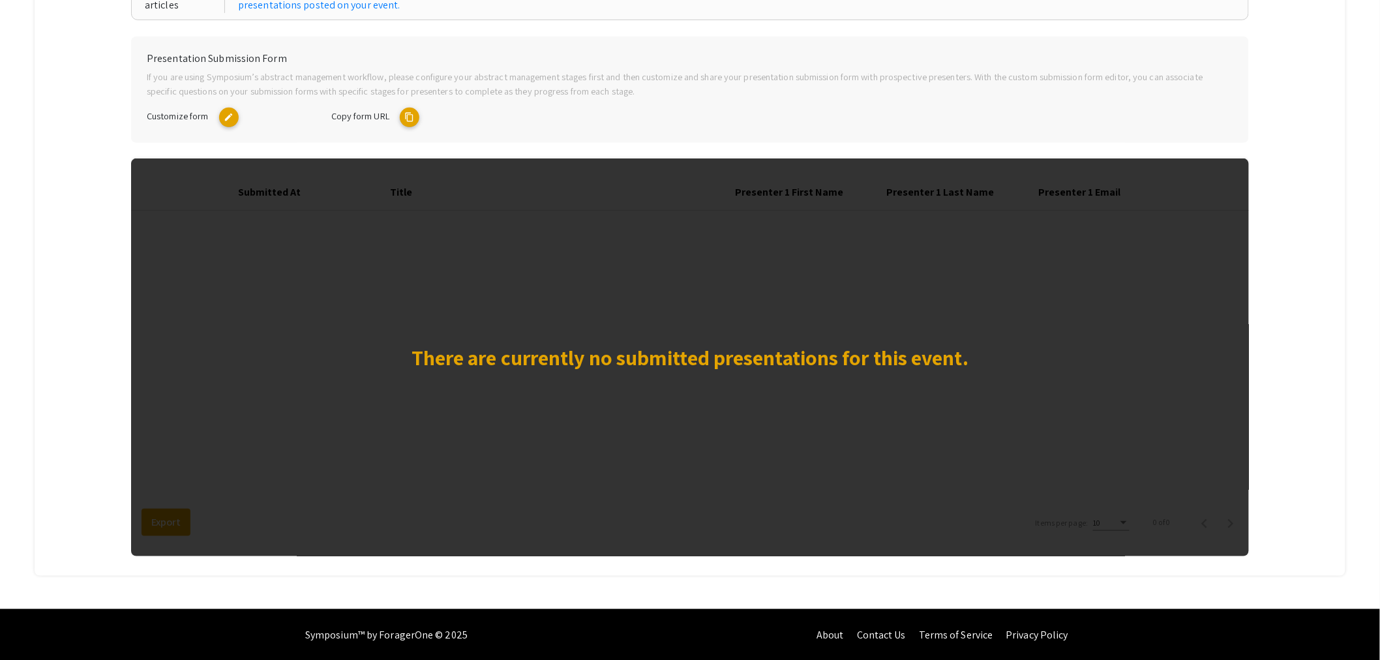
scroll to position [0, 0]
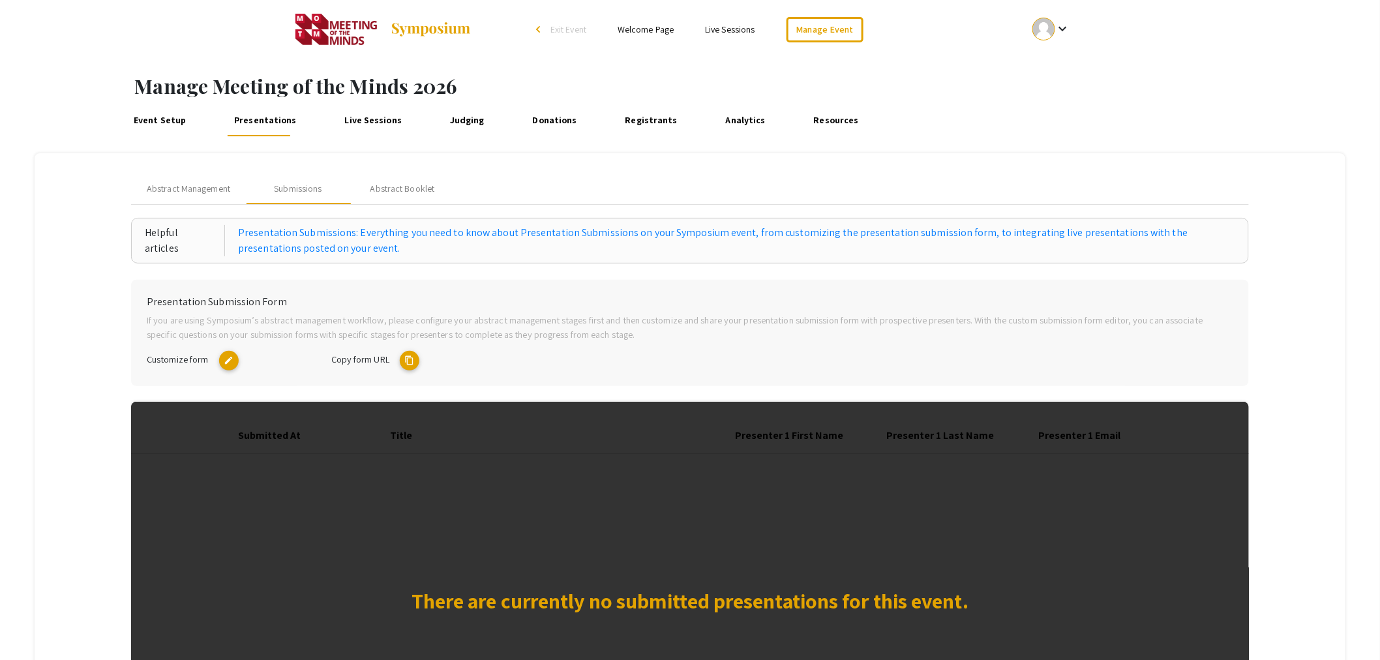
click at [722, 119] on link "Analytics" at bounding box center [745, 120] width 46 height 31
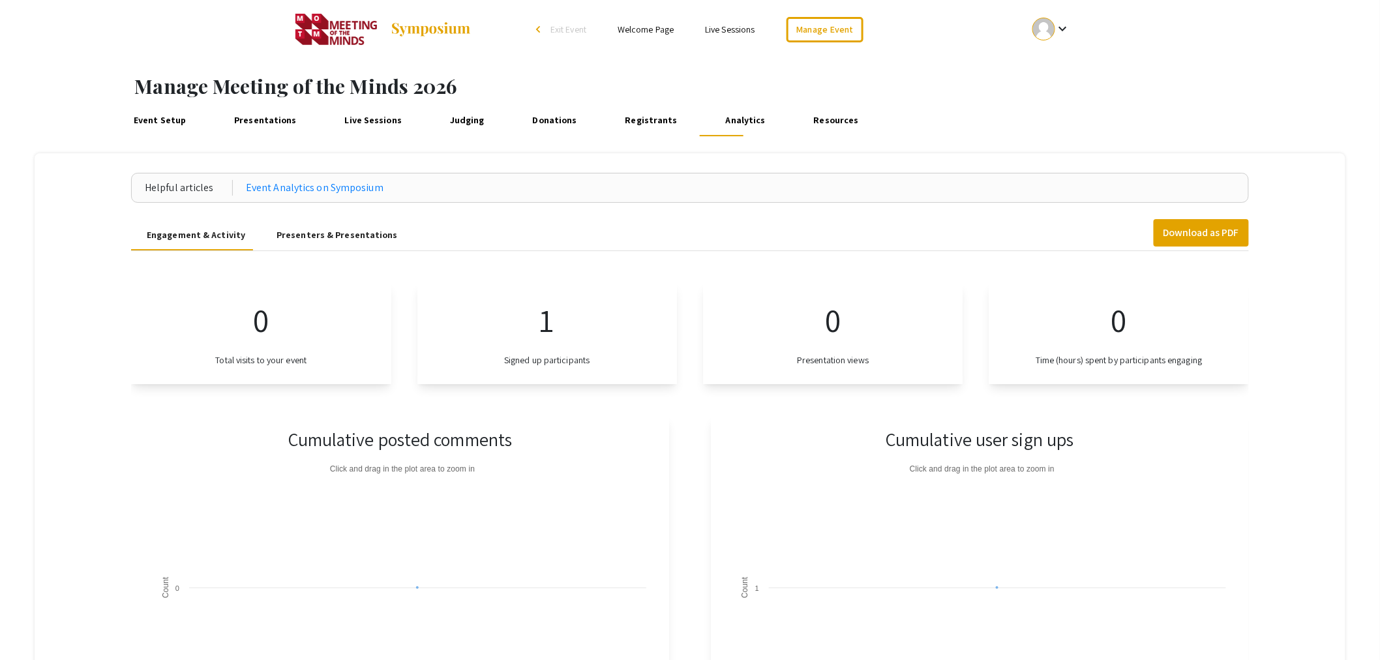
click at [167, 121] on link "Event Setup" at bounding box center [159, 120] width 59 height 31
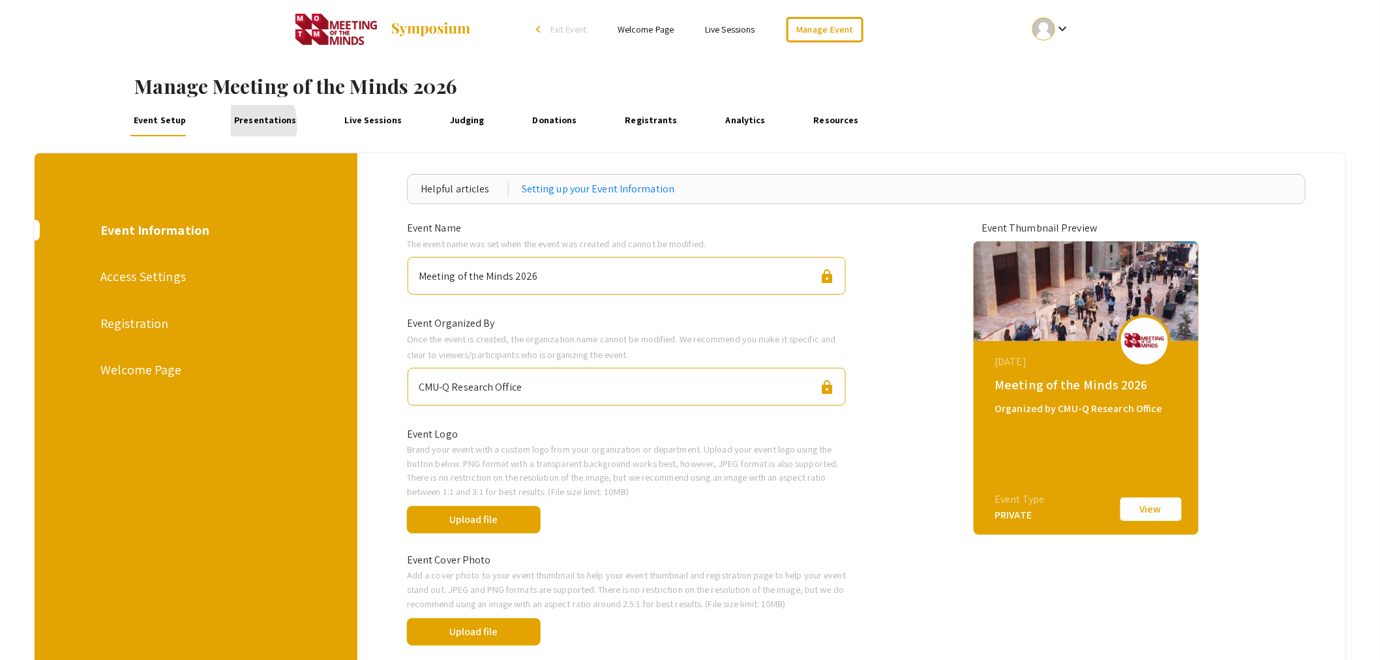
click at [239, 125] on link "Presentations" at bounding box center [265, 120] width 69 height 31
